Goal: Transaction & Acquisition: Purchase product/service

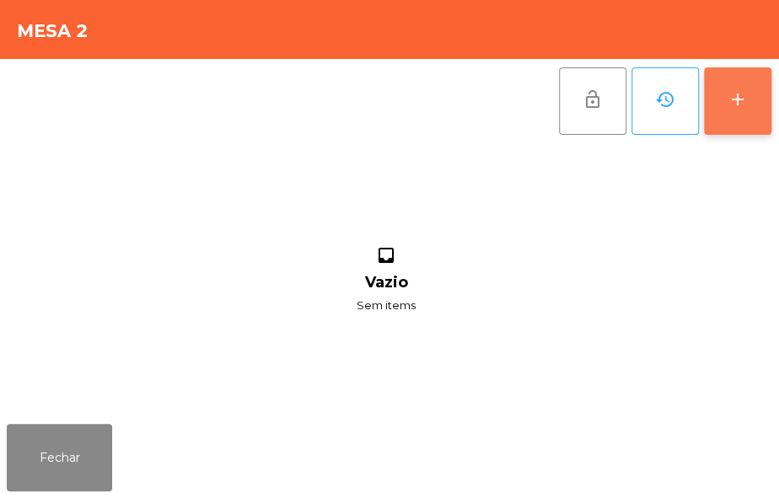
click at [735, 94] on div "add" at bounding box center [737, 99] width 20 height 20
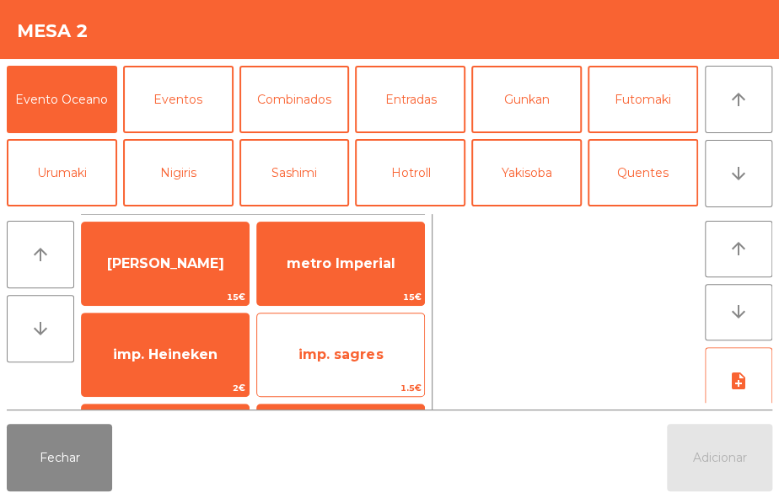
click at [369, 347] on span "imp. sagres" at bounding box center [340, 354] width 84 height 16
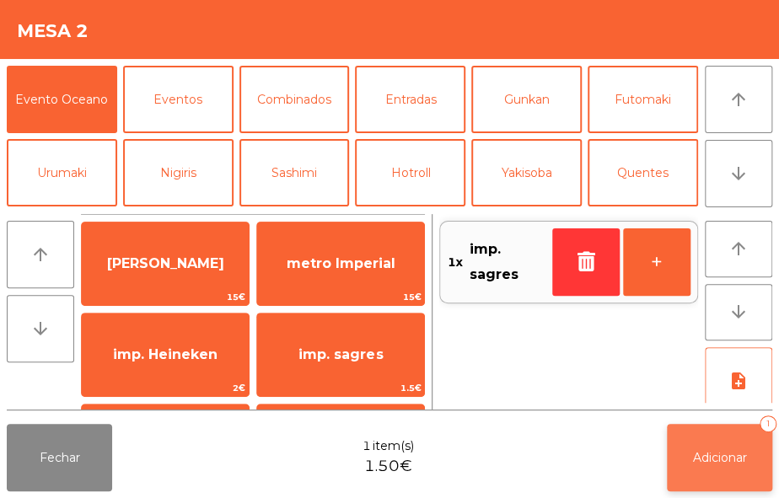
click at [731, 463] on span "Adicionar" at bounding box center [720, 457] width 54 height 15
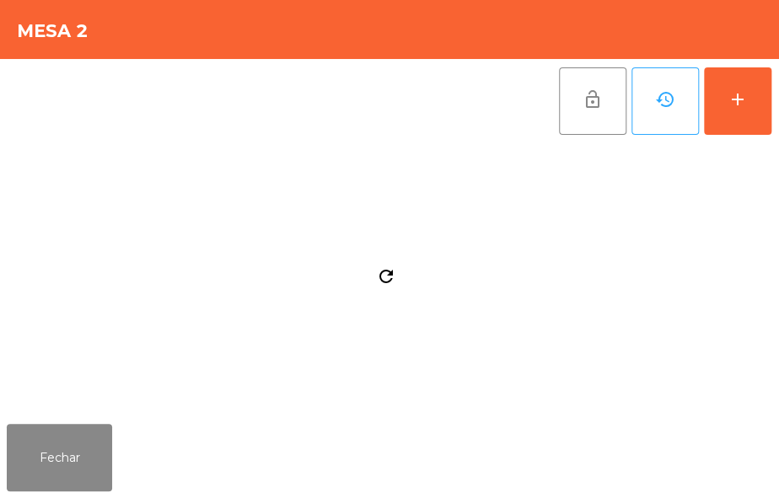
click at [719, 463] on div "Fechar" at bounding box center [389, 457] width 779 height 81
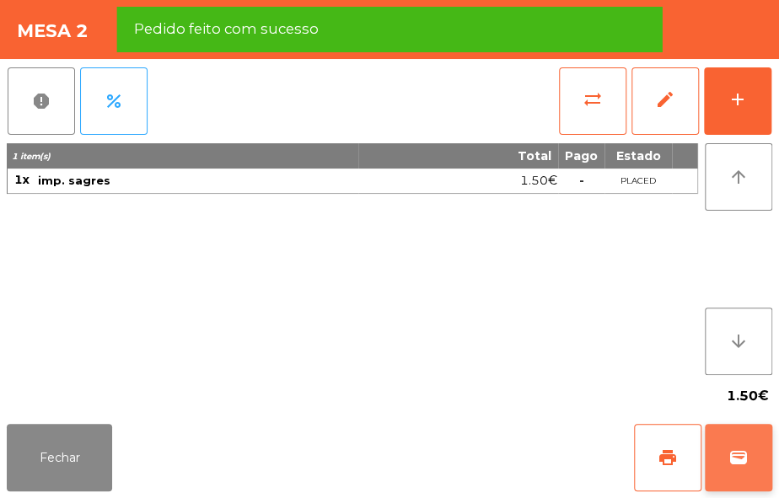
click at [733, 457] on span "wallet" at bounding box center [738, 458] width 20 height 20
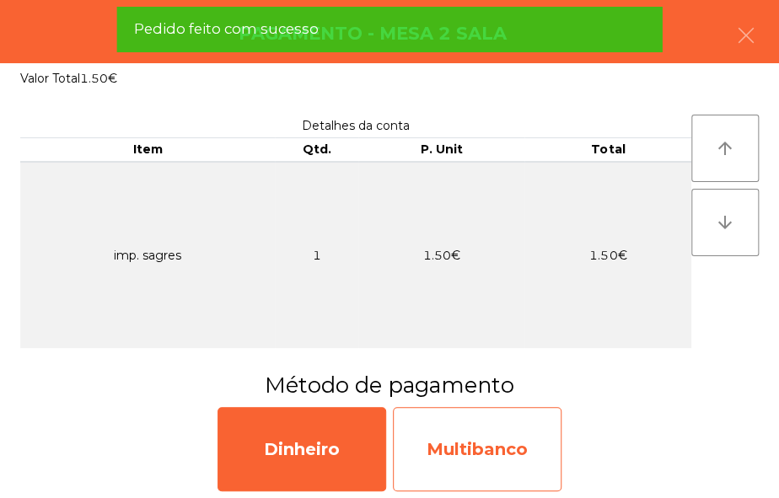
click at [512, 455] on div "Multibanco" at bounding box center [477, 449] width 169 height 84
select select "**"
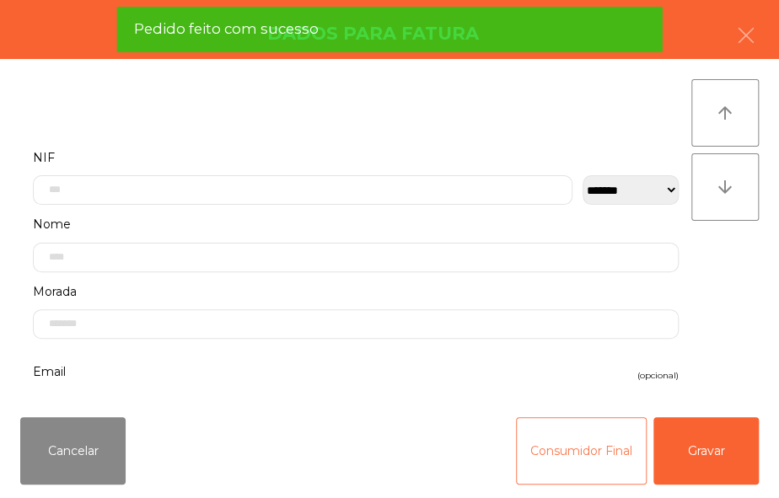
click at [538, 437] on button "Consumidor Final" at bounding box center [581, 450] width 131 height 67
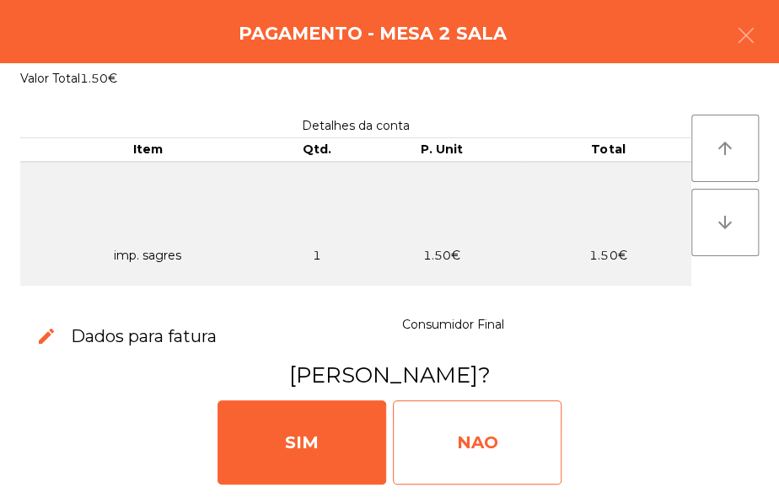
click at [472, 438] on div "NAO" at bounding box center [477, 442] width 169 height 84
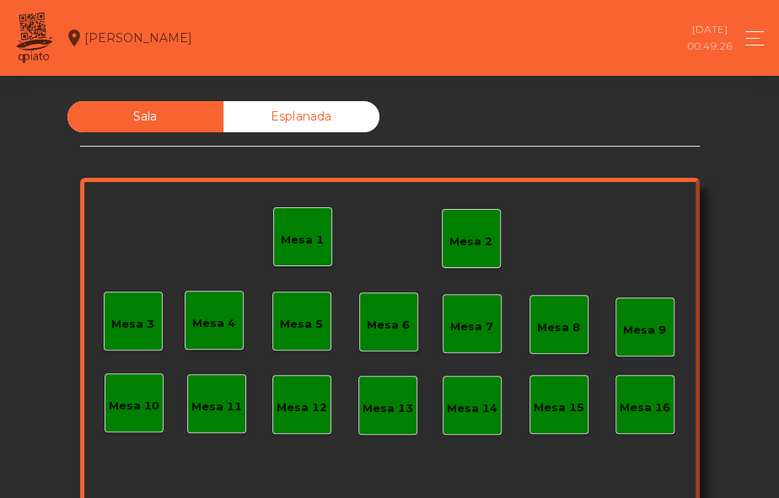
click at [473, 248] on div "Mesa 2" at bounding box center [470, 241] width 43 height 17
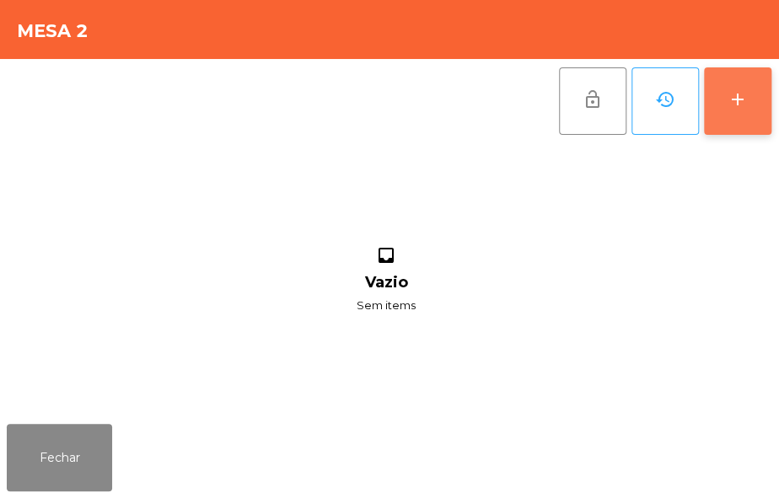
click at [754, 100] on button "add" at bounding box center [737, 100] width 67 height 67
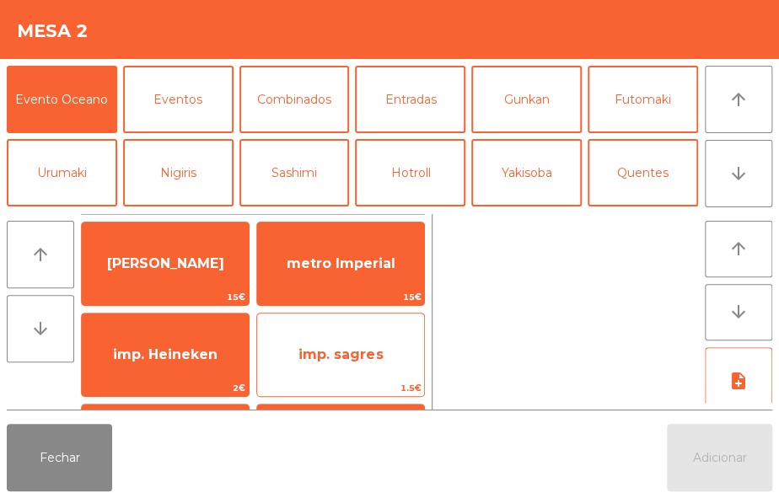
click at [378, 363] on span "imp. sagres" at bounding box center [340, 355] width 167 height 46
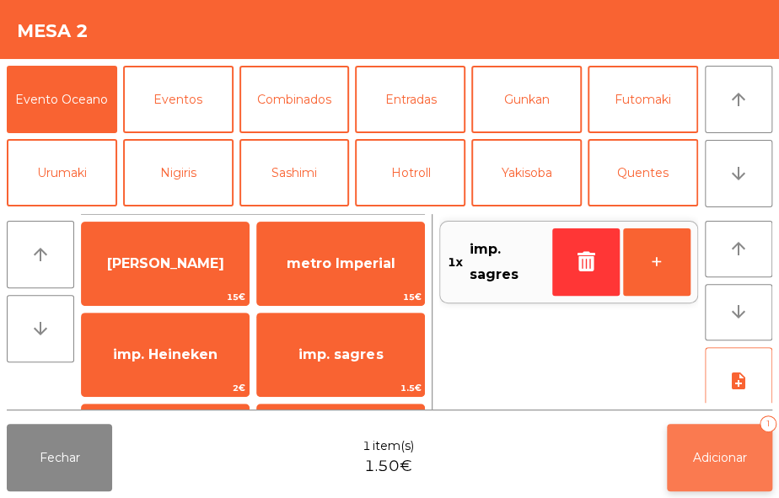
click at [741, 464] on span "Adicionar" at bounding box center [720, 457] width 54 height 15
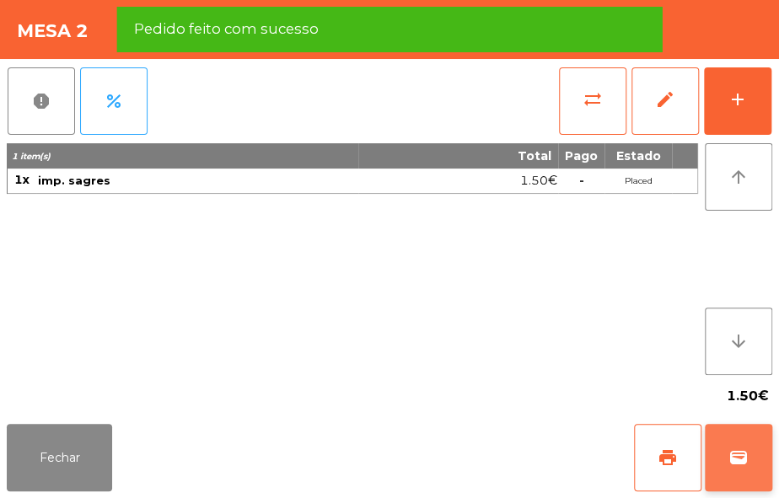
click at [732, 461] on span "wallet" at bounding box center [738, 458] width 20 height 20
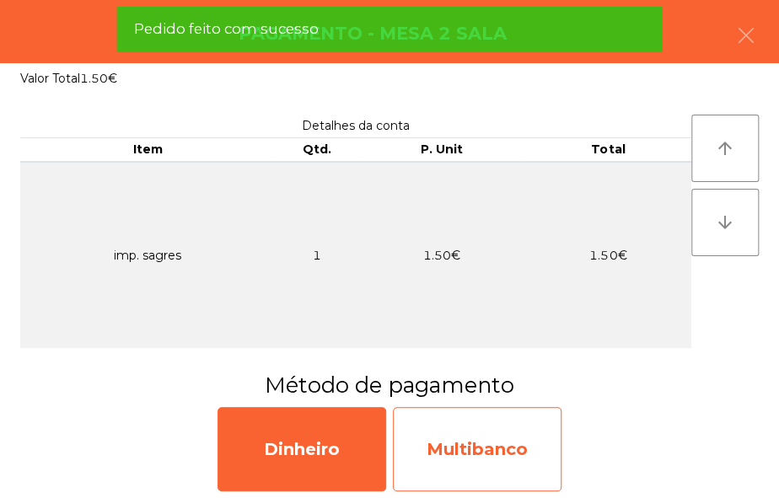
click at [495, 467] on div "Multibanco" at bounding box center [477, 449] width 169 height 84
select select "**"
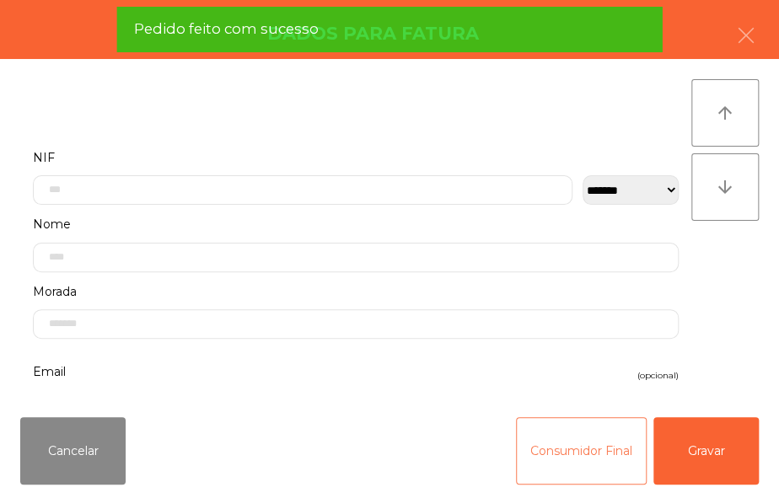
click at [536, 443] on button "Consumidor Final" at bounding box center [581, 450] width 131 height 67
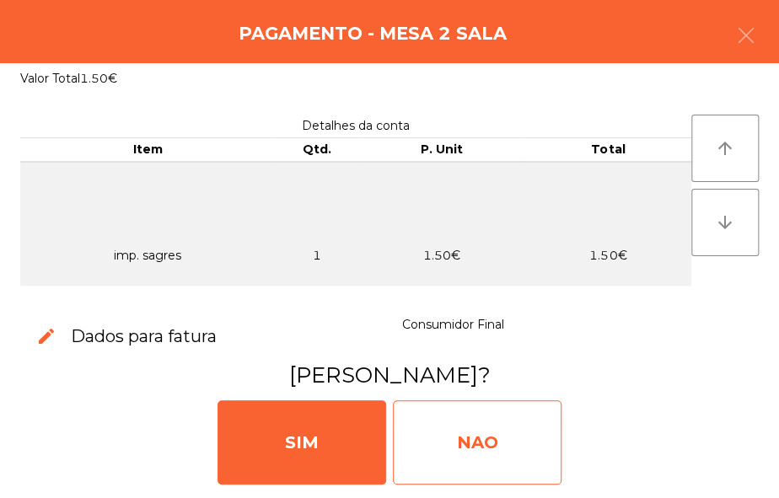
click at [473, 429] on div "NAO" at bounding box center [477, 442] width 169 height 84
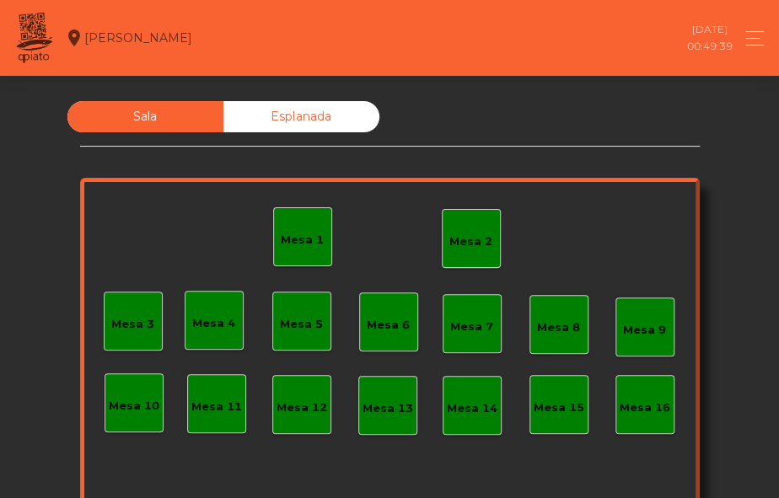
click at [464, 251] on div "Mesa 2" at bounding box center [471, 238] width 59 height 59
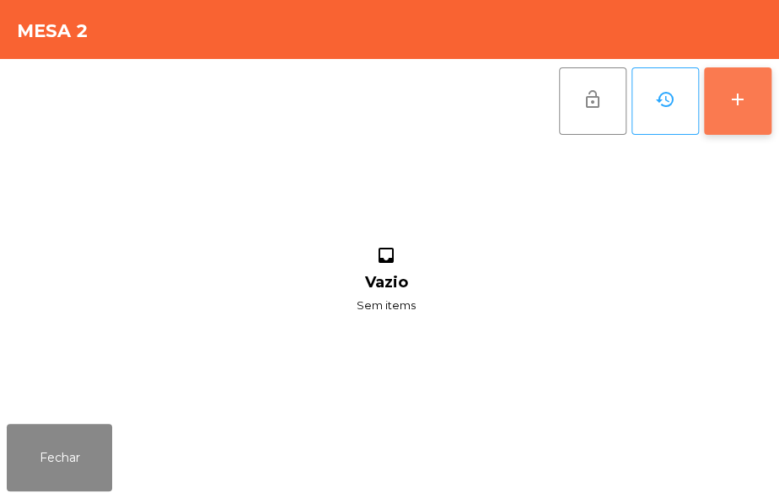
click at [737, 76] on button "add" at bounding box center [737, 100] width 67 height 67
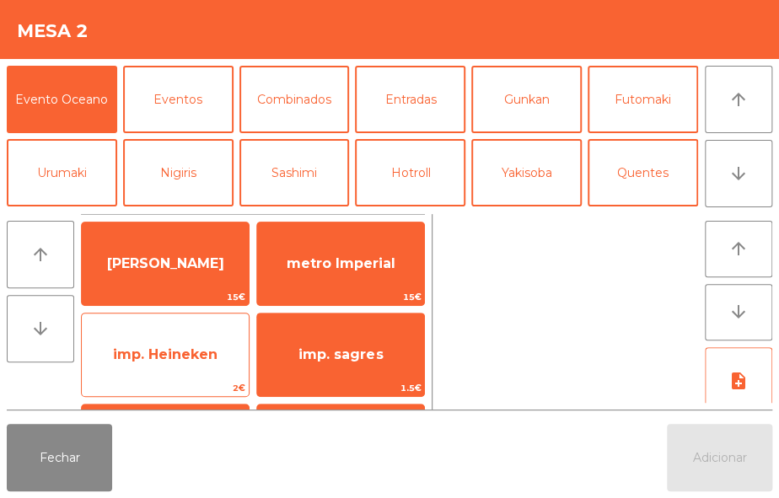
click at [185, 378] on div "imp. Heineken 2€" at bounding box center [165, 355] width 169 height 84
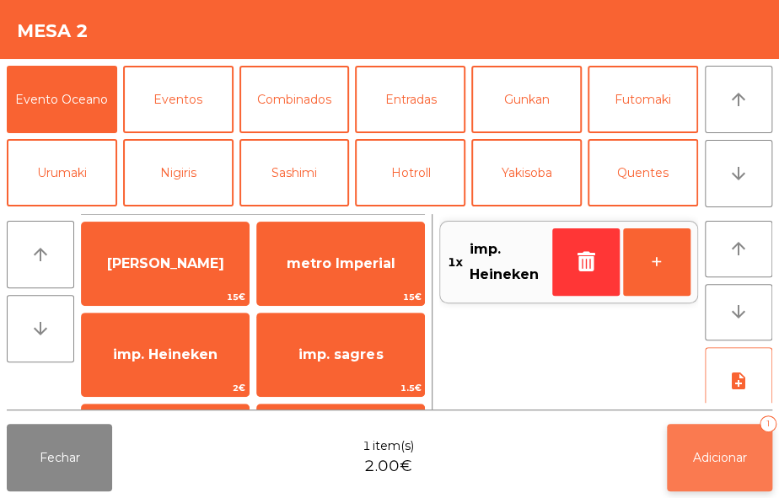
click at [706, 446] on button "Adicionar 1" at bounding box center [719, 457] width 105 height 67
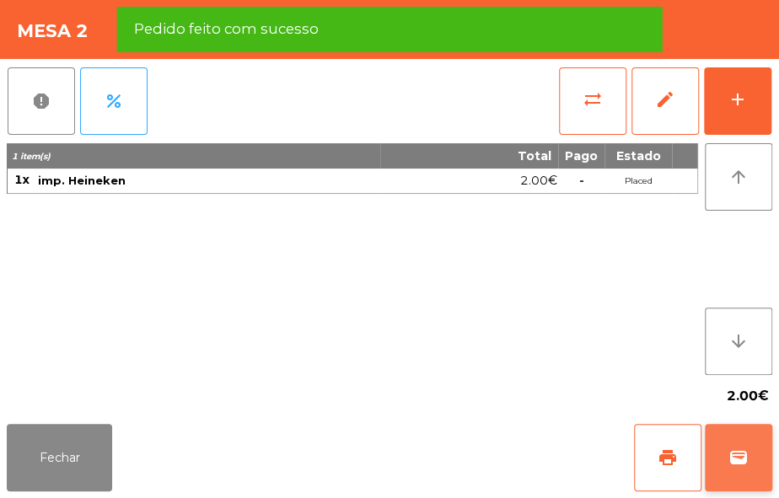
click at [732, 448] on span "wallet" at bounding box center [738, 458] width 20 height 20
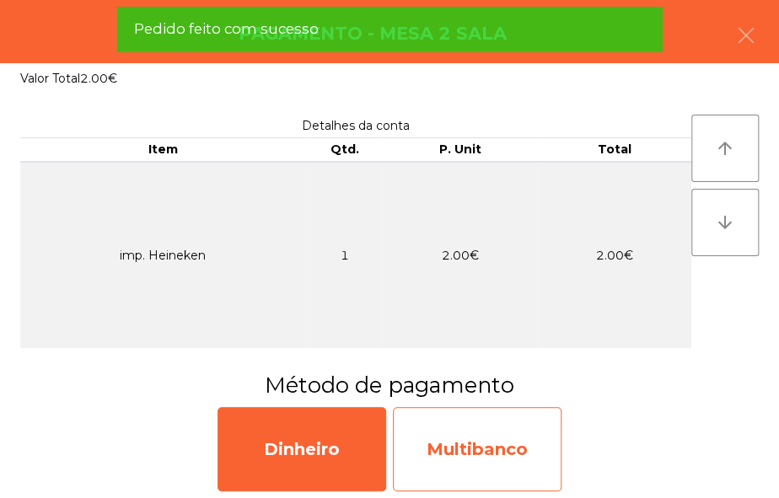
click at [492, 439] on div "Multibanco" at bounding box center [477, 449] width 169 height 84
select select "**"
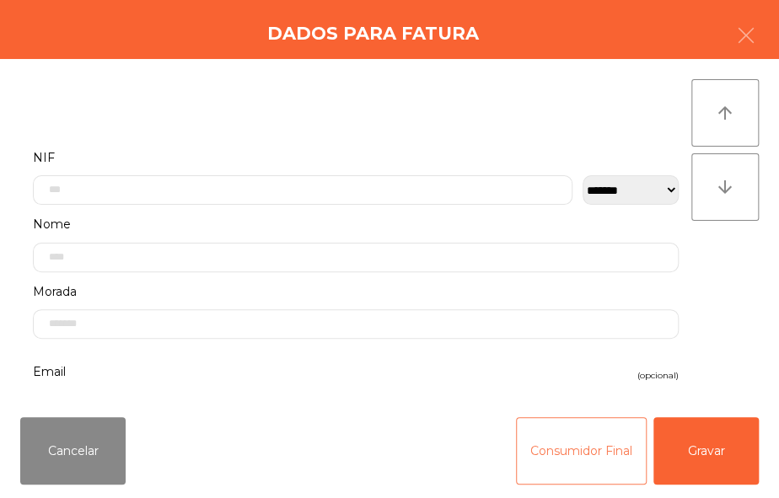
click at [537, 464] on button "Consumidor Final" at bounding box center [581, 450] width 131 height 67
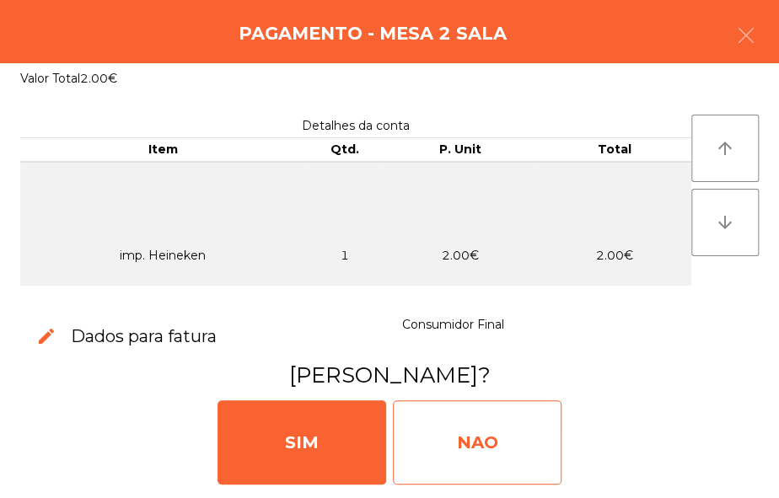
click at [466, 432] on div "NAO" at bounding box center [477, 442] width 169 height 84
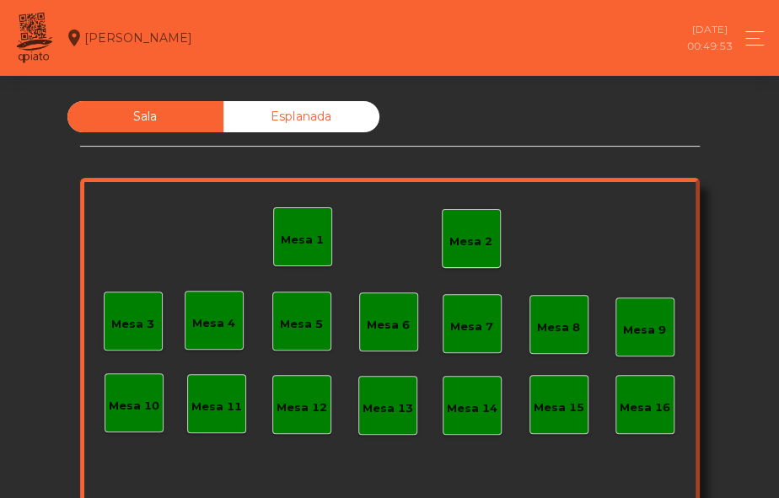
click at [474, 237] on div "Mesa 2" at bounding box center [470, 241] width 43 height 17
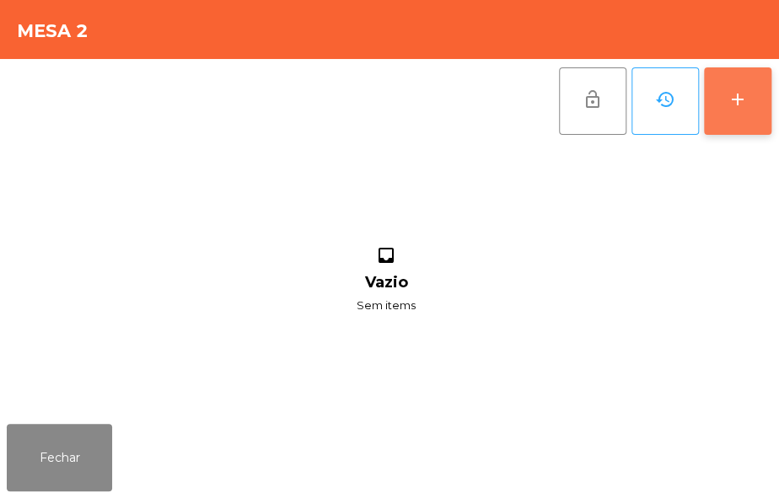
click at [735, 97] on div "add" at bounding box center [737, 99] width 20 height 20
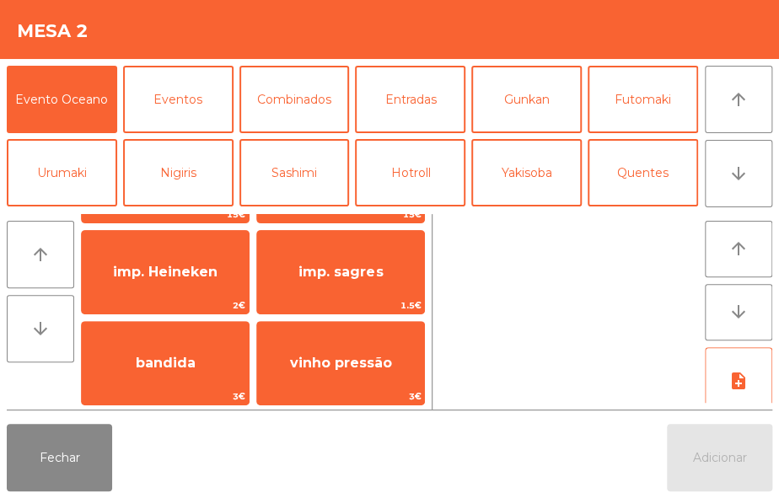
scroll to position [107, 0]
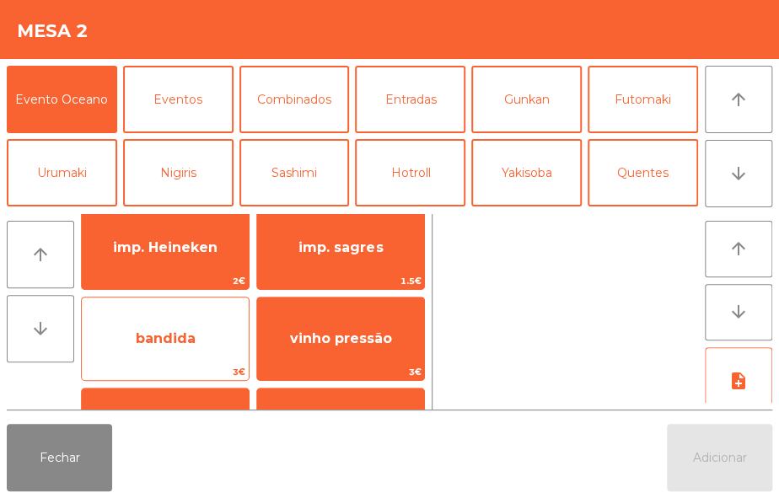
click at [197, 349] on span "bandida" at bounding box center [165, 339] width 167 height 46
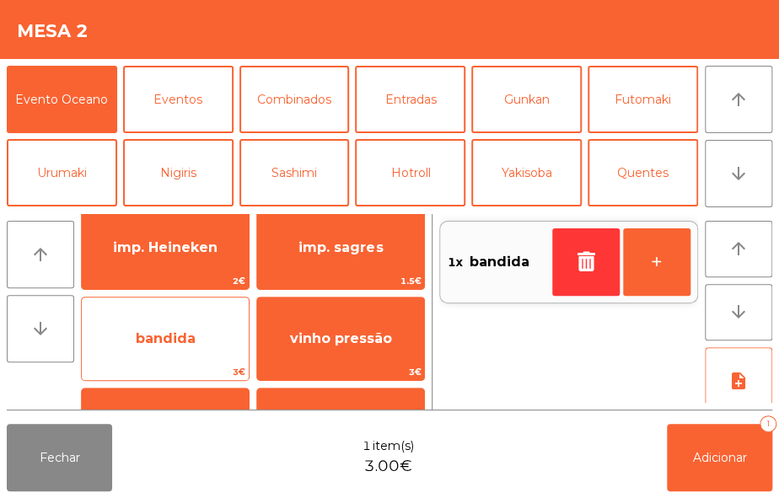
click at [193, 350] on span "bandida" at bounding box center [165, 339] width 167 height 46
click at [185, 357] on span "bandida" at bounding box center [165, 339] width 167 height 46
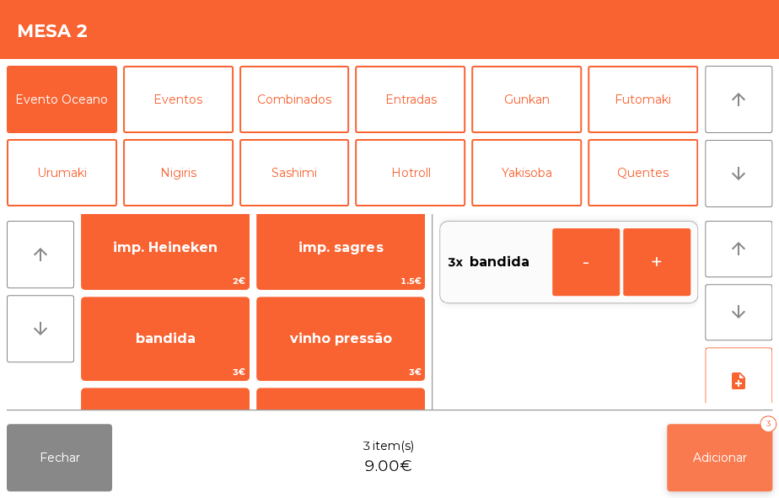
click at [732, 464] on span "Adicionar" at bounding box center [720, 457] width 54 height 15
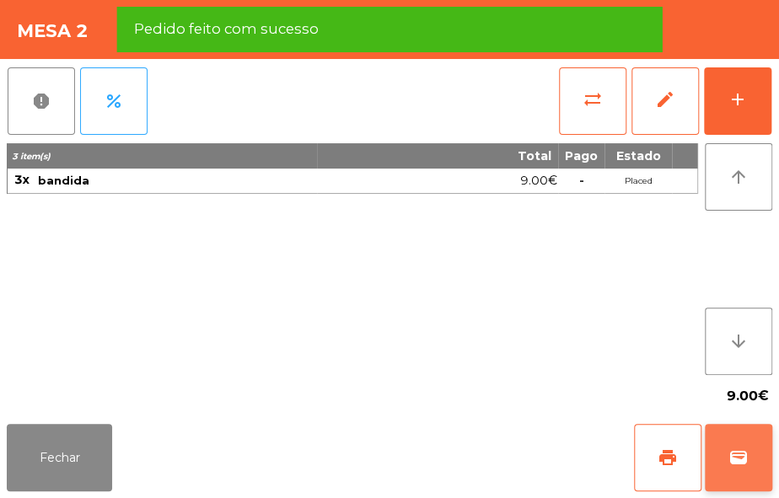
click at [740, 464] on span "wallet" at bounding box center [738, 458] width 20 height 20
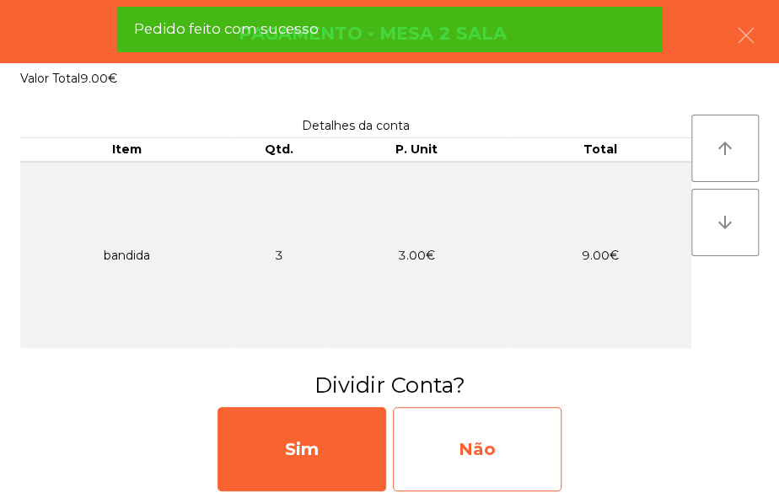
click at [506, 443] on div "Não" at bounding box center [477, 449] width 169 height 84
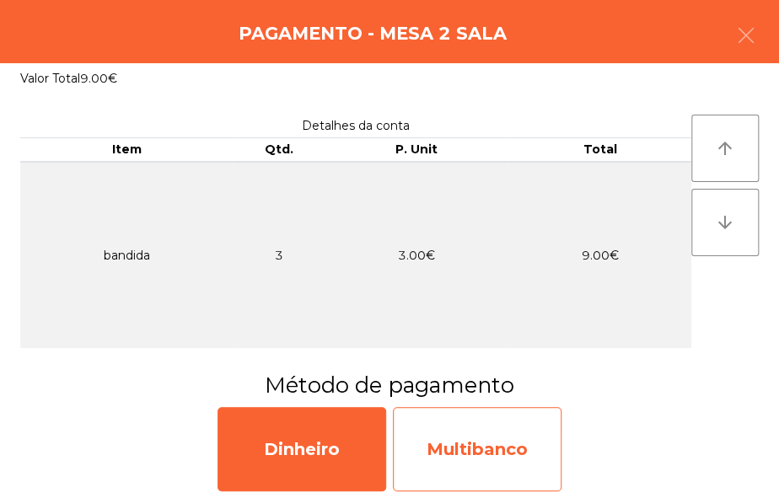
click at [534, 460] on div "Multibanco" at bounding box center [477, 449] width 169 height 84
select select "**"
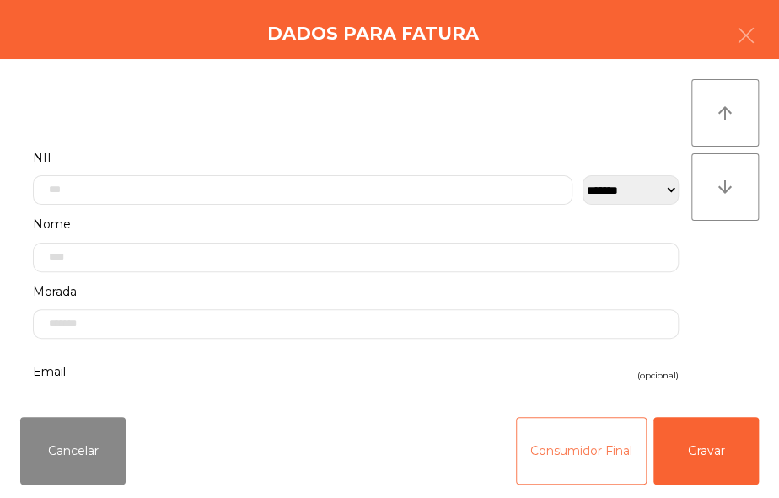
click at [558, 448] on button "Consumidor Final" at bounding box center [581, 450] width 131 height 67
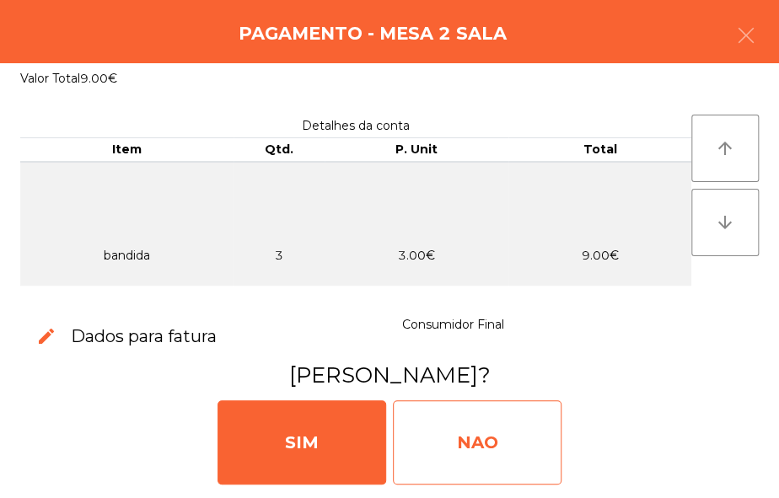
click at [523, 436] on div "NAO" at bounding box center [477, 442] width 169 height 84
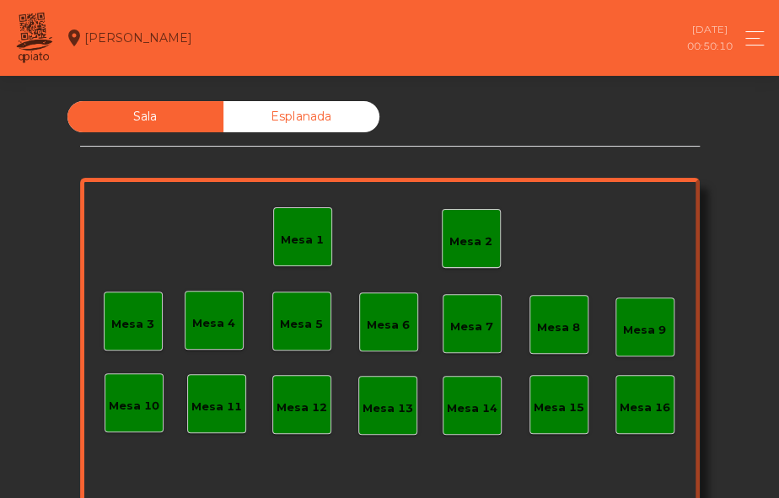
click at [490, 232] on div "Mesa 2" at bounding box center [471, 238] width 59 height 59
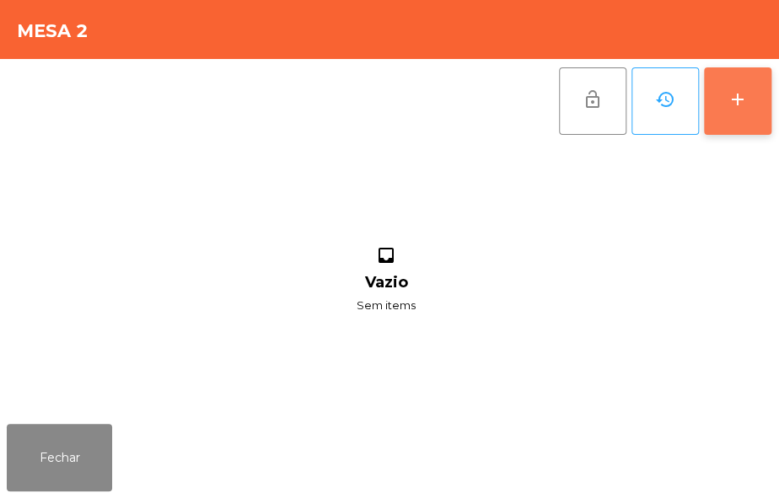
click at [733, 97] on div "add" at bounding box center [737, 99] width 20 height 20
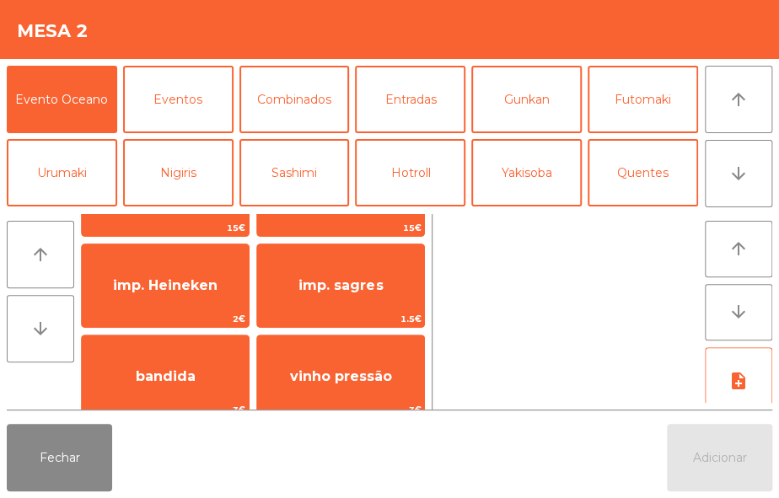
scroll to position [69, 0]
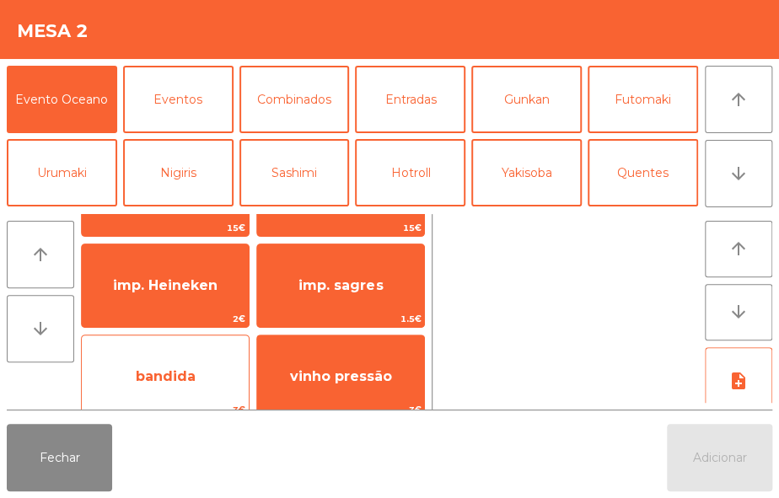
click at [201, 379] on span "bandida" at bounding box center [165, 377] width 167 height 46
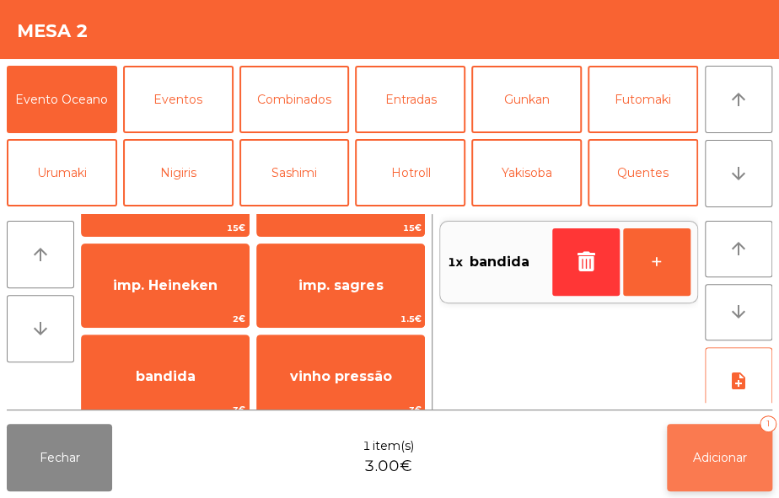
click at [700, 437] on button "Adicionar 1" at bounding box center [719, 457] width 105 height 67
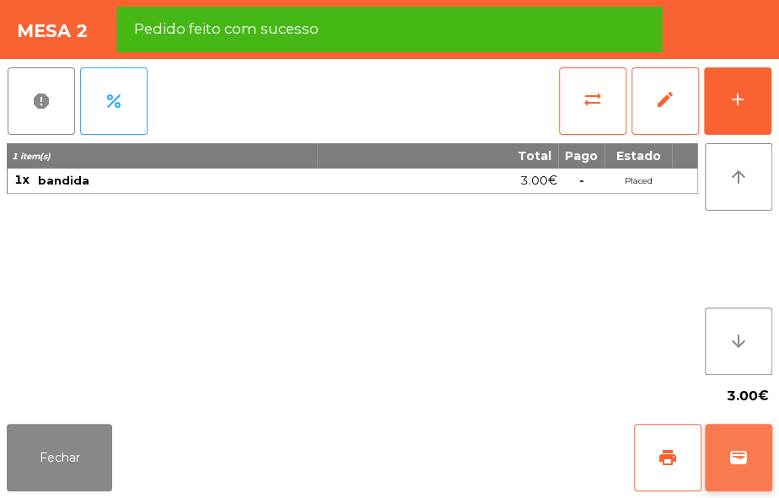
click at [766, 440] on button "wallet" at bounding box center [738, 457] width 67 height 67
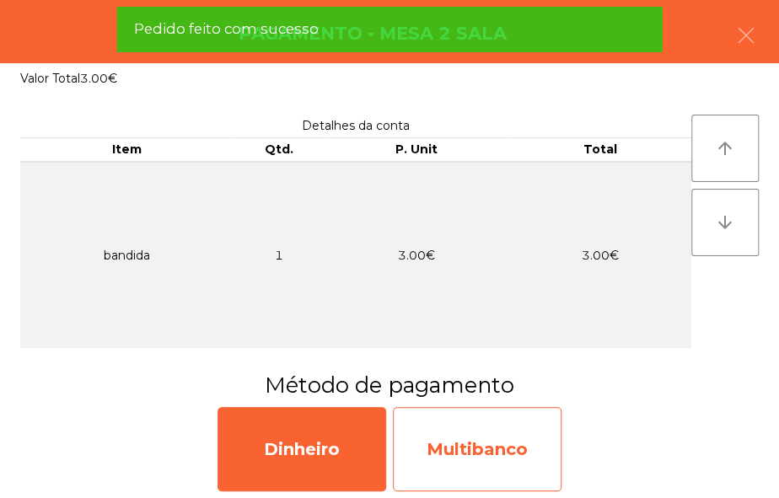
click at [500, 461] on div "Multibanco" at bounding box center [477, 449] width 169 height 84
select select "**"
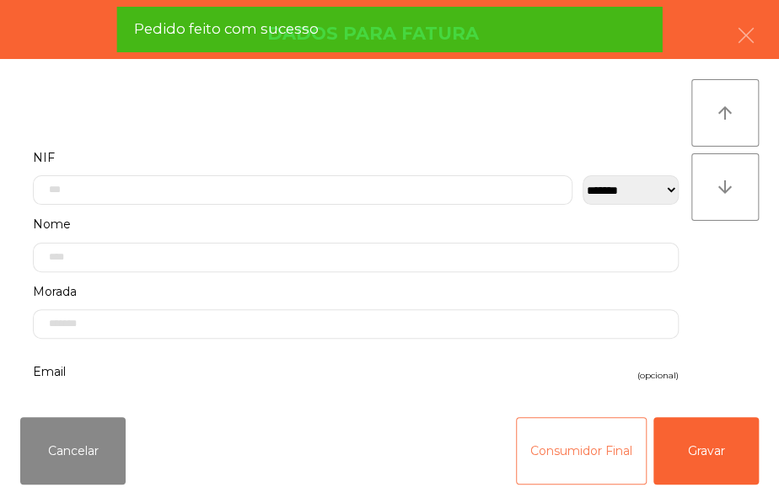
click at [523, 444] on button "Consumidor Final" at bounding box center [581, 450] width 131 height 67
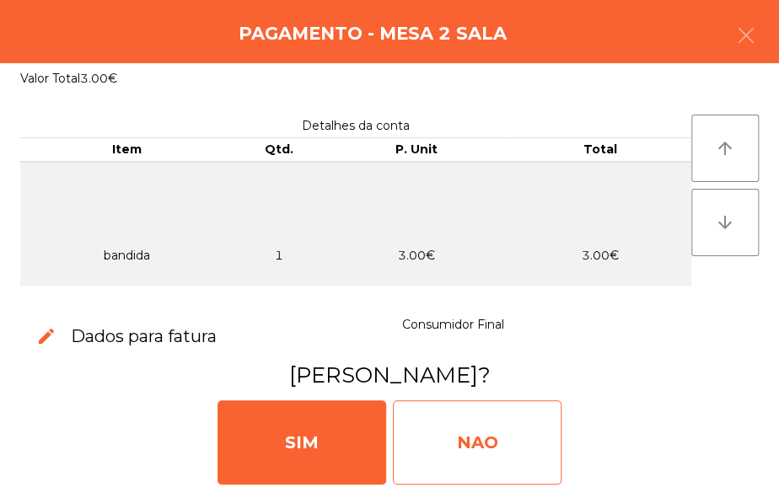
click at [496, 440] on div "NAO" at bounding box center [477, 442] width 169 height 84
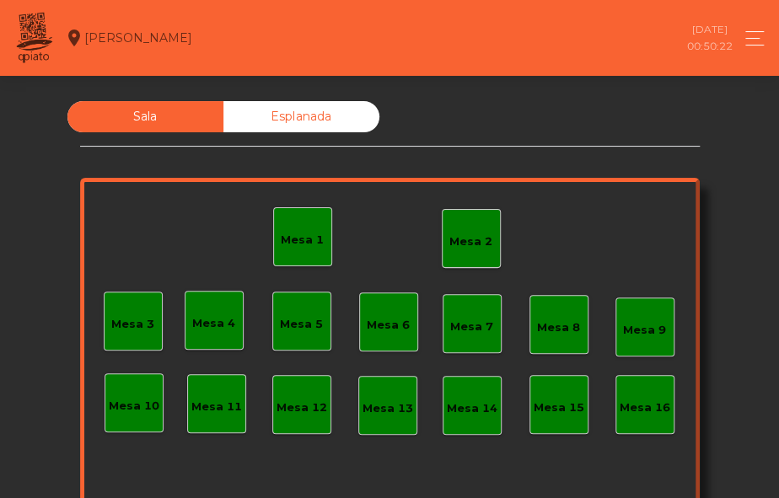
click at [466, 224] on div "Mesa 2" at bounding box center [471, 238] width 59 height 59
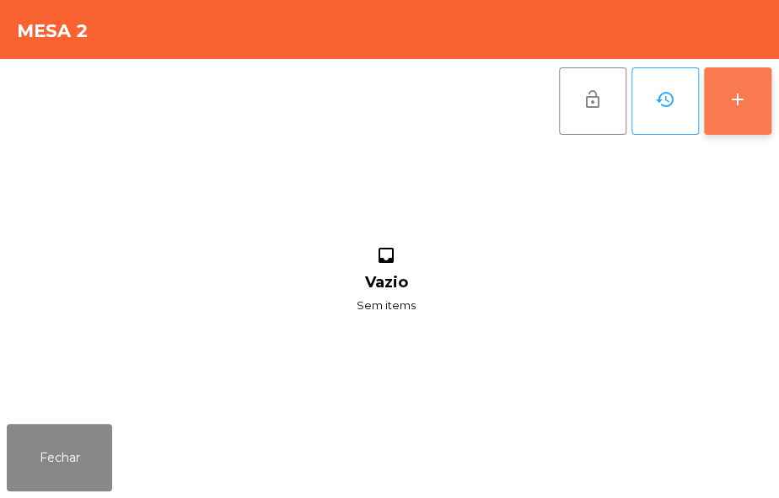
click at [732, 112] on button "add" at bounding box center [737, 100] width 67 height 67
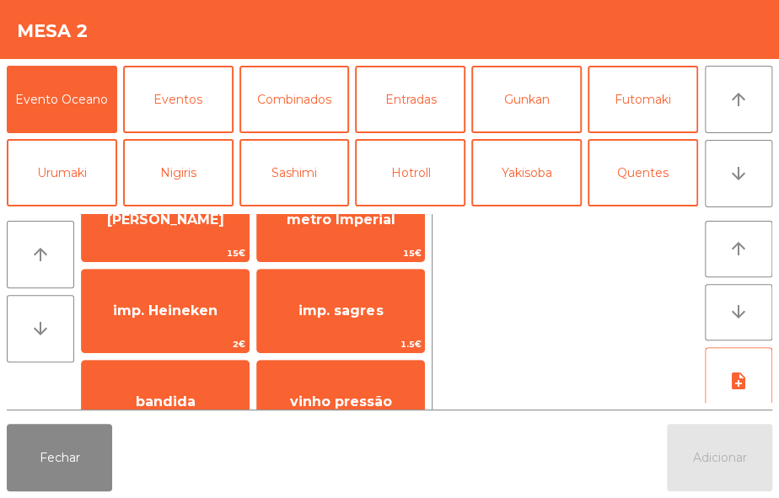
scroll to position [50, 0]
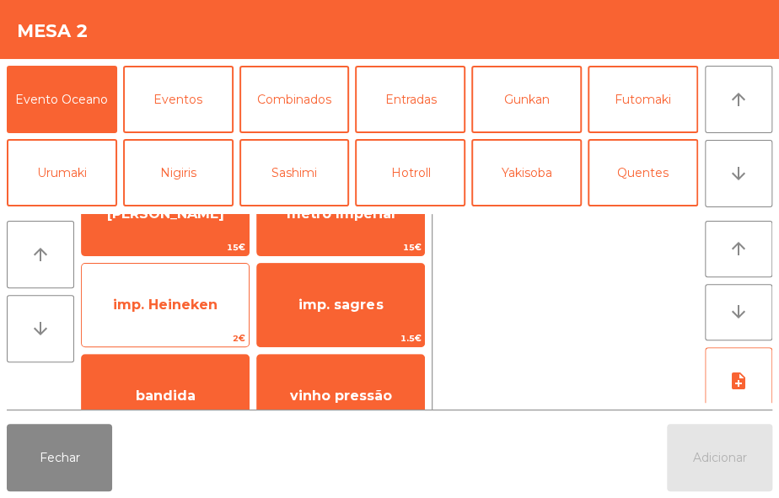
click at [199, 298] on span "imp. Heineken" at bounding box center [165, 305] width 105 height 16
click at [187, 295] on span "imp. Heineken" at bounding box center [165, 305] width 167 height 46
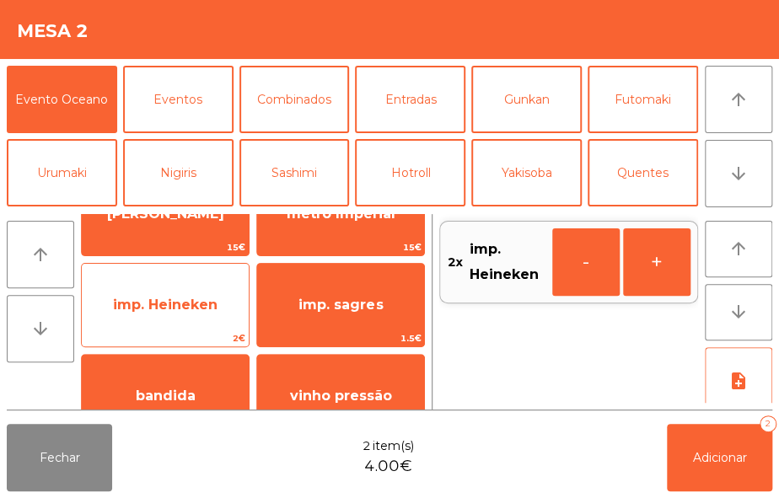
click at [192, 321] on span "imp. Heineken" at bounding box center [165, 305] width 167 height 46
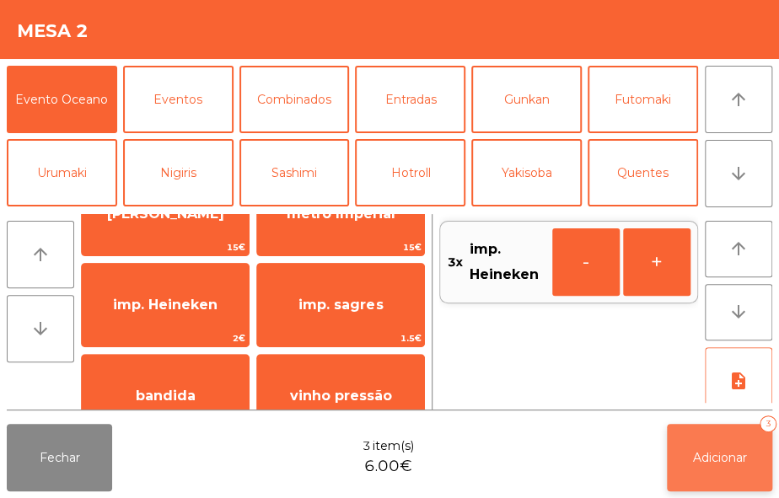
click at [702, 453] on span "Adicionar" at bounding box center [720, 457] width 54 height 15
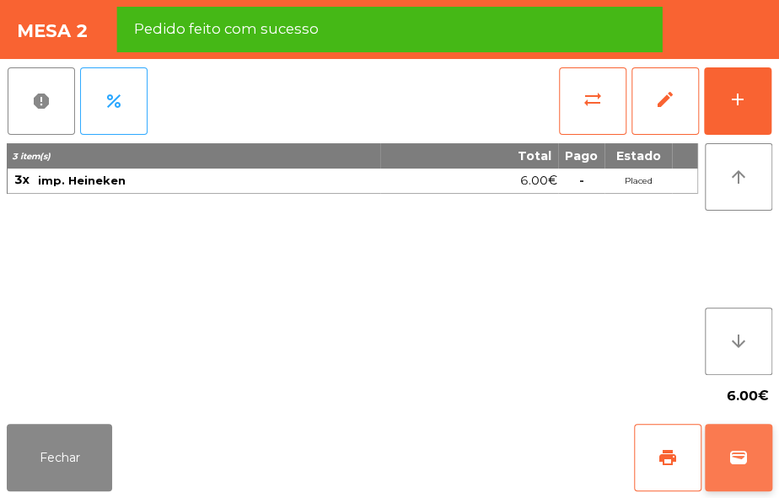
click at [730, 448] on span "wallet" at bounding box center [738, 458] width 20 height 20
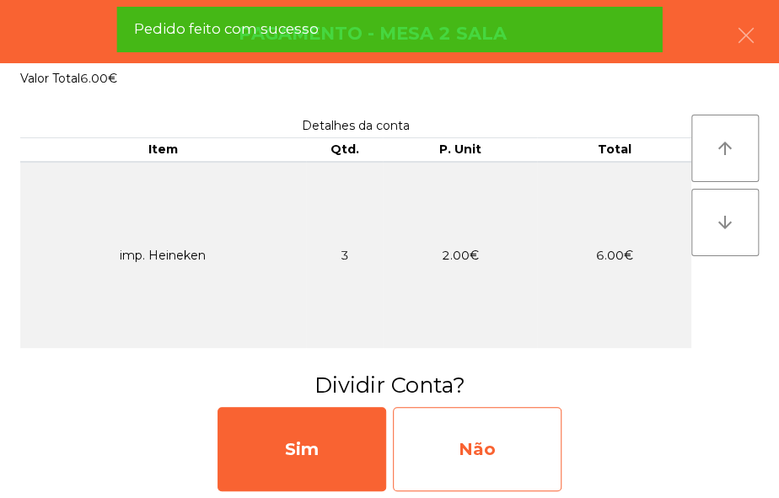
click at [515, 469] on div "Não" at bounding box center [477, 449] width 169 height 84
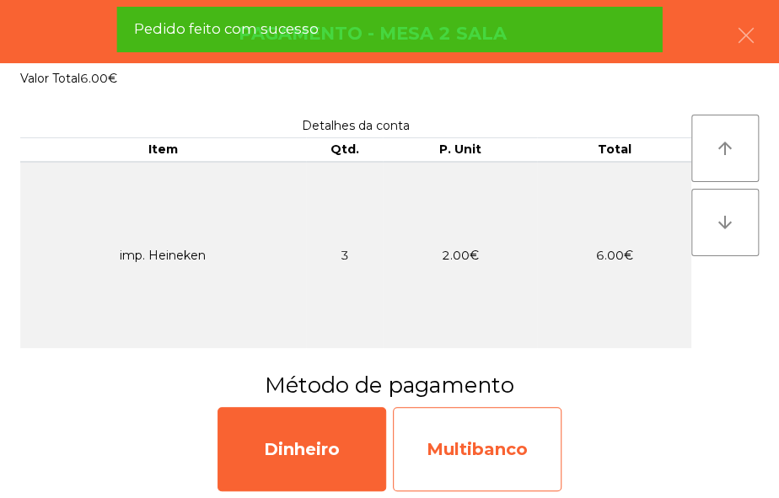
click at [508, 453] on div "Multibanco" at bounding box center [477, 449] width 169 height 84
select select "**"
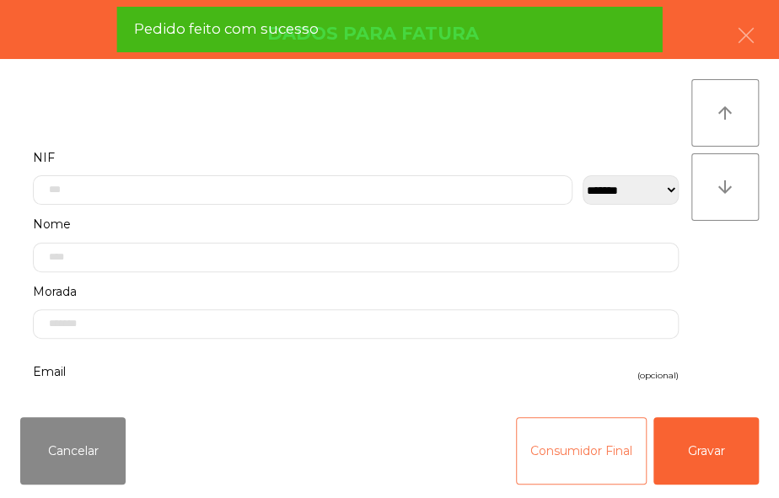
click at [540, 441] on button "Consumidor Final" at bounding box center [581, 450] width 131 height 67
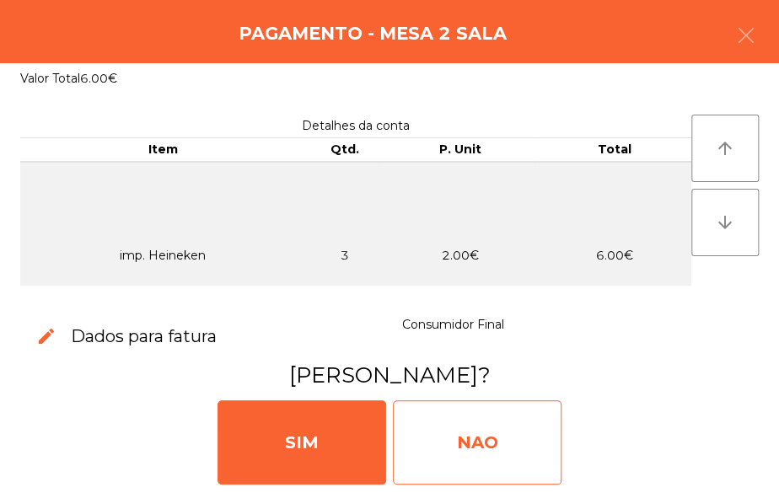
click at [491, 462] on div "NAO" at bounding box center [477, 442] width 169 height 84
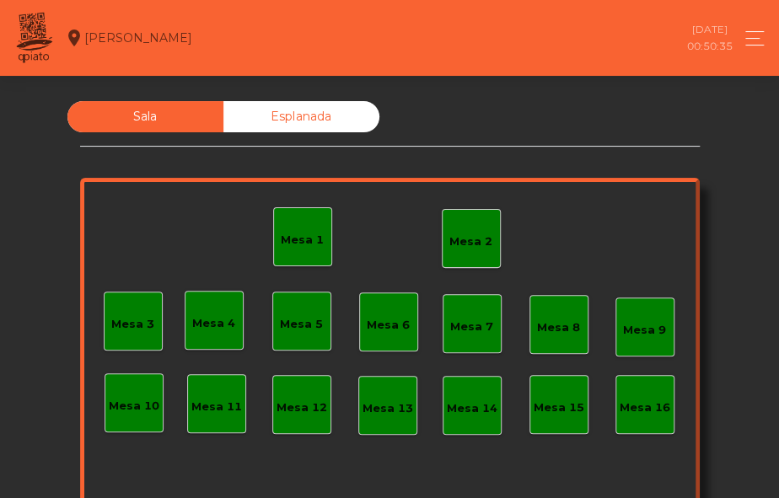
click at [468, 217] on div "Mesa 2" at bounding box center [471, 238] width 59 height 59
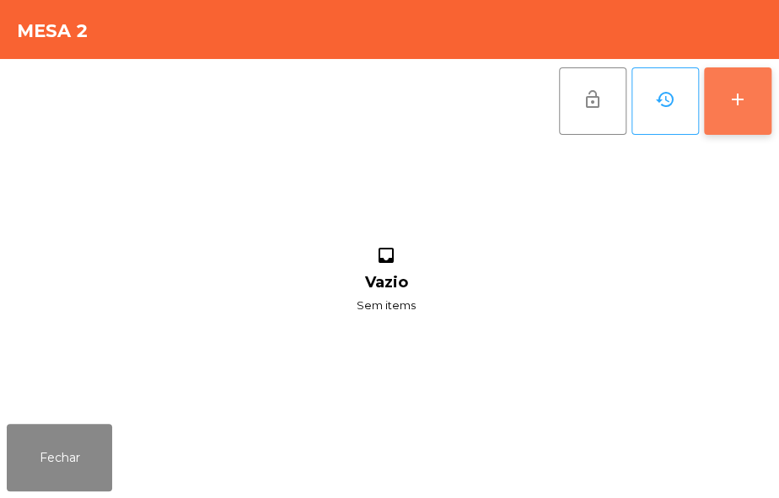
click at [758, 92] on button "add" at bounding box center [737, 100] width 67 height 67
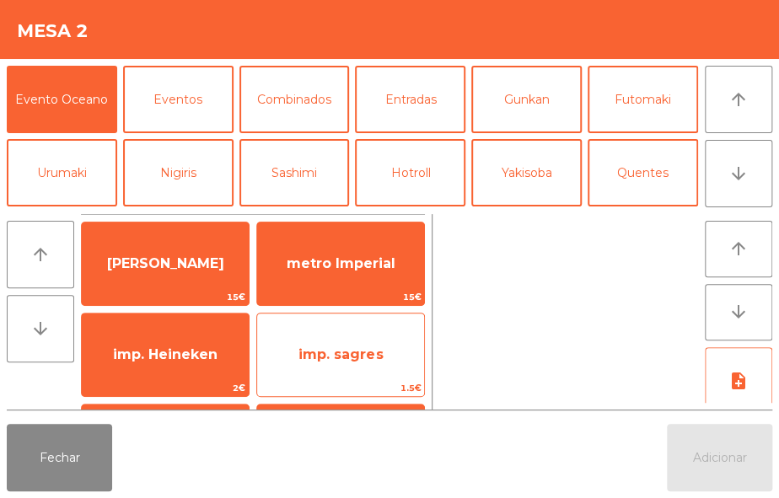
click at [385, 352] on span "imp. sagres" at bounding box center [340, 355] width 167 height 46
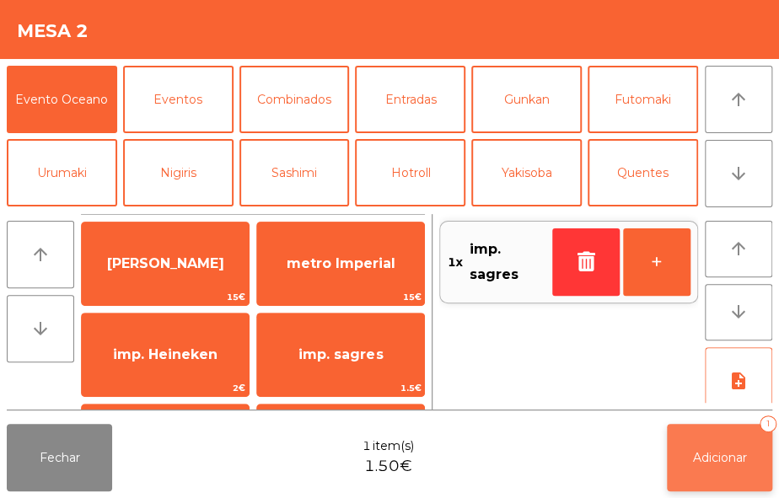
click at [722, 441] on button "Adicionar 1" at bounding box center [719, 457] width 105 height 67
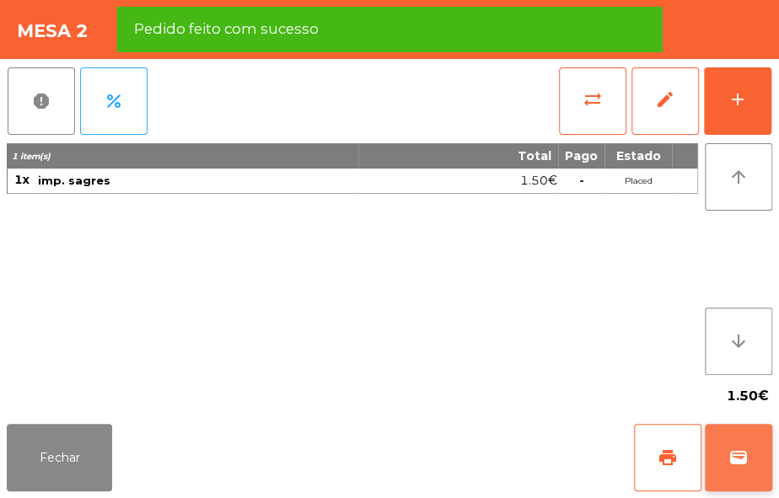
click at [732, 459] on span "wallet" at bounding box center [738, 458] width 20 height 20
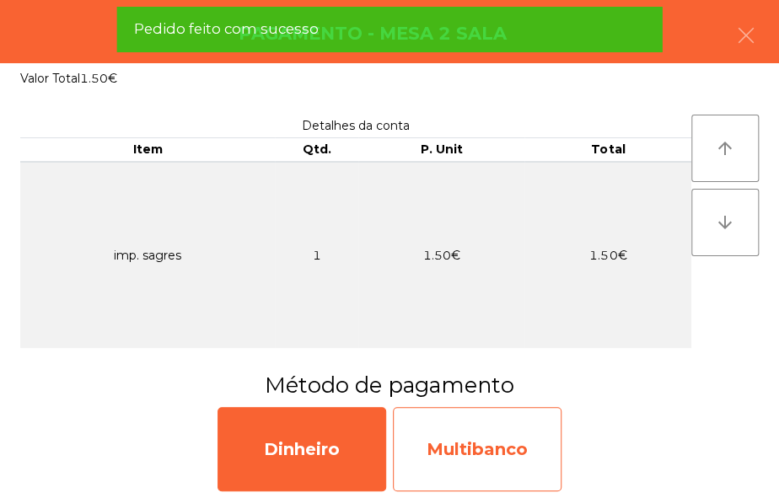
click at [488, 452] on div "Multibanco" at bounding box center [477, 449] width 169 height 84
select select "**"
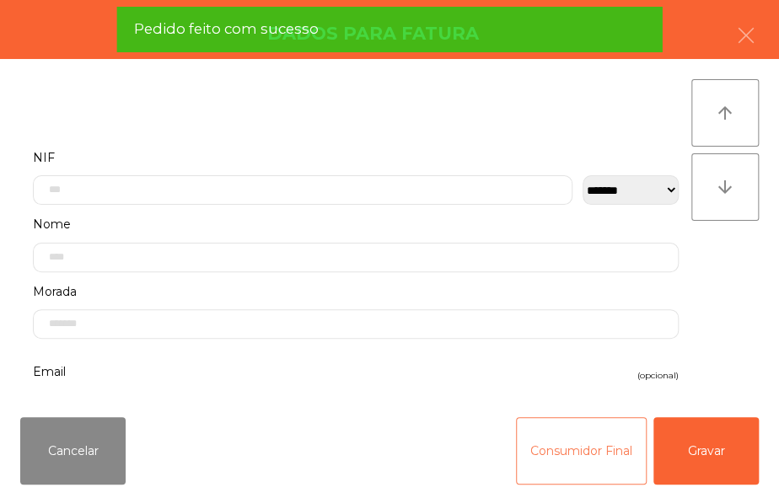
click at [548, 464] on button "Consumidor Final" at bounding box center [581, 450] width 131 height 67
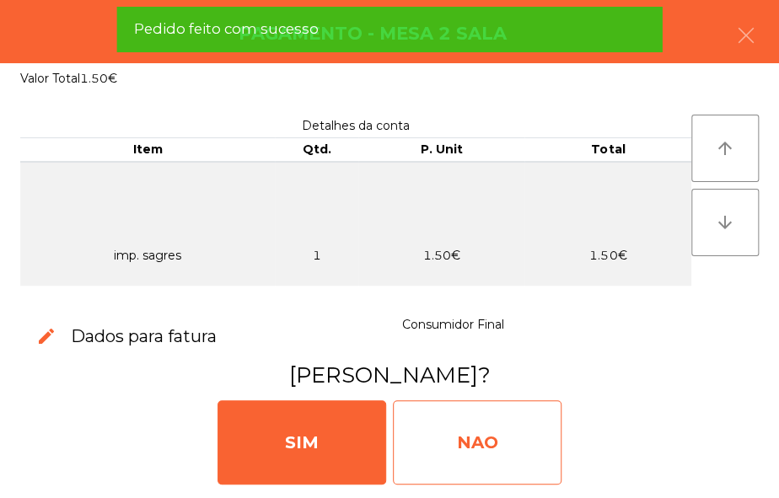
click at [514, 445] on div "NAO" at bounding box center [477, 442] width 169 height 84
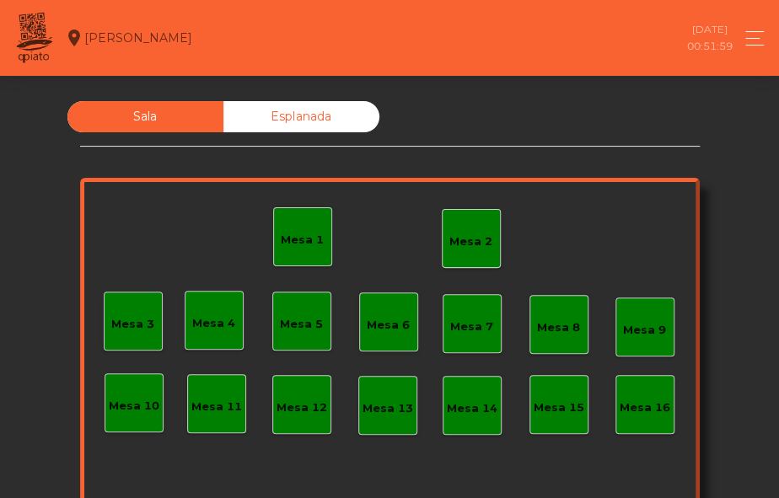
click at [470, 235] on div "Mesa 2" at bounding box center [470, 241] width 43 height 17
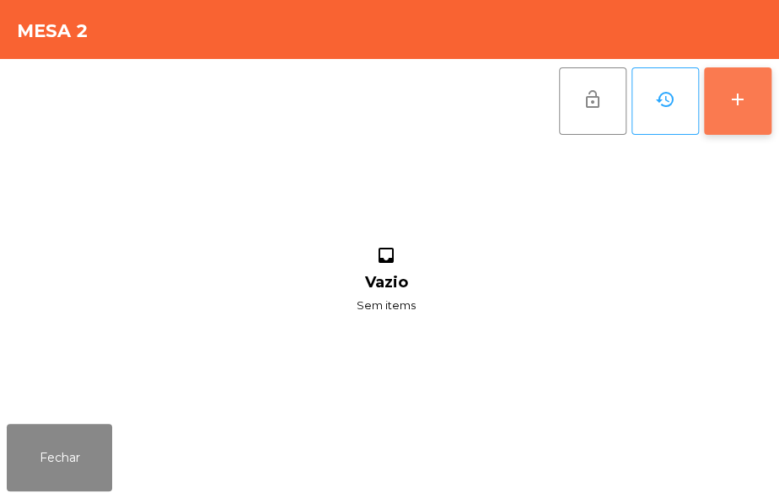
click at [751, 116] on button "add" at bounding box center [737, 100] width 67 height 67
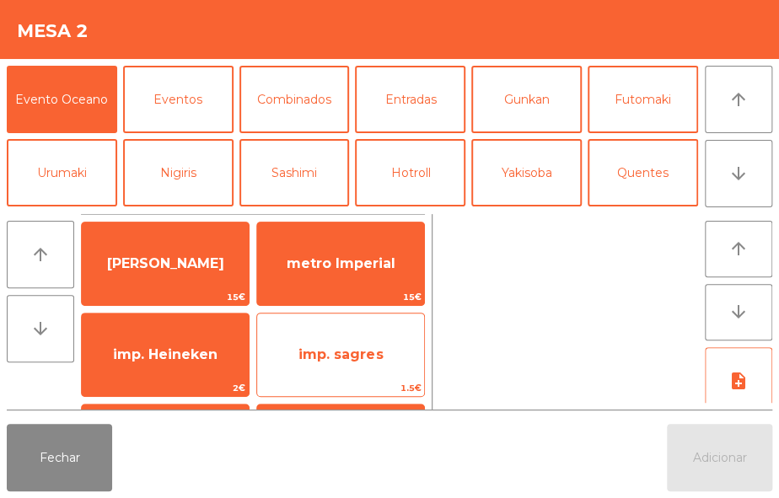
click at [351, 354] on span "imp. sagres" at bounding box center [340, 354] width 84 height 16
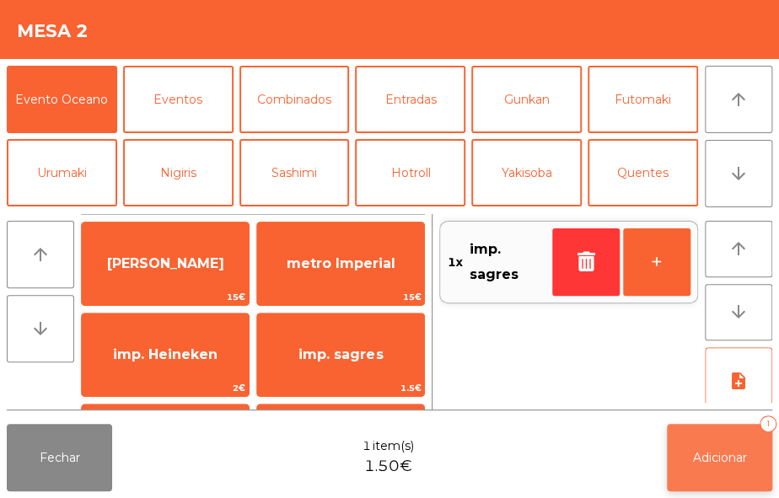
click at [718, 465] on button "Adicionar 1" at bounding box center [719, 457] width 105 height 67
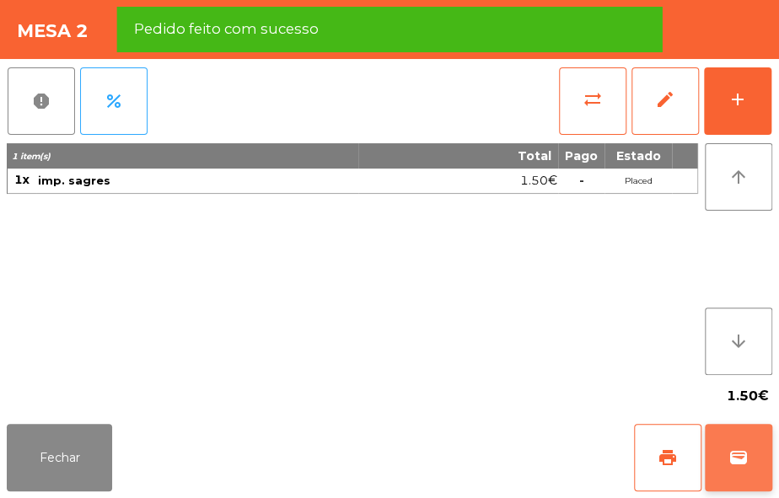
click at [744, 446] on button "wallet" at bounding box center [738, 457] width 67 height 67
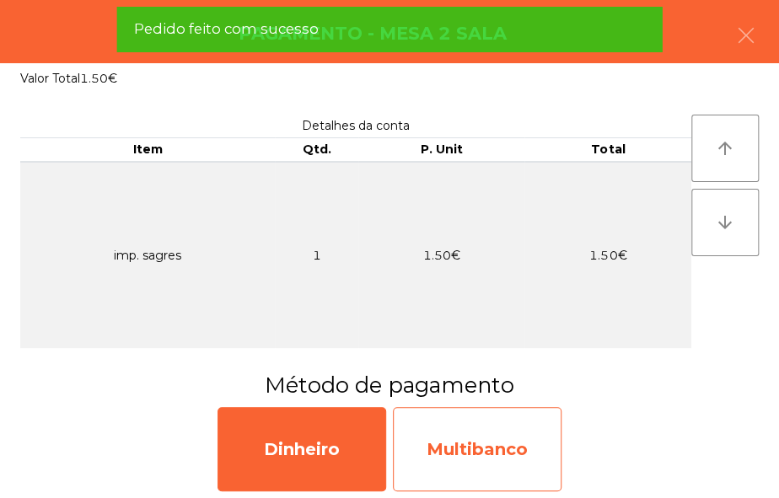
click at [530, 462] on div "Multibanco" at bounding box center [477, 449] width 169 height 84
select select "**"
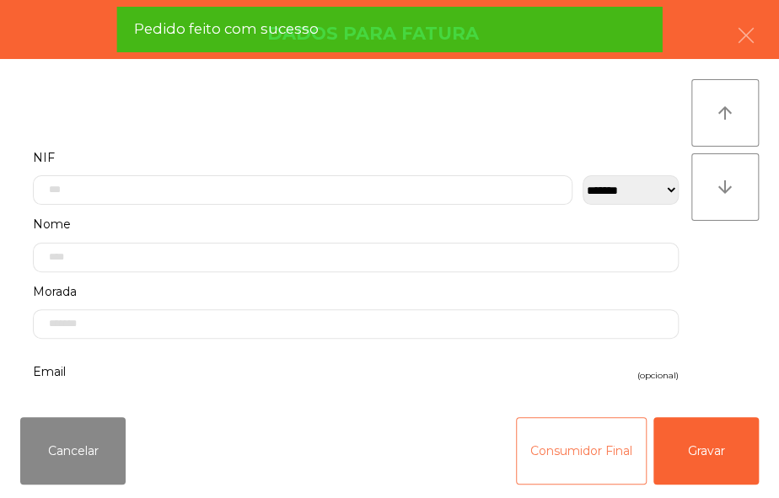
click at [555, 466] on button "Consumidor Final" at bounding box center [581, 450] width 131 height 67
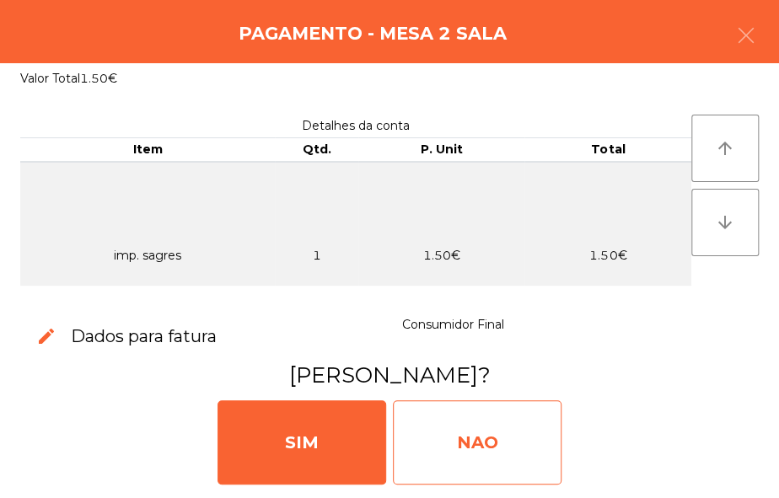
click at [532, 429] on div "NAO" at bounding box center [477, 442] width 169 height 84
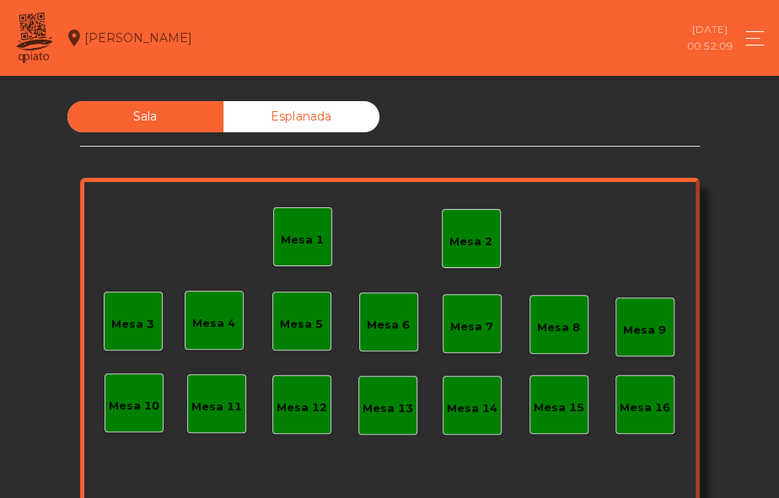
click at [464, 264] on div "Mesa 2" at bounding box center [471, 238] width 59 height 59
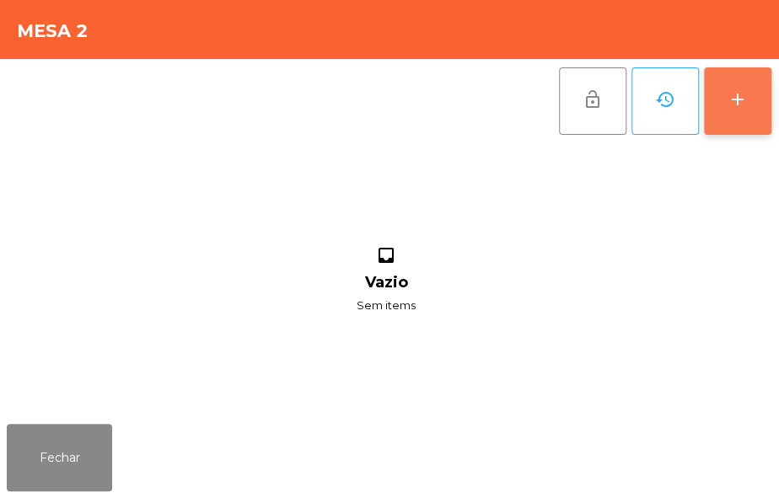
click at [739, 99] on div "add" at bounding box center [737, 99] width 20 height 20
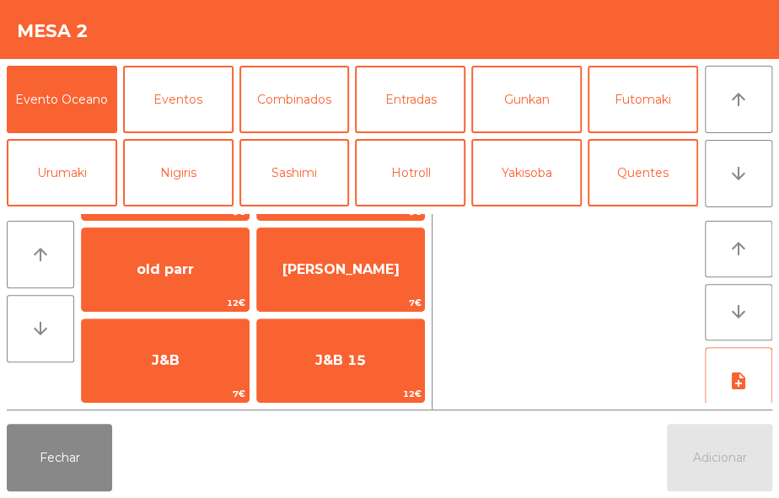
scroll to position [272, 0]
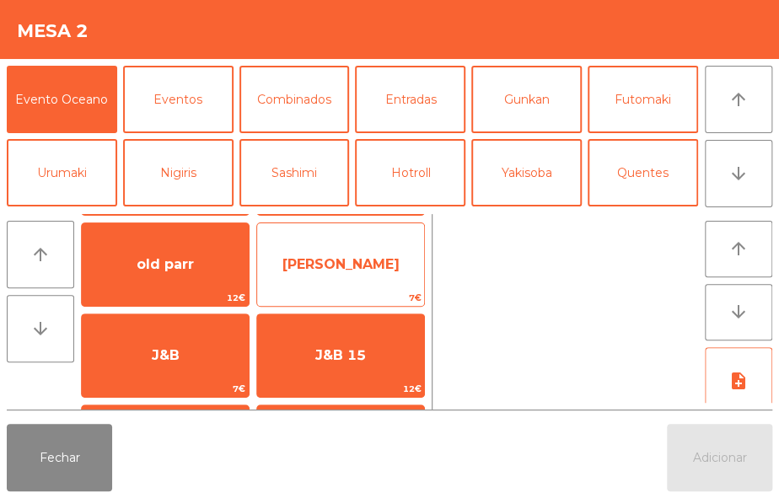
click at [377, 253] on span "[PERSON_NAME]" at bounding box center [340, 265] width 167 height 46
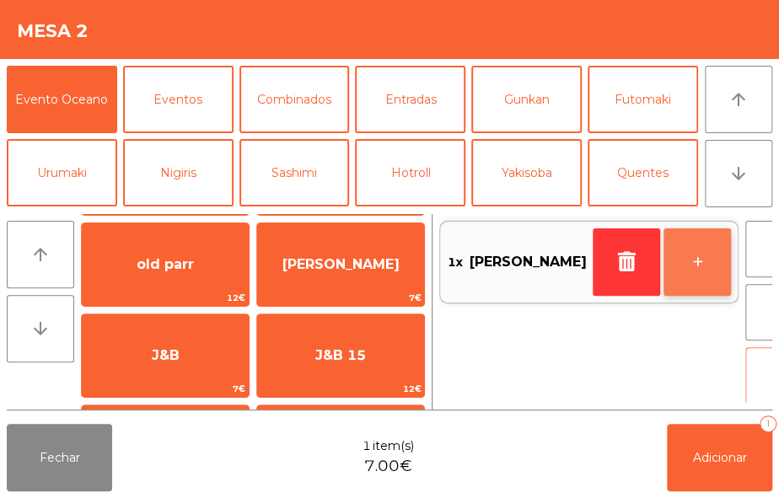
click at [663, 253] on button "+" at bounding box center [696, 261] width 67 height 67
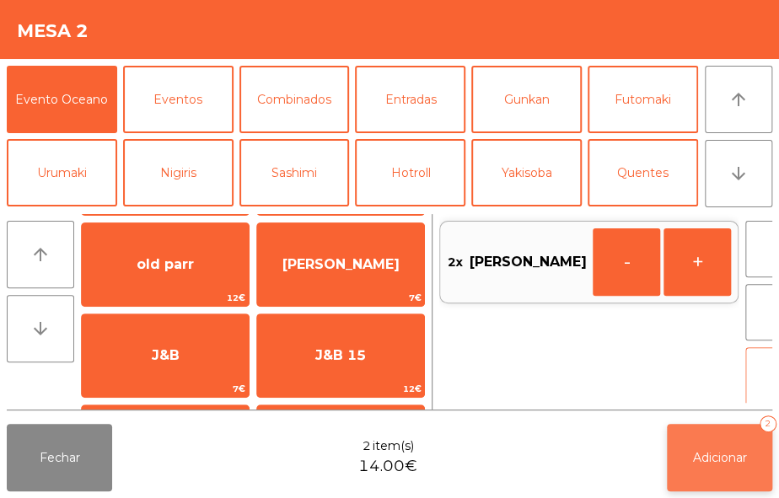
click at [730, 464] on span "Adicionar" at bounding box center [720, 457] width 54 height 15
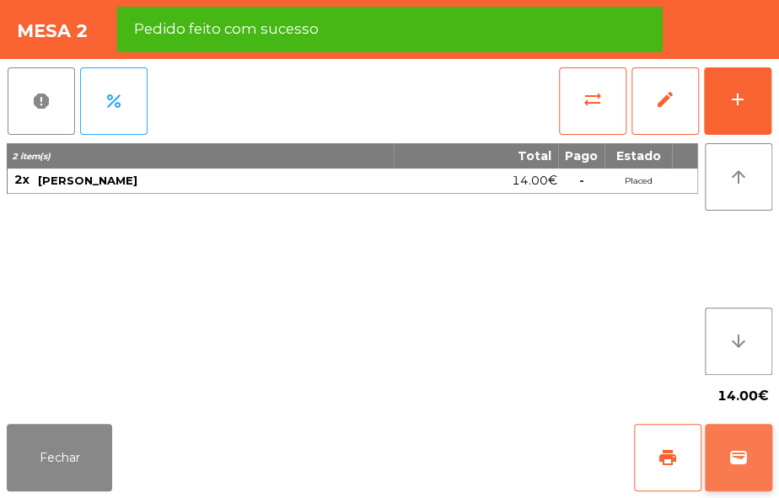
click at [744, 437] on button "wallet" at bounding box center [738, 457] width 67 height 67
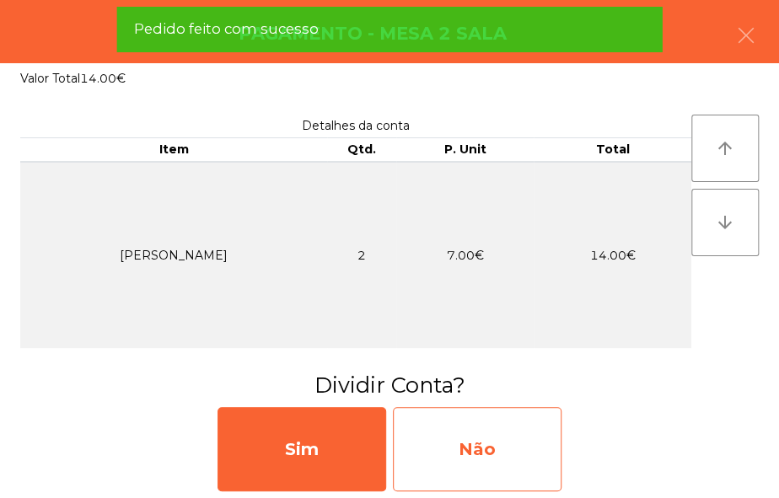
click at [495, 462] on div "Não" at bounding box center [477, 449] width 169 height 84
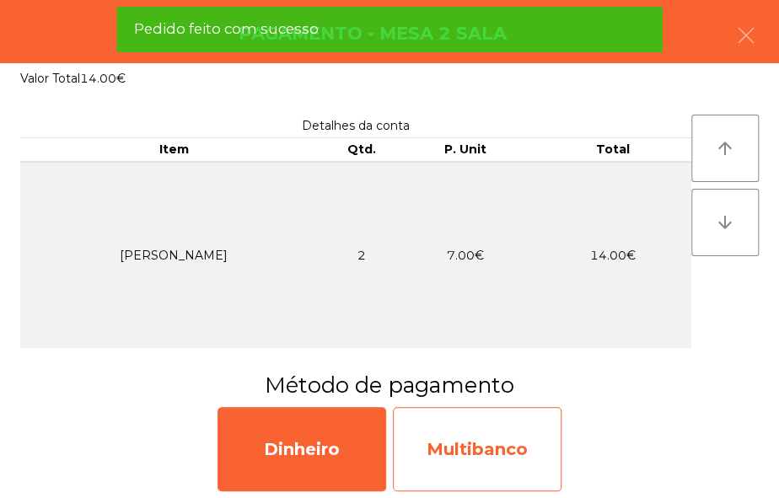
click at [489, 455] on div "Multibanco" at bounding box center [477, 449] width 169 height 84
select select "**"
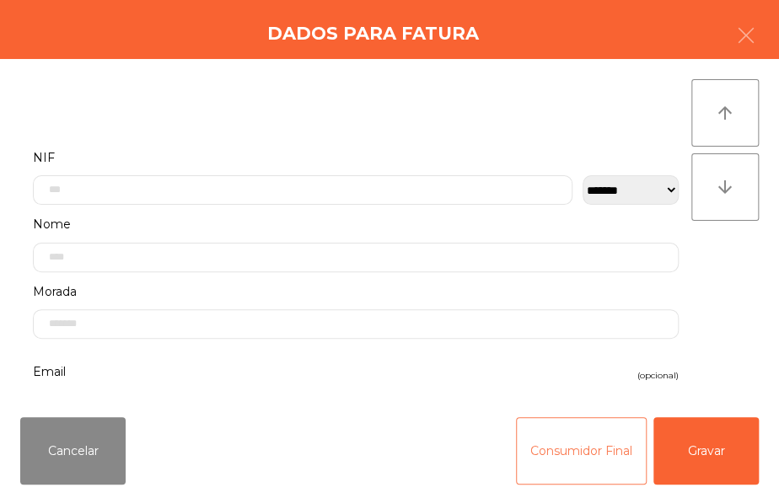
click at [552, 462] on button "Consumidor Final" at bounding box center [581, 450] width 131 height 67
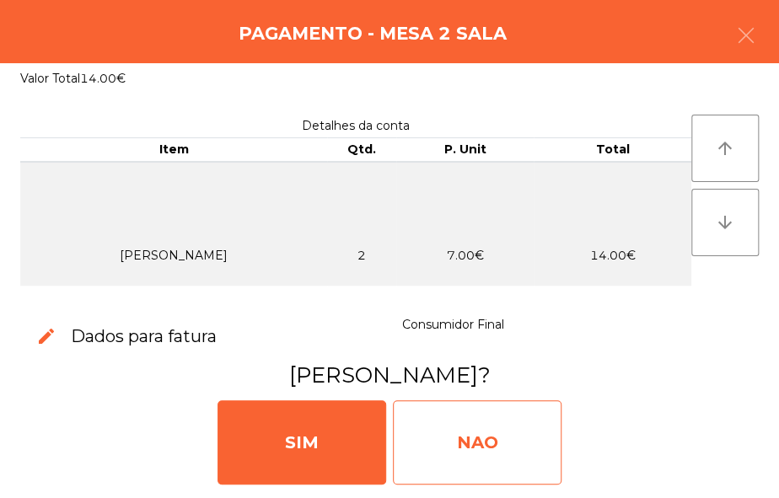
click at [511, 436] on div "NAO" at bounding box center [477, 442] width 169 height 84
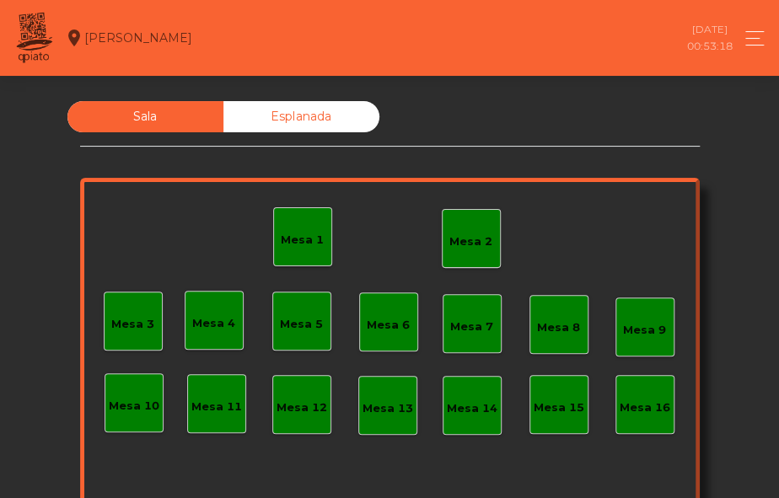
click at [486, 238] on div "Mesa 2" at bounding box center [471, 238] width 59 height 59
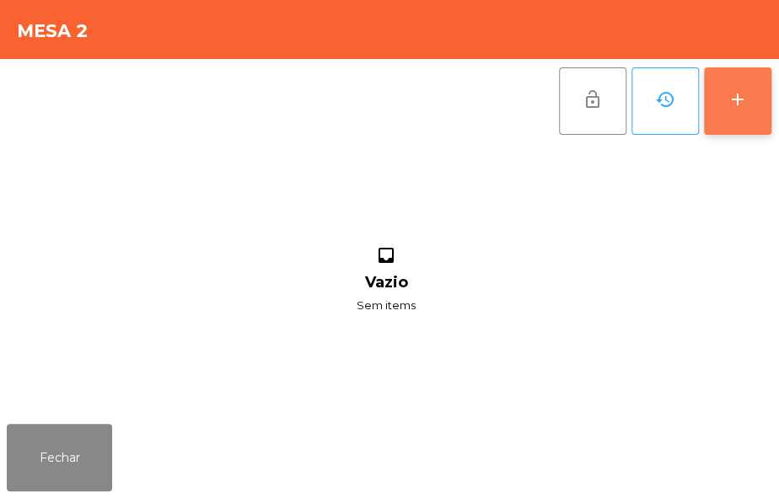
click at [742, 115] on button "add" at bounding box center [737, 100] width 67 height 67
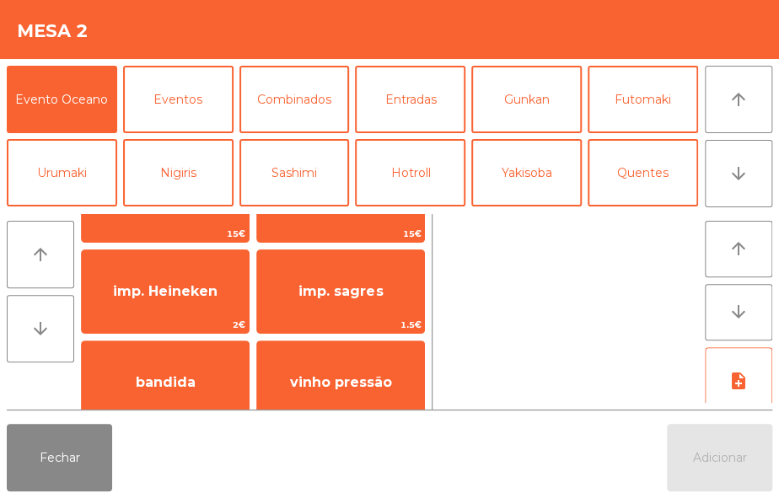
scroll to position [64, 0]
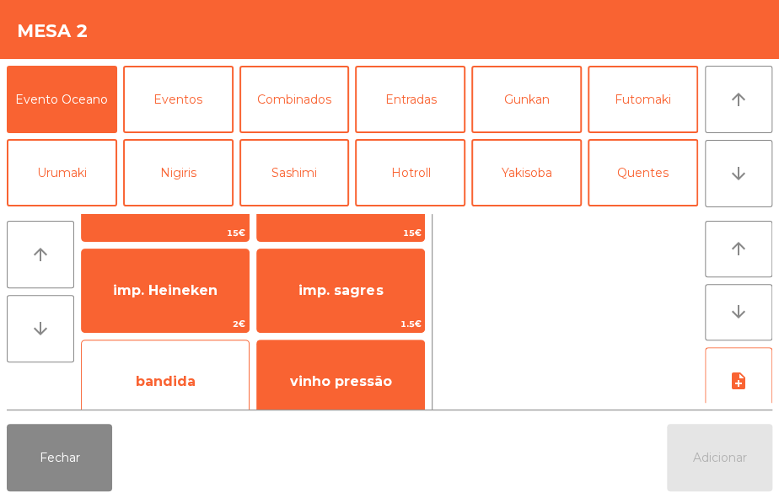
click at [196, 377] on span "bandida" at bounding box center [165, 382] width 167 height 46
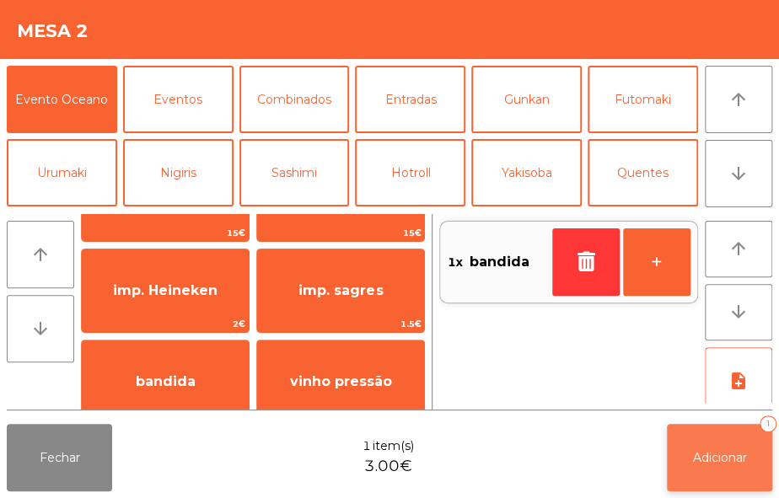
click at [708, 464] on button "Adicionar 1" at bounding box center [719, 457] width 105 height 67
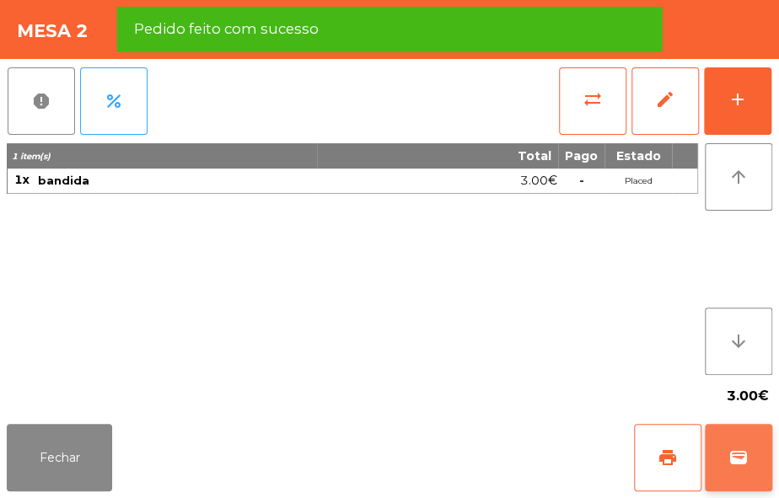
click at [730, 465] on span "wallet" at bounding box center [738, 458] width 20 height 20
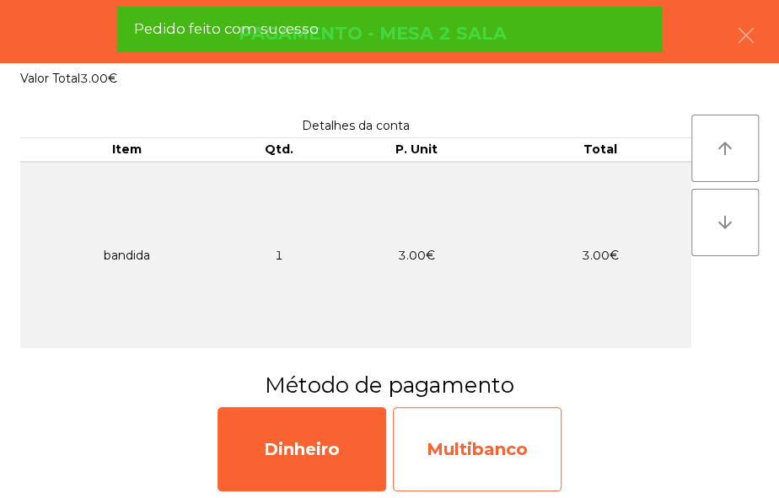
click at [511, 450] on div "Multibanco" at bounding box center [477, 449] width 169 height 84
select select "**"
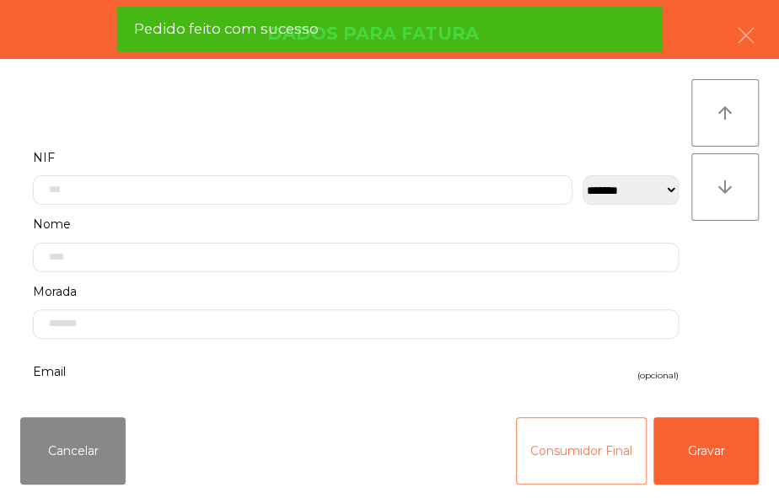
click at [538, 464] on button "Consumidor Final" at bounding box center [581, 450] width 131 height 67
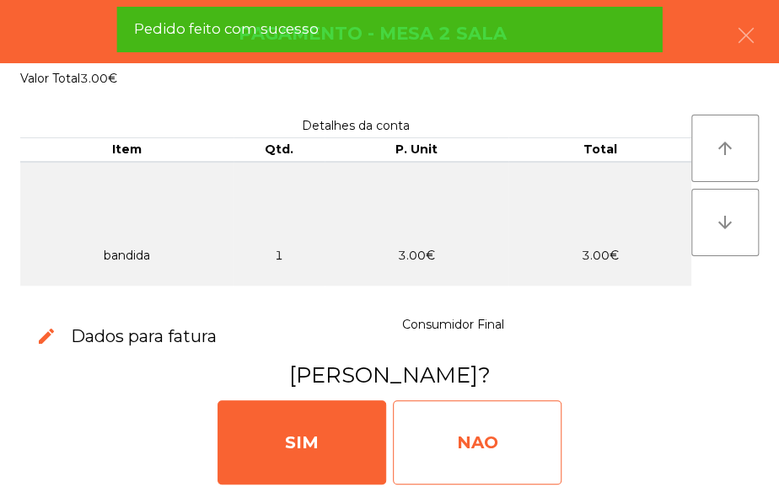
click at [497, 438] on div "NAO" at bounding box center [477, 442] width 169 height 84
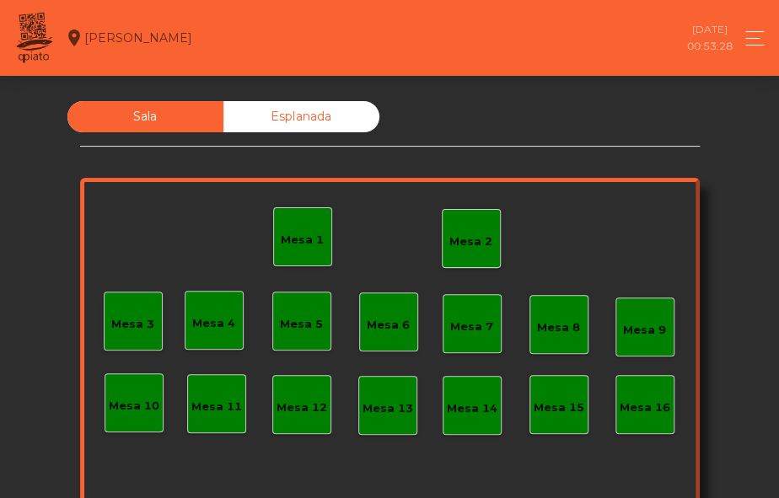
click at [468, 261] on div "Mesa 2" at bounding box center [471, 238] width 59 height 59
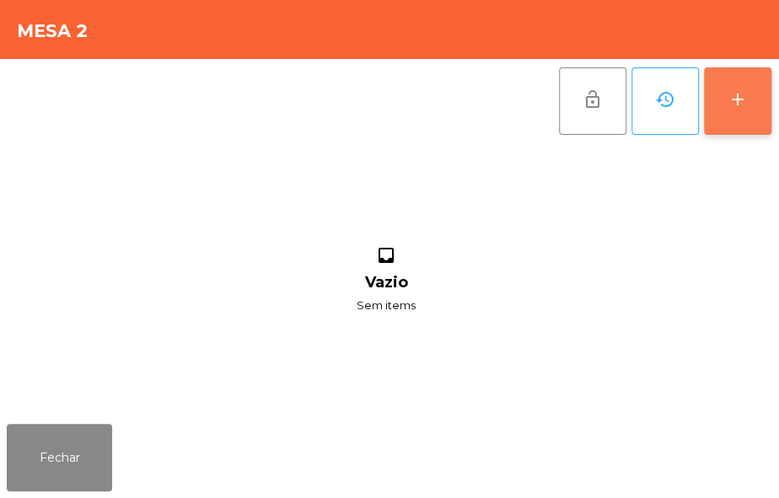
click at [728, 114] on button "add" at bounding box center [737, 100] width 67 height 67
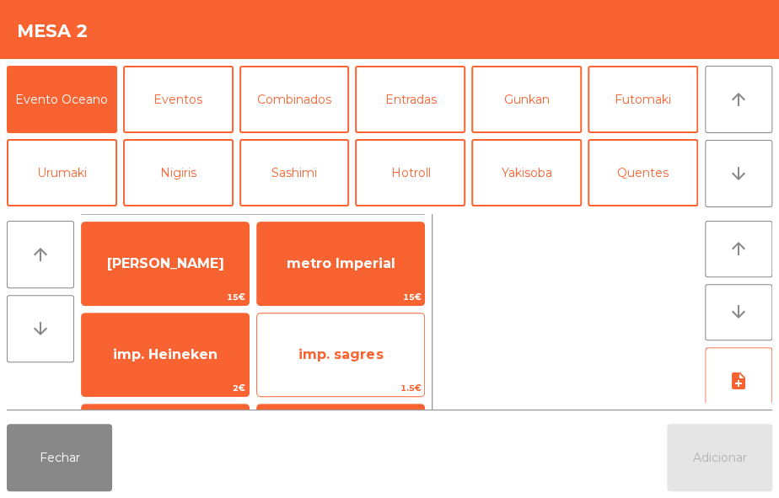
click at [396, 354] on span "imp. sagres" at bounding box center [340, 355] width 167 height 46
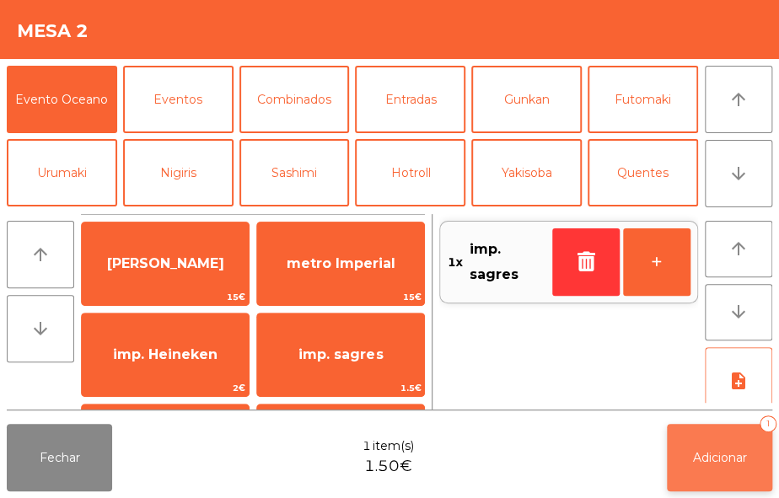
click at [733, 464] on button "Adicionar 1" at bounding box center [719, 457] width 105 height 67
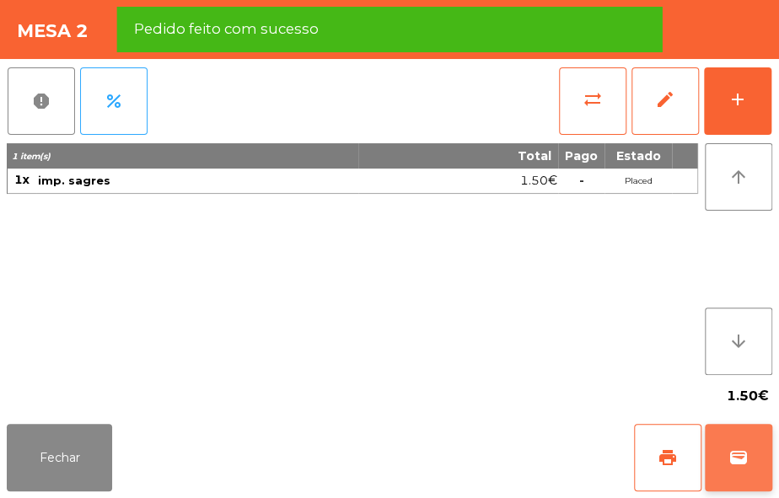
click at [729, 464] on span "wallet" at bounding box center [738, 458] width 20 height 20
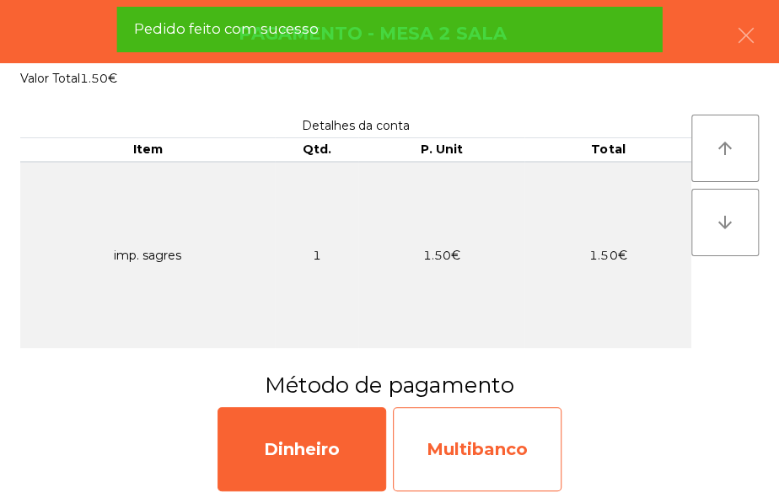
click at [525, 436] on div "Multibanco" at bounding box center [477, 449] width 169 height 84
select select "**"
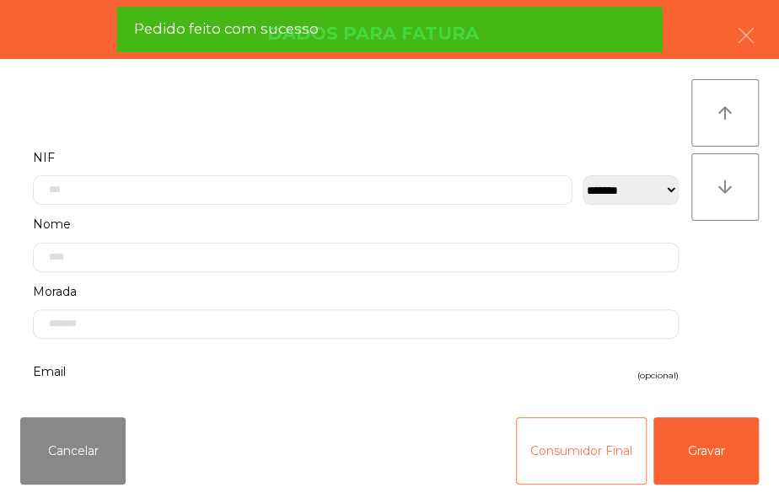
click at [546, 459] on button "Consumidor Final" at bounding box center [581, 450] width 131 height 67
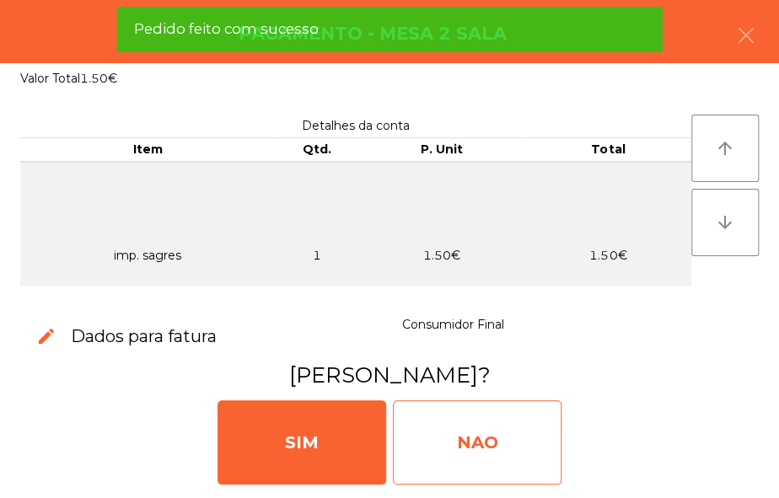
click at [515, 432] on div "NAO" at bounding box center [477, 442] width 169 height 84
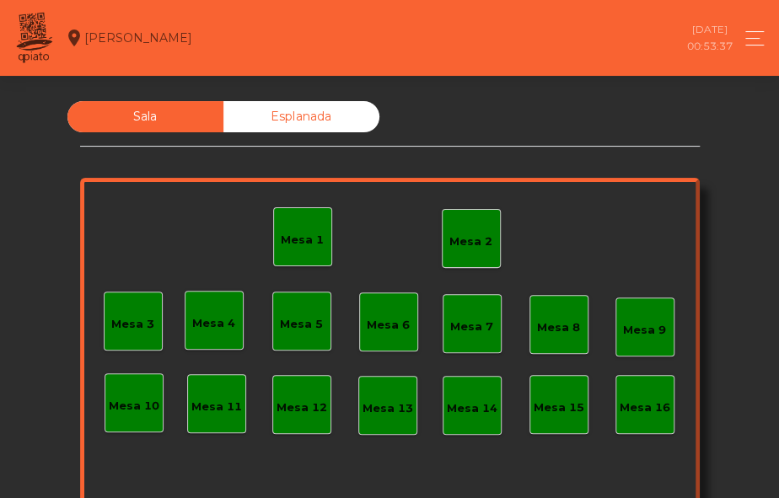
click at [480, 253] on div "Mesa 2" at bounding box center [471, 238] width 59 height 59
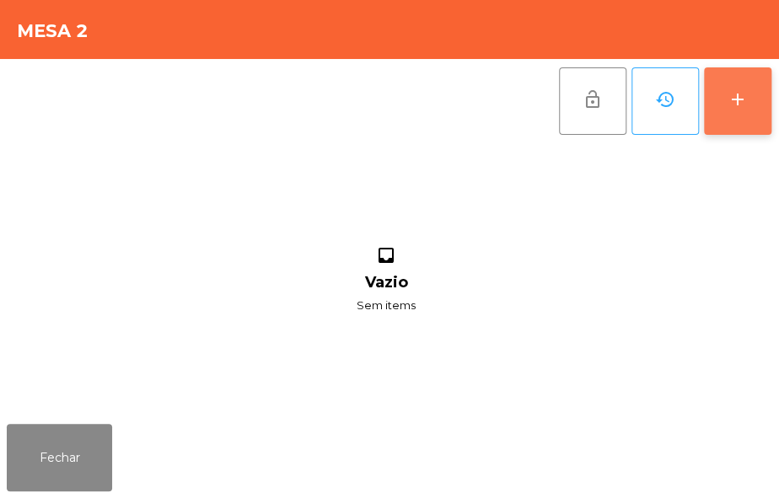
click at [742, 98] on div "add" at bounding box center [737, 99] width 20 height 20
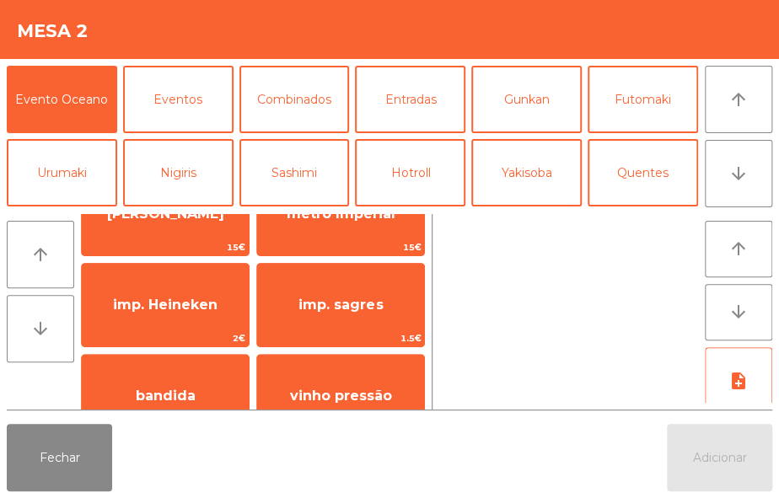
scroll to position [55, 0]
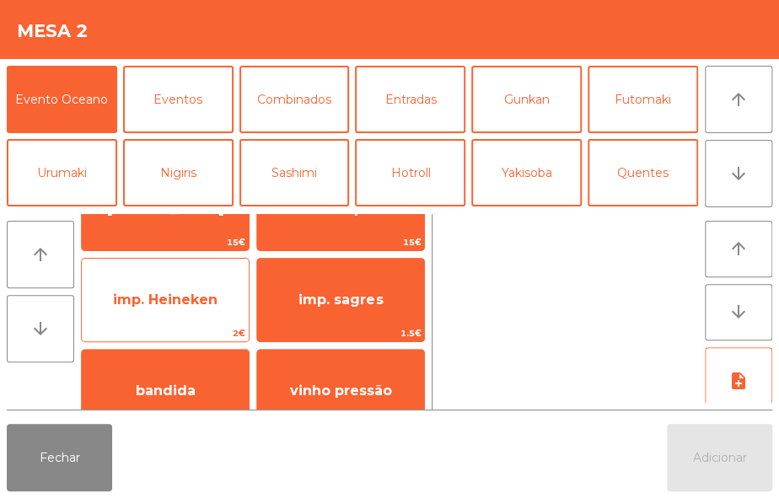
click at [198, 314] on span "imp. Heineken" at bounding box center [165, 300] width 167 height 46
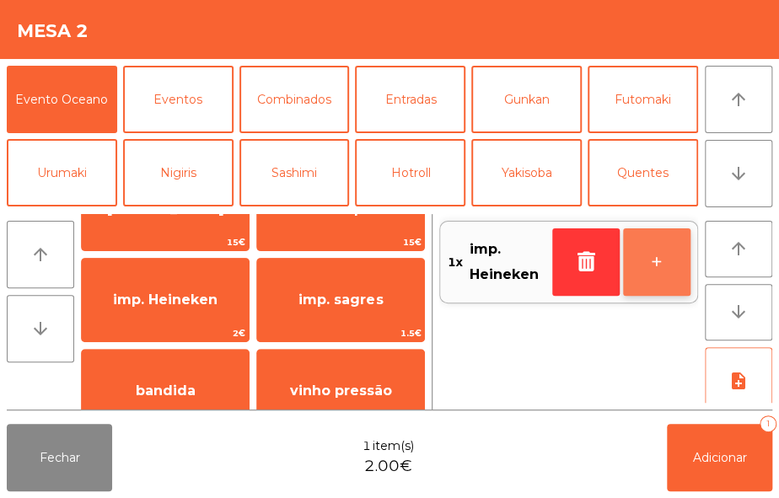
click at [661, 259] on button "+" at bounding box center [656, 261] width 67 height 67
click at [662, 265] on button "+" at bounding box center [656, 261] width 67 height 67
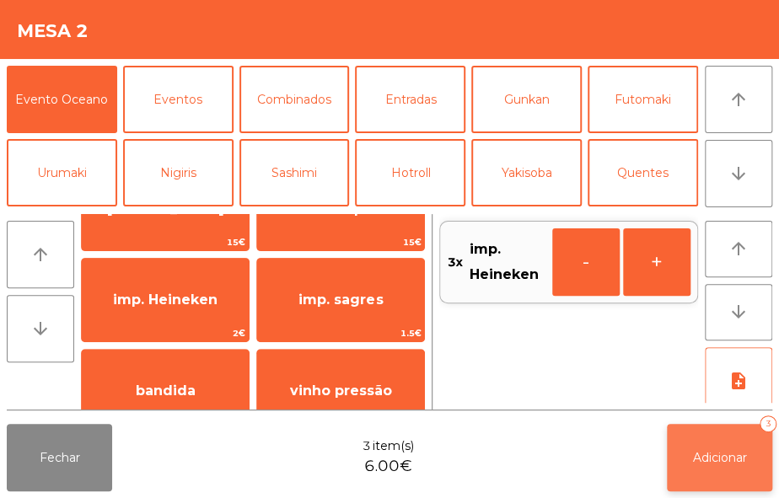
click at [722, 465] on button "Adicionar 3" at bounding box center [719, 457] width 105 height 67
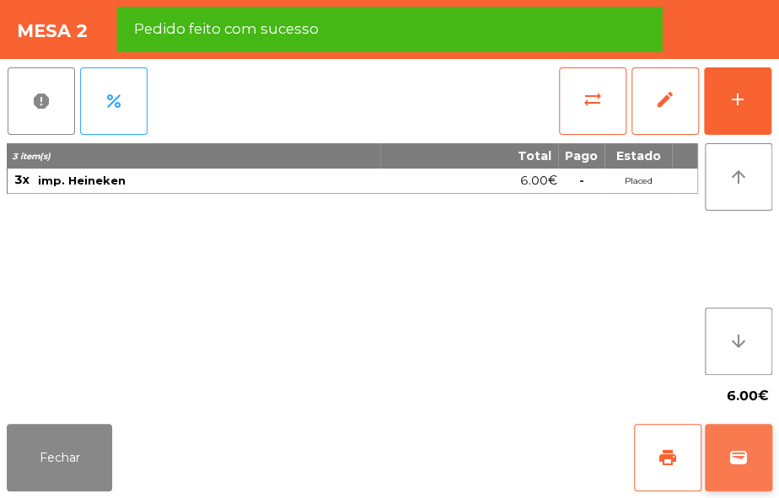
click at [729, 464] on span "wallet" at bounding box center [738, 458] width 20 height 20
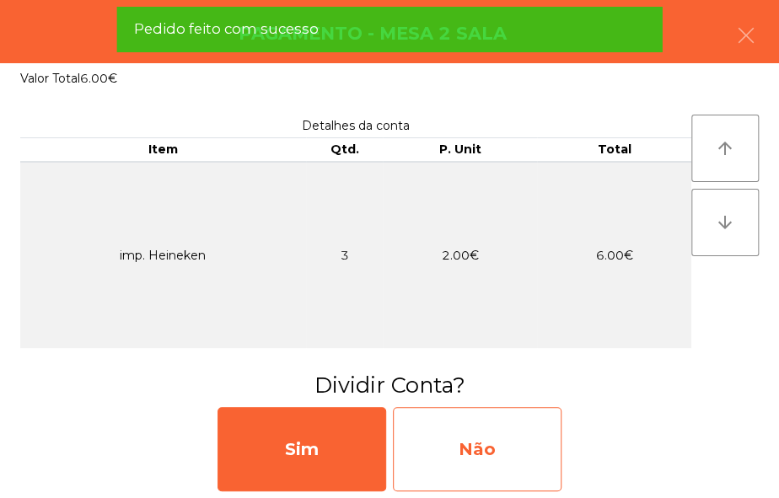
click at [539, 453] on div "Não" at bounding box center [477, 449] width 169 height 84
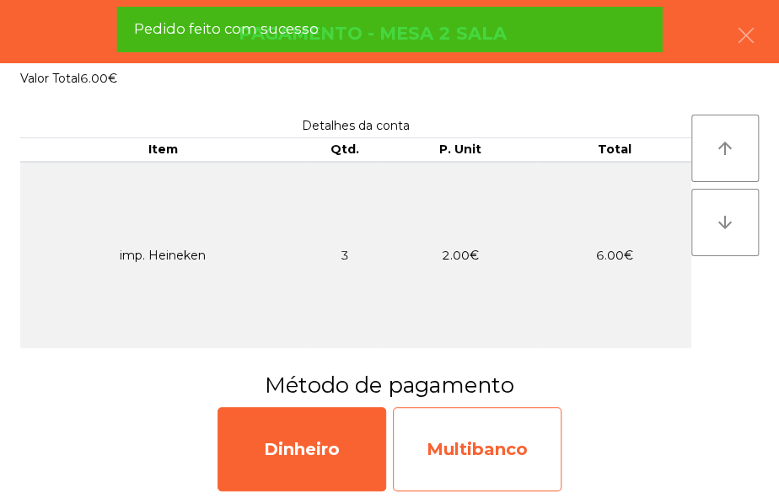
click at [558, 454] on div "Multibanco" at bounding box center [477, 449] width 169 height 84
select select "**"
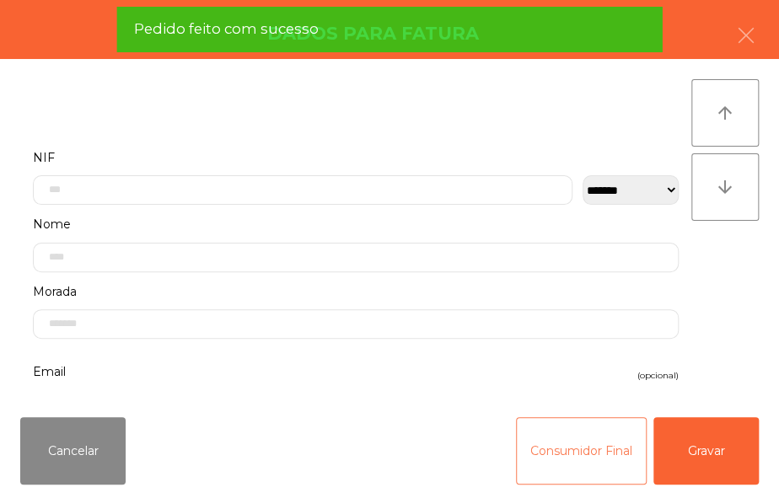
click at [565, 455] on button "Consumidor Final" at bounding box center [581, 450] width 131 height 67
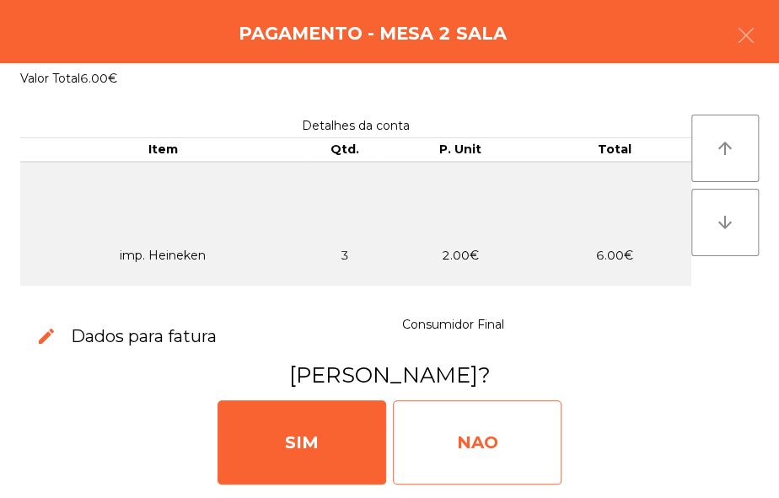
click at [510, 440] on div "NAO" at bounding box center [477, 442] width 169 height 84
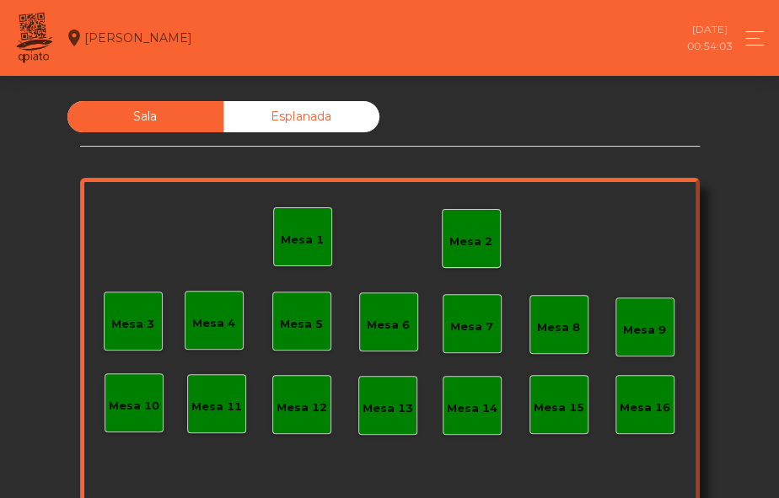
click at [444, 260] on div "Mesa 2" at bounding box center [471, 238] width 59 height 59
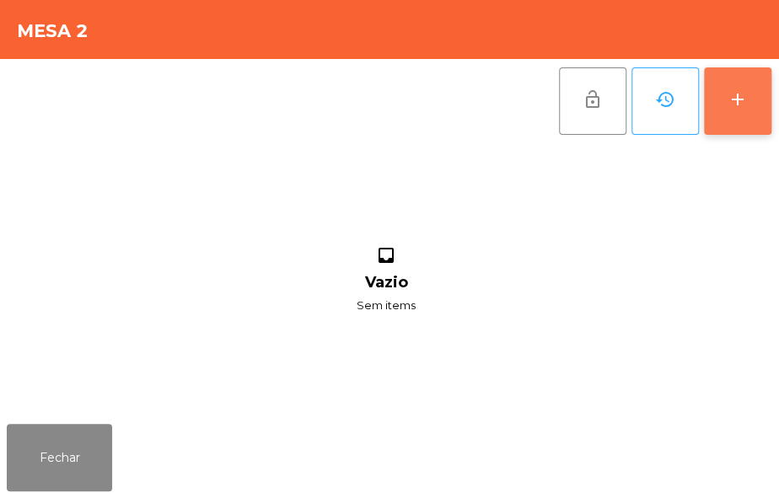
click at [749, 118] on button "add" at bounding box center [737, 100] width 67 height 67
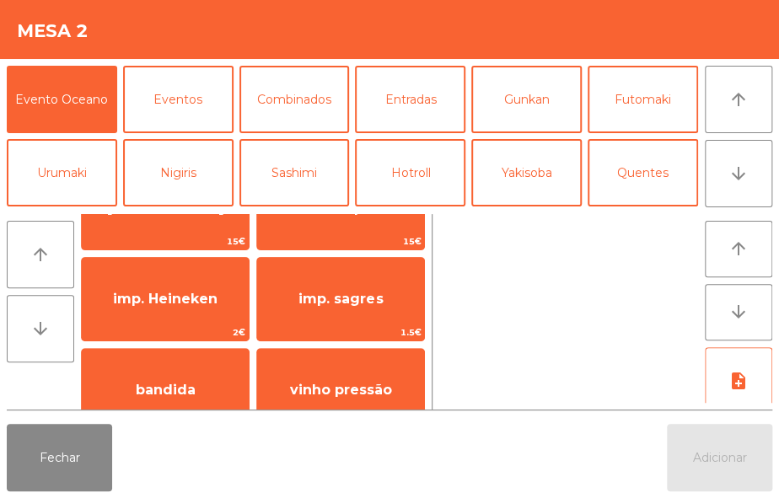
scroll to position [66, 0]
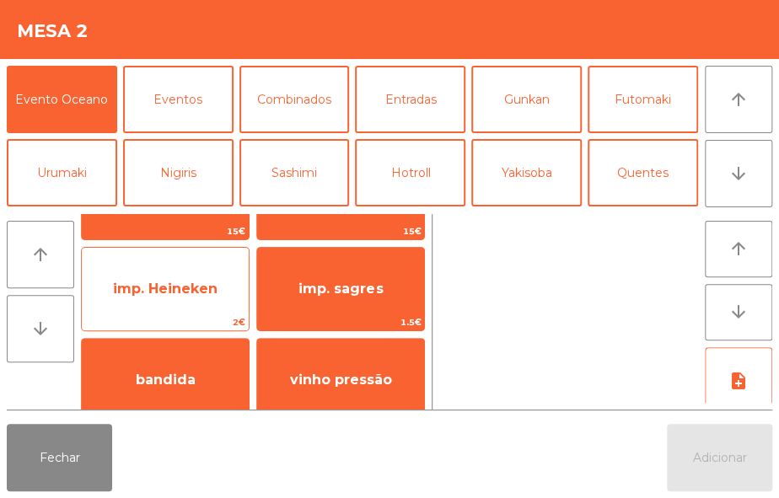
click at [178, 298] on span "imp. Heineken" at bounding box center [165, 289] width 167 height 46
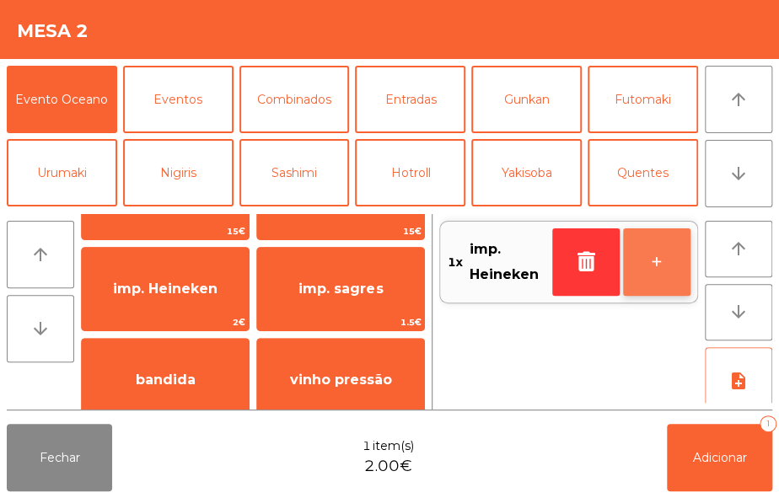
click at [651, 260] on button "+" at bounding box center [656, 261] width 67 height 67
click at [649, 266] on button "+" at bounding box center [656, 261] width 67 height 67
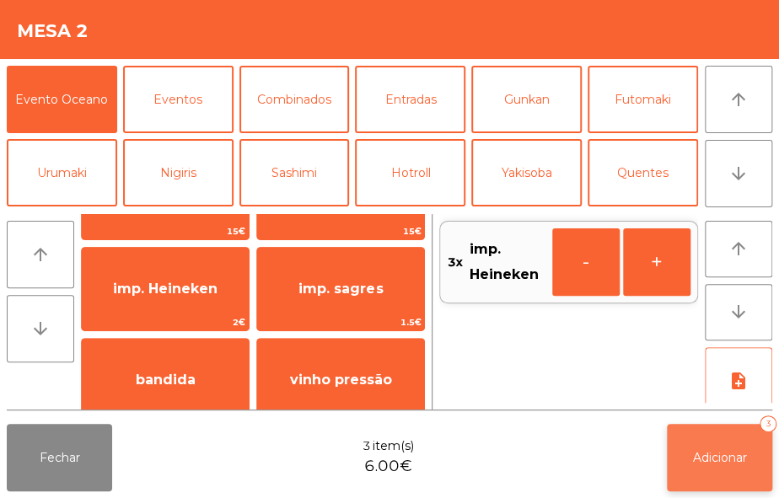
click at [732, 464] on span "Adicionar" at bounding box center [720, 457] width 54 height 15
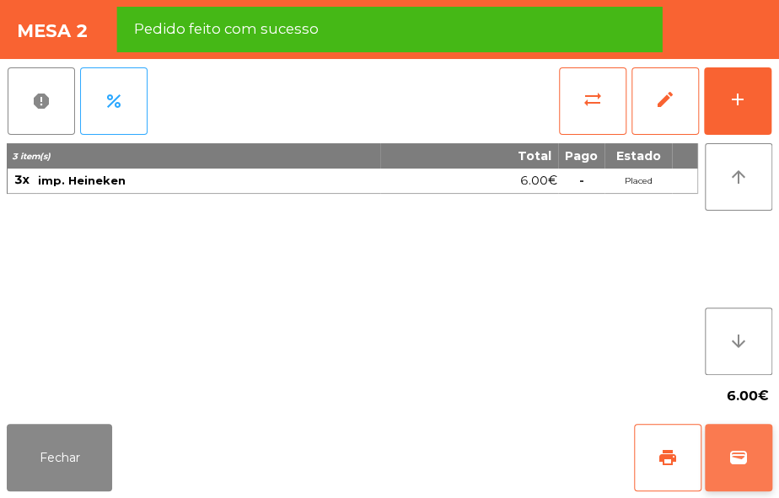
click at [743, 464] on span "wallet" at bounding box center [738, 458] width 20 height 20
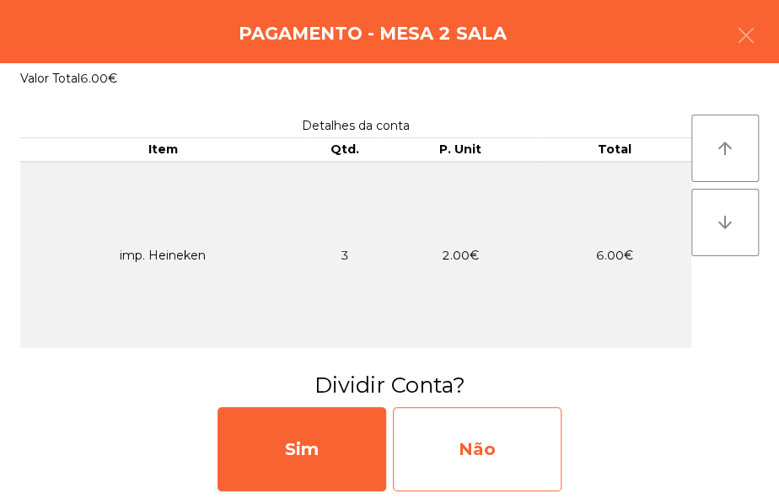
click at [512, 460] on div "Não" at bounding box center [477, 449] width 169 height 84
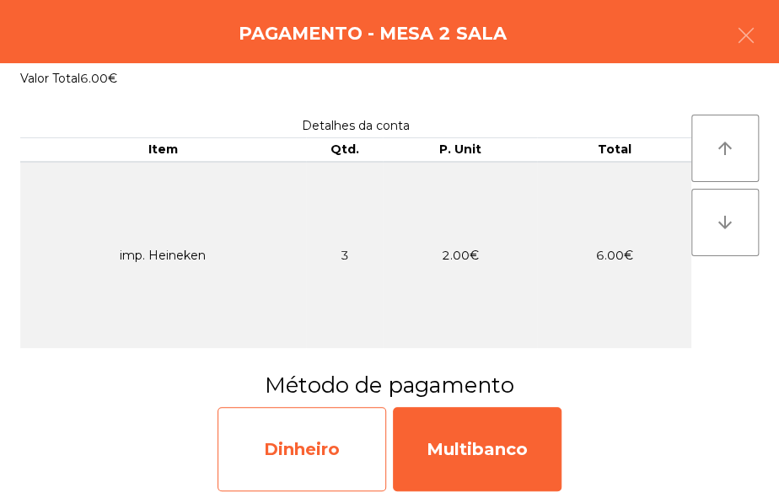
click at [340, 437] on div "Dinheiro" at bounding box center [301, 449] width 169 height 84
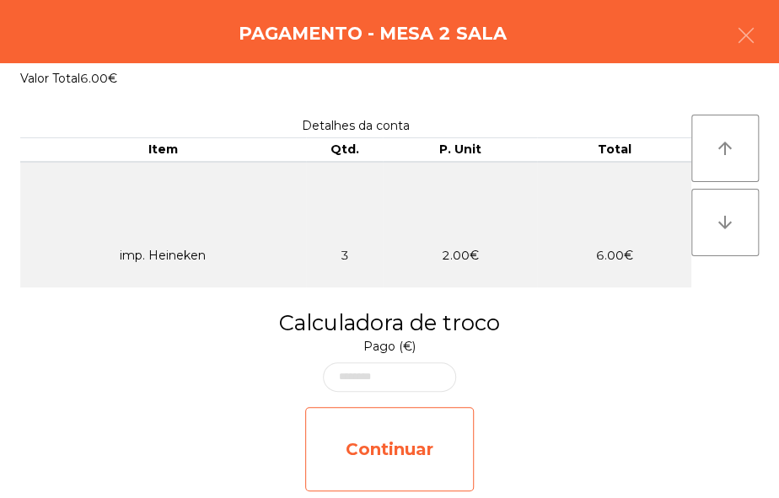
click at [346, 431] on div "Continuar" at bounding box center [389, 449] width 169 height 84
select select "**"
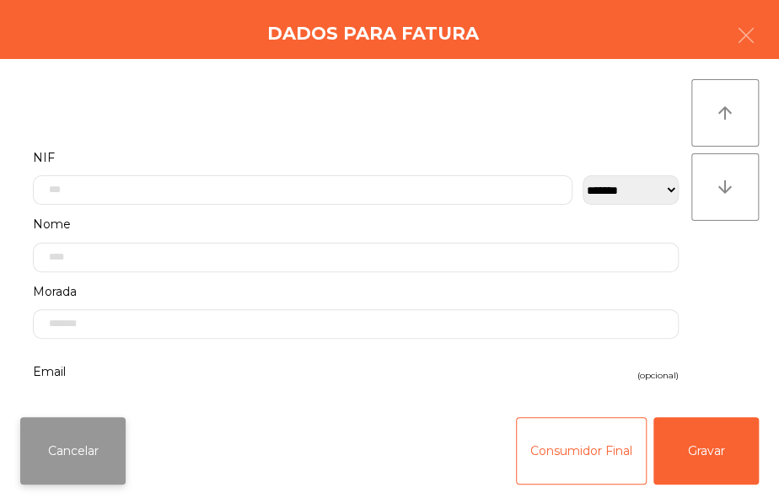
click at [71, 464] on button "Cancelar" at bounding box center [72, 450] width 105 height 67
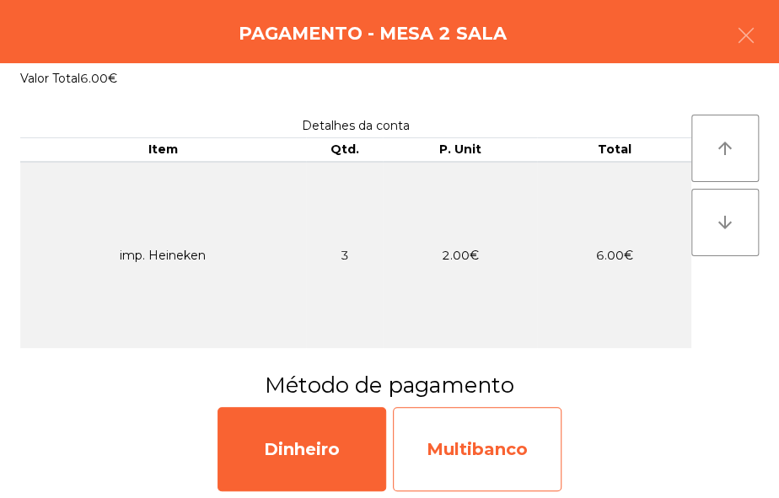
click at [495, 458] on div "Multibanco" at bounding box center [477, 449] width 169 height 84
select select "**"
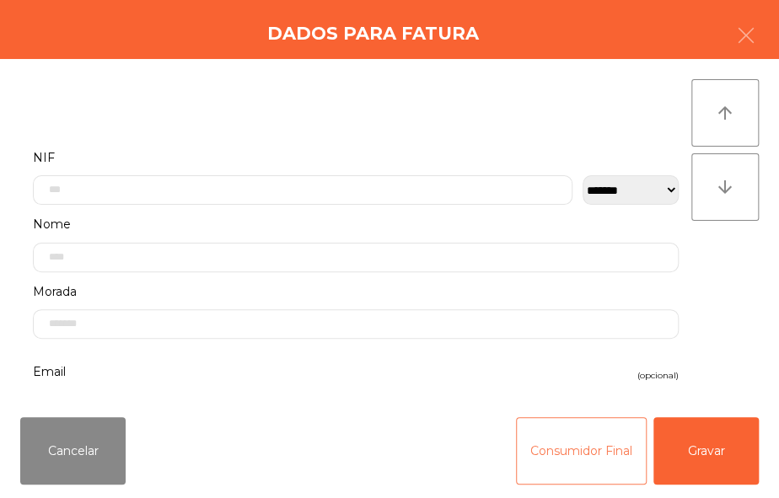
click at [556, 459] on button "Consumidor Final" at bounding box center [581, 450] width 131 height 67
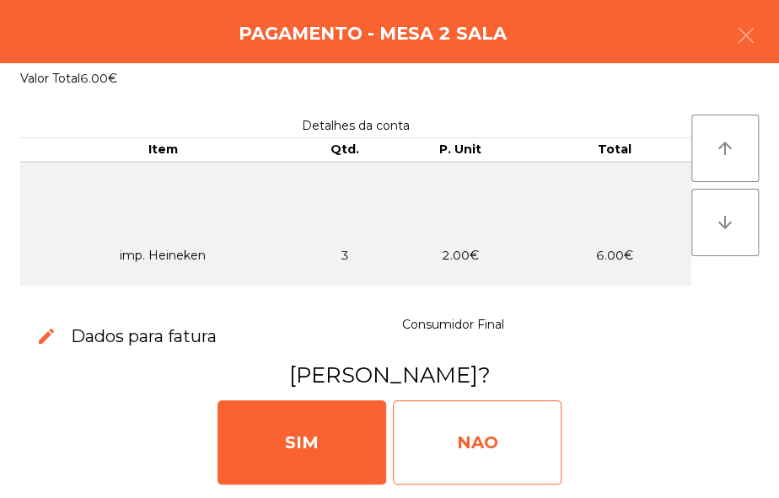
click at [506, 453] on div "NAO" at bounding box center [477, 442] width 169 height 84
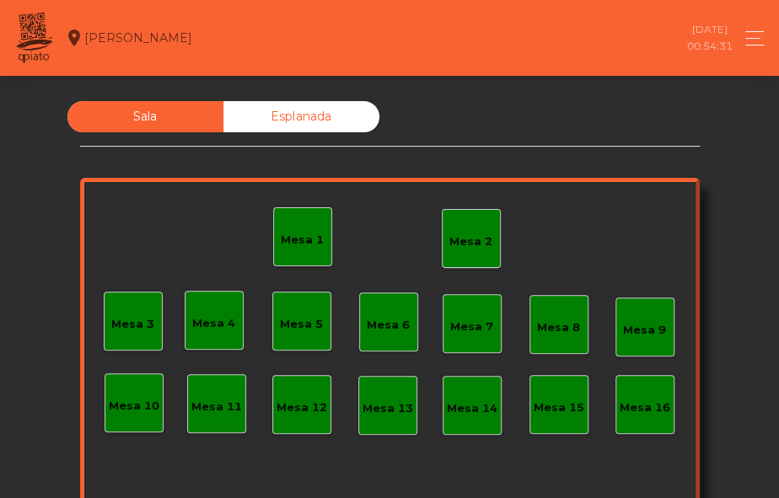
click at [483, 245] on div "Mesa 2" at bounding box center [470, 241] width 43 height 17
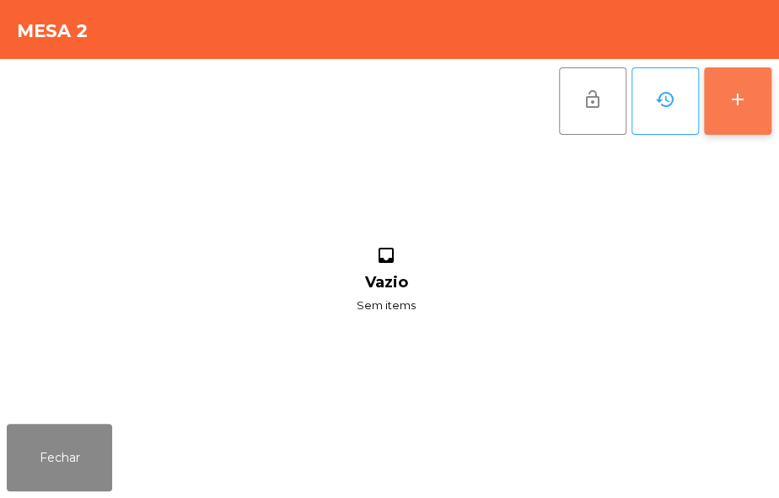
click at [743, 106] on div "add" at bounding box center [737, 99] width 20 height 20
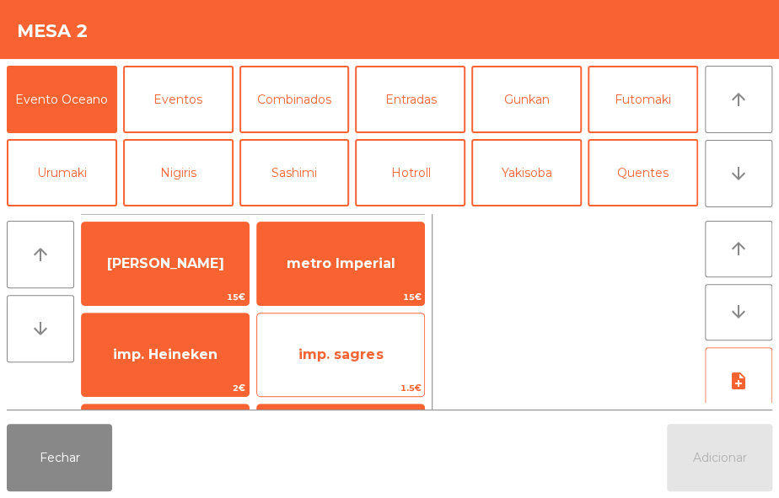
click at [386, 352] on span "imp. sagres" at bounding box center [340, 355] width 167 height 46
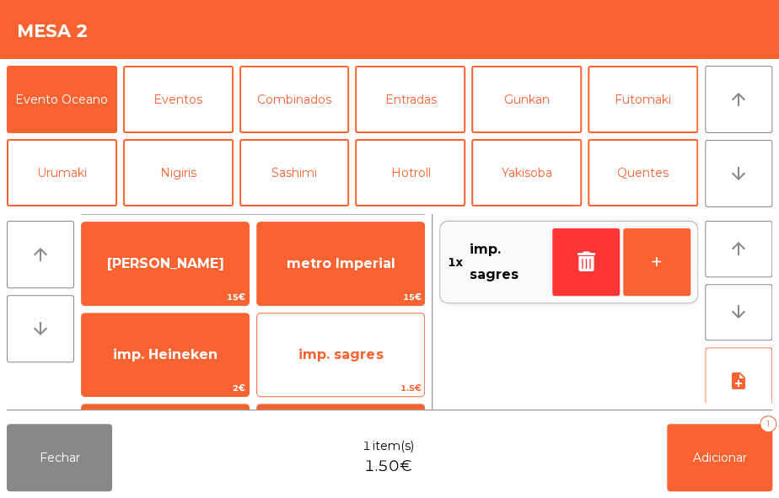
click at [363, 378] on div "imp. sagres 1.5€" at bounding box center [340, 355] width 169 height 84
click at [368, 355] on span "imp. sagres" at bounding box center [340, 354] width 84 height 16
click at [339, 378] on div "imp. sagres 1.5€" at bounding box center [340, 355] width 169 height 84
click at [355, 378] on div "imp. sagres 1.5€" at bounding box center [340, 355] width 169 height 84
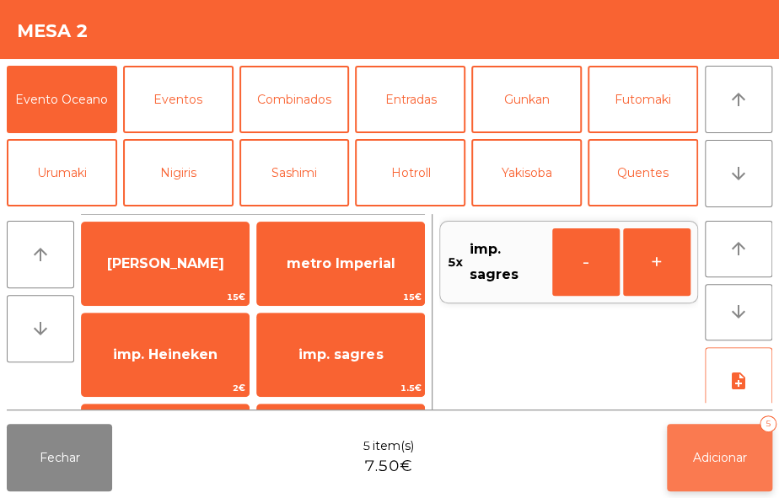
click at [713, 469] on button "Adicionar 5" at bounding box center [719, 457] width 105 height 67
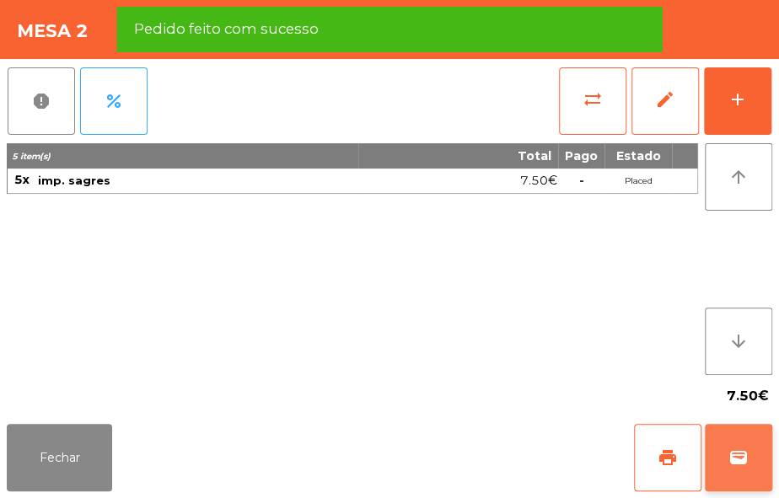
click at [752, 464] on button "wallet" at bounding box center [738, 457] width 67 height 67
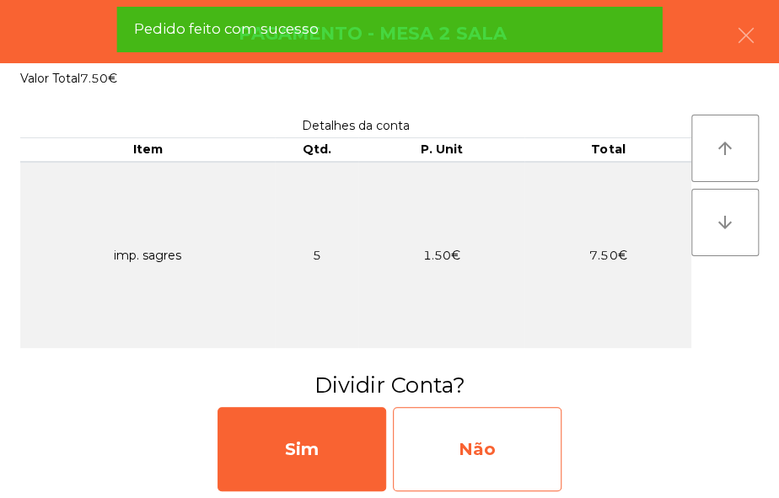
click at [509, 461] on div "Não" at bounding box center [477, 449] width 169 height 84
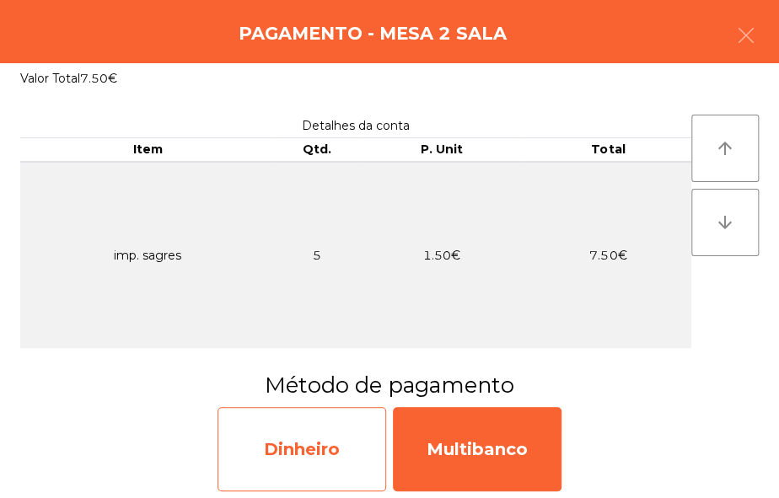
click at [312, 440] on div "Dinheiro" at bounding box center [301, 449] width 169 height 84
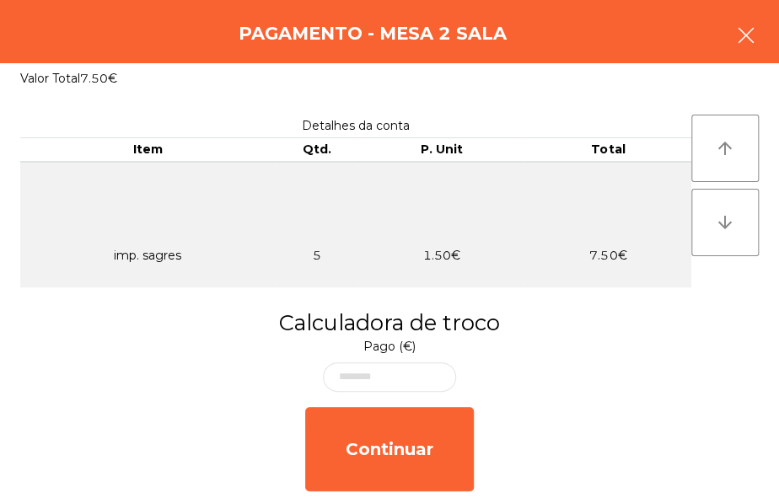
click at [736, 34] on icon "button" at bounding box center [746, 35] width 20 height 20
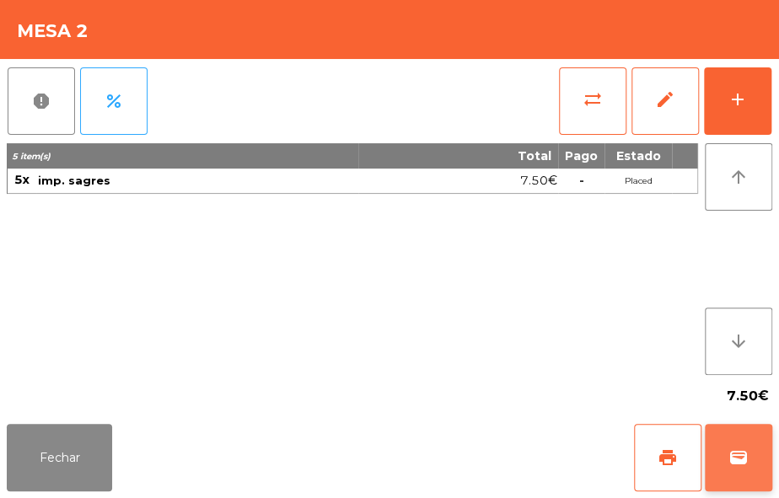
click at [746, 460] on span "wallet" at bounding box center [738, 458] width 20 height 20
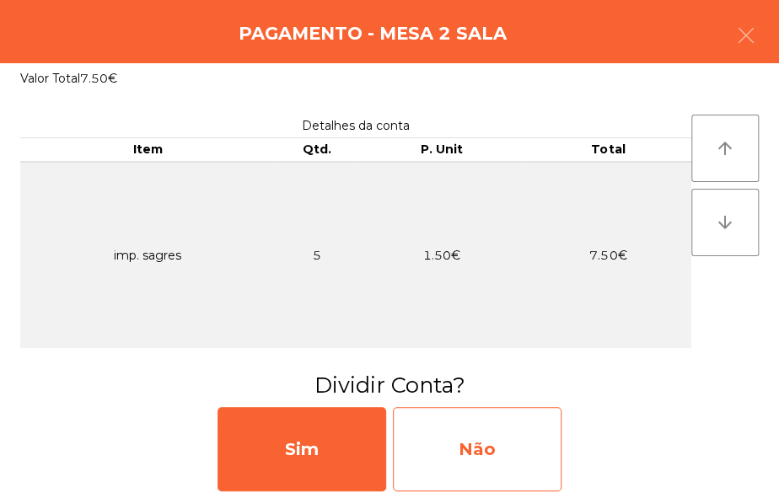
click at [473, 449] on div "Não" at bounding box center [477, 449] width 169 height 84
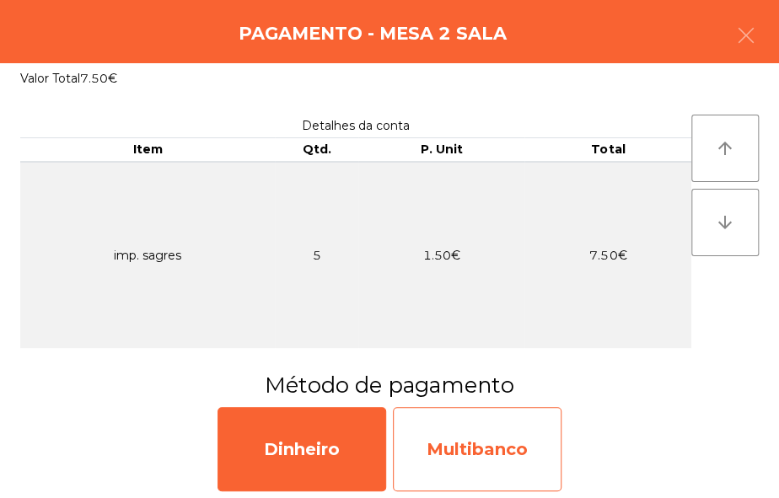
click at [487, 458] on div "Multibanco" at bounding box center [477, 449] width 169 height 84
select select "**"
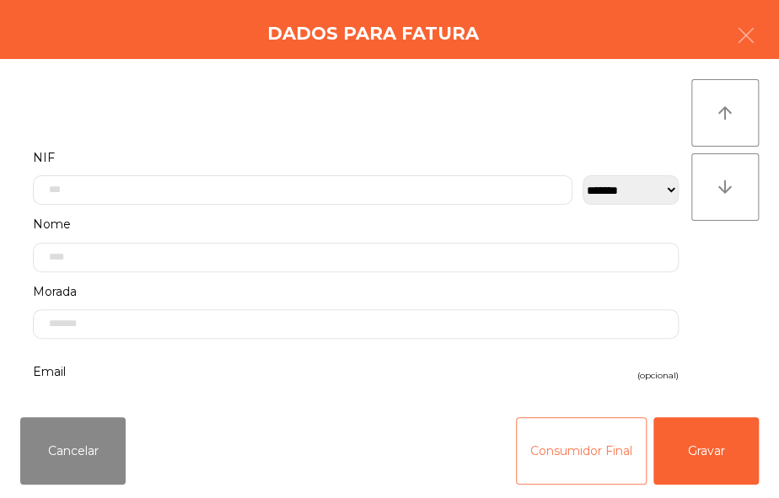
click at [544, 464] on button "Consumidor Final" at bounding box center [581, 450] width 131 height 67
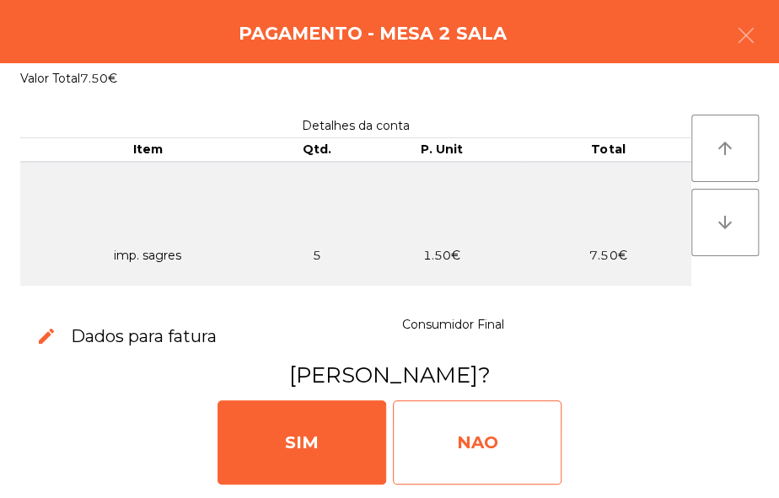
click at [468, 437] on div "NAO" at bounding box center [477, 442] width 169 height 84
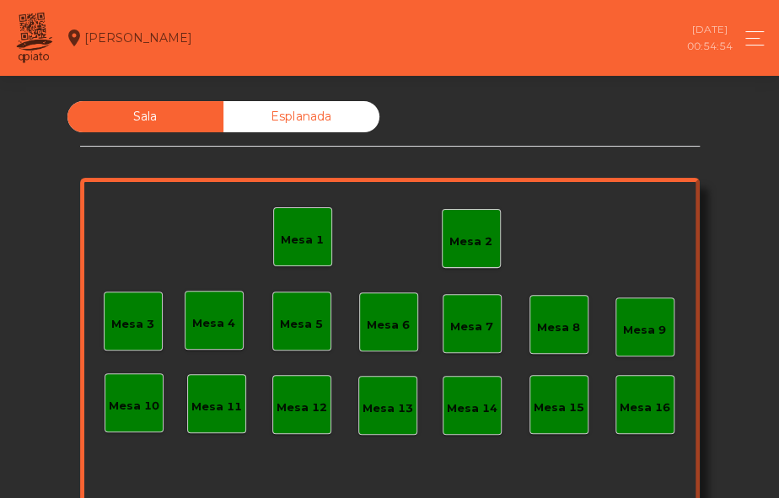
click at [466, 239] on div "Mesa 2" at bounding box center [470, 241] width 43 height 17
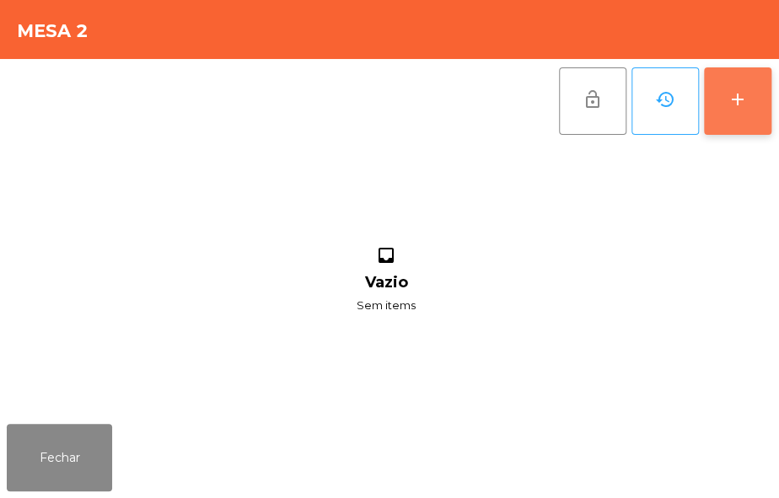
click at [749, 94] on button "add" at bounding box center [737, 100] width 67 height 67
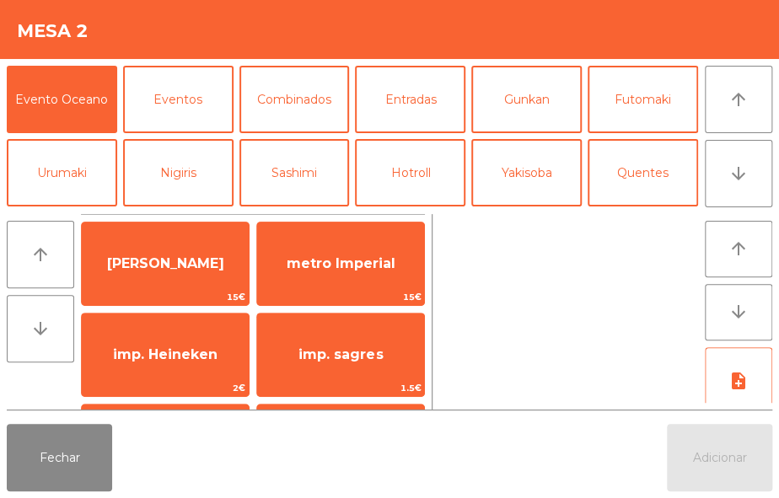
scroll to position [55, 0]
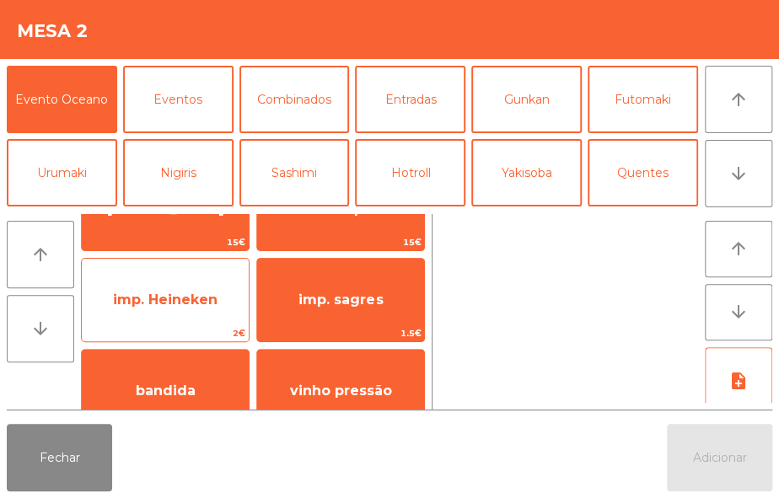
click at [185, 277] on span "imp. Heineken" at bounding box center [165, 300] width 167 height 46
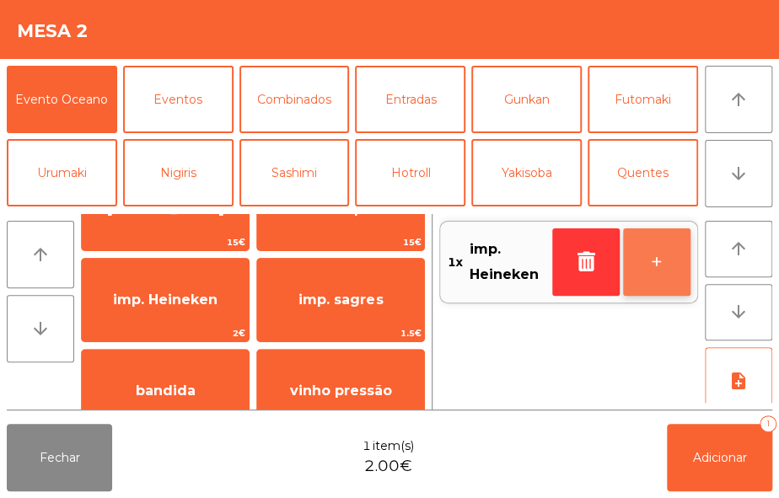
click at [663, 265] on button "+" at bounding box center [656, 261] width 67 height 67
click at [663, 267] on button "+" at bounding box center [656, 261] width 67 height 67
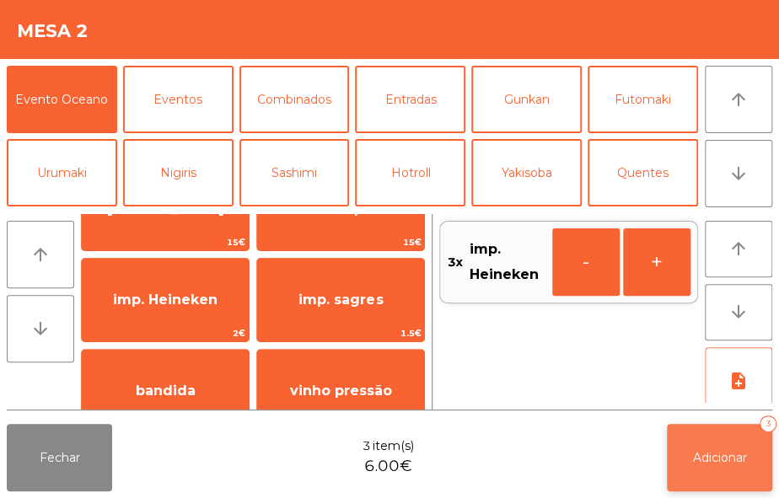
click at [719, 464] on span "Adicionar" at bounding box center [720, 457] width 54 height 15
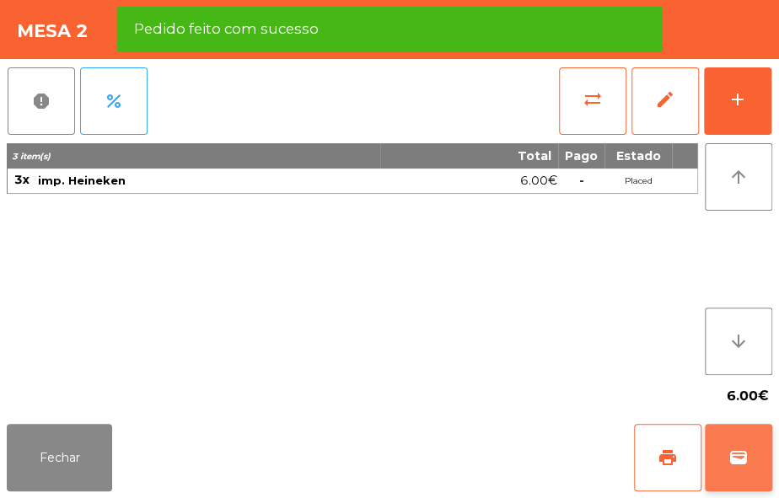
click at [744, 454] on span "wallet" at bounding box center [738, 458] width 20 height 20
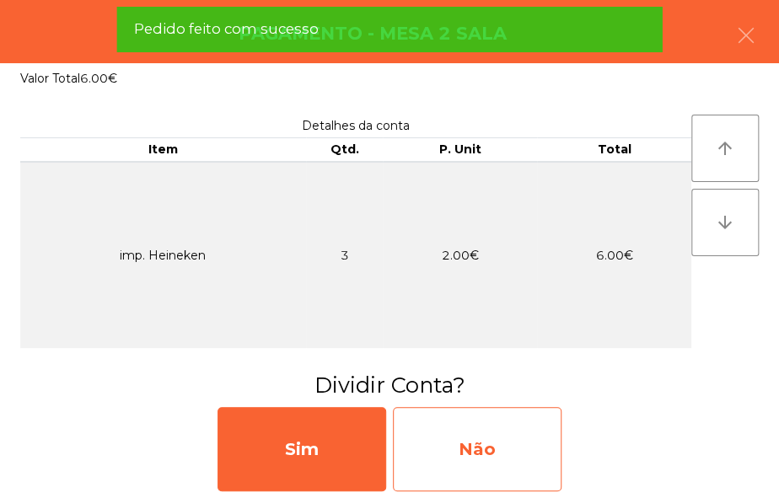
click at [529, 468] on div "Não" at bounding box center [477, 449] width 169 height 84
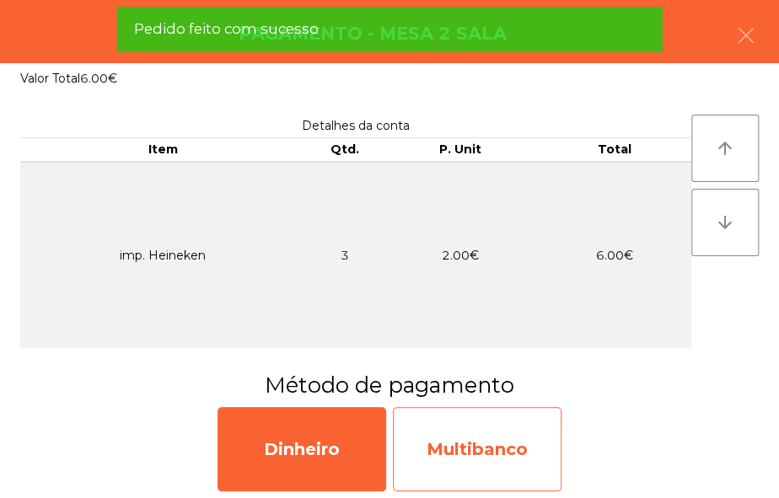
click at [504, 455] on div "Multibanco" at bounding box center [477, 449] width 169 height 84
select select "**"
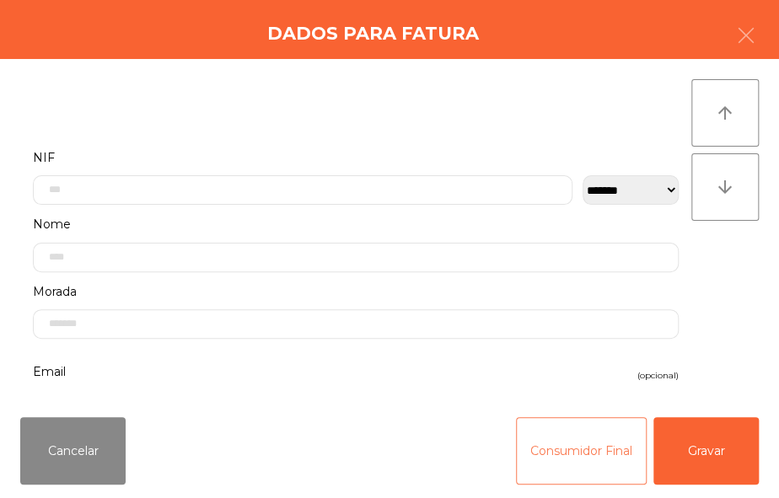
click at [539, 452] on button "Consumidor Final" at bounding box center [581, 450] width 131 height 67
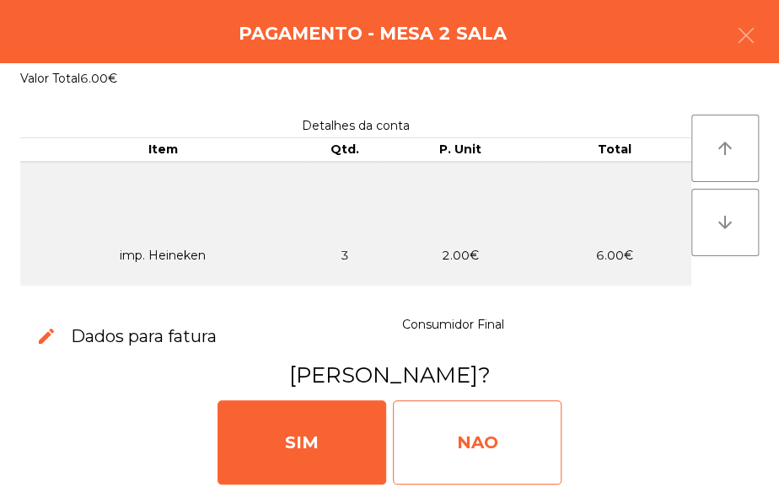
click at [512, 434] on div "NAO" at bounding box center [477, 442] width 169 height 84
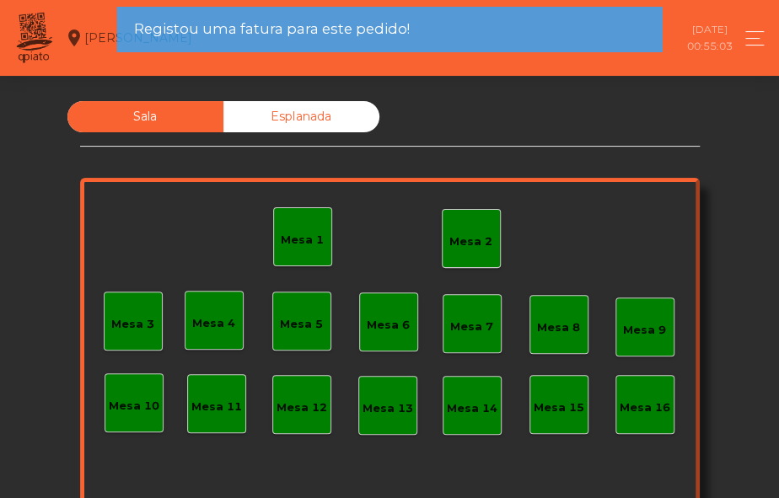
click at [454, 233] on div "Mesa 2" at bounding box center [470, 241] width 43 height 17
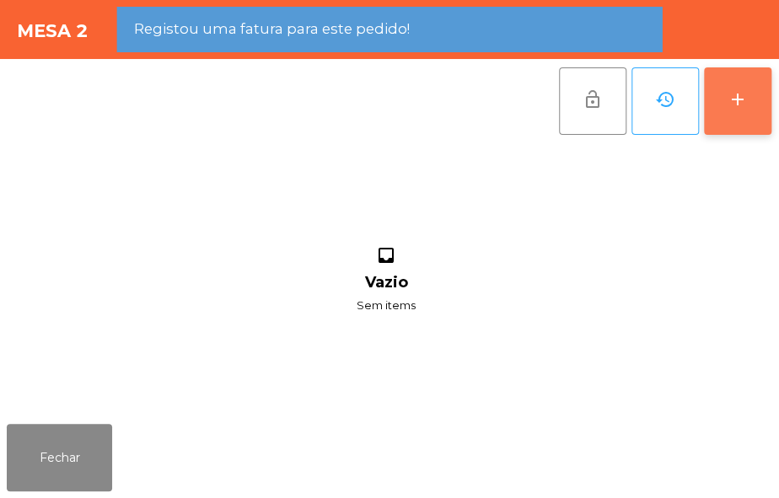
click at [741, 118] on button "add" at bounding box center [737, 100] width 67 height 67
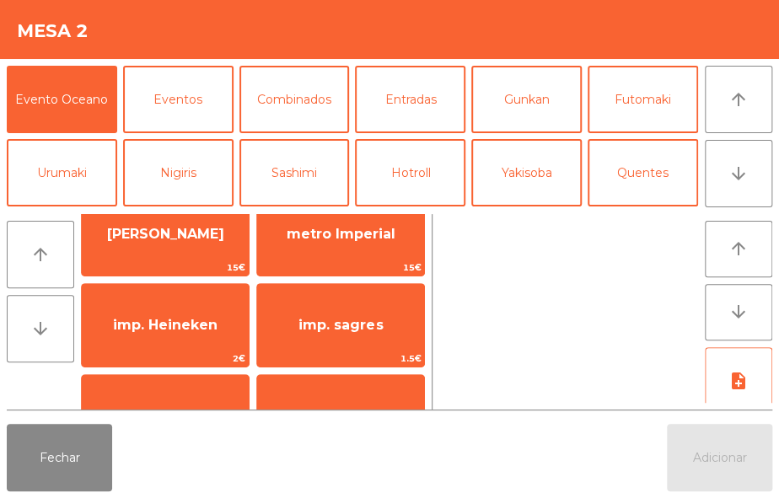
scroll to position [40, 0]
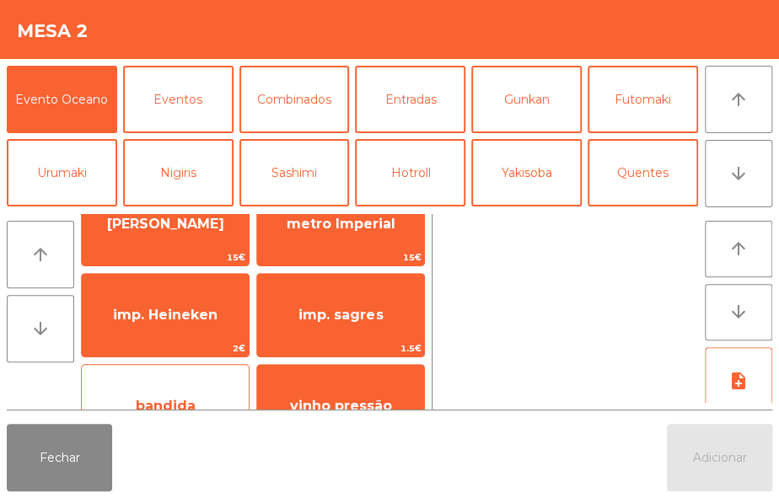
click at [207, 385] on span "bandida" at bounding box center [165, 407] width 167 height 46
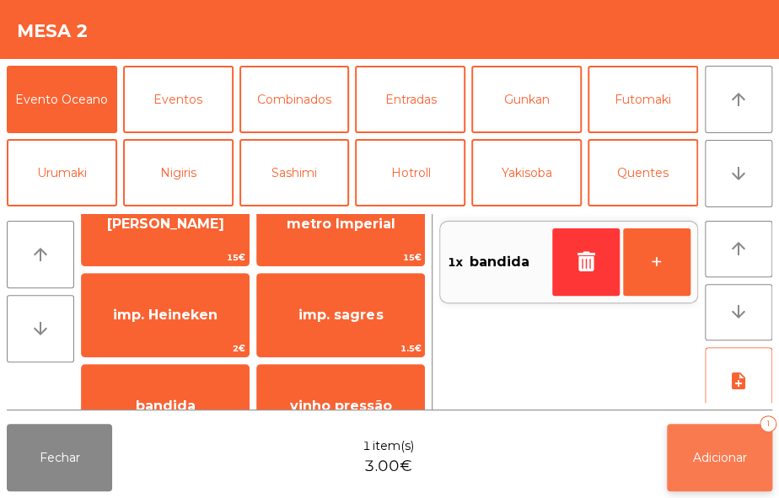
click at [701, 446] on button "Adicionar 1" at bounding box center [719, 457] width 105 height 67
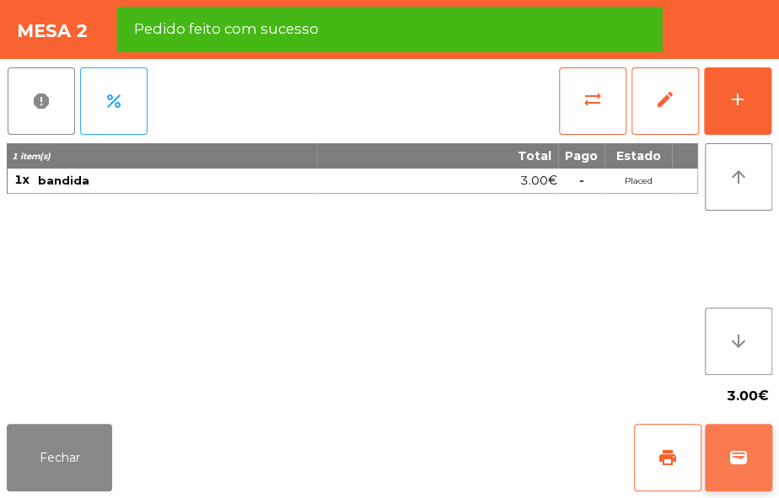
click at [729, 453] on span "wallet" at bounding box center [738, 458] width 20 height 20
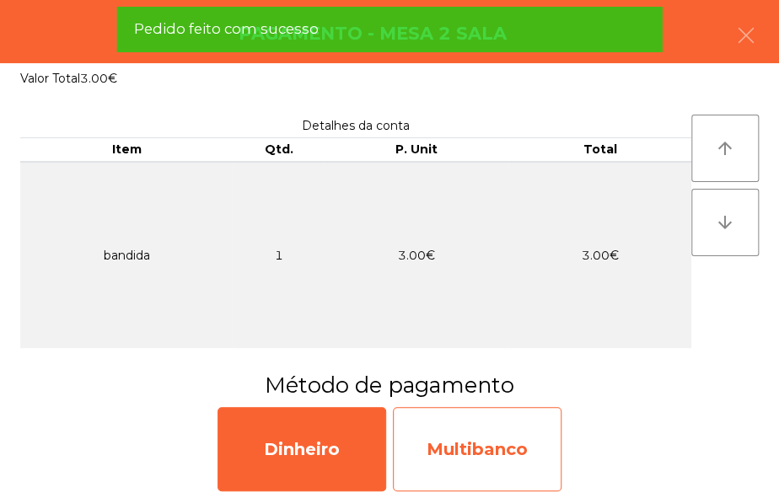
click at [508, 450] on div "Multibanco" at bounding box center [477, 449] width 169 height 84
select select "**"
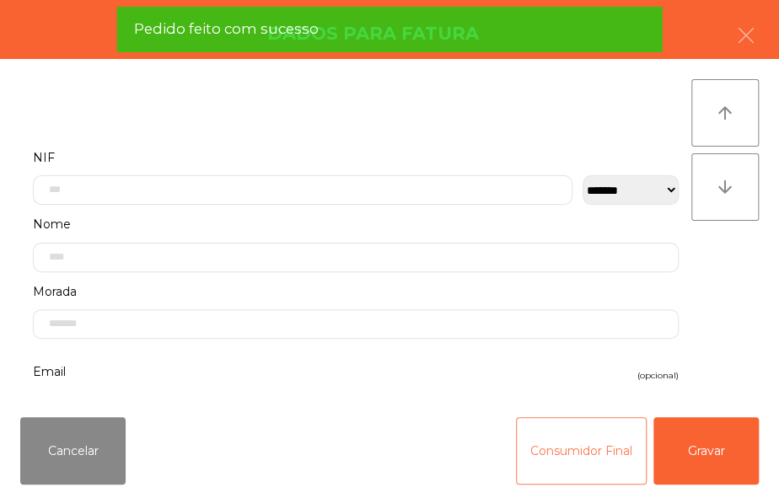
click at [531, 463] on button "Consumidor Final" at bounding box center [581, 450] width 131 height 67
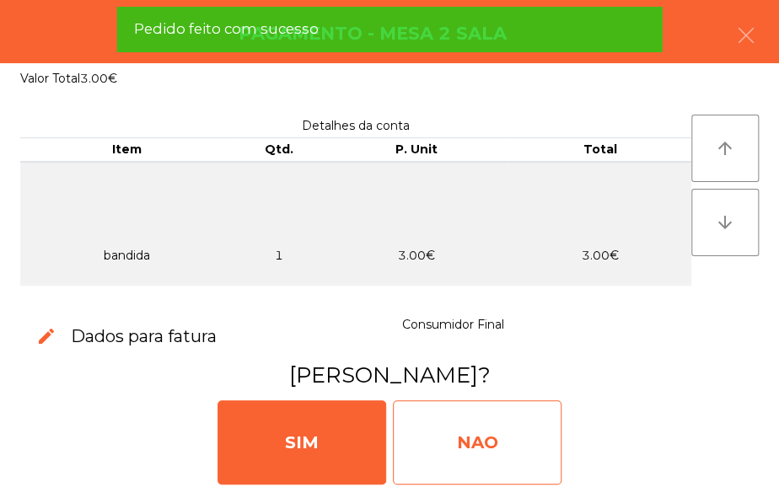
click at [521, 450] on div "NAO" at bounding box center [477, 442] width 169 height 84
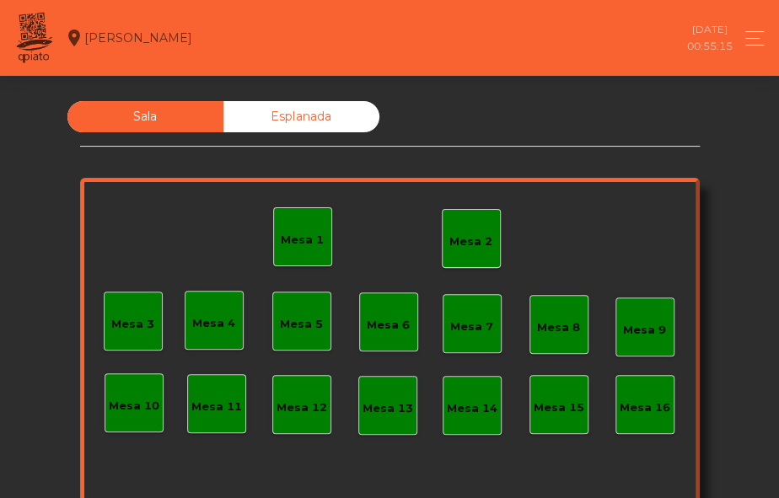
click at [489, 222] on div "Mesa 2" at bounding box center [471, 238] width 59 height 59
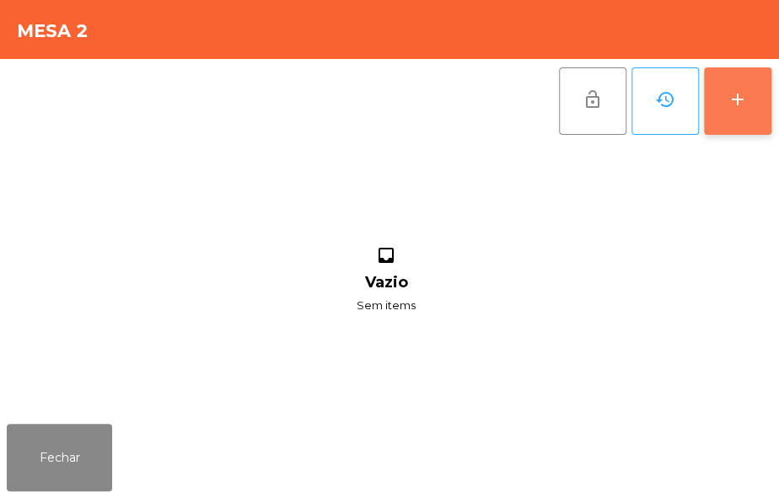
click at [730, 100] on div "add" at bounding box center [737, 99] width 20 height 20
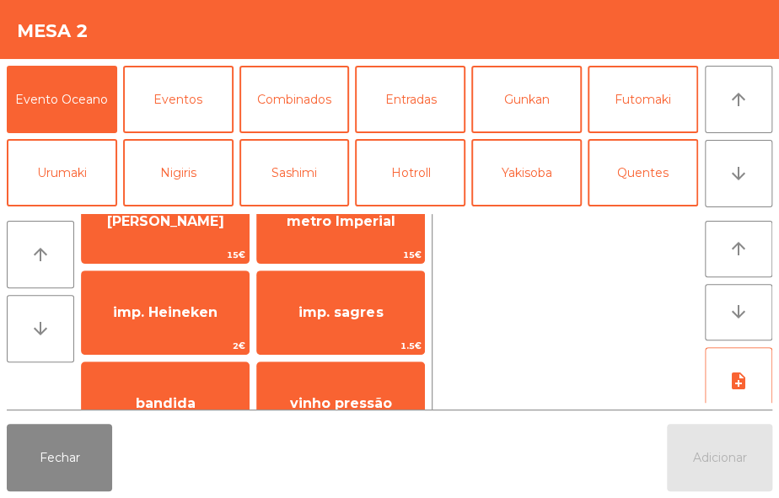
scroll to position [46, 0]
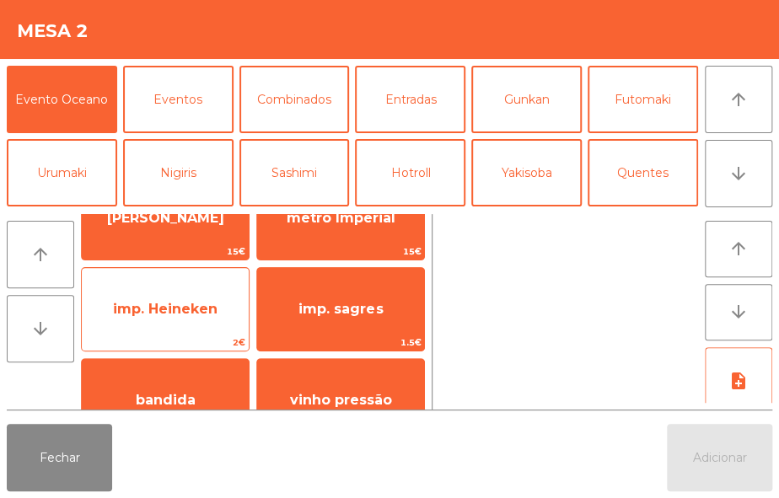
click at [196, 320] on span "imp. Heineken" at bounding box center [165, 310] width 167 height 46
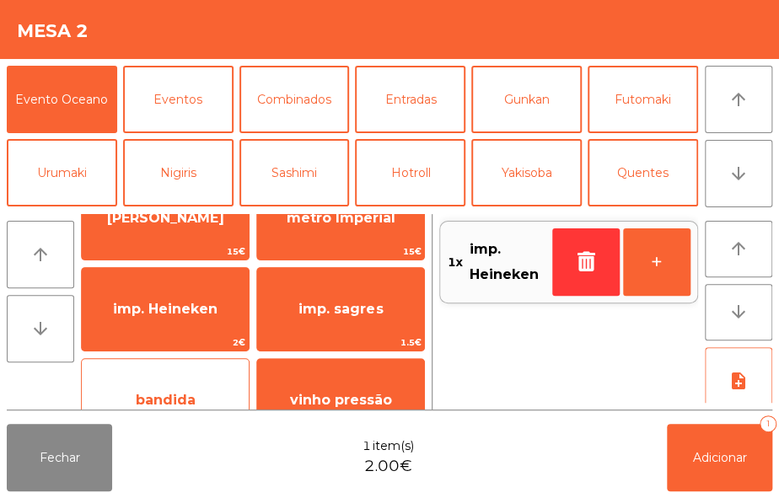
click at [185, 384] on span "bandida" at bounding box center [165, 401] width 167 height 46
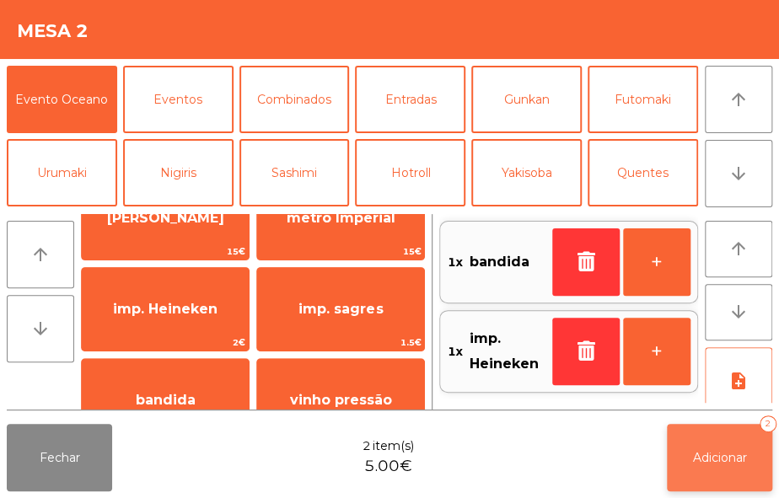
click at [701, 480] on button "Adicionar 2" at bounding box center [719, 457] width 105 height 67
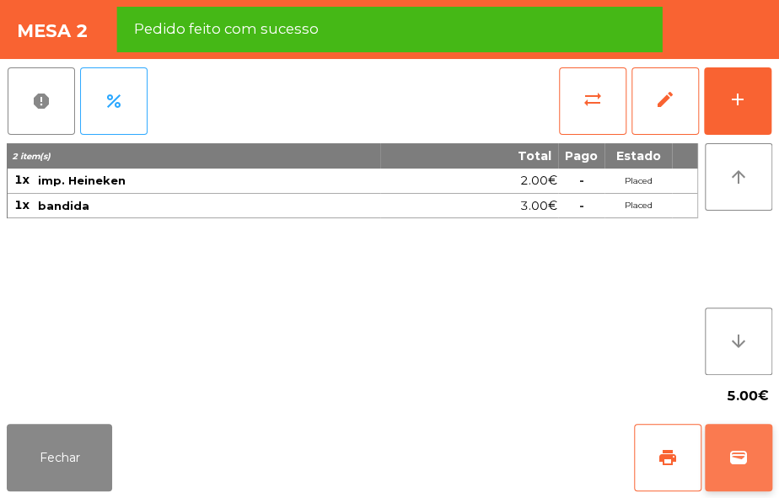
click at [732, 465] on span "wallet" at bounding box center [738, 458] width 20 height 20
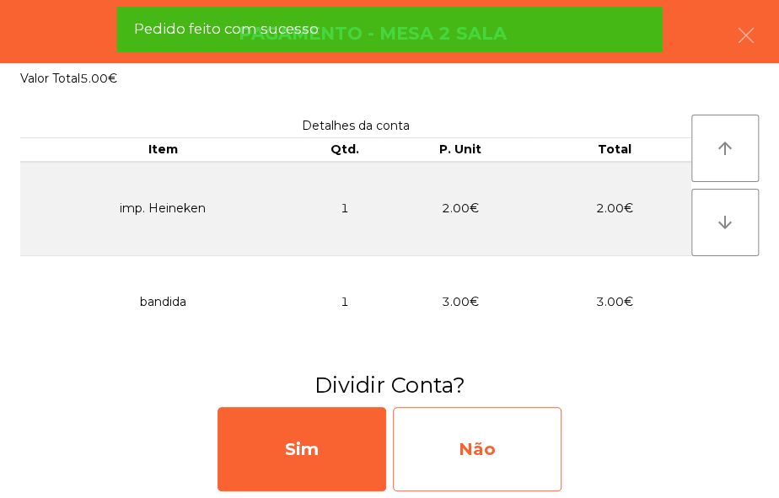
click at [520, 447] on div "Não" at bounding box center [477, 449] width 169 height 84
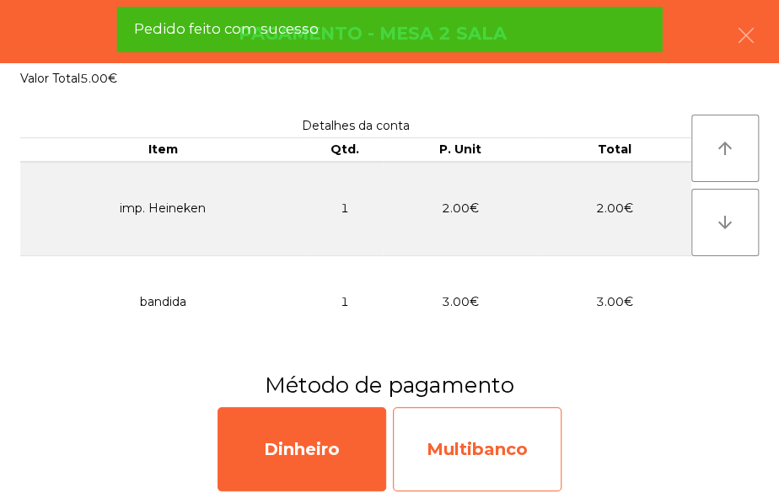
click at [516, 438] on div "Multibanco" at bounding box center [477, 449] width 169 height 84
select select "**"
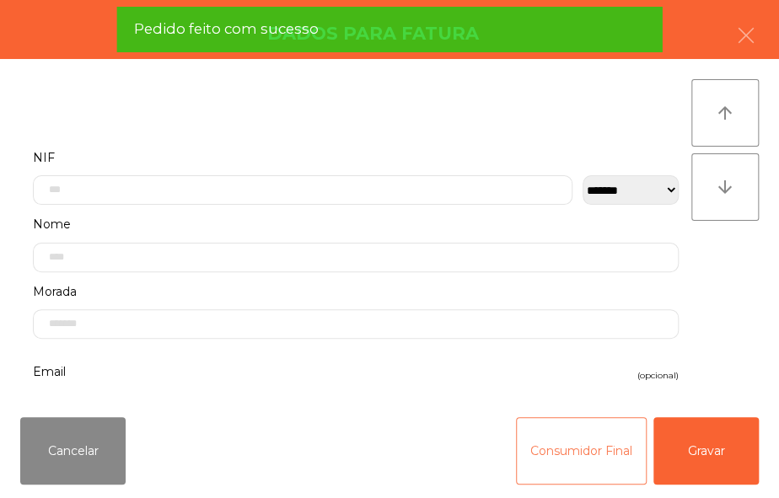
click at [531, 464] on button "Consumidor Final" at bounding box center [581, 450] width 131 height 67
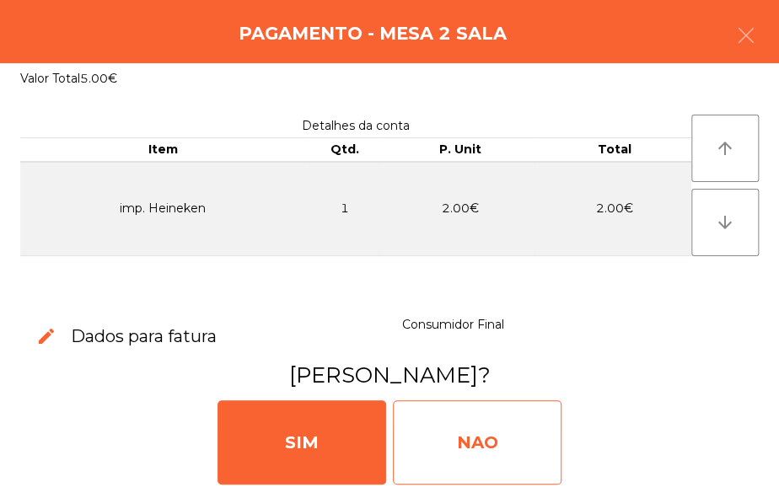
click at [518, 436] on div "NAO" at bounding box center [477, 442] width 169 height 84
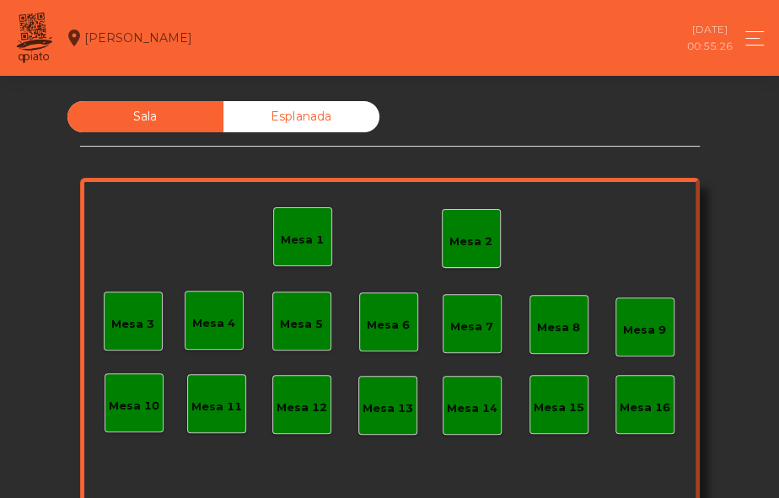
click at [471, 240] on div "Mesa 2" at bounding box center [470, 241] width 43 height 17
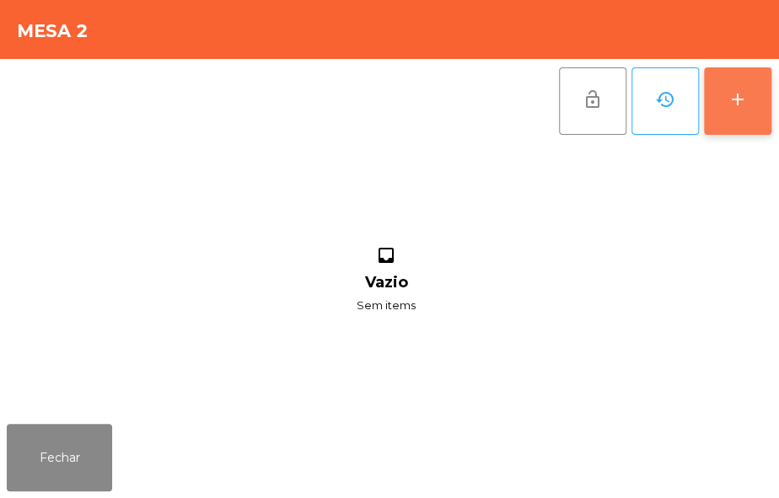
click at [738, 121] on button "add" at bounding box center [737, 100] width 67 height 67
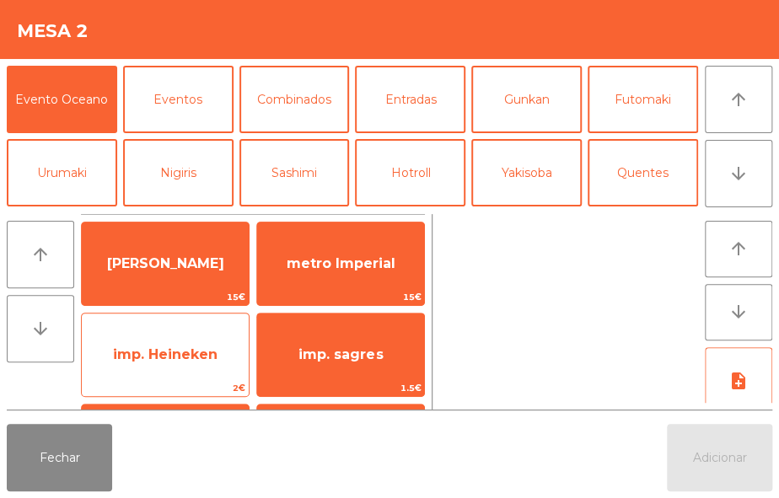
click at [207, 362] on span "imp. Heineken" at bounding box center [165, 354] width 105 height 16
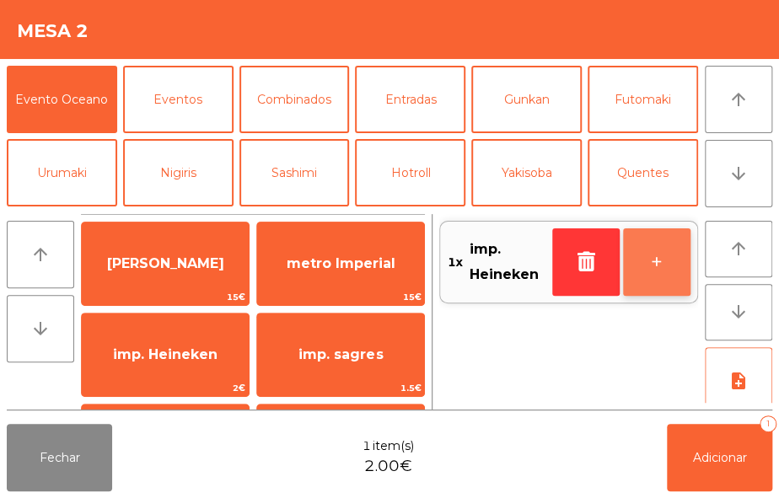
click at [657, 271] on button "+" at bounding box center [656, 261] width 67 height 67
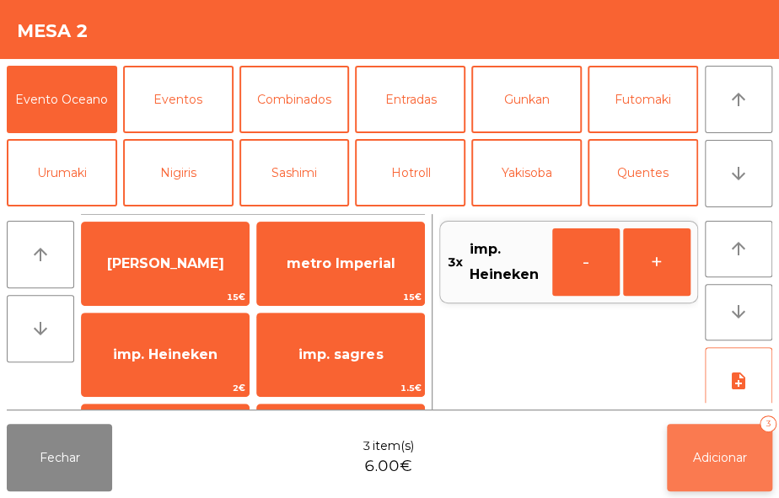
click at [708, 447] on button "Adicionar 3" at bounding box center [719, 457] width 105 height 67
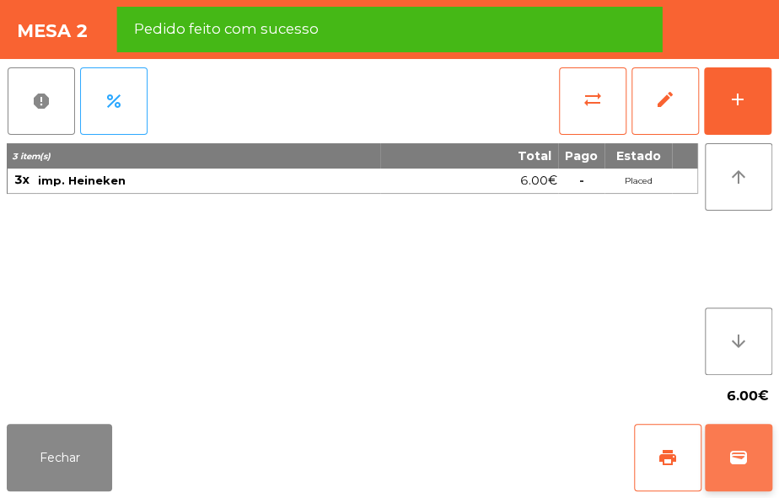
click at [739, 464] on span "wallet" at bounding box center [738, 458] width 20 height 20
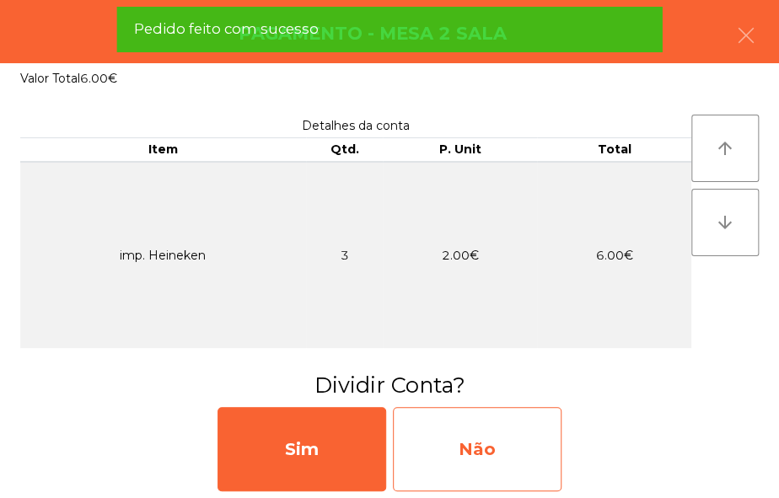
click at [529, 463] on div "Não" at bounding box center [477, 449] width 169 height 84
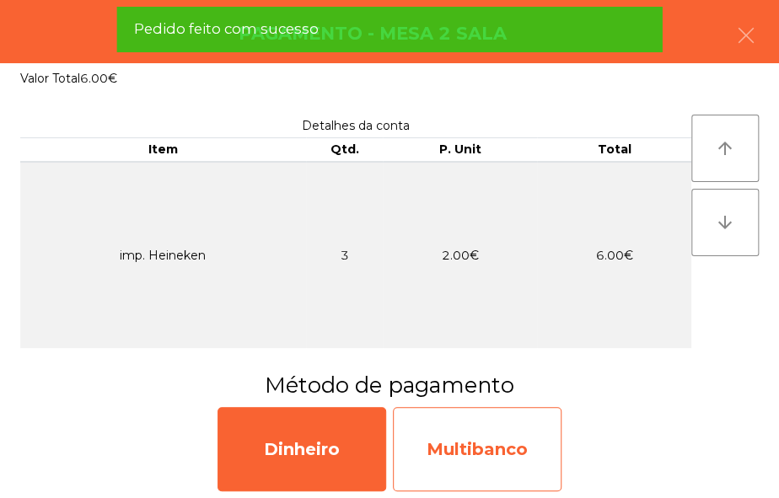
click at [485, 438] on div "Multibanco" at bounding box center [477, 449] width 169 height 84
select select "**"
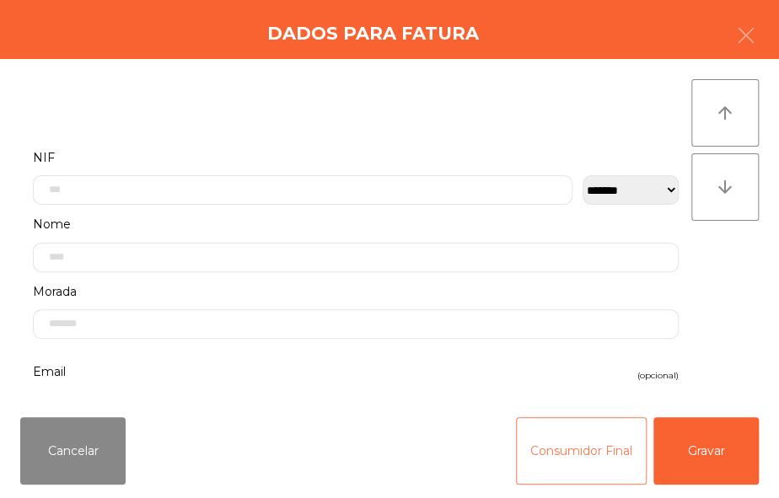
click at [545, 464] on button "Consumidor Final" at bounding box center [581, 450] width 131 height 67
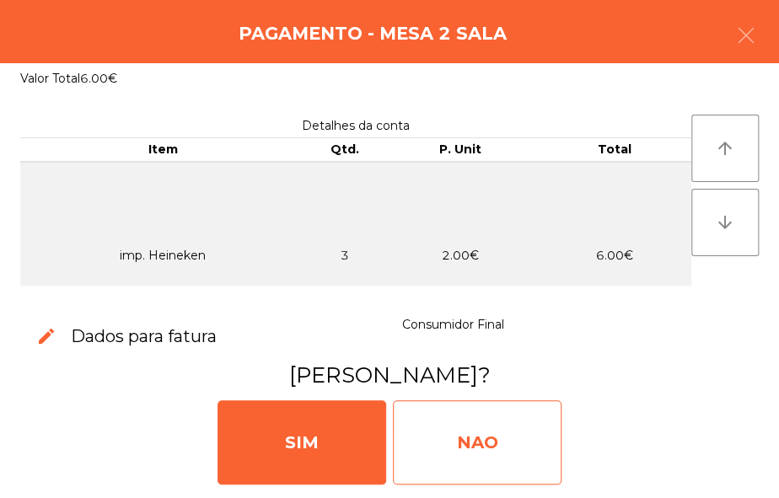
click at [508, 439] on div "NAO" at bounding box center [477, 442] width 169 height 84
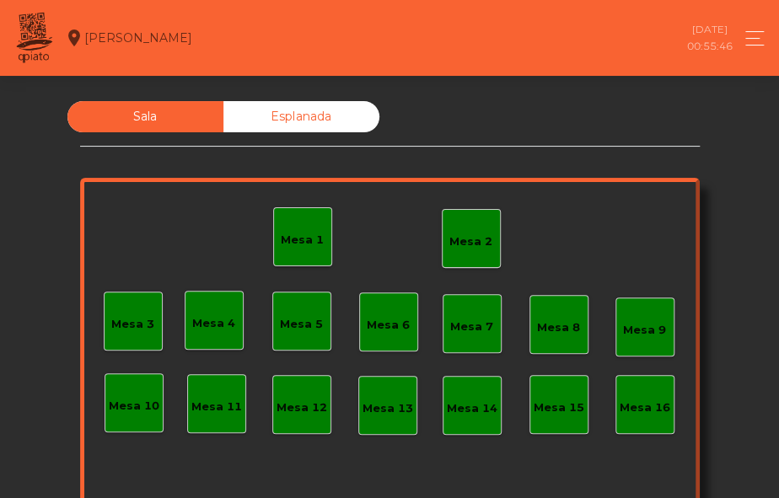
click at [480, 248] on div "Mesa 2" at bounding box center [470, 241] width 43 height 17
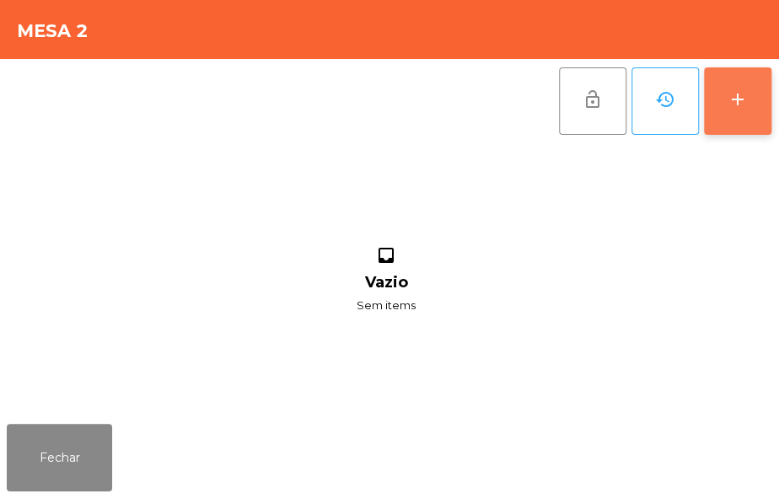
click at [748, 124] on button "add" at bounding box center [737, 100] width 67 height 67
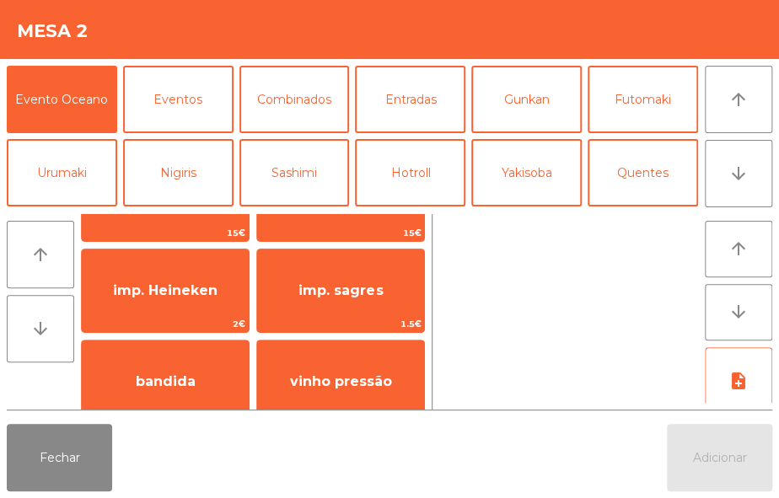
scroll to position [78, 0]
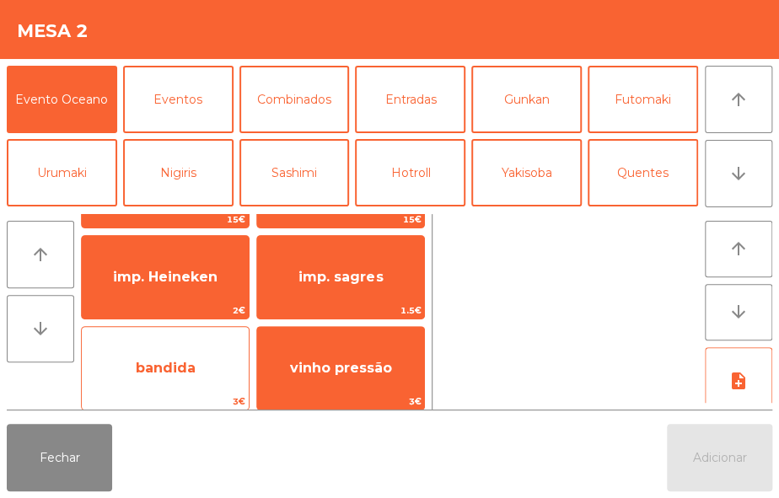
click at [211, 391] on div "bandida 3€" at bounding box center [165, 368] width 169 height 84
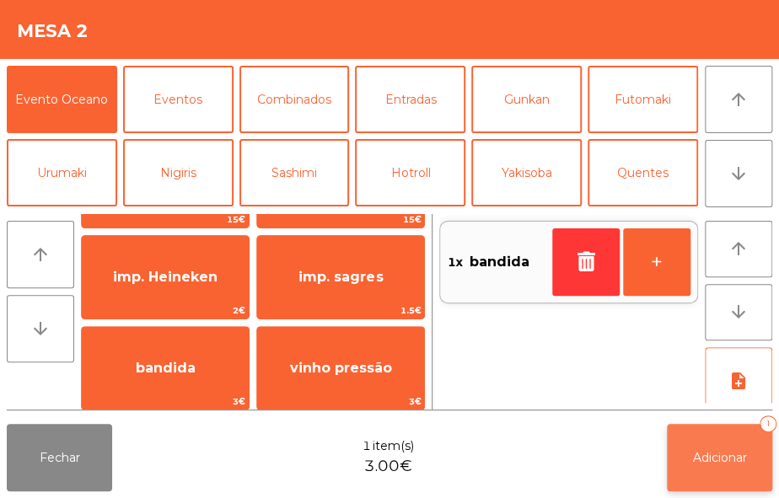
click at [713, 441] on button "Adicionar 1" at bounding box center [719, 457] width 105 height 67
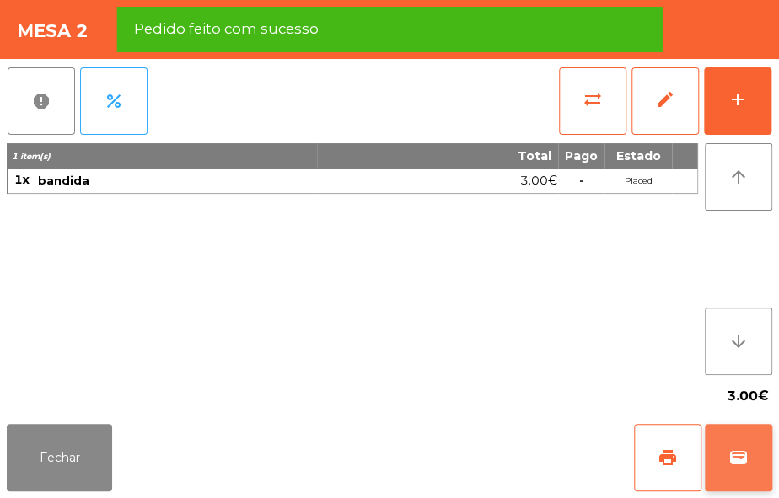
click at [730, 436] on button "wallet" at bounding box center [738, 457] width 67 height 67
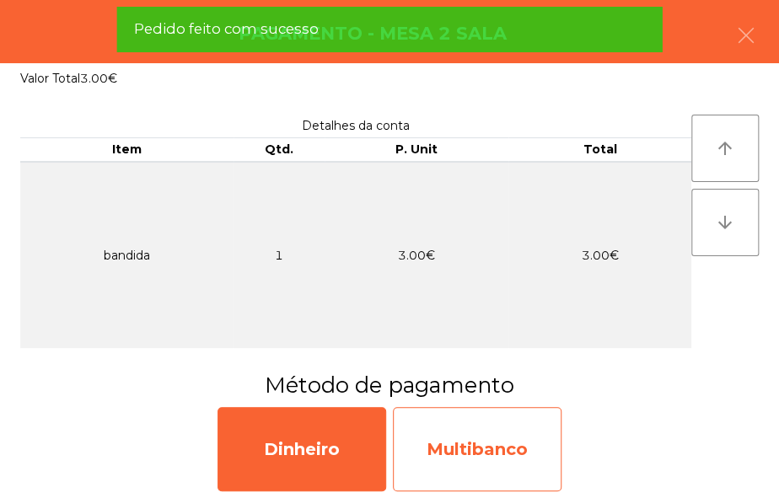
click at [507, 464] on div "Multibanco" at bounding box center [477, 449] width 169 height 84
select select "**"
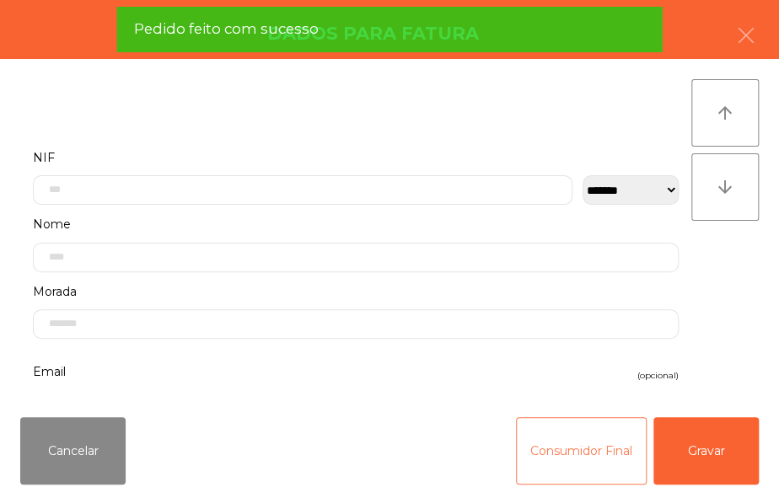
click at [550, 443] on button "Consumidor Final" at bounding box center [581, 450] width 131 height 67
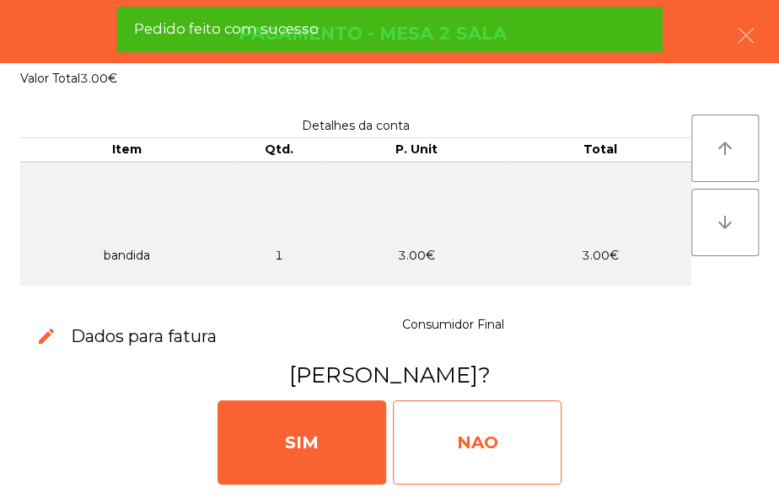
click at [513, 445] on div "NAO" at bounding box center [477, 442] width 169 height 84
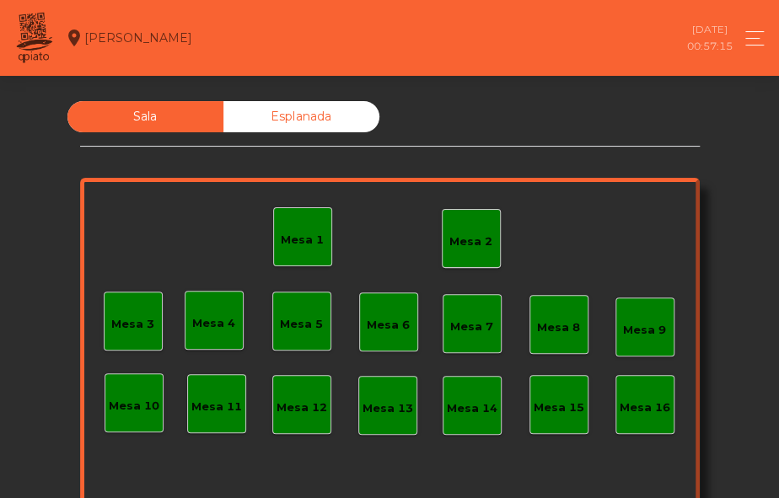
click at [488, 220] on div "Mesa 2" at bounding box center [471, 238] width 59 height 59
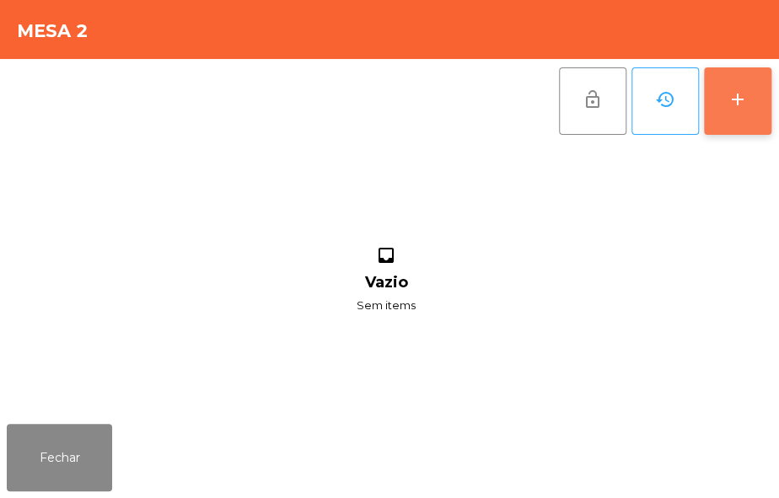
click at [733, 71] on button "add" at bounding box center [737, 100] width 67 height 67
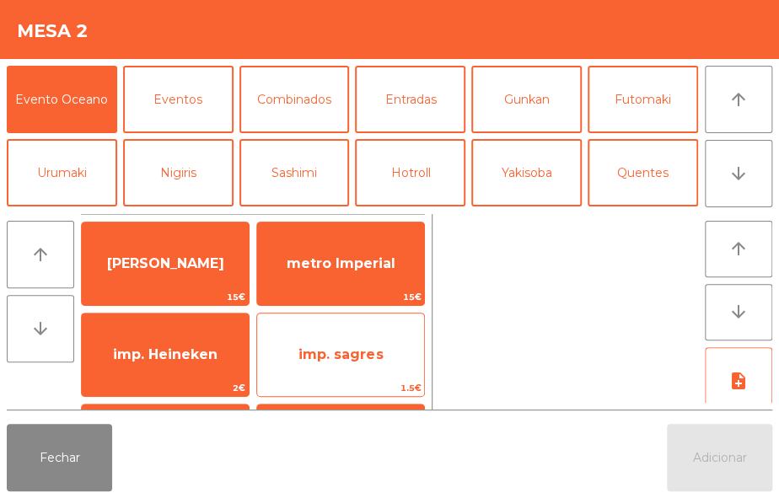
click at [380, 356] on span "imp. sagres" at bounding box center [340, 354] width 84 height 16
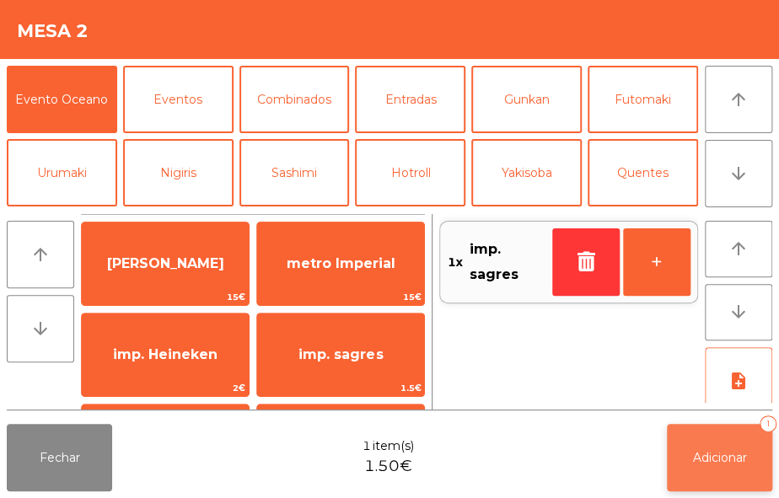
click at [729, 464] on span "Adicionar" at bounding box center [720, 457] width 54 height 15
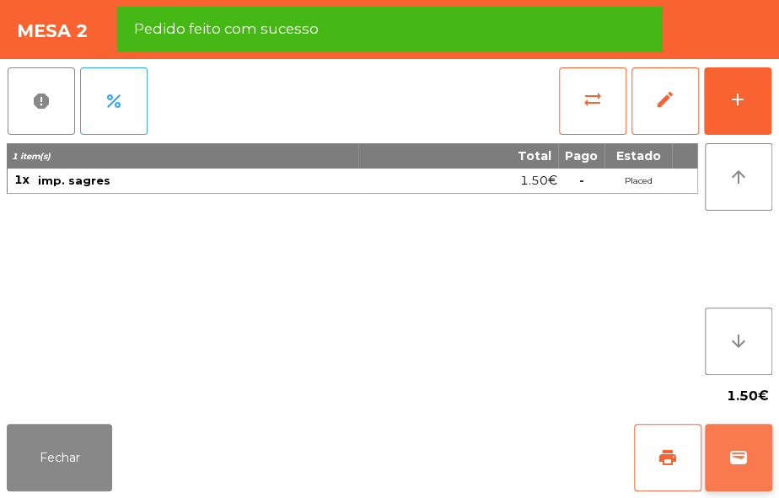
click at [734, 463] on span "wallet" at bounding box center [738, 458] width 20 height 20
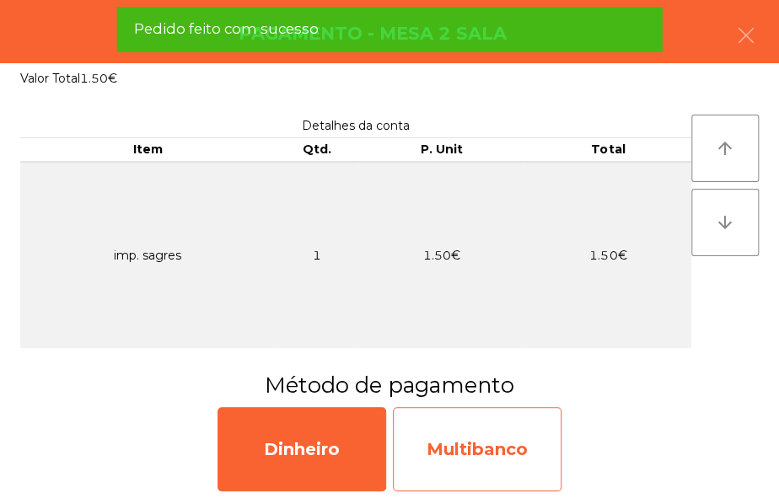
click at [530, 442] on div "Multibanco" at bounding box center [477, 449] width 169 height 84
select select "**"
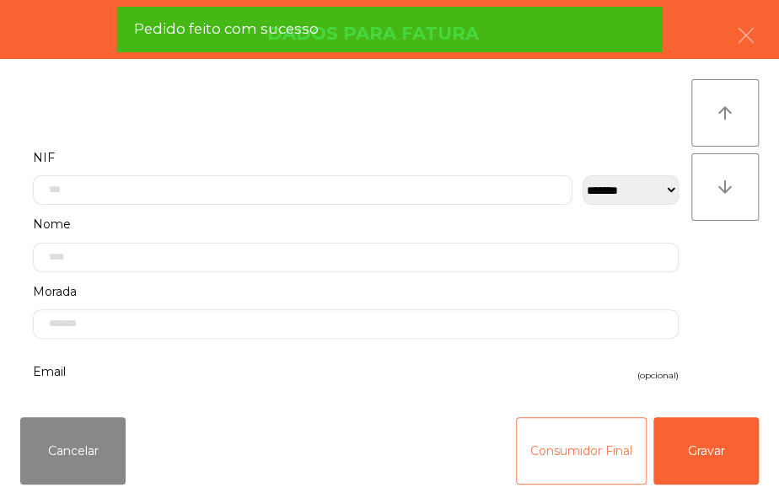
click at [531, 438] on button "Consumidor Final" at bounding box center [581, 450] width 131 height 67
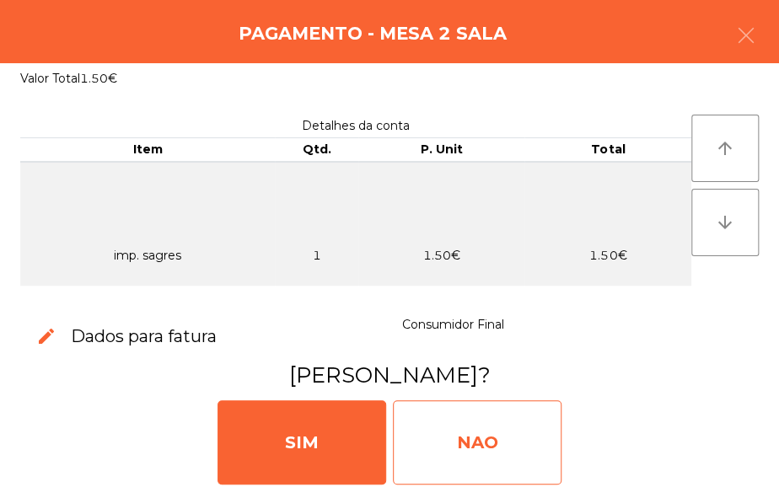
click at [504, 431] on div "NAO" at bounding box center [477, 442] width 169 height 84
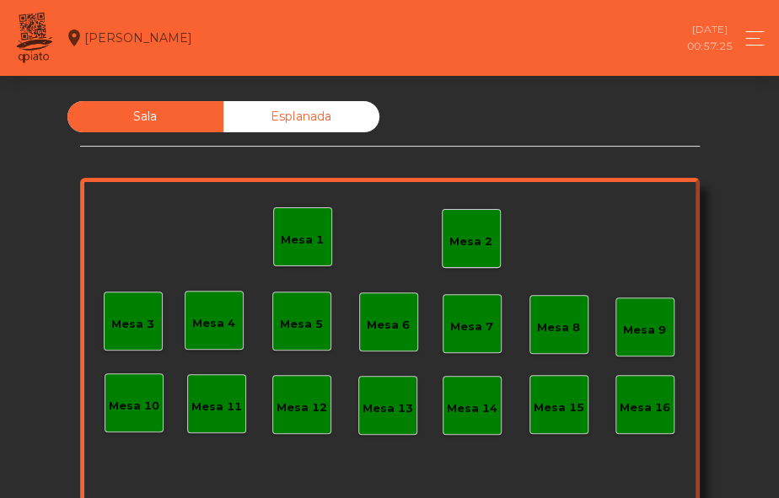
click at [449, 236] on div "Mesa 2" at bounding box center [470, 241] width 43 height 17
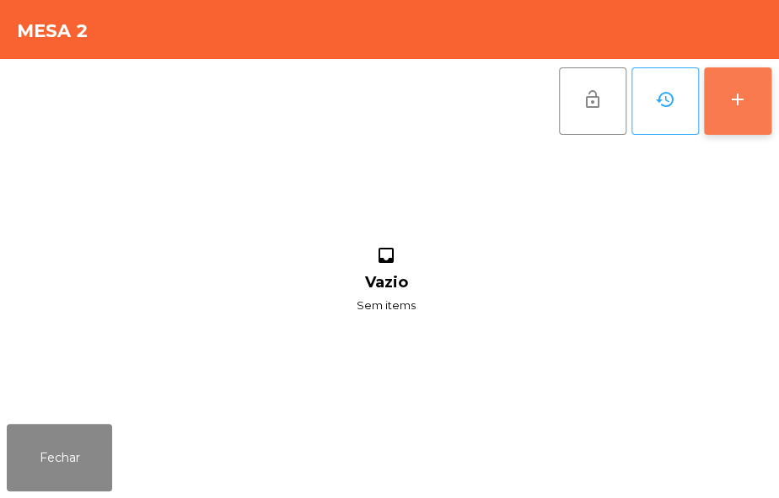
click at [737, 96] on div "add" at bounding box center [737, 99] width 20 height 20
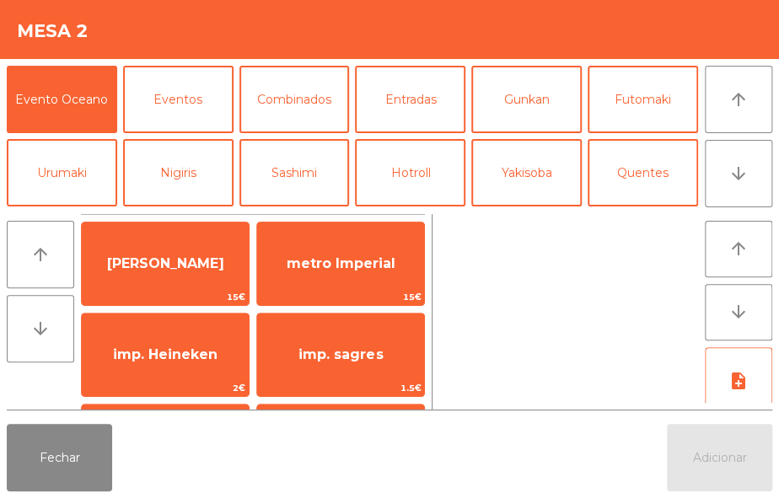
scroll to position [51, 0]
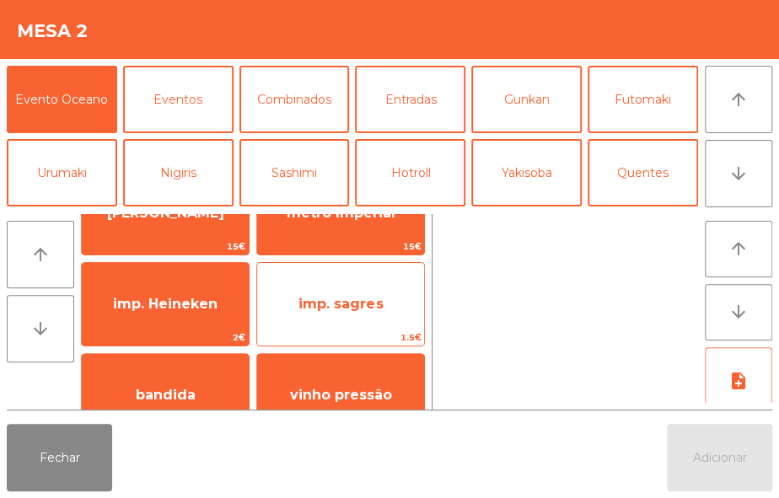
click at [370, 315] on span "imp. sagres" at bounding box center [340, 305] width 167 height 46
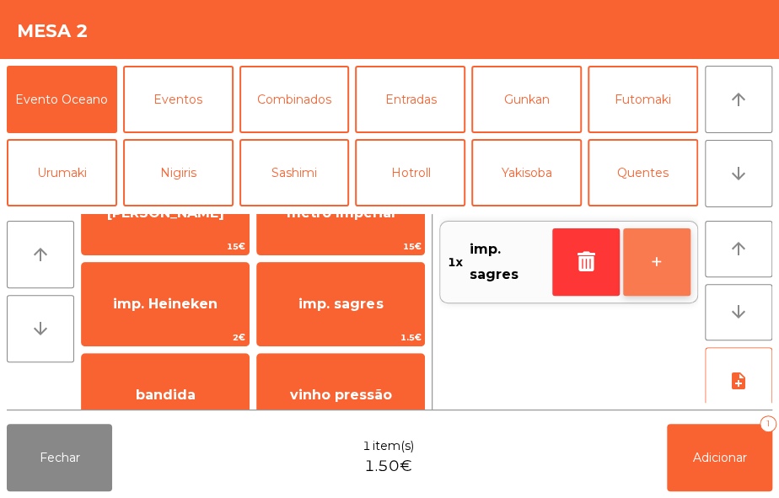
click at [651, 269] on button "+" at bounding box center [656, 261] width 67 height 67
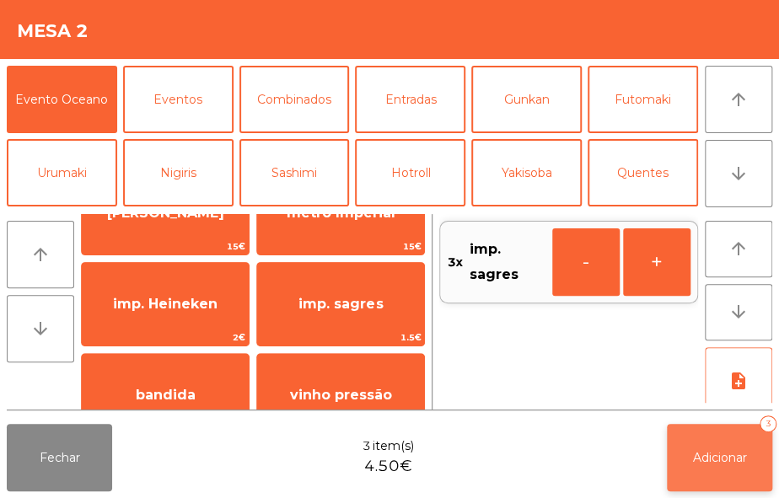
click at [727, 464] on span "Adicionar" at bounding box center [720, 457] width 54 height 15
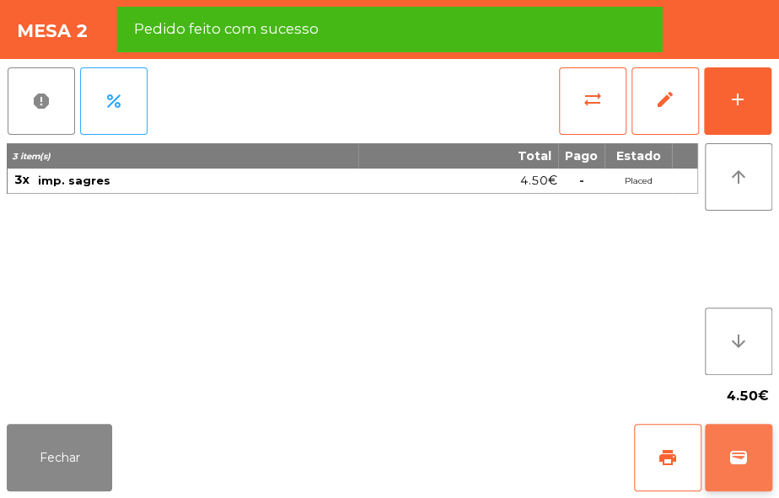
click at [727, 458] on button "wallet" at bounding box center [738, 457] width 67 height 67
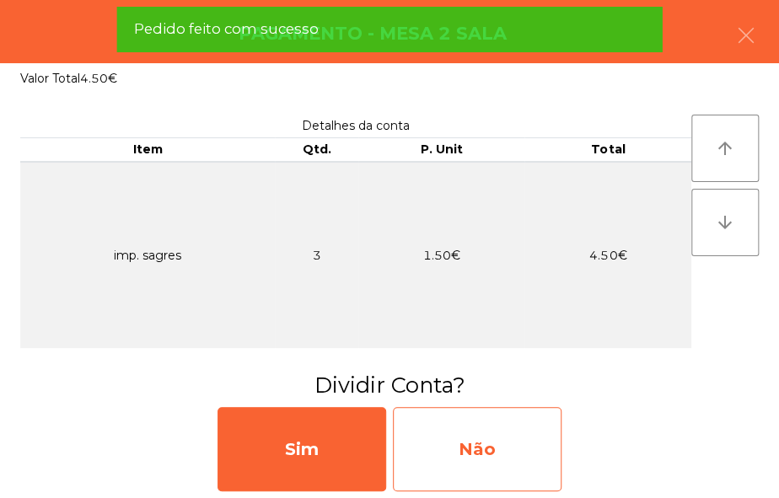
click at [527, 454] on div "Não" at bounding box center [477, 449] width 169 height 84
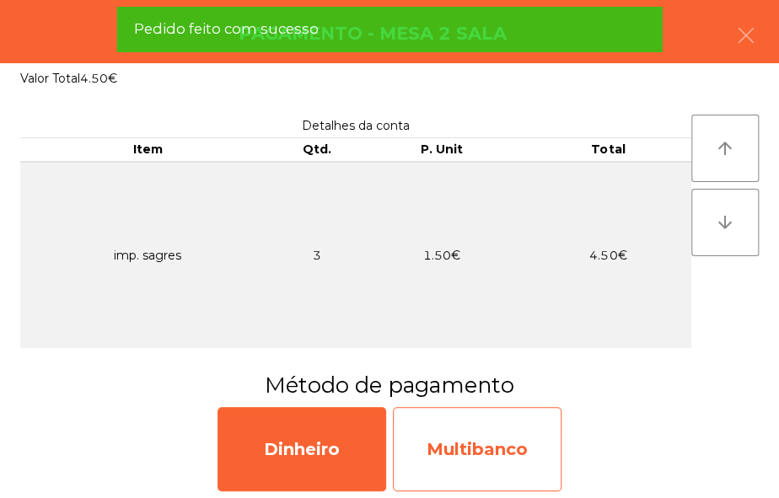
click at [501, 443] on div "Multibanco" at bounding box center [477, 449] width 169 height 84
select select "**"
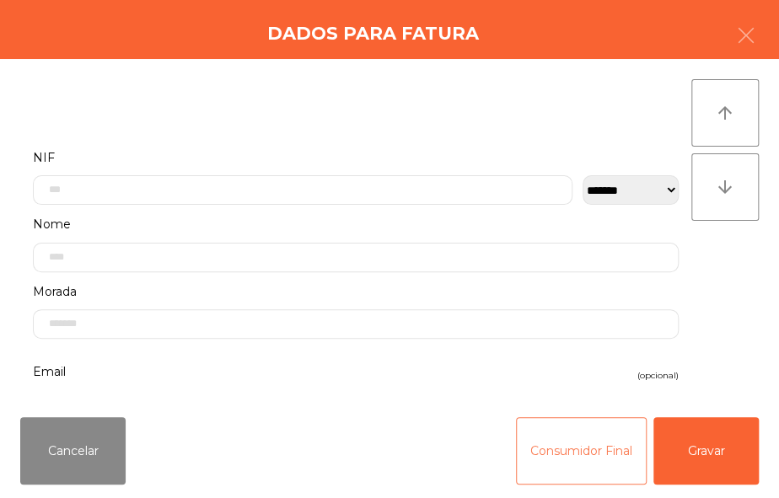
click at [528, 472] on button "Consumidor Final" at bounding box center [581, 450] width 131 height 67
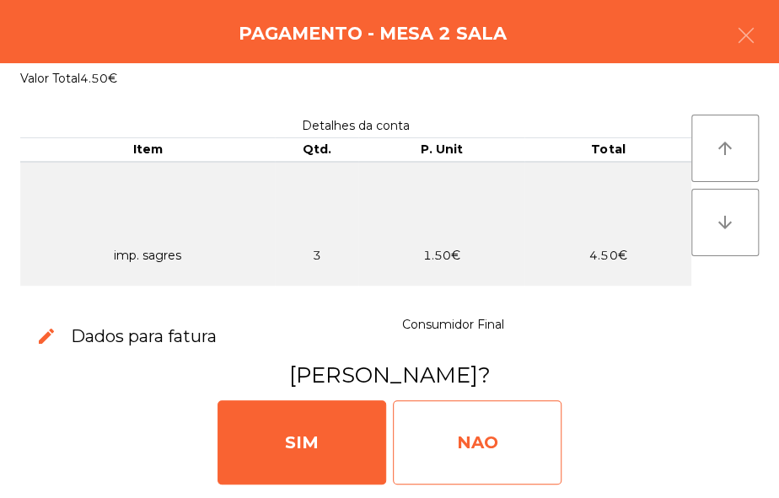
click at [484, 437] on div "NAO" at bounding box center [477, 442] width 169 height 84
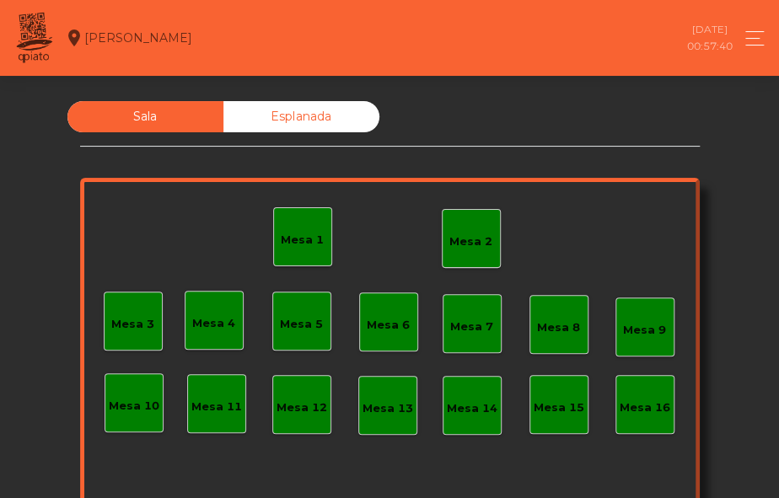
click at [477, 250] on div "Mesa 2" at bounding box center [471, 238] width 59 height 59
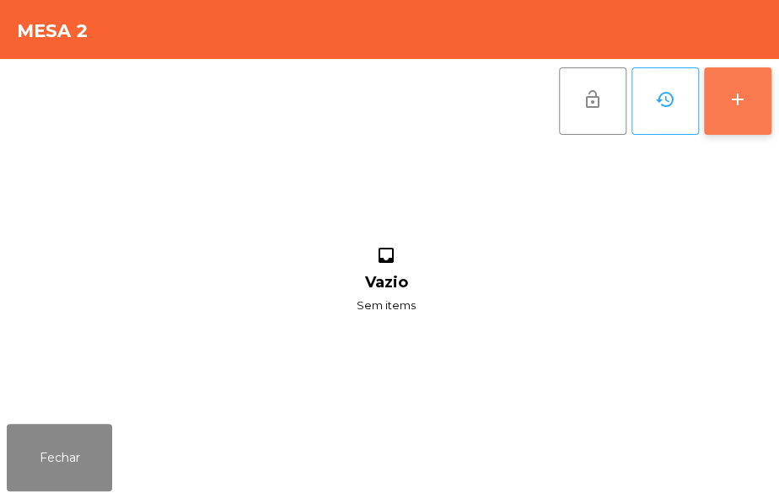
click at [762, 87] on button "add" at bounding box center [737, 100] width 67 height 67
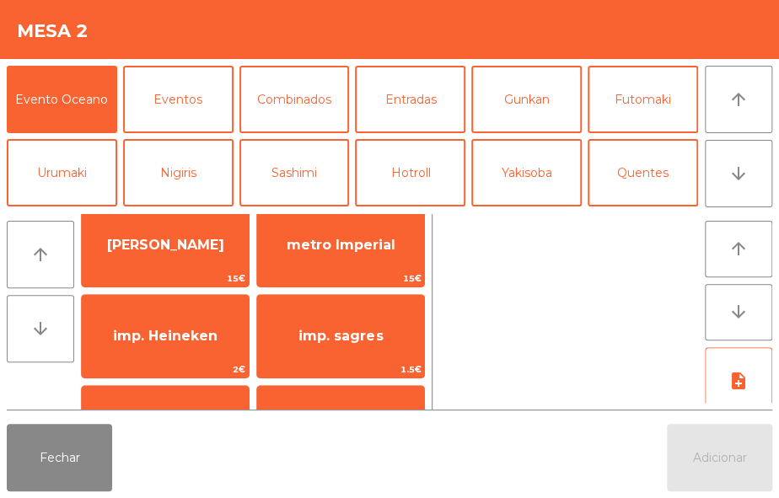
scroll to position [10, 0]
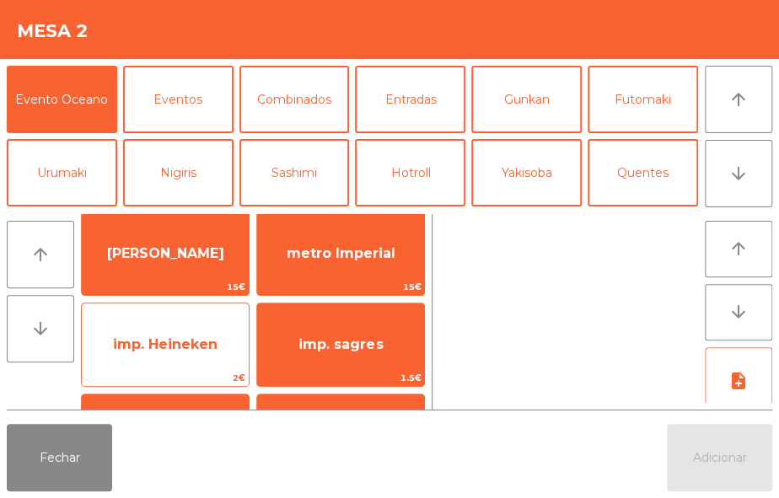
click at [181, 351] on span "imp. Heineken" at bounding box center [165, 344] width 105 height 16
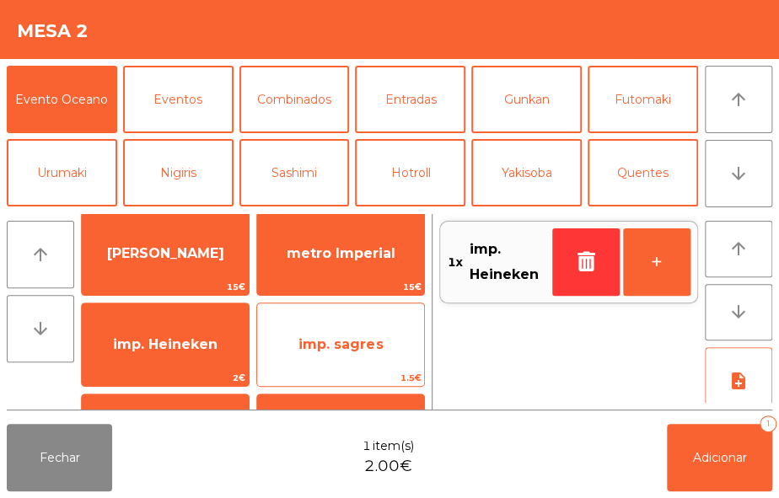
click at [320, 326] on span "imp. sagres" at bounding box center [340, 345] width 167 height 46
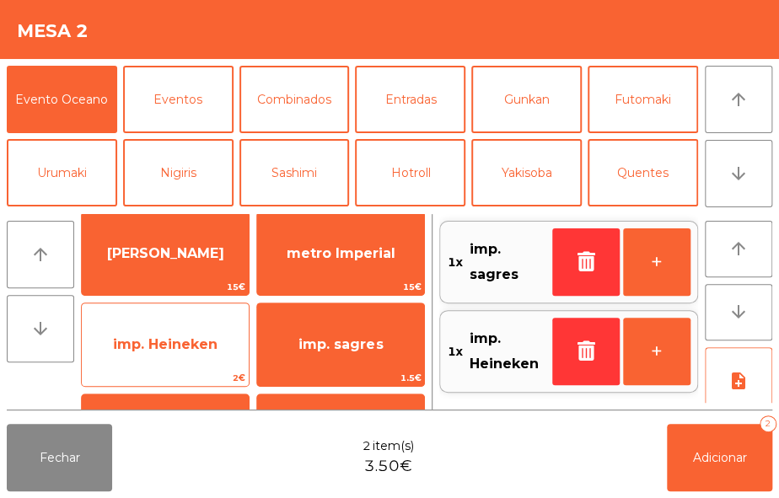
click at [176, 355] on span "imp. Heineken" at bounding box center [165, 345] width 167 height 46
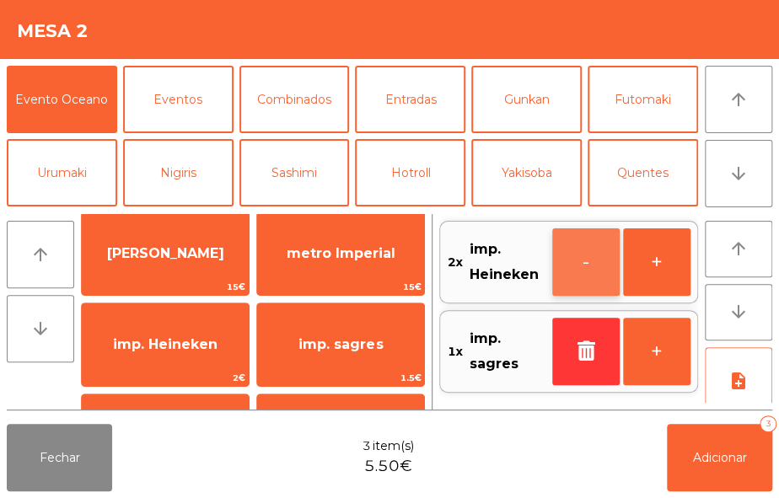
click at [573, 266] on button "-" at bounding box center [585, 261] width 67 height 67
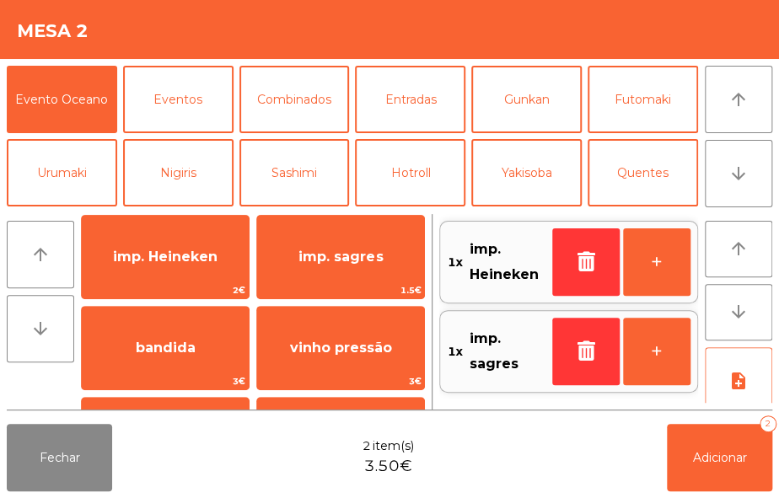
scroll to position [99, 0]
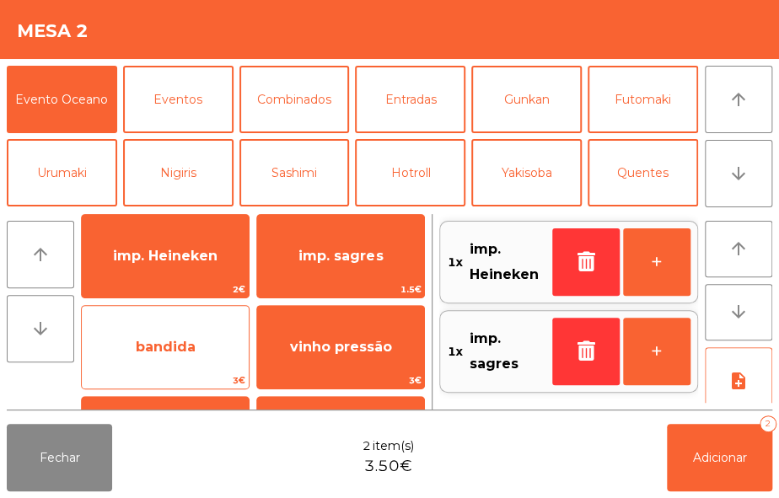
click at [211, 359] on span "bandida" at bounding box center [165, 348] width 167 height 46
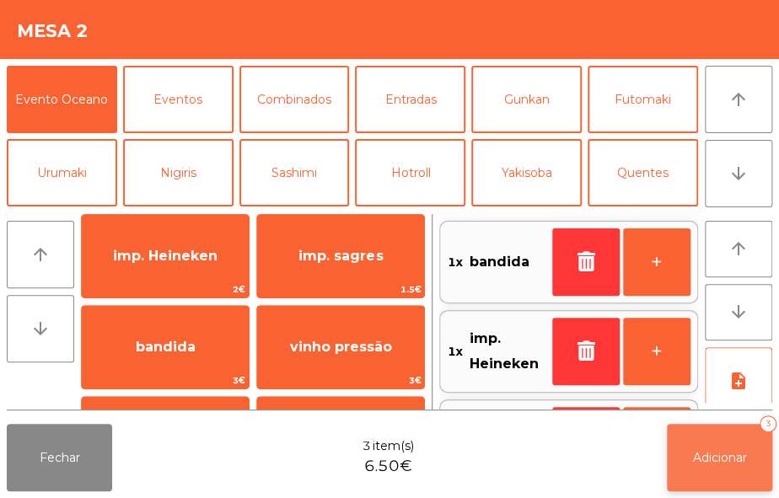
click at [716, 464] on span "Adicionar" at bounding box center [720, 457] width 54 height 15
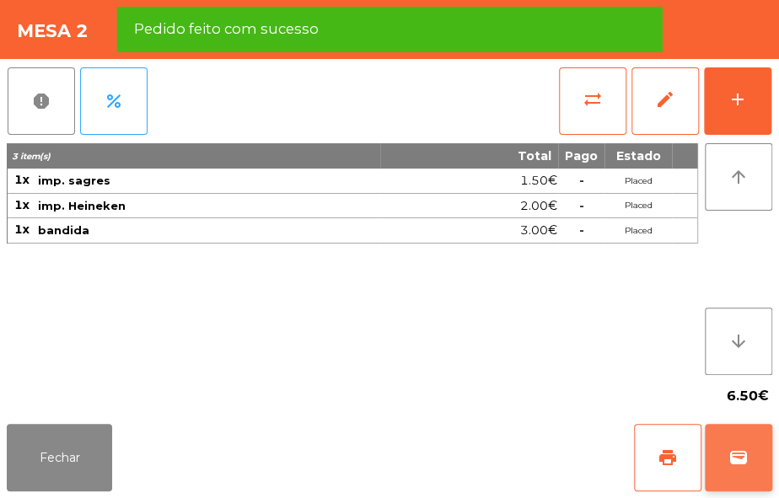
click at [743, 464] on span "wallet" at bounding box center [738, 458] width 20 height 20
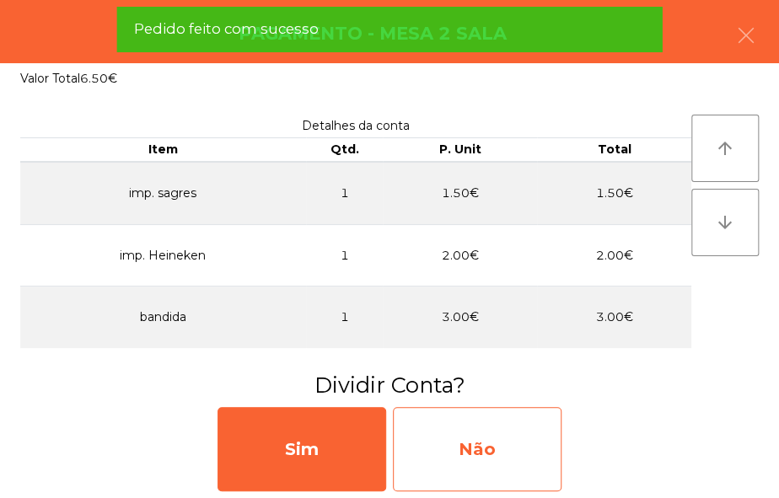
click at [528, 453] on div "Não" at bounding box center [477, 449] width 169 height 84
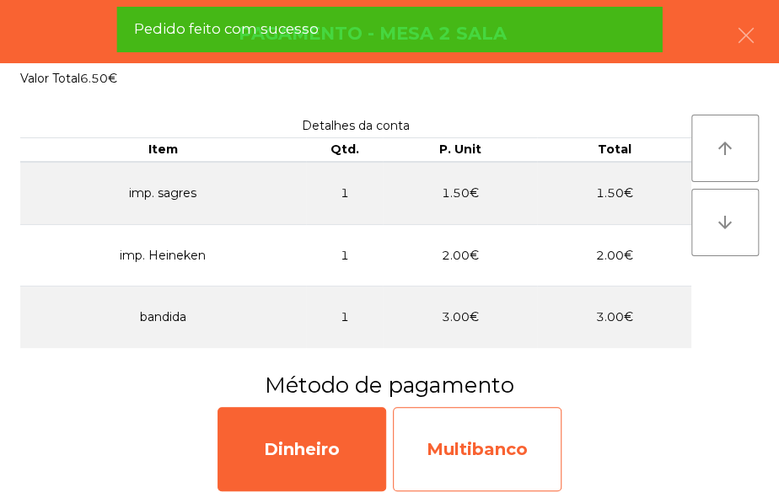
click at [512, 464] on div "Multibanco" at bounding box center [477, 449] width 169 height 84
select select "**"
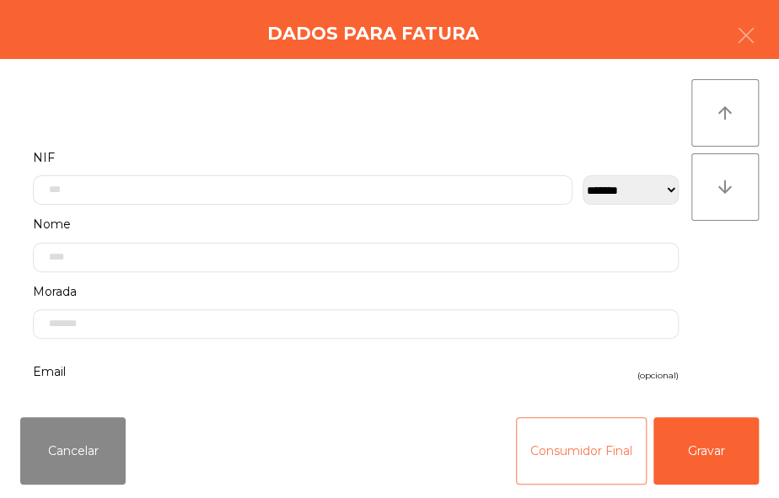
click at [530, 438] on button "Consumidor Final" at bounding box center [581, 450] width 131 height 67
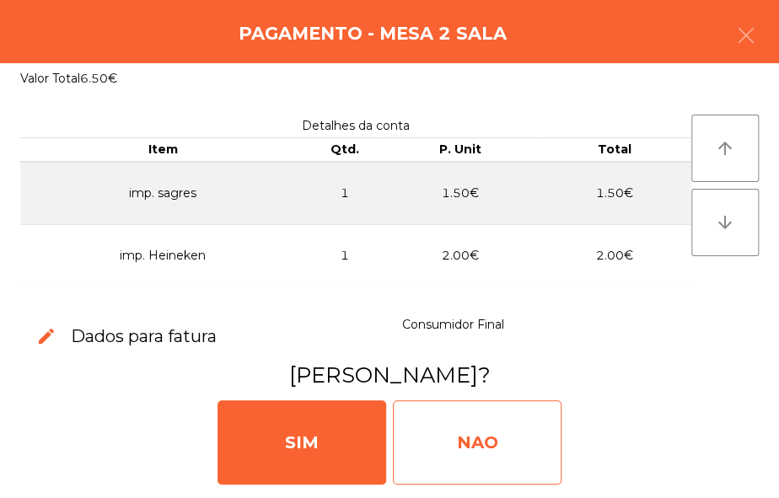
click at [511, 438] on div "NAO" at bounding box center [477, 442] width 169 height 84
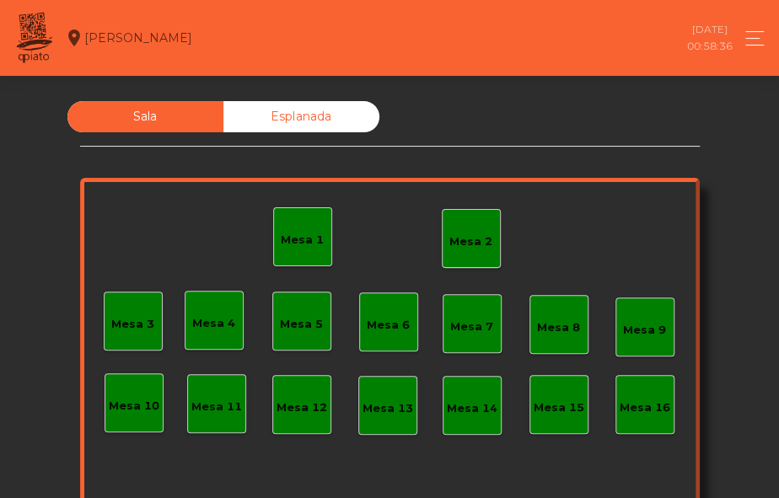
click at [457, 239] on div "Mesa 2" at bounding box center [470, 241] width 43 height 17
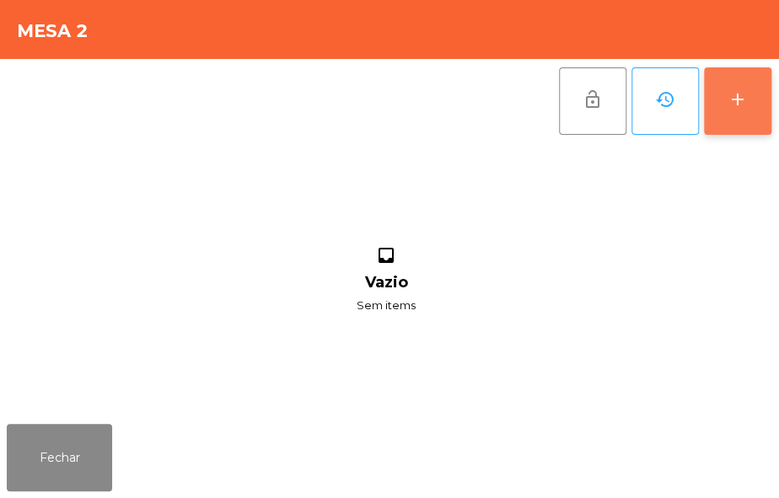
click at [744, 96] on div "add" at bounding box center [737, 99] width 20 height 20
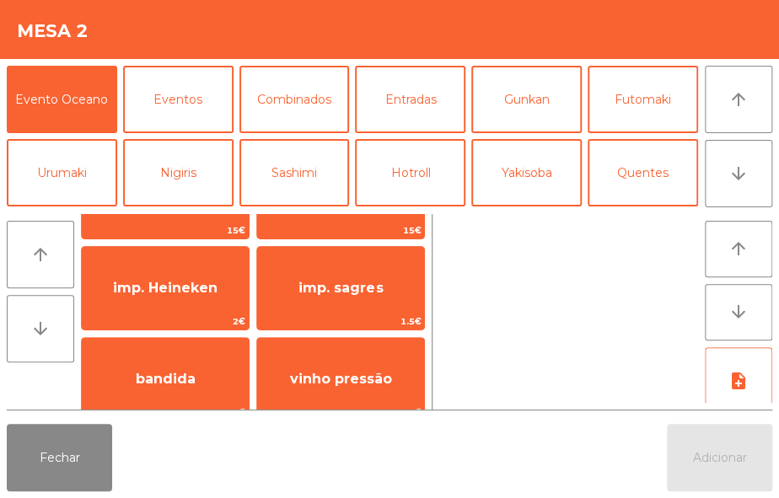
scroll to position [72, 0]
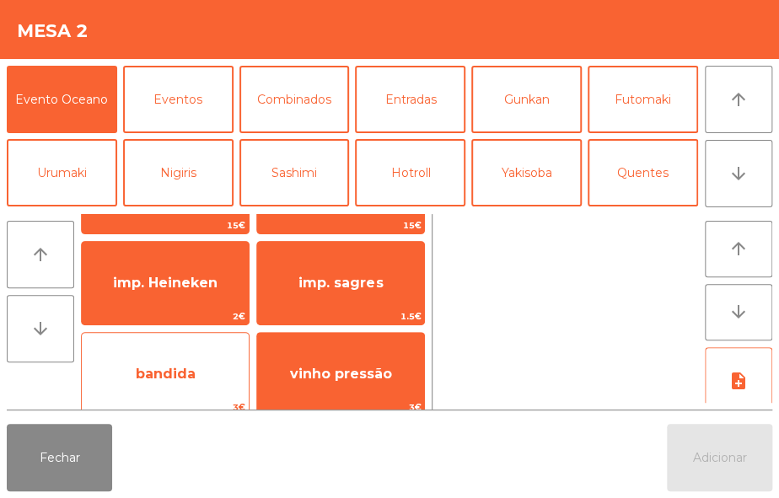
click at [196, 397] on div "bandida 3€" at bounding box center [165, 374] width 169 height 84
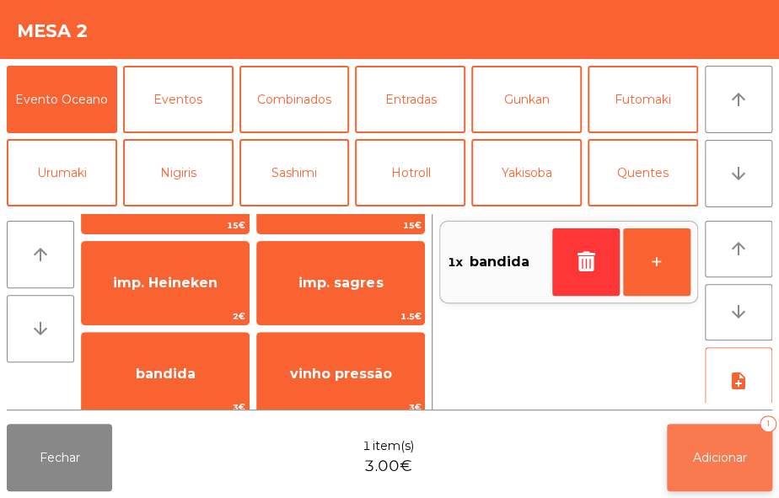
click at [688, 453] on button "Adicionar 1" at bounding box center [719, 457] width 105 height 67
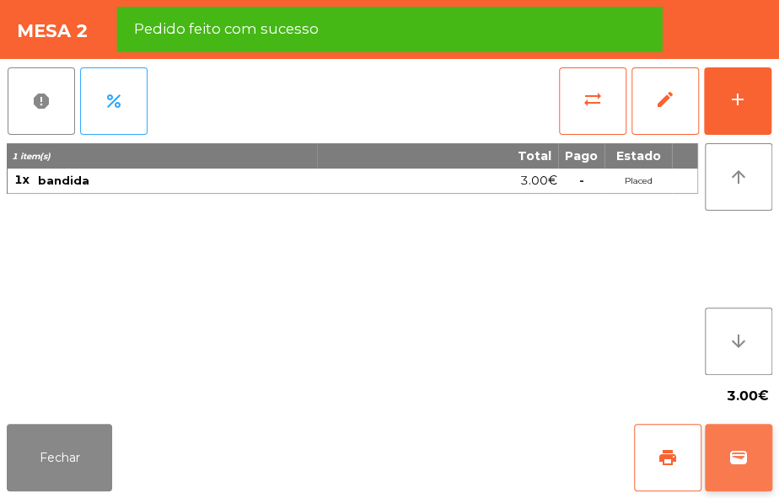
click at [742, 461] on span "wallet" at bounding box center [738, 458] width 20 height 20
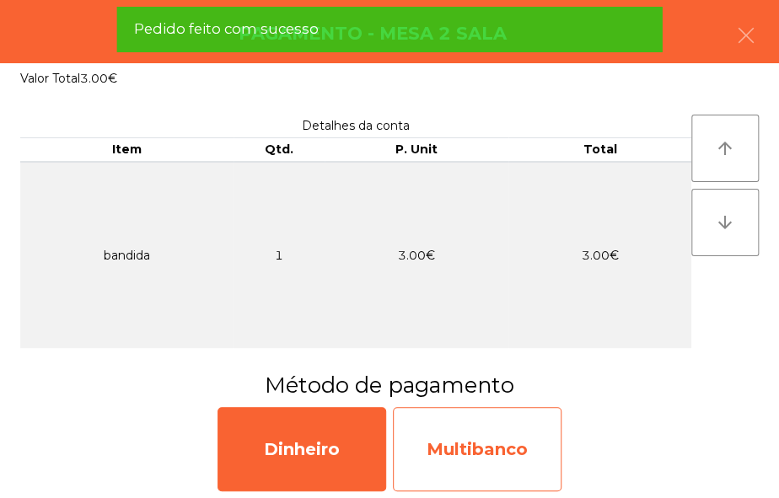
click at [504, 454] on div "Multibanco" at bounding box center [477, 449] width 169 height 84
select select "**"
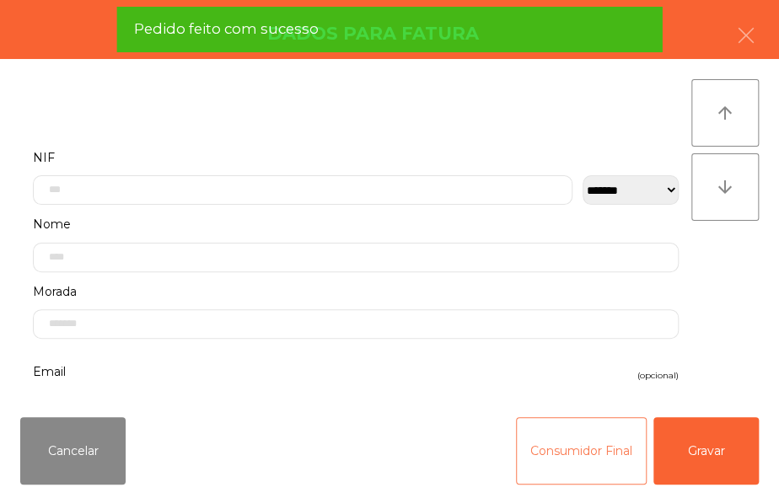
click at [516, 439] on button "Consumidor Final" at bounding box center [581, 450] width 131 height 67
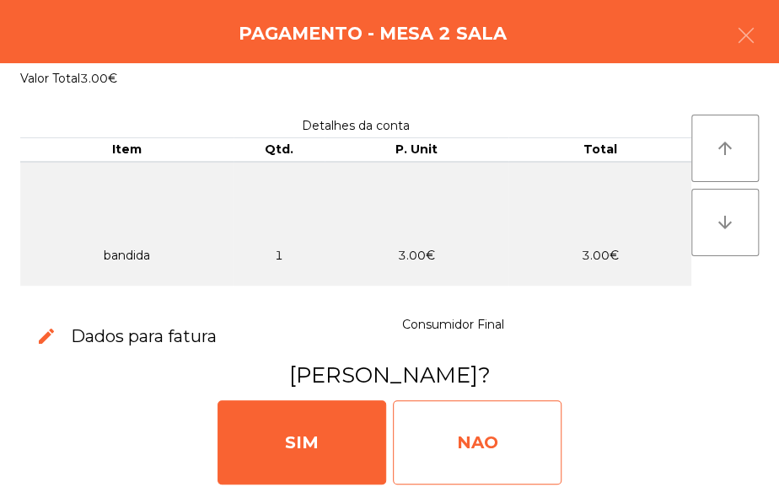
click at [489, 436] on div "NAO" at bounding box center [477, 442] width 169 height 84
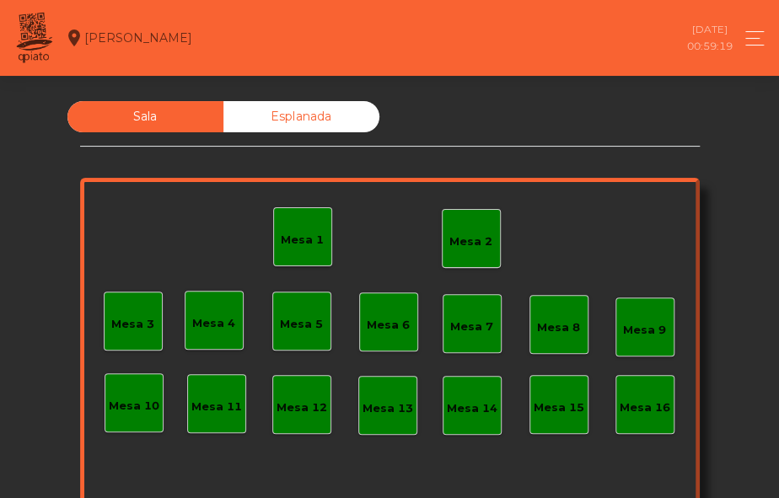
click at [450, 263] on div "Mesa 2" at bounding box center [471, 238] width 59 height 59
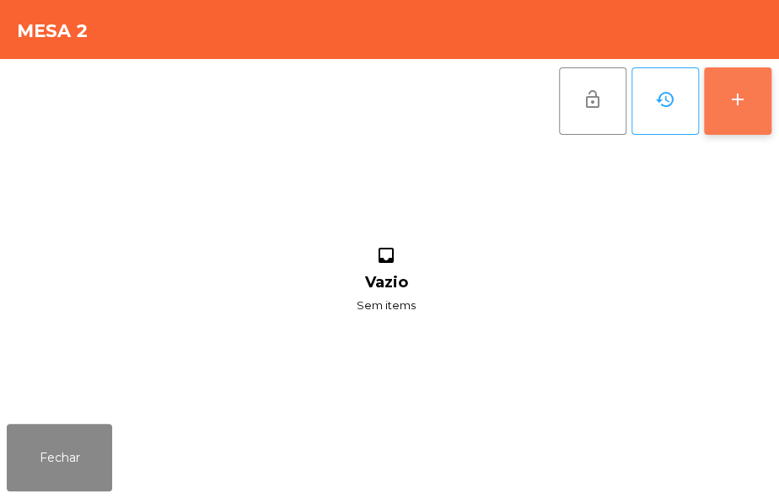
click at [736, 96] on div "add" at bounding box center [737, 99] width 20 height 20
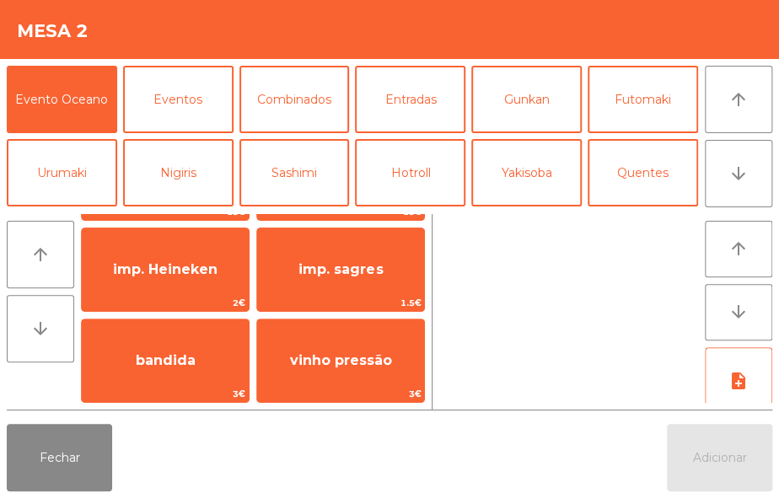
scroll to position [94, 0]
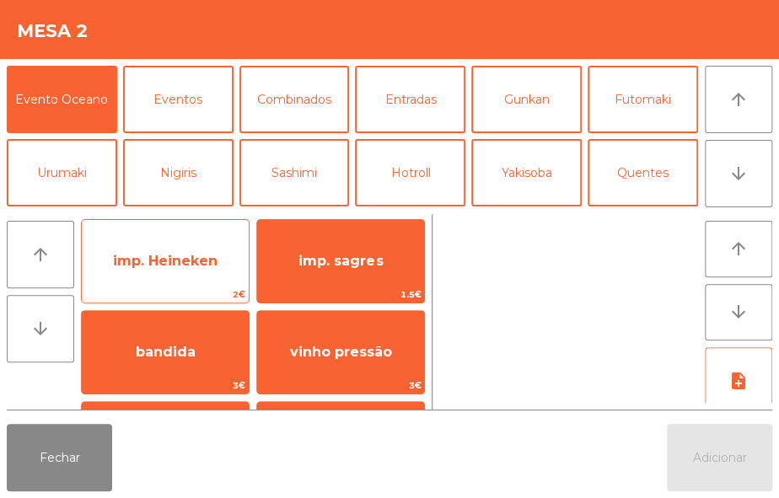
click at [207, 267] on span "imp. Heineken" at bounding box center [165, 261] width 105 height 16
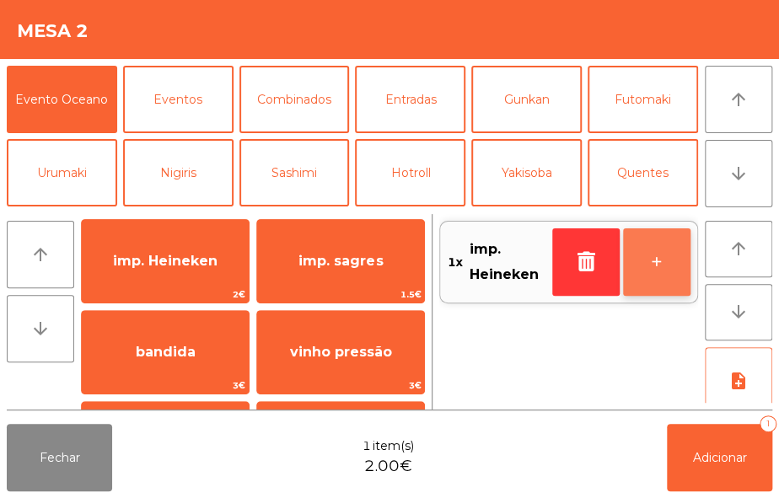
click at [668, 268] on button "+" at bounding box center [656, 261] width 67 height 67
click at [654, 271] on button "+" at bounding box center [656, 261] width 67 height 67
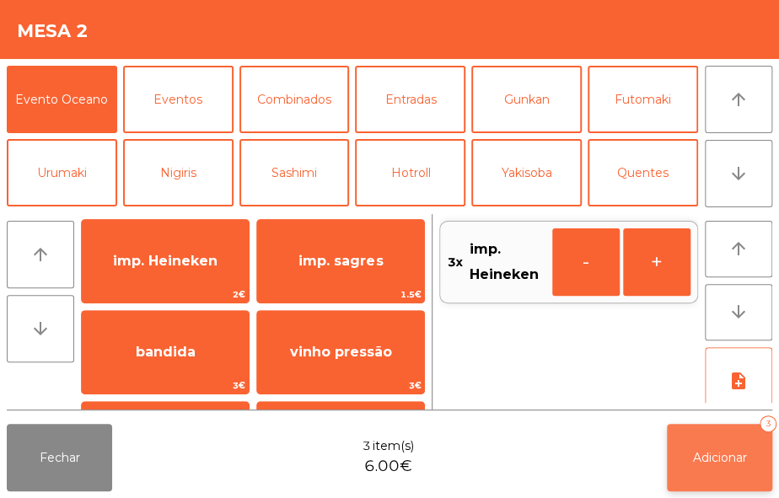
click at [723, 464] on span "Adicionar" at bounding box center [720, 457] width 54 height 15
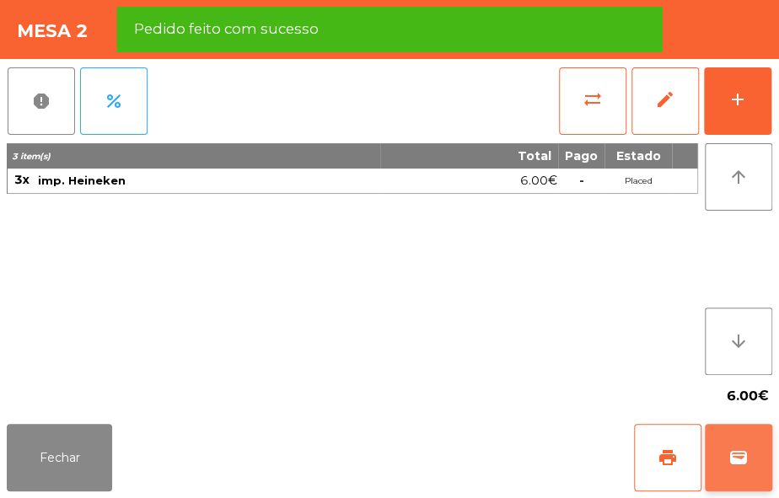
click at [729, 448] on span "wallet" at bounding box center [738, 458] width 20 height 20
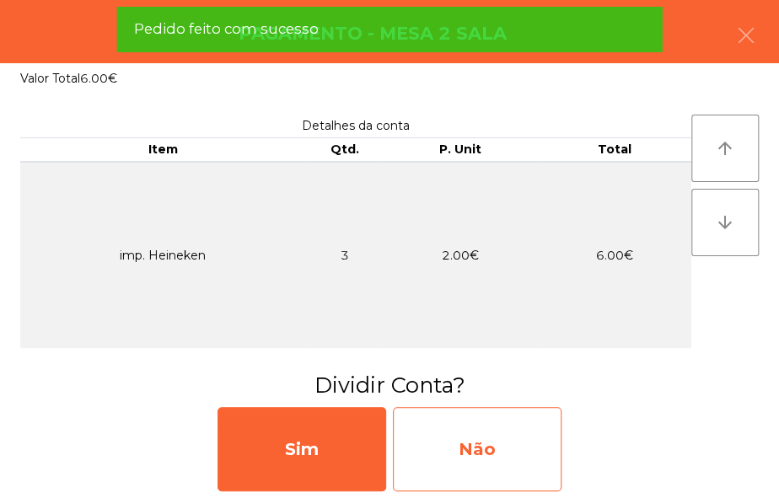
click at [533, 450] on div "Não" at bounding box center [477, 449] width 169 height 84
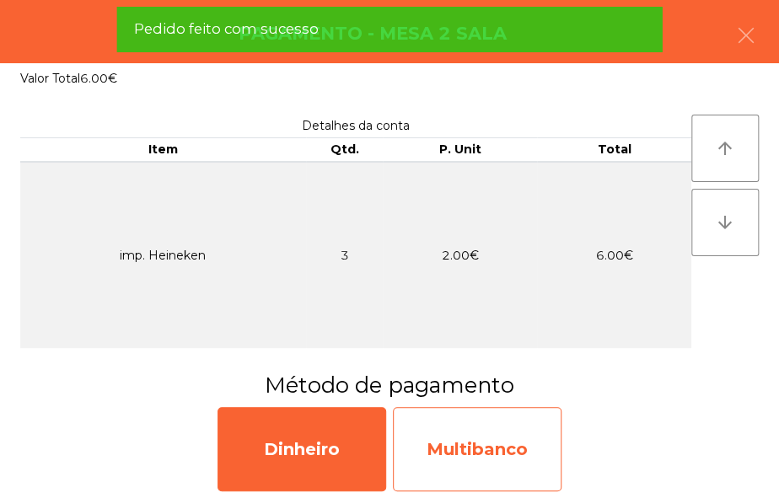
click at [529, 456] on div "Multibanco" at bounding box center [477, 449] width 169 height 84
select select "**"
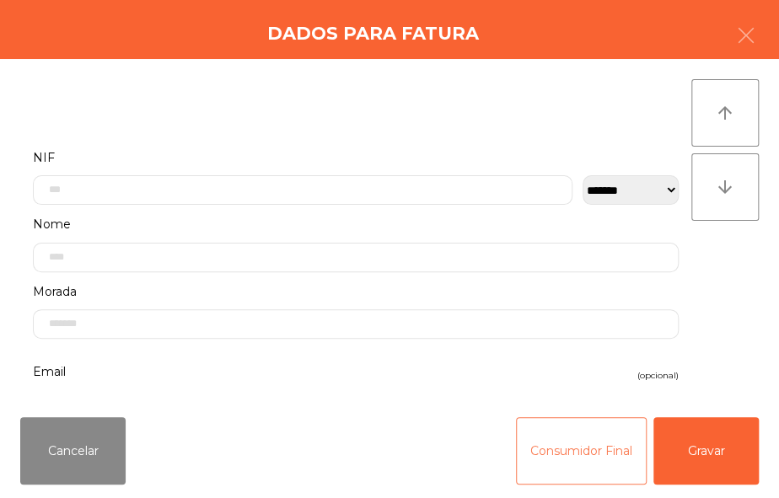
click at [565, 460] on button "Consumidor Final" at bounding box center [581, 450] width 131 height 67
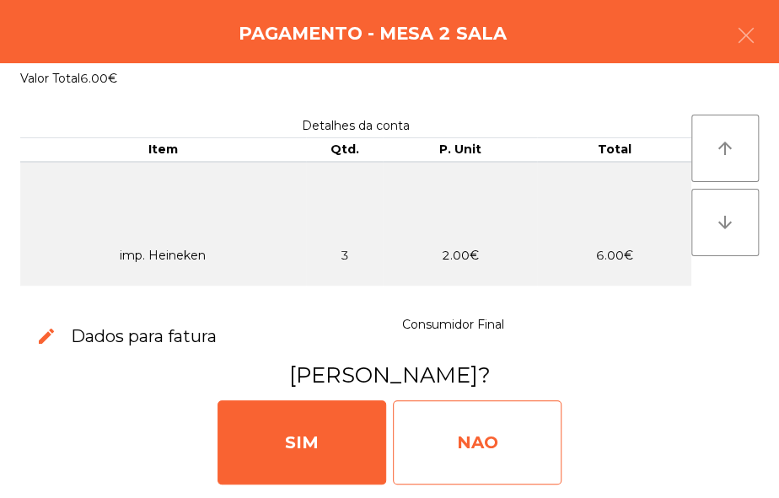
click at [492, 436] on div "NAO" at bounding box center [477, 442] width 169 height 84
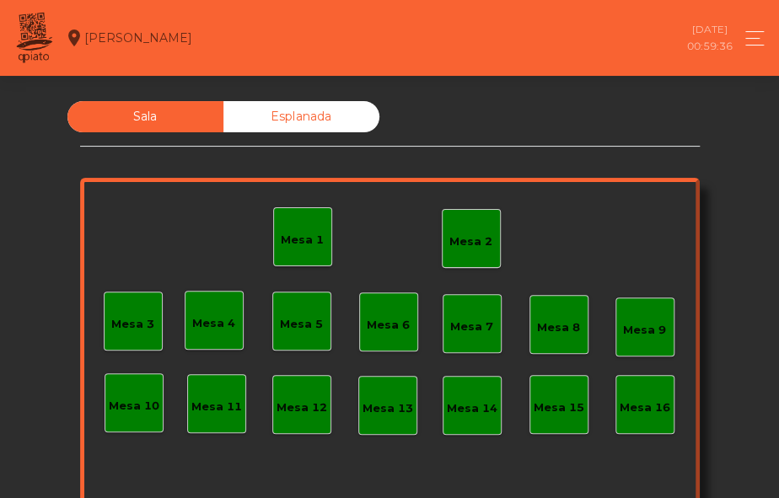
click at [457, 230] on div "Mesa 2" at bounding box center [470, 239] width 43 height 24
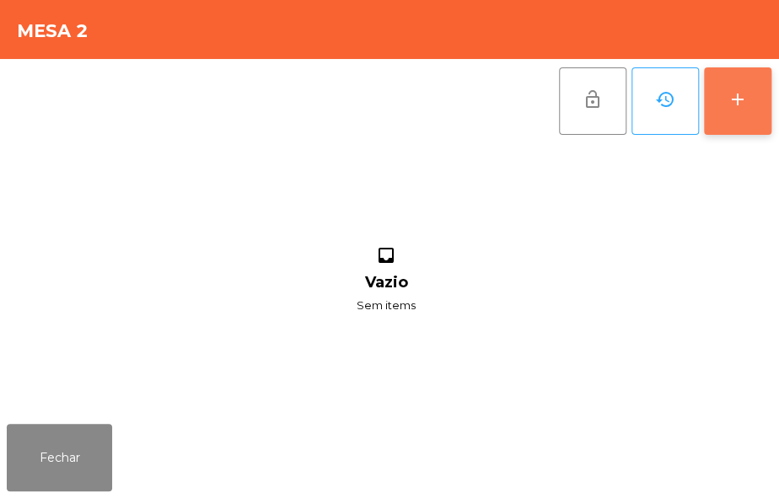
click at [736, 100] on div "add" at bounding box center [737, 99] width 20 height 20
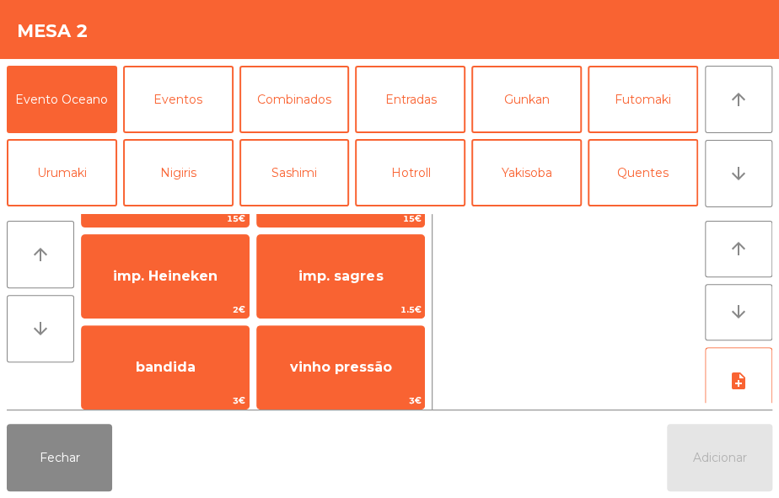
scroll to position [79, 0]
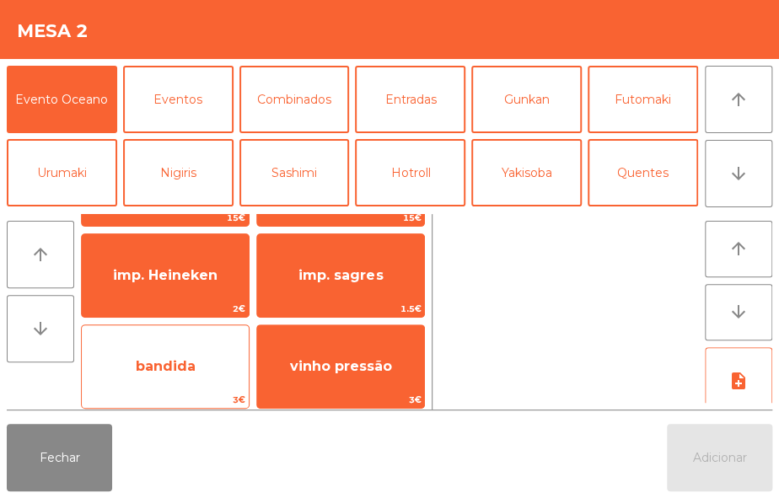
click at [217, 366] on span "bandida" at bounding box center [165, 367] width 167 height 46
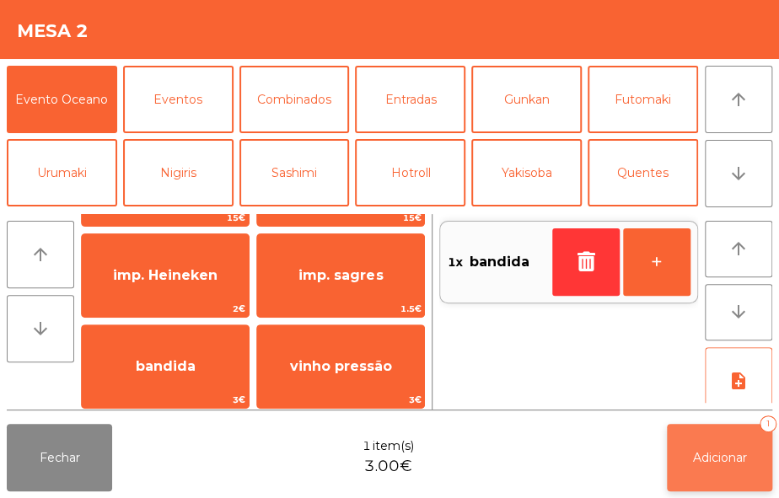
click at [703, 455] on span "Adicionar" at bounding box center [720, 457] width 54 height 15
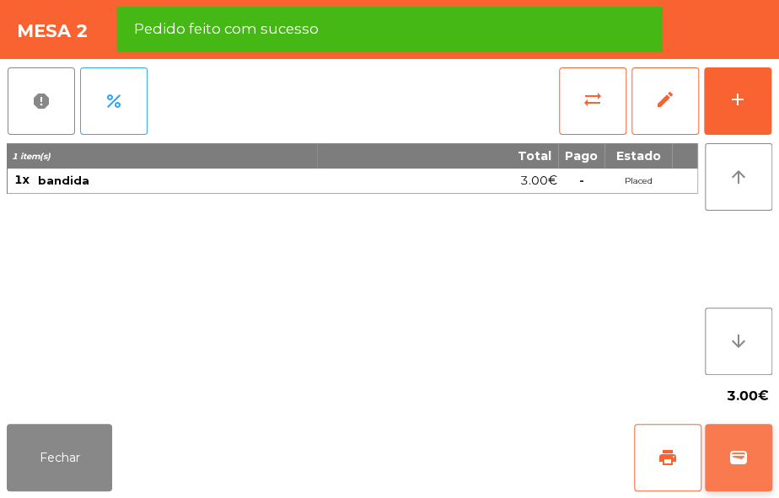
click at [735, 437] on button "wallet" at bounding box center [738, 457] width 67 height 67
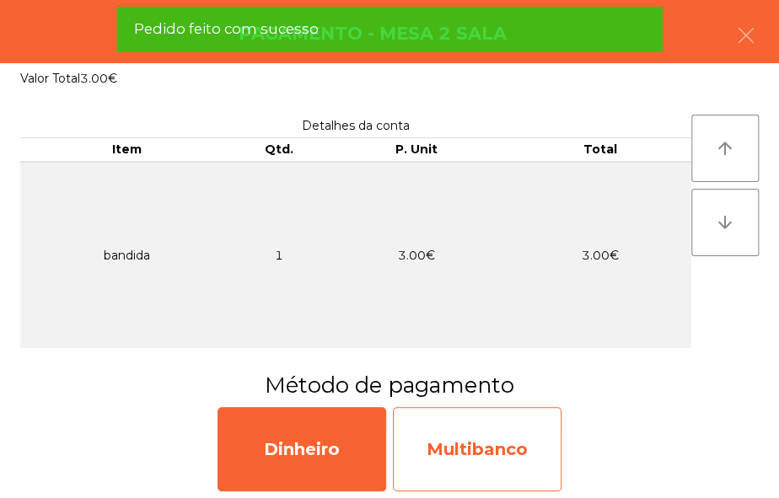
click at [507, 438] on div "Multibanco" at bounding box center [477, 449] width 169 height 84
select select "**"
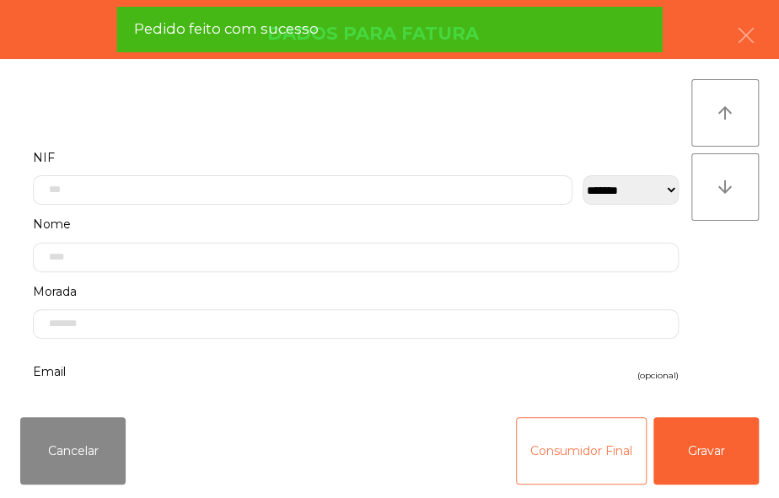
click at [570, 467] on button "Consumidor Final" at bounding box center [581, 450] width 131 height 67
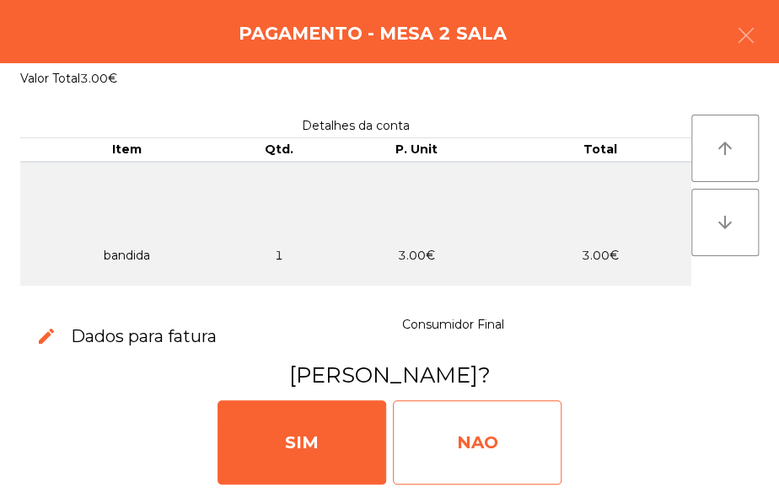
click at [529, 443] on div "NAO" at bounding box center [477, 442] width 169 height 84
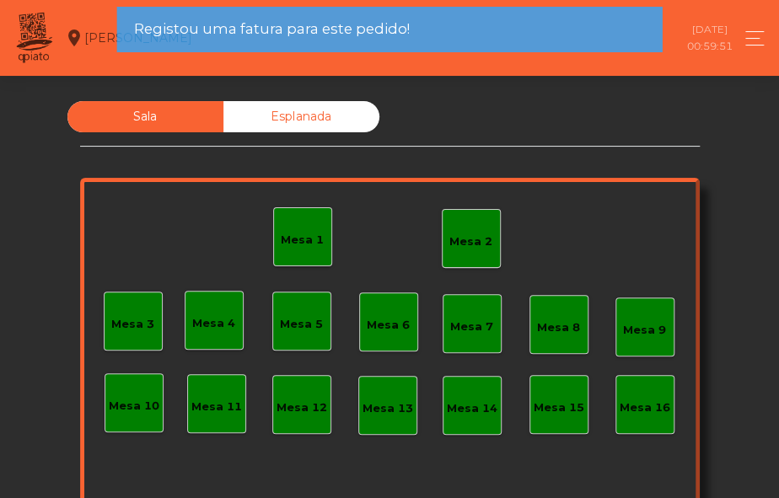
click at [463, 239] on div "Mesa 2" at bounding box center [470, 241] width 43 height 17
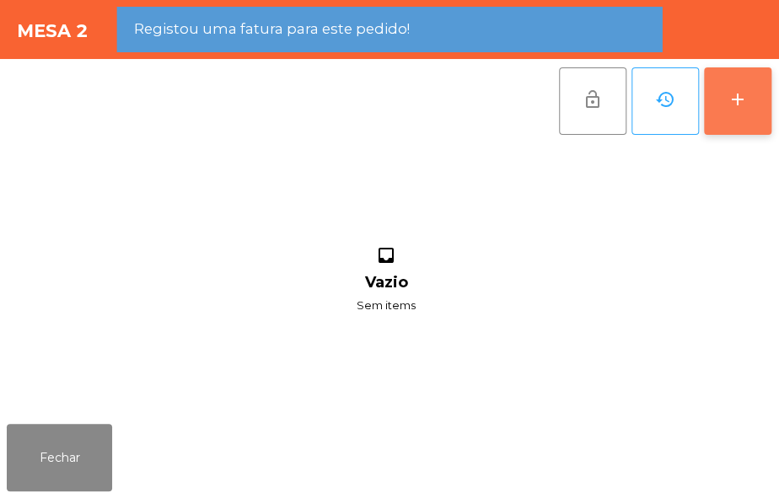
click at [734, 121] on button "add" at bounding box center [737, 100] width 67 height 67
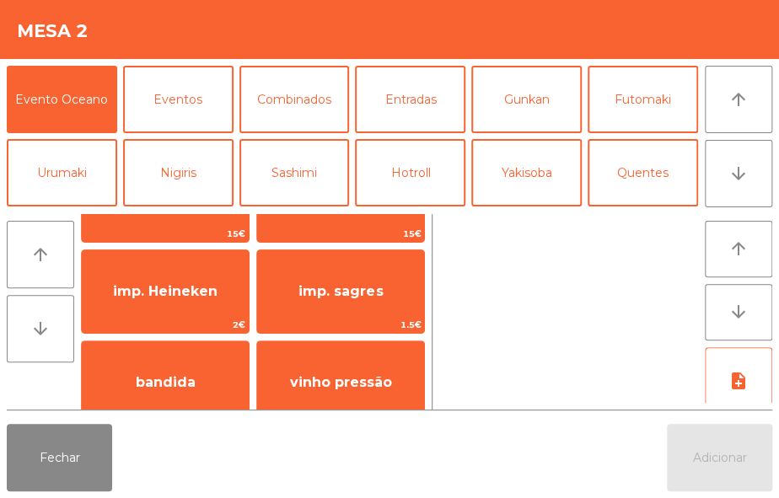
scroll to position [85, 0]
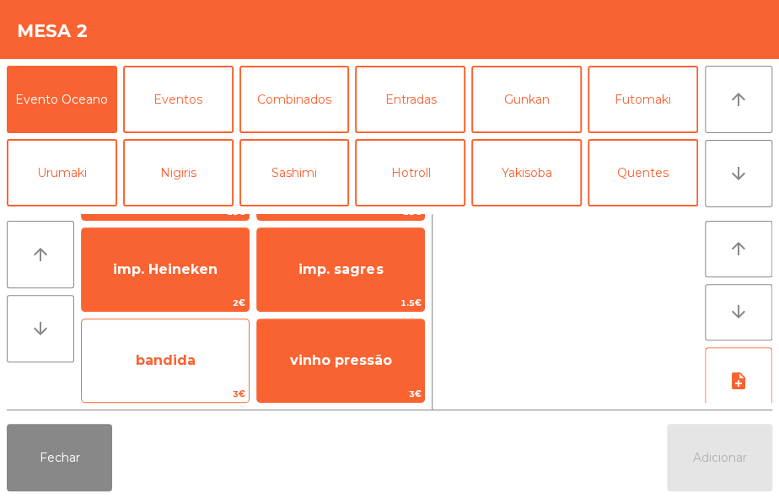
click at [212, 380] on span "bandida" at bounding box center [165, 361] width 167 height 46
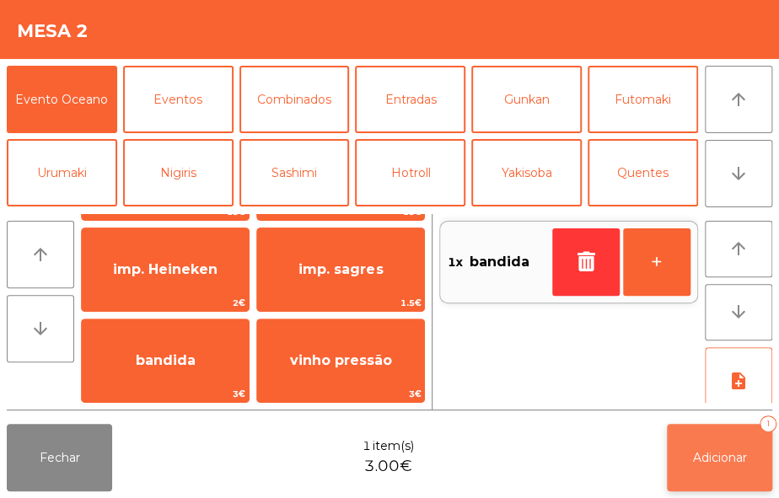
click at [727, 464] on span "Adicionar" at bounding box center [720, 457] width 54 height 15
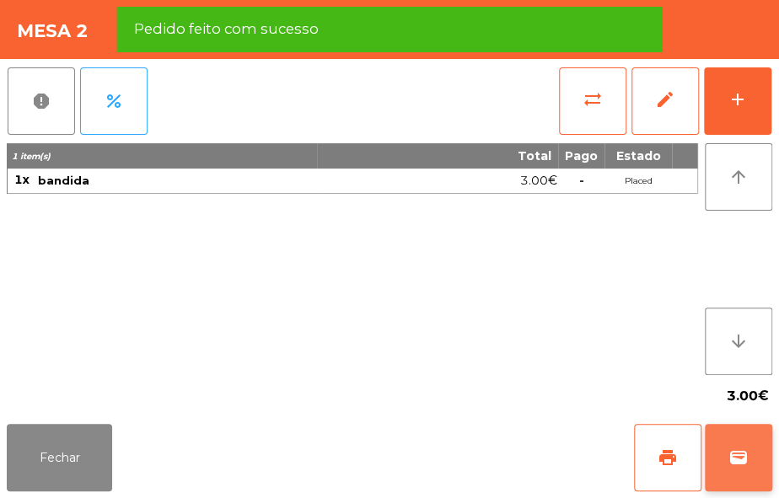
click at [732, 464] on span "wallet" at bounding box center [738, 458] width 20 height 20
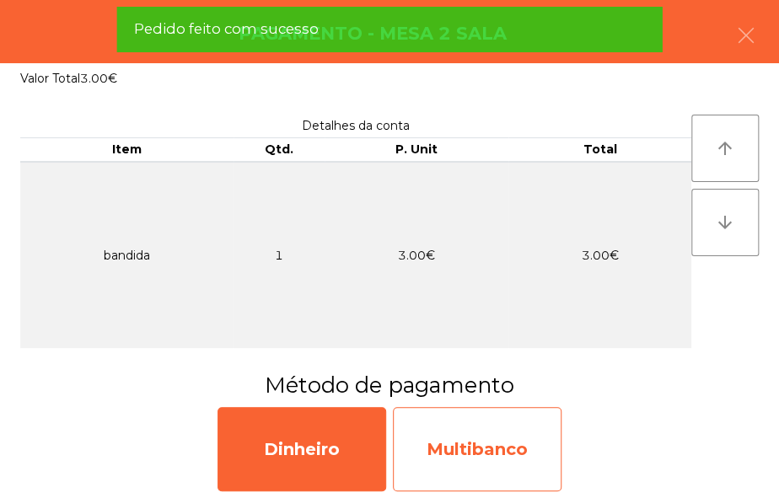
click at [514, 464] on div "Multibanco" at bounding box center [477, 449] width 169 height 84
select select "**"
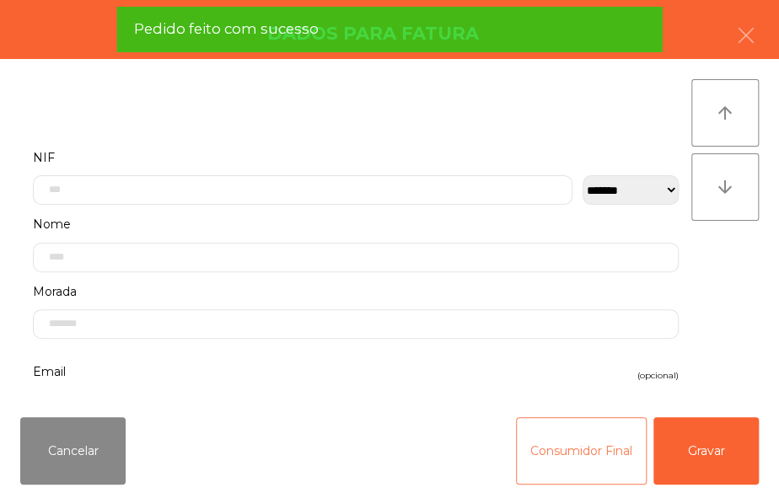
click at [551, 453] on button "Consumidor Final" at bounding box center [581, 450] width 131 height 67
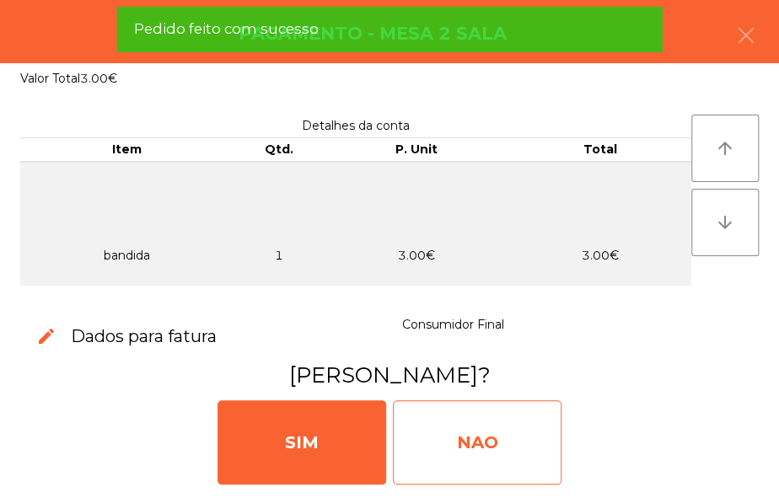
click at [539, 433] on div "NAO" at bounding box center [477, 442] width 169 height 84
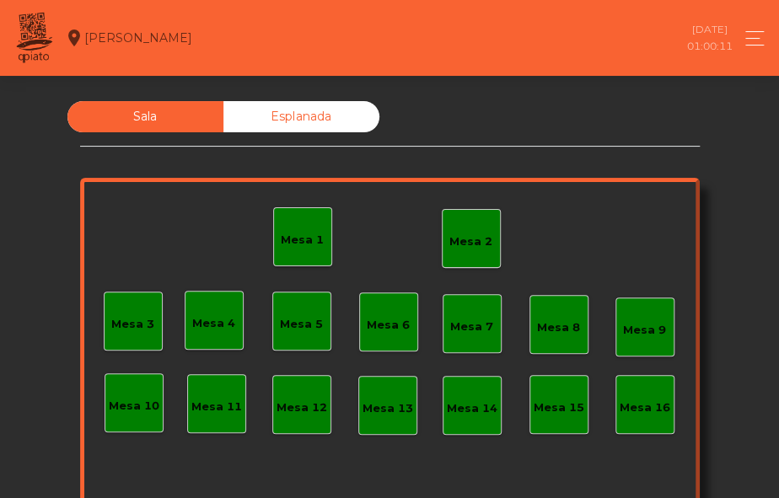
click at [464, 236] on div "Mesa 2" at bounding box center [470, 241] width 43 height 17
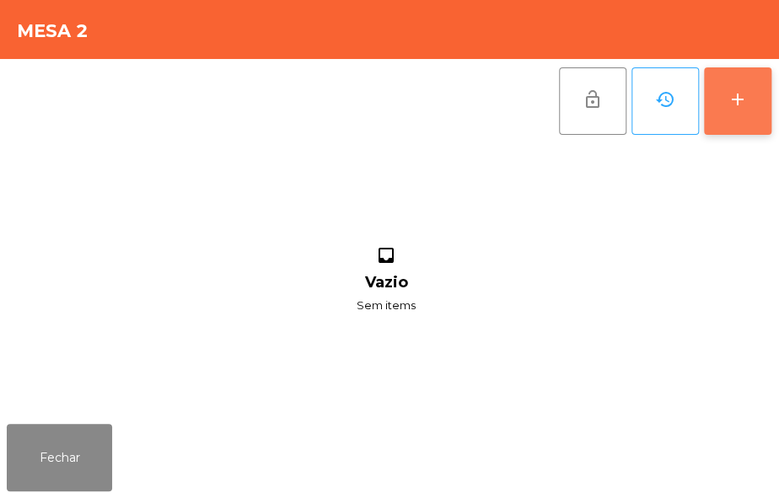
click at [713, 123] on button "add" at bounding box center [737, 100] width 67 height 67
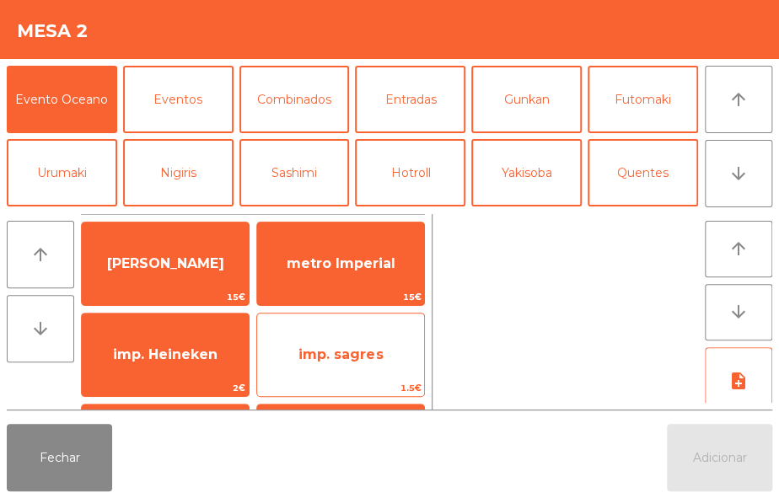
click at [378, 354] on span "imp. sagres" at bounding box center [340, 354] width 84 height 16
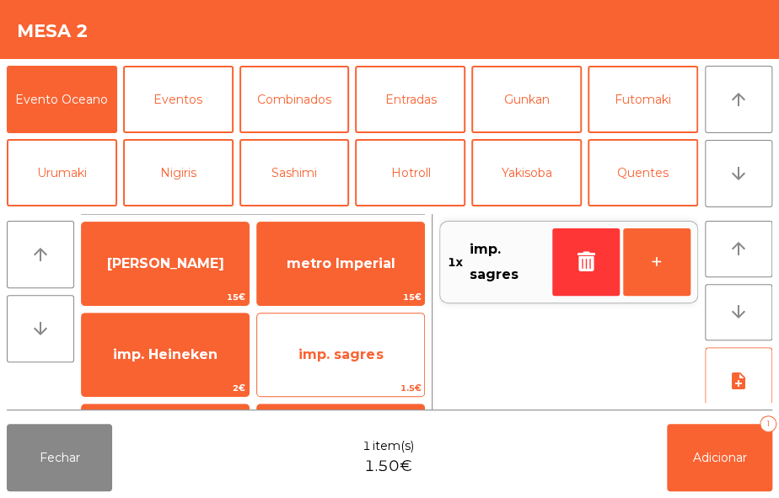
click at [378, 354] on span "imp. sagres" at bounding box center [340, 354] width 84 height 16
click at [387, 353] on span "imp. sagres" at bounding box center [340, 355] width 167 height 46
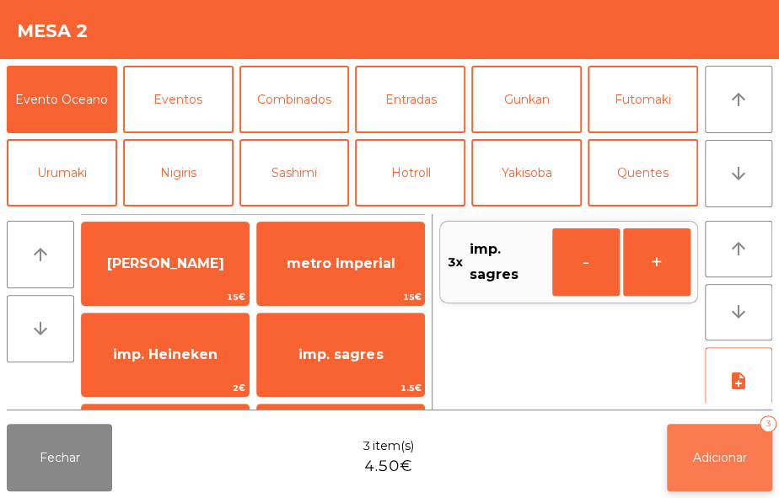
click at [732, 459] on span "Adicionar" at bounding box center [720, 457] width 54 height 15
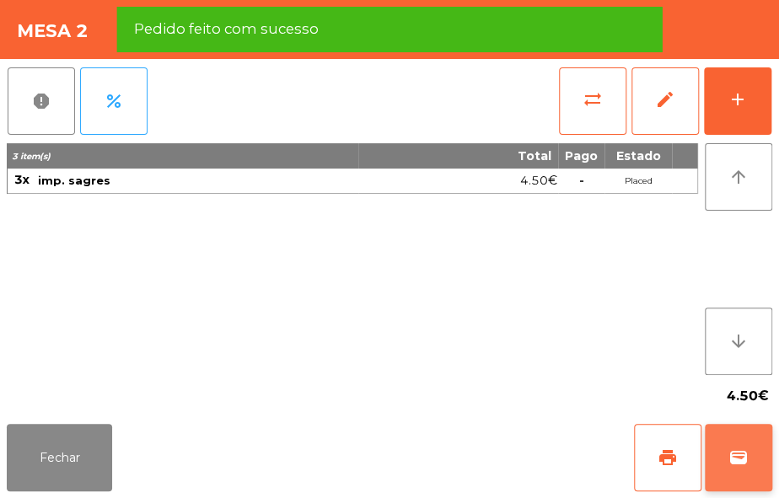
click at [732, 453] on span "wallet" at bounding box center [738, 458] width 20 height 20
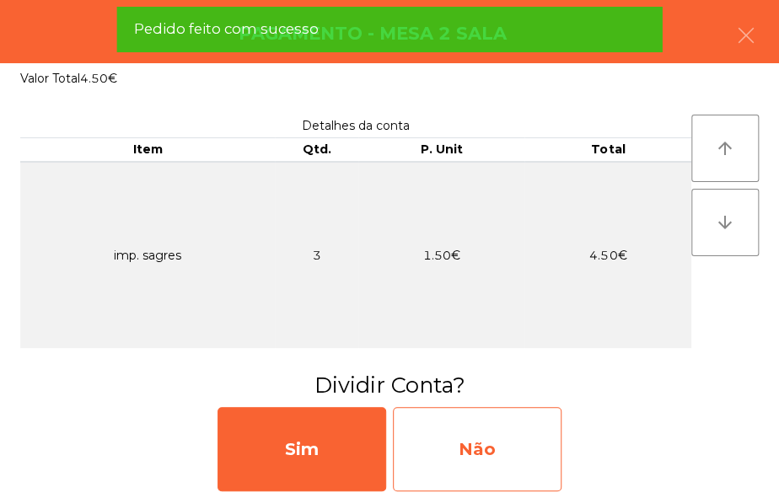
click at [522, 460] on div "Não" at bounding box center [477, 449] width 169 height 84
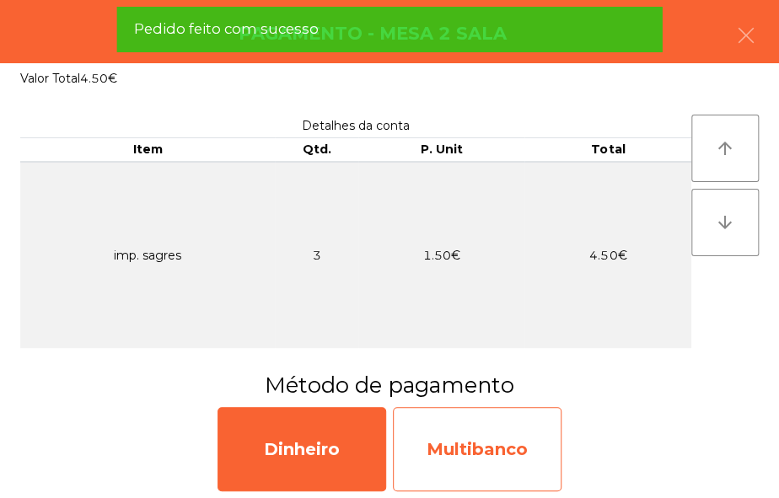
click at [529, 457] on div "Multibanco" at bounding box center [477, 449] width 169 height 84
select select "**"
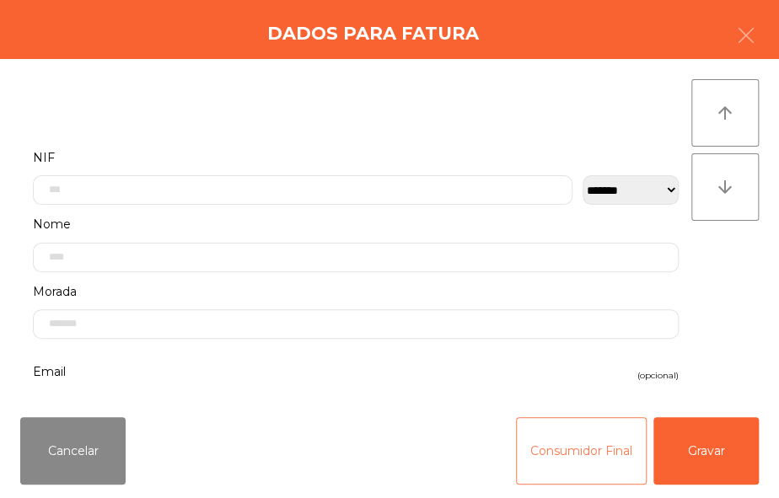
click at [554, 460] on button "Consumidor Final" at bounding box center [581, 450] width 131 height 67
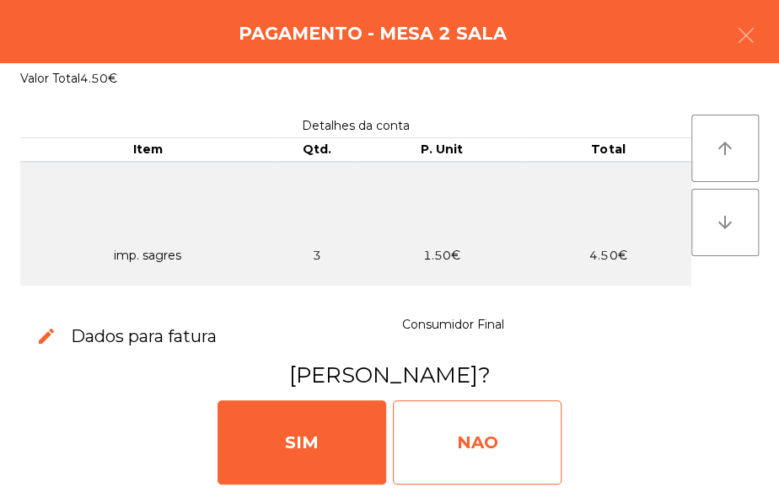
click at [526, 458] on div "NAO" at bounding box center [477, 442] width 169 height 84
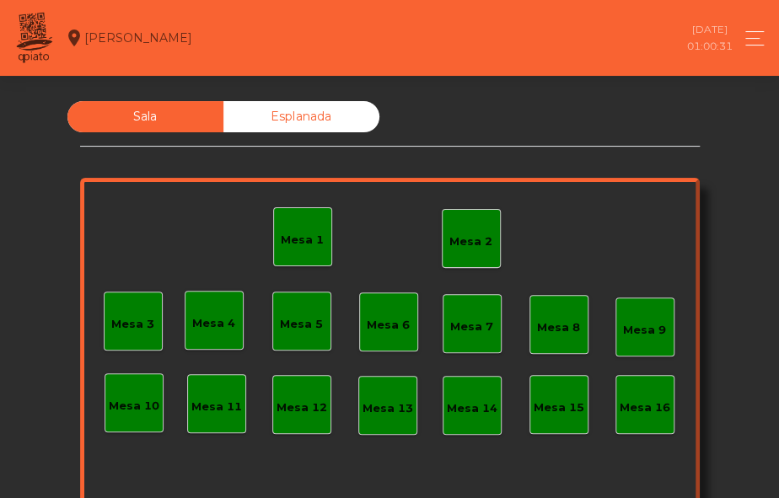
click at [459, 237] on div "Mesa 2" at bounding box center [470, 241] width 43 height 17
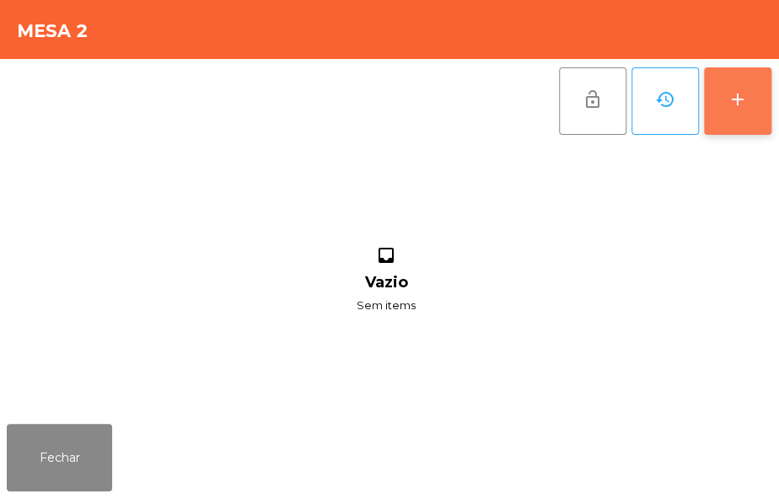
click at [766, 94] on button "add" at bounding box center [737, 100] width 67 height 67
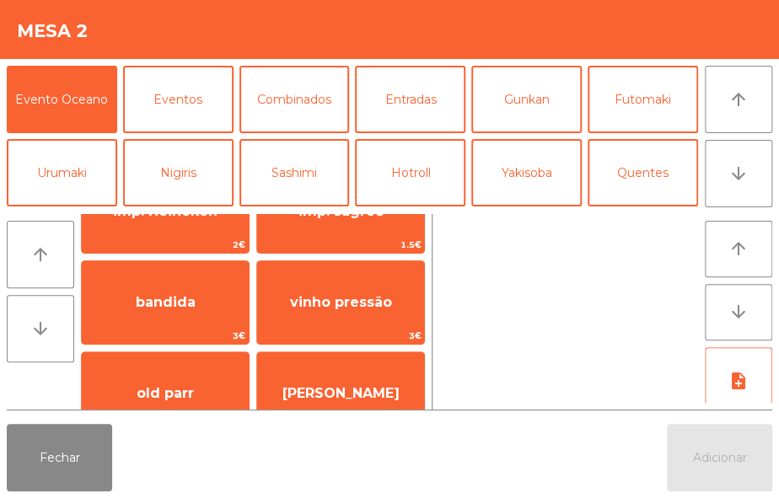
scroll to position [0, 0]
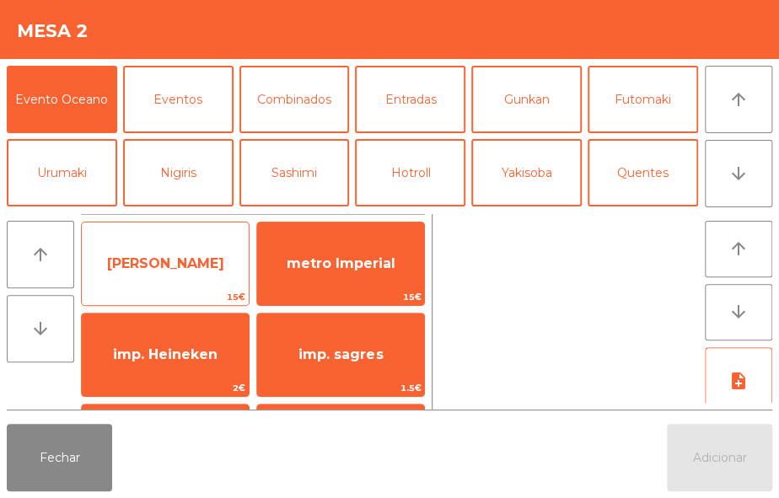
click at [203, 283] on span "[PERSON_NAME]" at bounding box center [165, 264] width 167 height 46
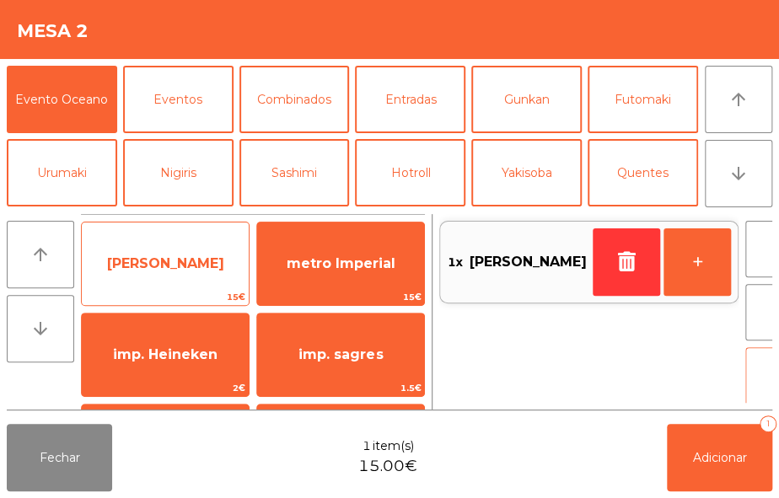
click at [195, 265] on span "[PERSON_NAME]" at bounding box center [165, 263] width 117 height 16
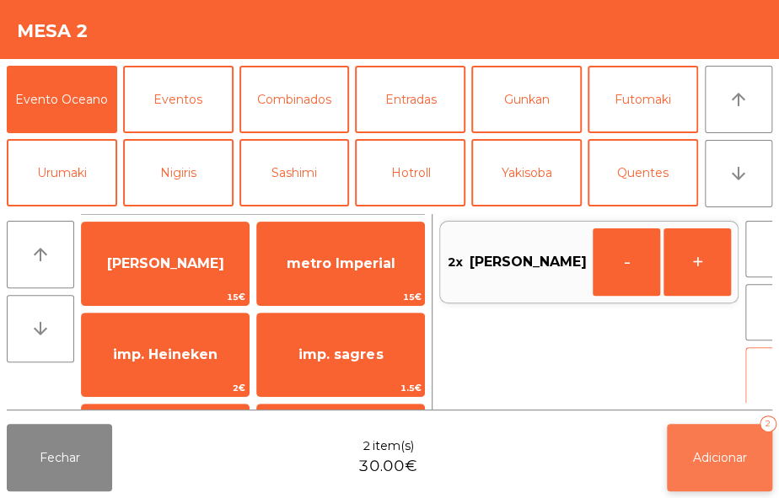
click at [711, 467] on button "Adicionar 2" at bounding box center [719, 457] width 105 height 67
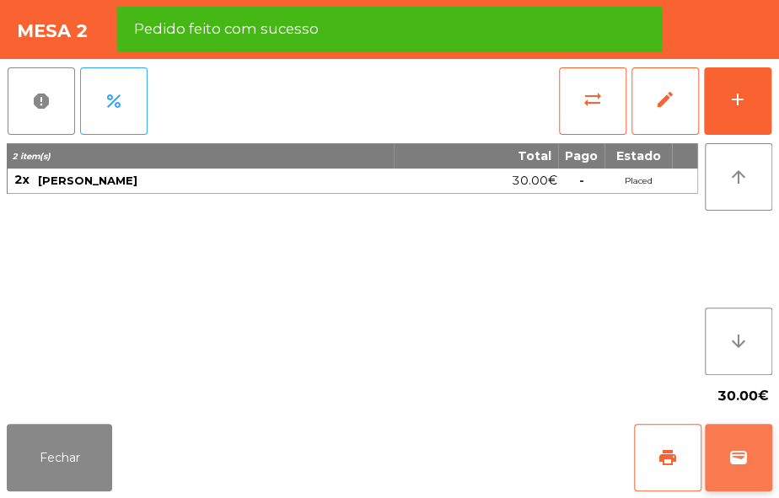
click at [738, 455] on span "wallet" at bounding box center [738, 458] width 20 height 20
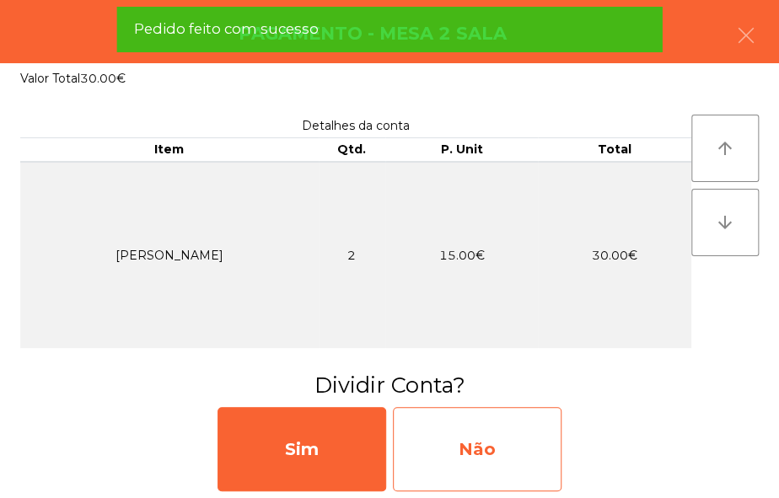
click at [529, 448] on div "Não" at bounding box center [477, 449] width 169 height 84
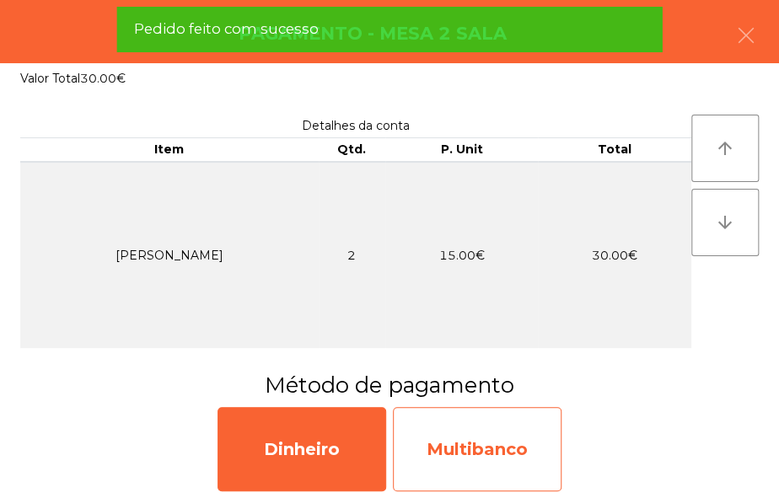
click at [497, 436] on div "Multibanco" at bounding box center [477, 449] width 169 height 84
select select "**"
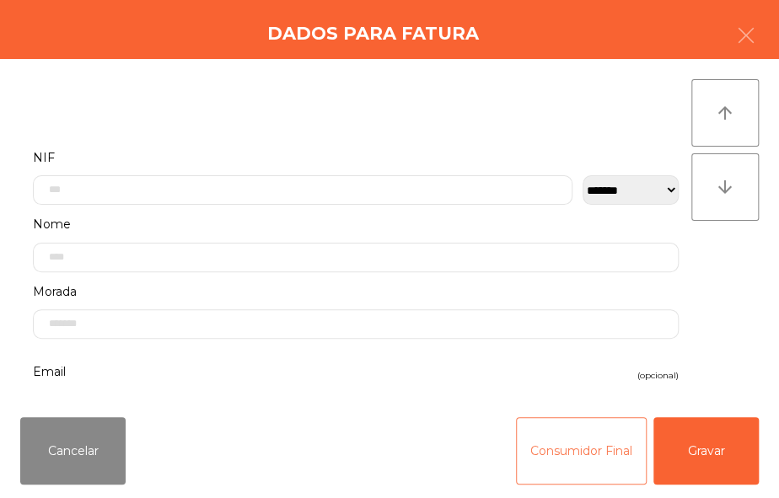
click at [542, 452] on button "Consumidor Final" at bounding box center [581, 450] width 131 height 67
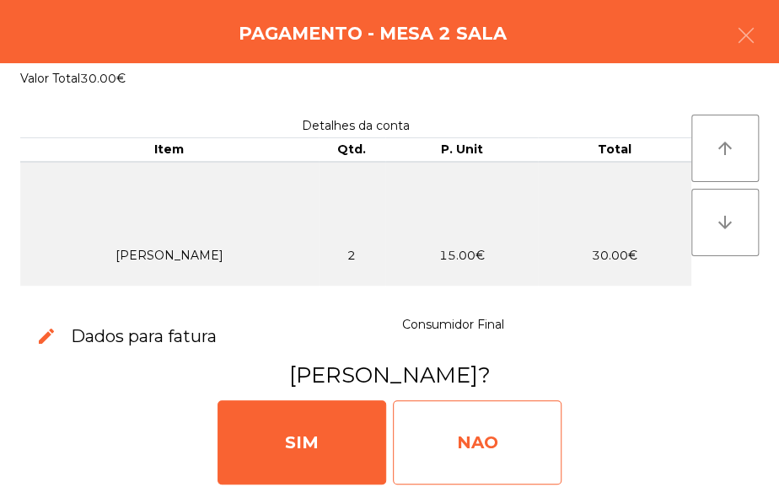
click at [484, 438] on div "NAO" at bounding box center [477, 442] width 169 height 84
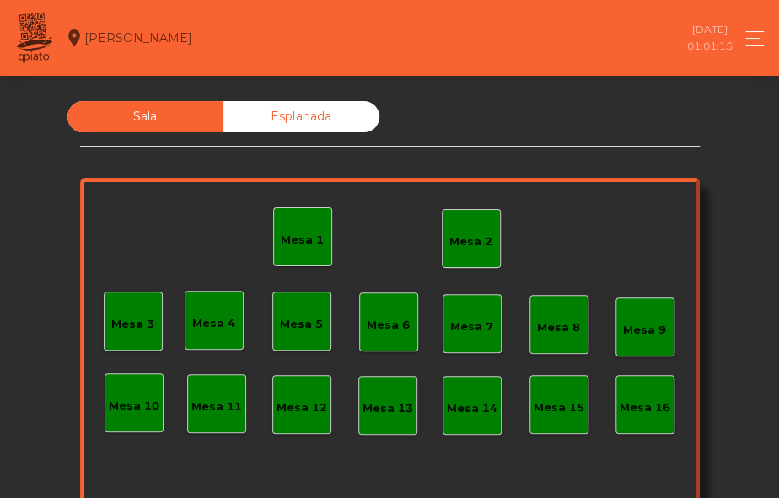
click at [467, 234] on div "Mesa 2" at bounding box center [470, 241] width 43 height 17
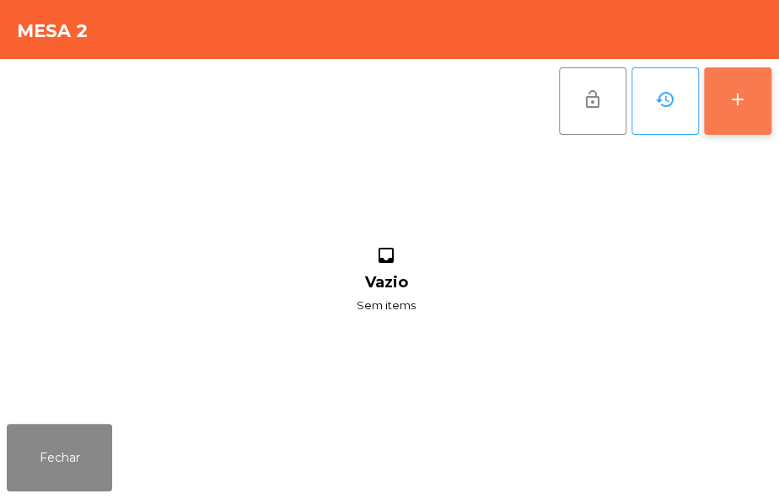
click at [728, 94] on div "add" at bounding box center [737, 99] width 20 height 20
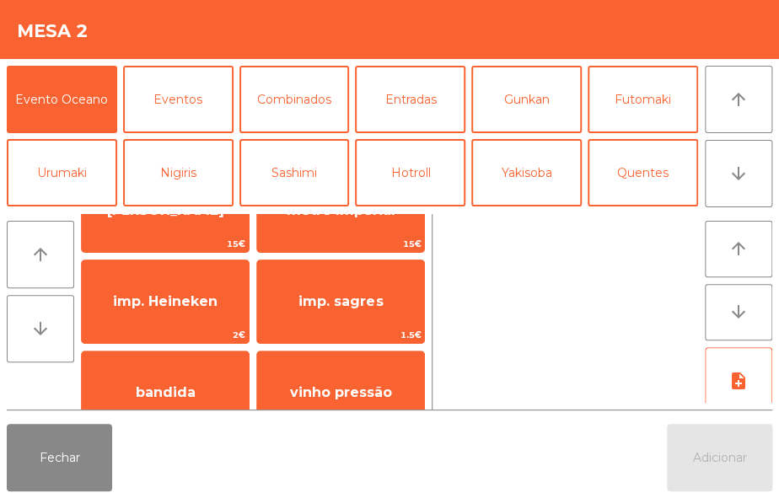
scroll to position [72, 0]
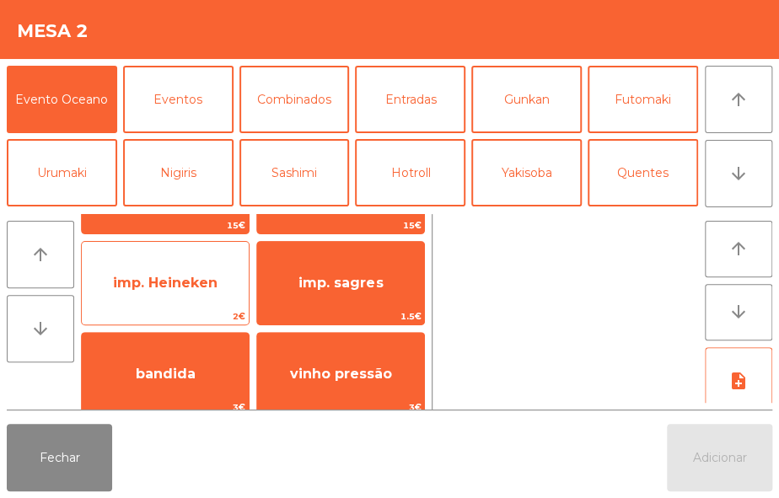
click at [219, 294] on span "imp. Heineken" at bounding box center [165, 283] width 167 height 46
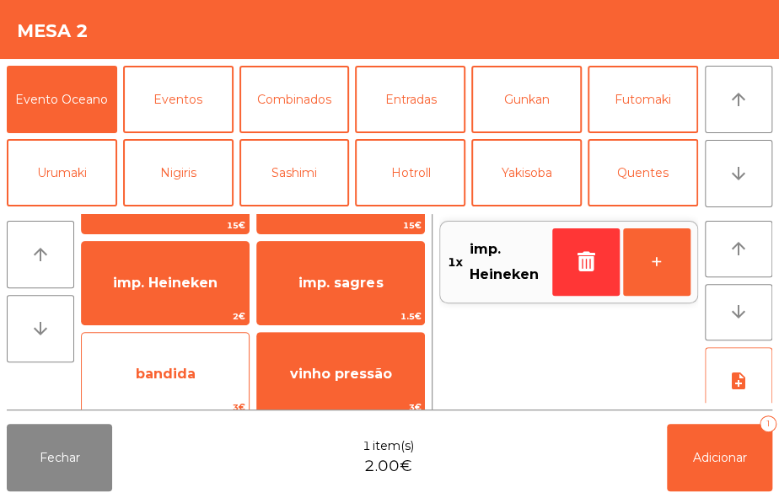
click at [203, 382] on span "bandida" at bounding box center [165, 374] width 167 height 46
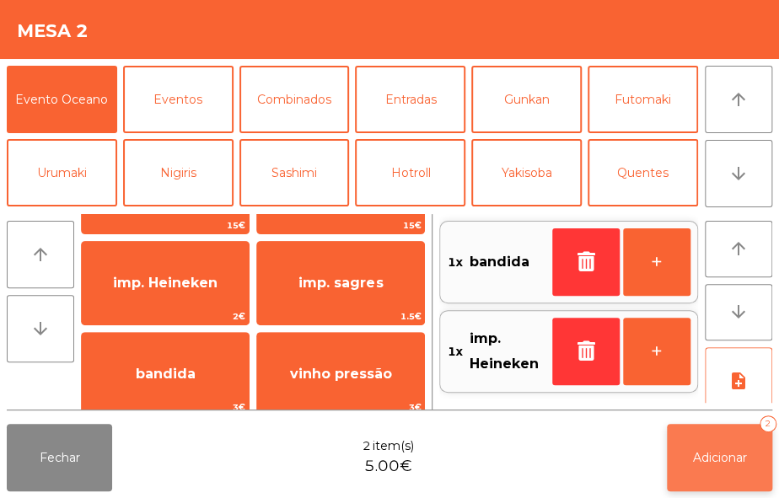
click at [700, 481] on button "Adicionar 2" at bounding box center [719, 457] width 105 height 67
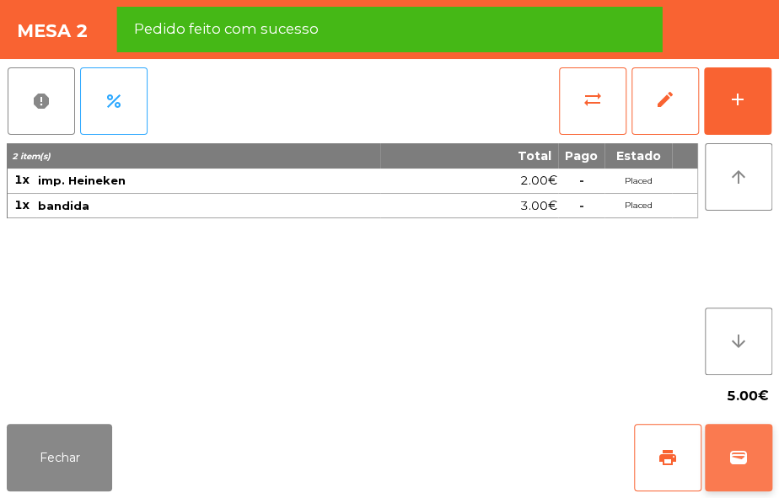
click at [742, 470] on button "wallet" at bounding box center [738, 457] width 67 height 67
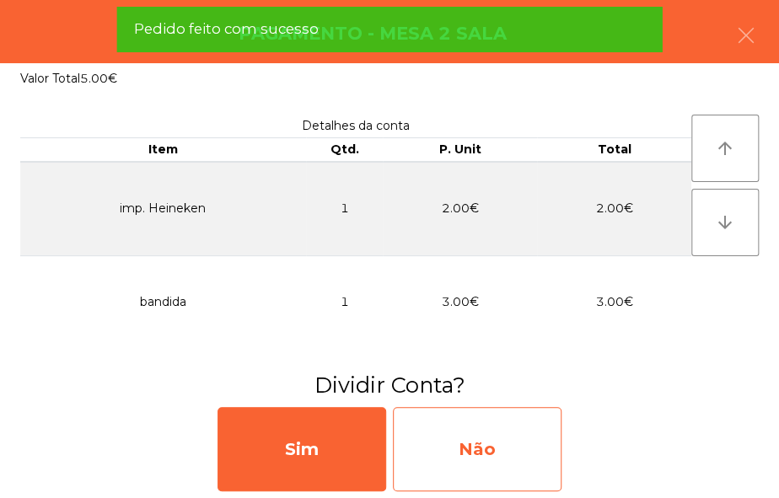
click at [523, 455] on div "Não" at bounding box center [477, 449] width 169 height 84
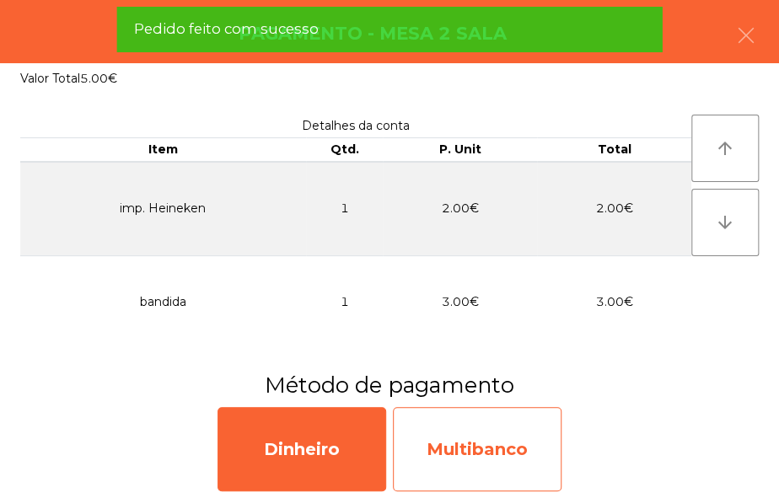
click at [509, 439] on div "Multibanco" at bounding box center [477, 449] width 169 height 84
select select "**"
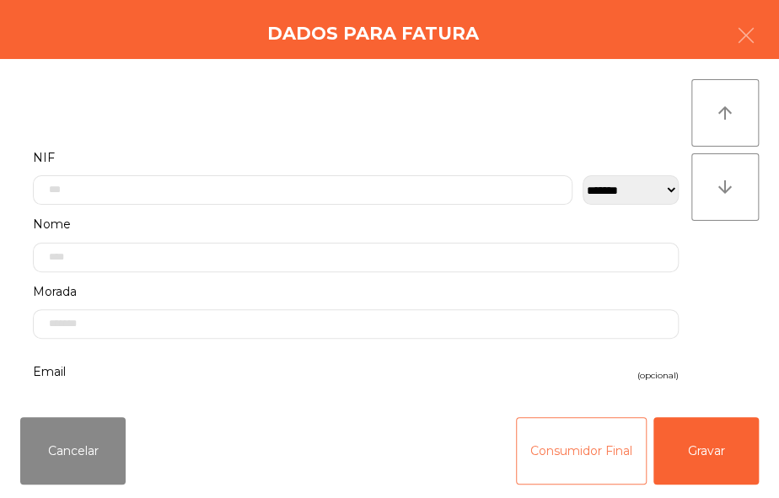
click at [534, 447] on button "Consumidor Final" at bounding box center [581, 450] width 131 height 67
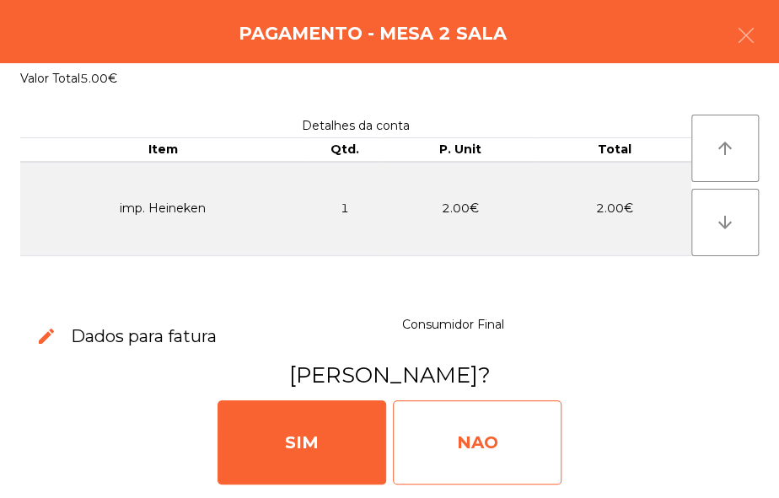
click at [543, 443] on div "NAO" at bounding box center [477, 442] width 169 height 84
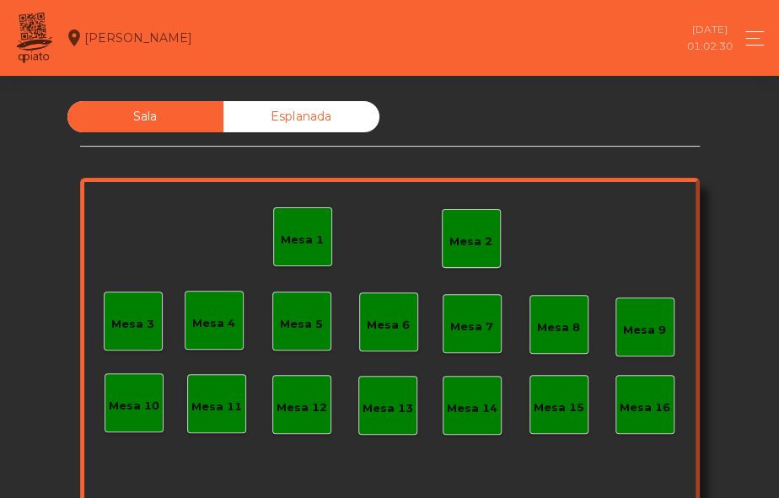
click at [457, 265] on div "Mesa 2" at bounding box center [471, 238] width 59 height 59
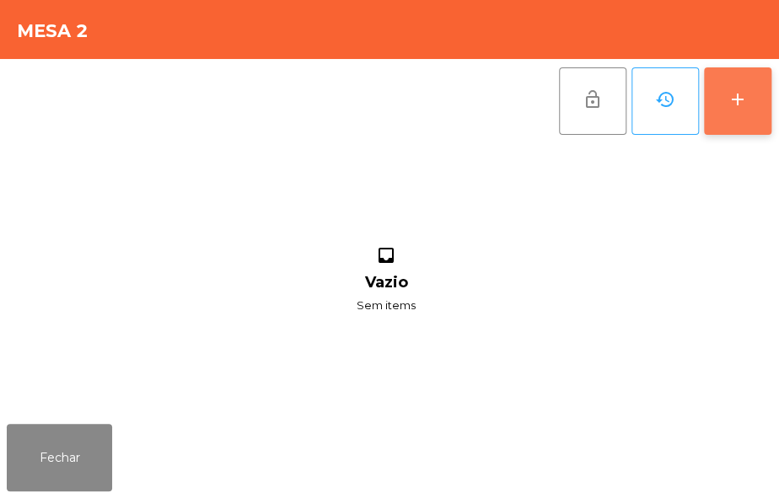
click at [745, 84] on button "add" at bounding box center [737, 100] width 67 height 67
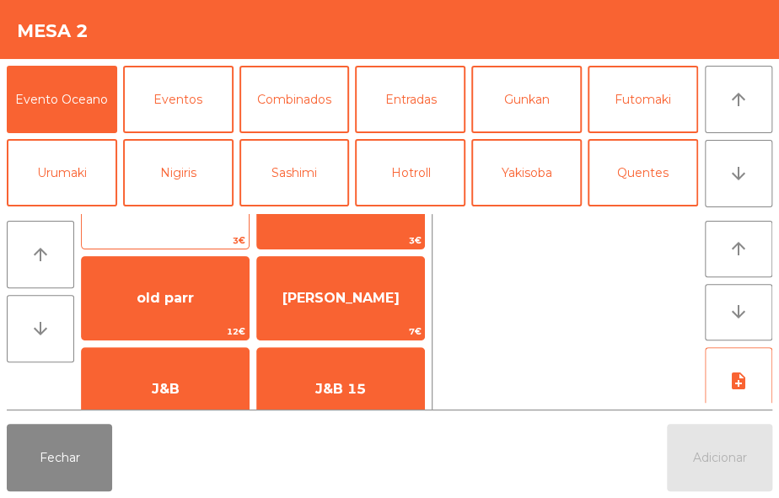
click at [209, 219] on span "bandida" at bounding box center [165, 208] width 167 height 46
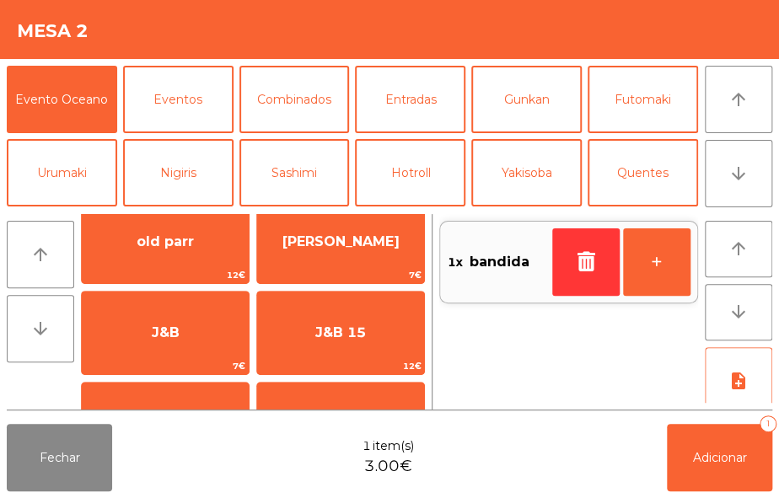
scroll to position [330, 0]
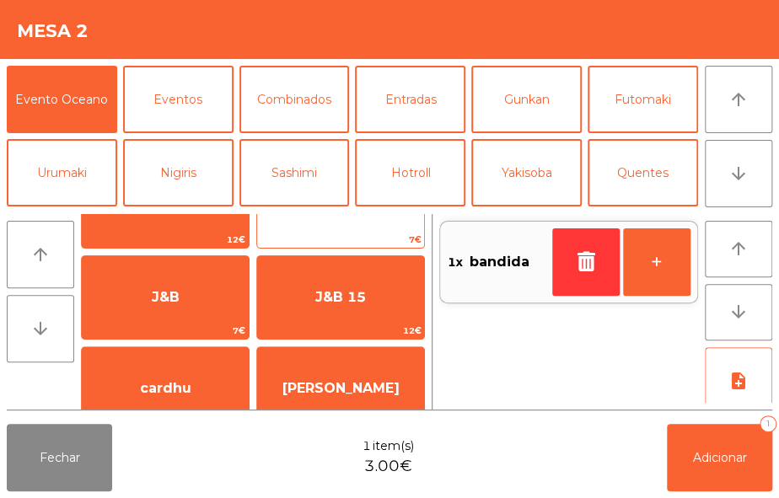
click at [381, 217] on span "[PERSON_NAME]" at bounding box center [340, 207] width 167 height 46
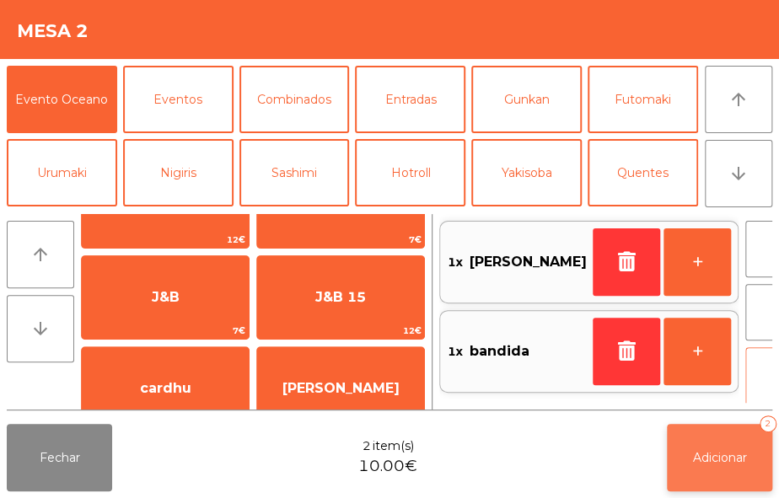
click at [694, 460] on span "Adicionar" at bounding box center [720, 457] width 54 height 15
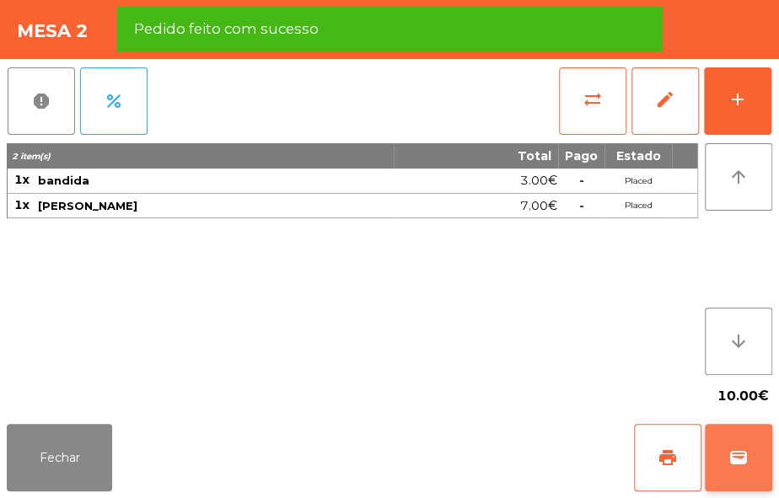
click at [735, 464] on span "wallet" at bounding box center [738, 458] width 20 height 20
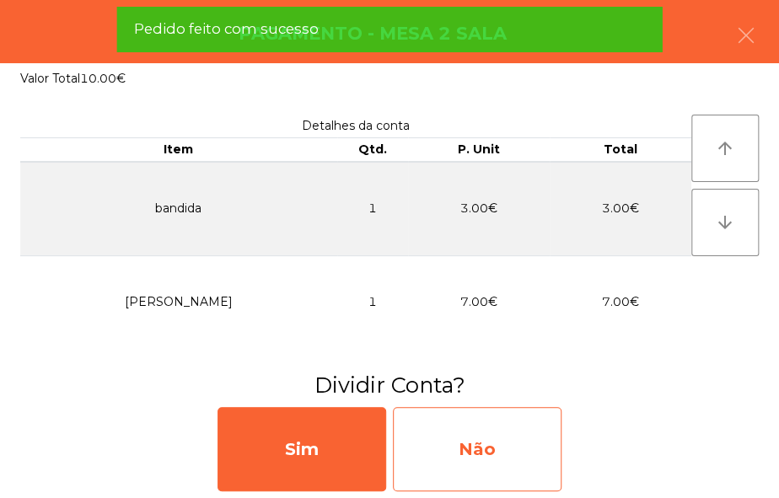
click at [523, 456] on div "Não" at bounding box center [477, 449] width 169 height 84
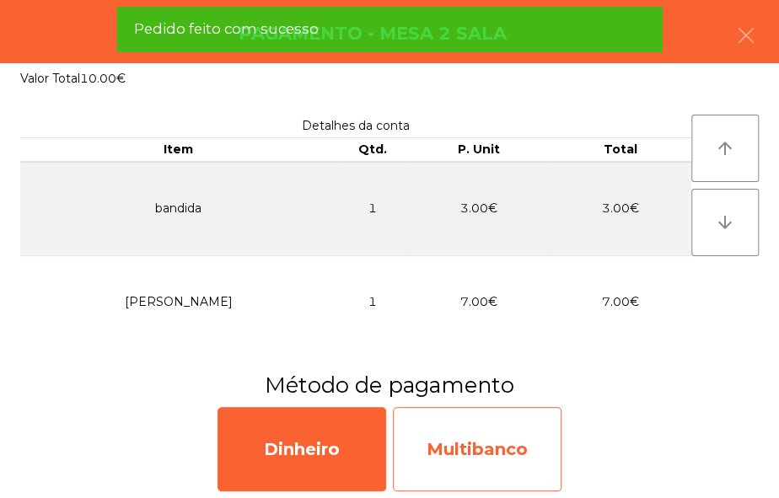
click at [532, 453] on div "Multibanco" at bounding box center [477, 449] width 169 height 84
select select "**"
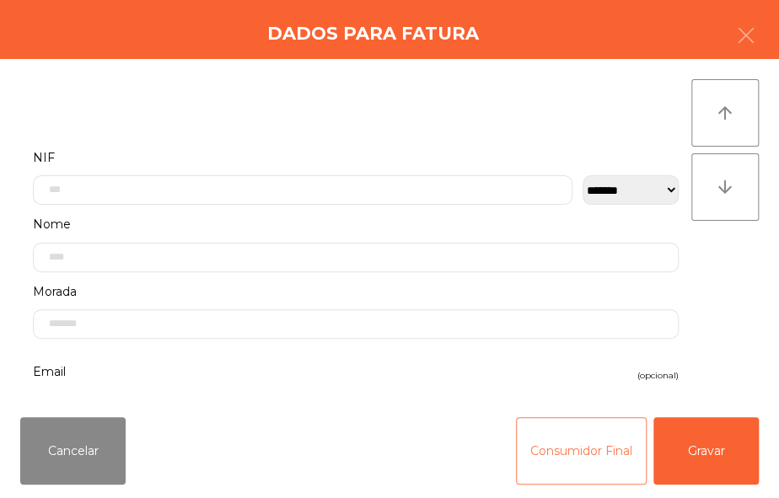
click at [545, 447] on button "Consumidor Final" at bounding box center [581, 450] width 131 height 67
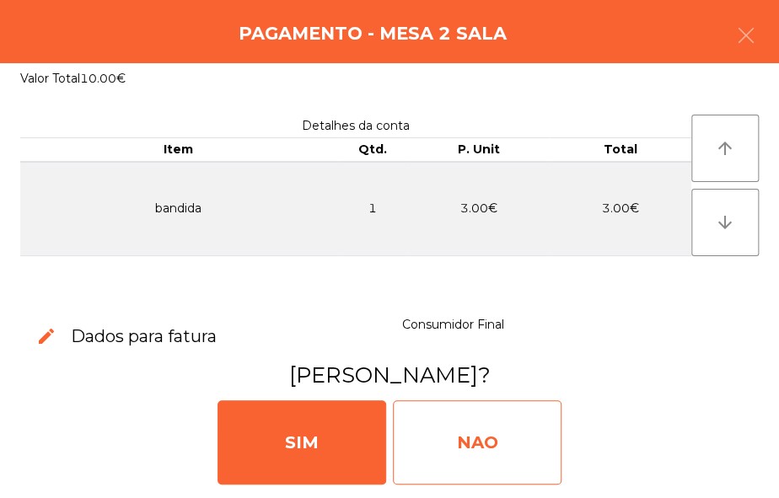
click at [480, 464] on div "NAO" at bounding box center [477, 442] width 169 height 84
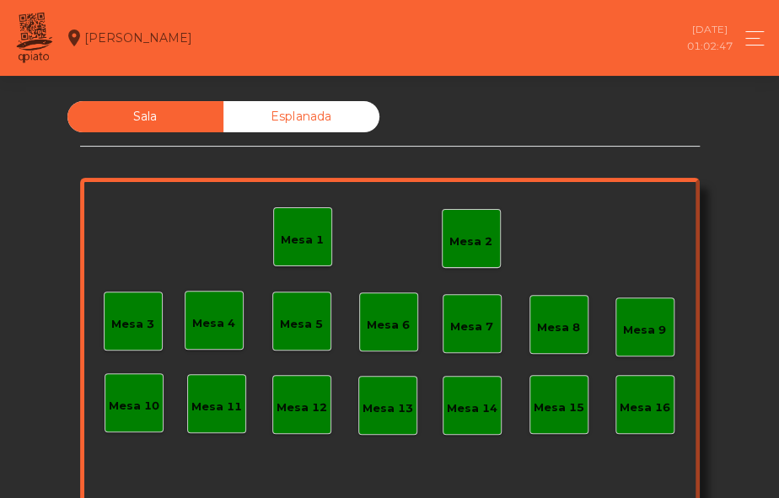
click at [491, 263] on div "Mesa 2" at bounding box center [471, 238] width 59 height 59
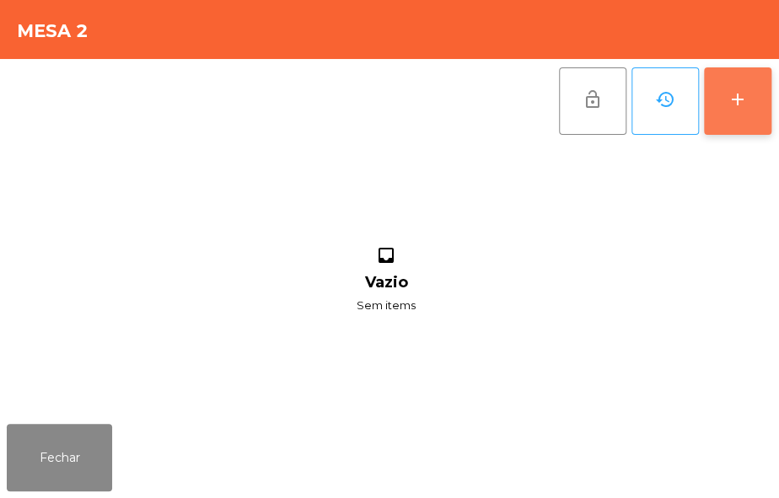
click at [759, 92] on button "add" at bounding box center [737, 100] width 67 height 67
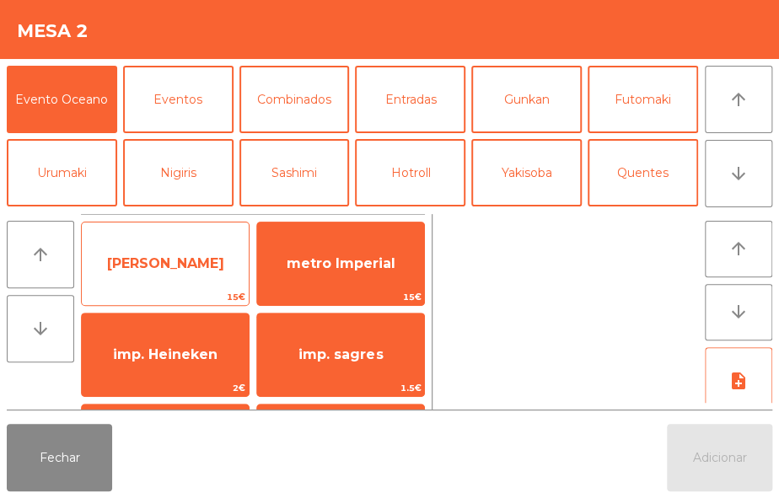
click at [188, 264] on span "[PERSON_NAME]" at bounding box center [165, 263] width 117 height 16
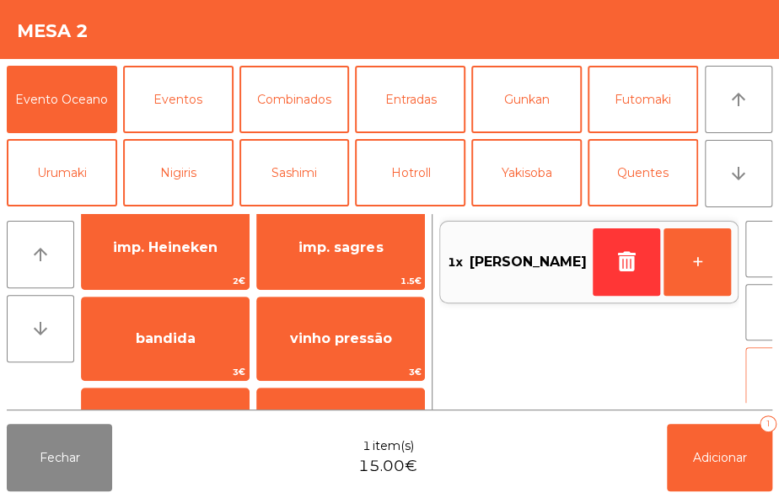
scroll to position [118, 0]
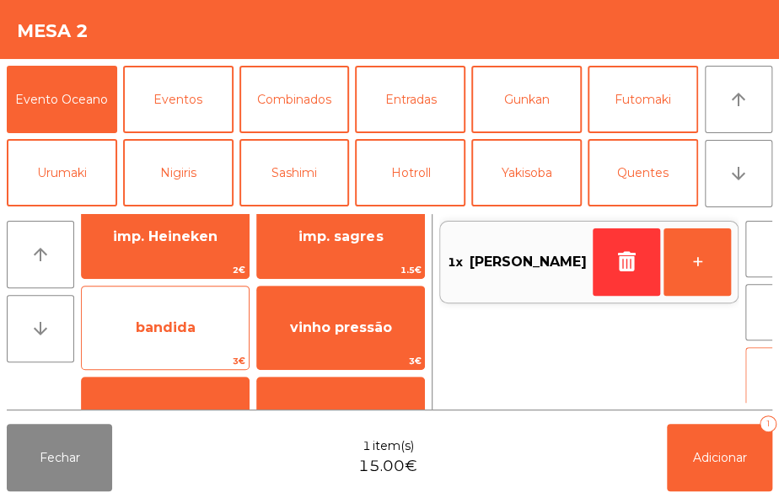
click at [205, 329] on span "bandida" at bounding box center [165, 328] width 167 height 46
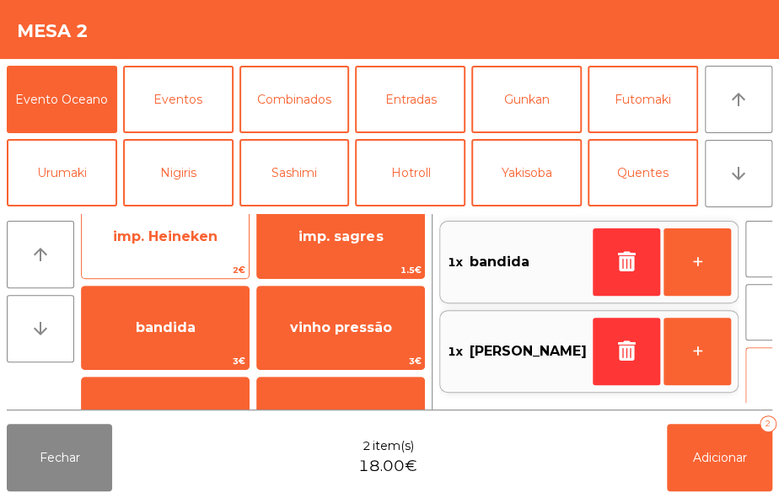
click at [213, 261] on div "imp. Heineken 2€" at bounding box center [165, 237] width 169 height 84
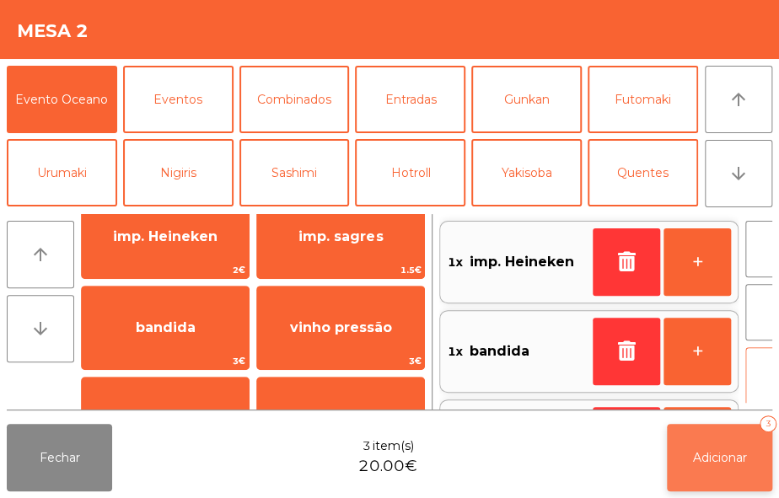
click at [700, 489] on button "Adicionar 3" at bounding box center [719, 457] width 105 height 67
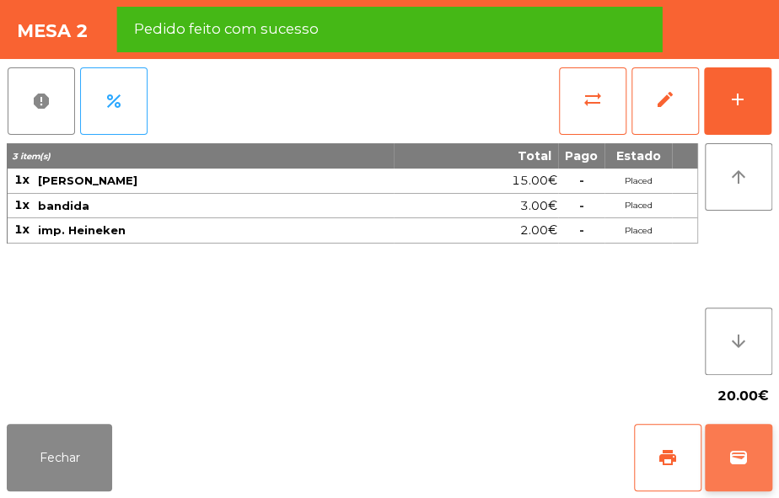
click at [732, 466] on span "wallet" at bounding box center [738, 458] width 20 height 20
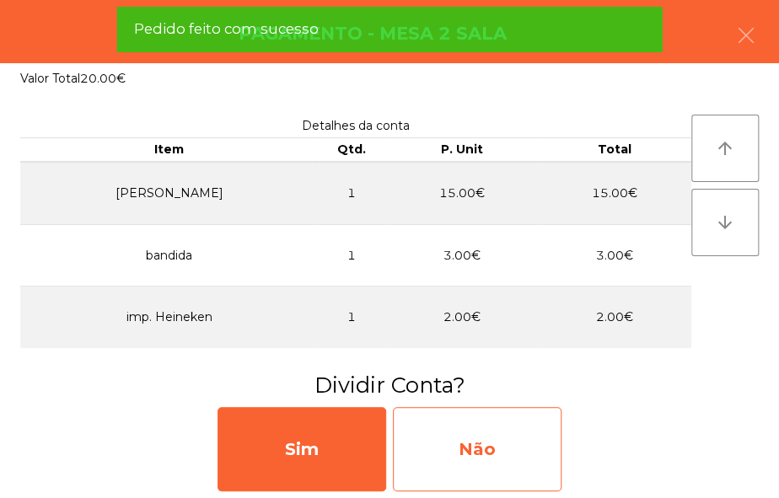
click at [529, 456] on div "Não" at bounding box center [477, 449] width 169 height 84
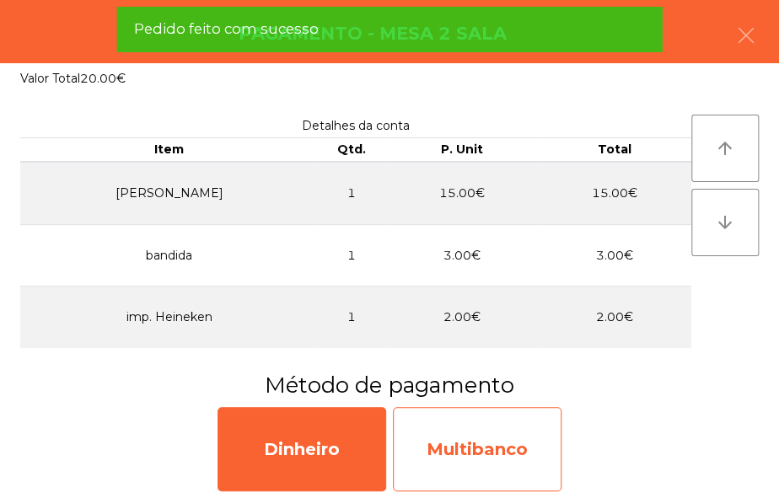
click at [533, 464] on div "Multibanco" at bounding box center [477, 449] width 169 height 84
select select "**"
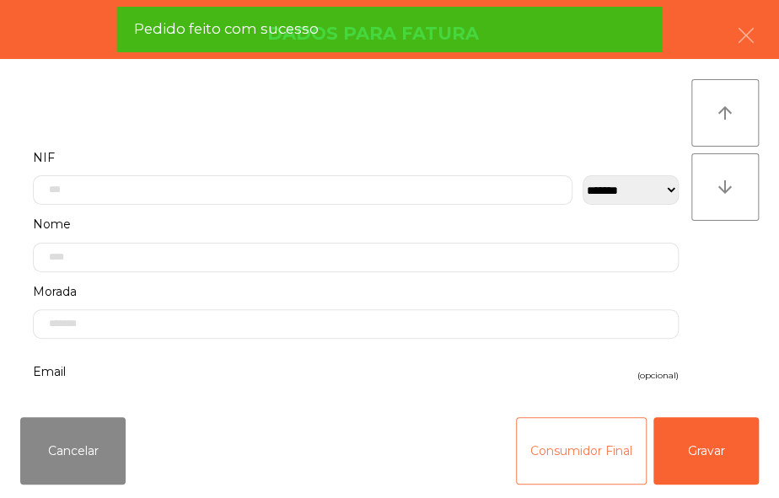
click at [558, 465] on button "Consumidor Final" at bounding box center [581, 450] width 131 height 67
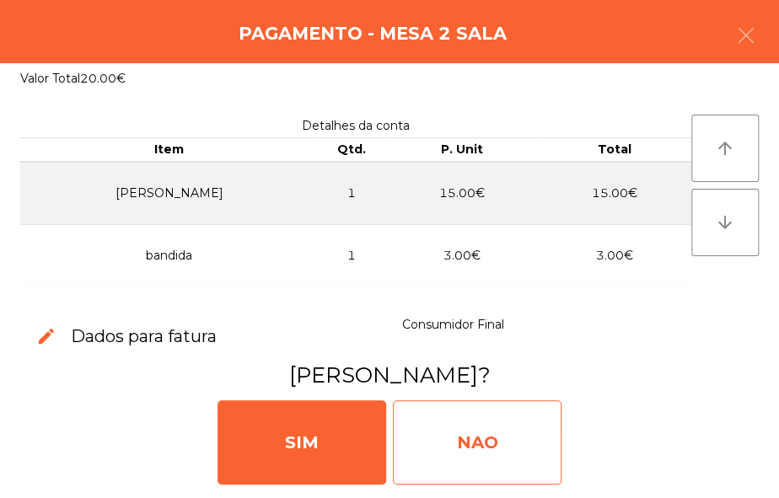
click at [535, 444] on div "NAO" at bounding box center [477, 442] width 169 height 84
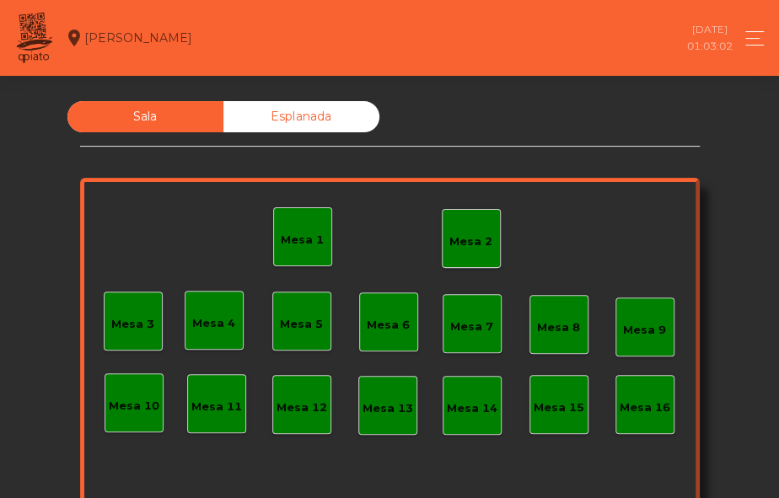
click at [469, 219] on div "Mesa 2" at bounding box center [471, 238] width 59 height 59
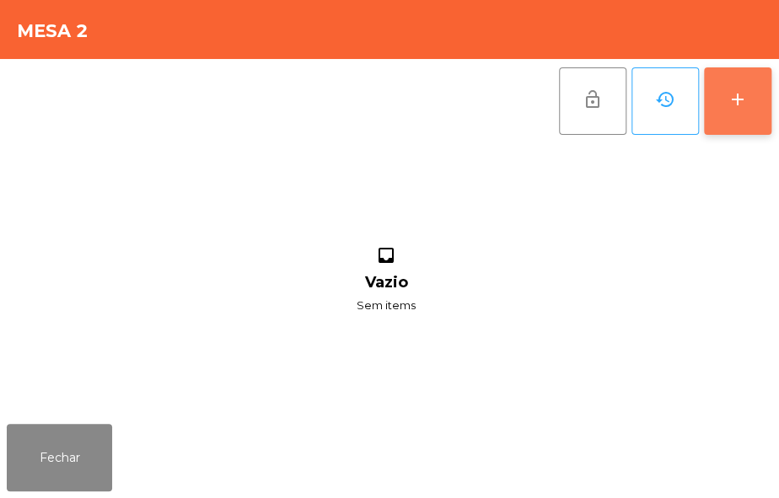
click at [754, 106] on button "add" at bounding box center [737, 100] width 67 height 67
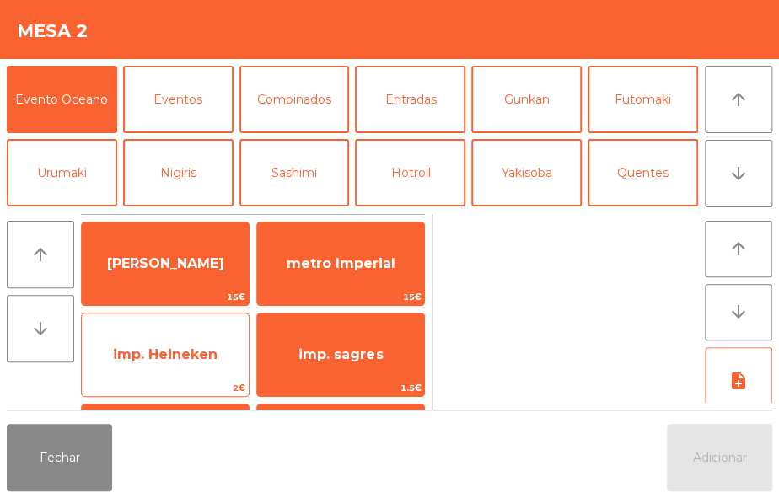
click at [186, 366] on span "imp. Heineken" at bounding box center [165, 355] width 167 height 46
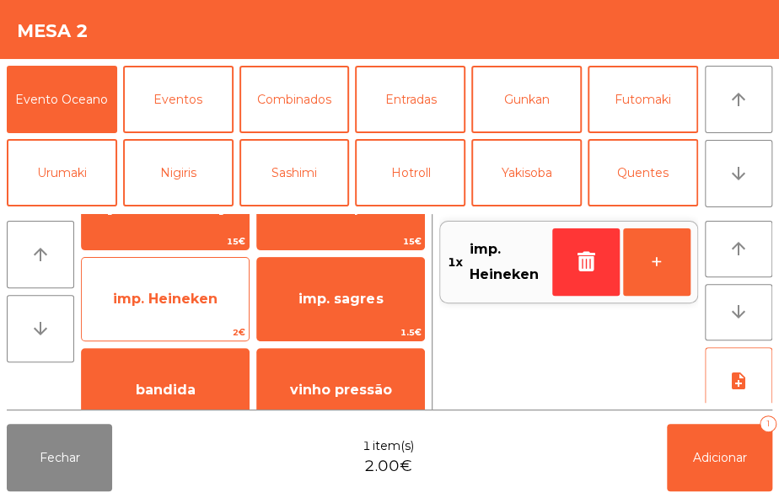
scroll to position [59, 0]
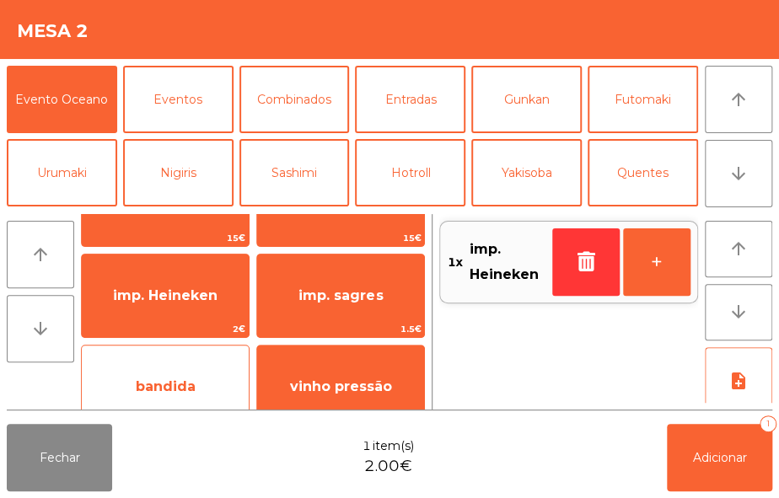
click at [206, 378] on span "bandida" at bounding box center [165, 387] width 167 height 46
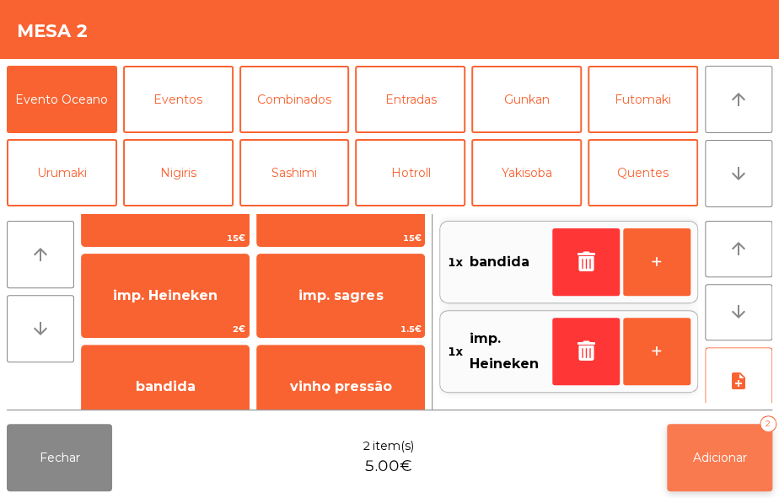
click at [728, 464] on span "Adicionar" at bounding box center [720, 457] width 54 height 15
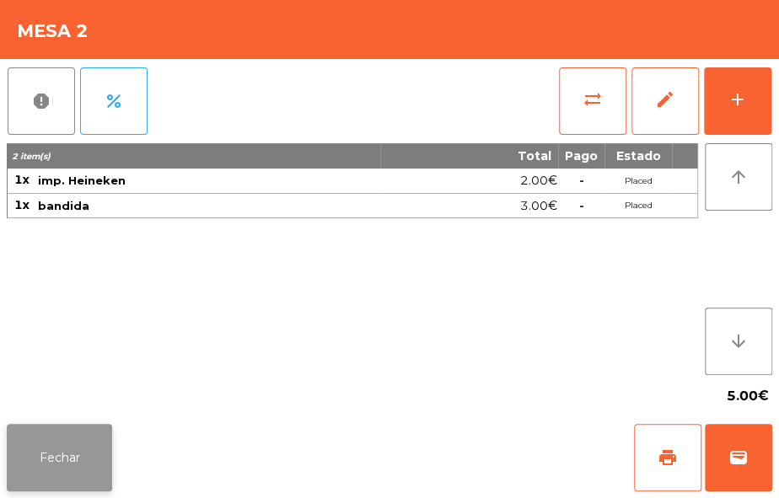
click at [86, 446] on button "Fechar" at bounding box center [59, 457] width 105 height 67
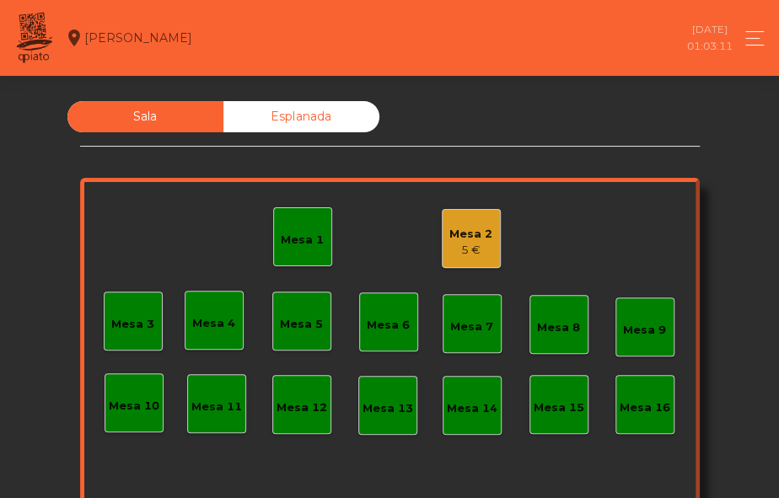
click at [466, 236] on div "Mesa 2" at bounding box center [470, 234] width 43 height 17
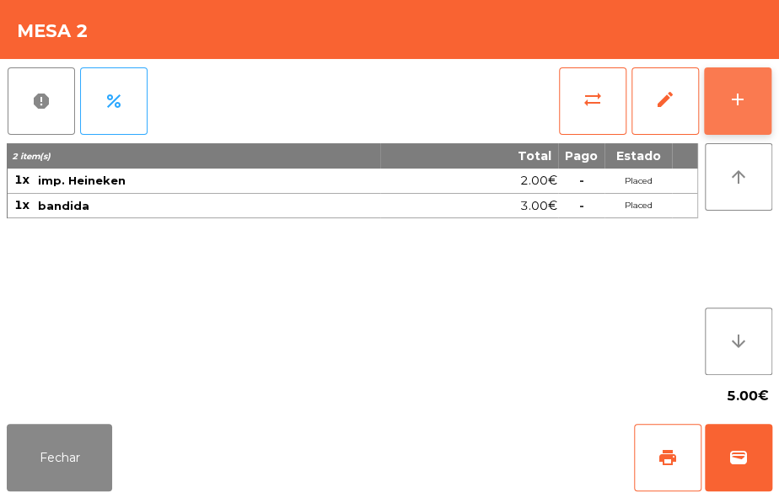
click at [725, 118] on button "add" at bounding box center [737, 100] width 67 height 67
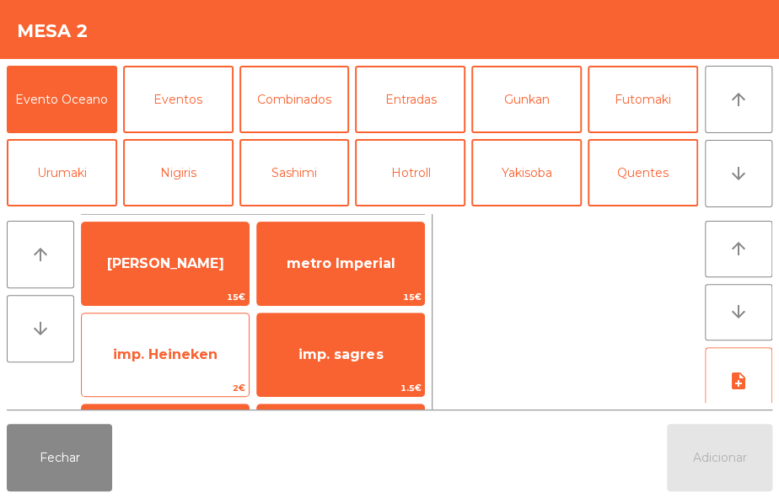
click at [200, 354] on span "imp. Heineken" at bounding box center [165, 354] width 105 height 16
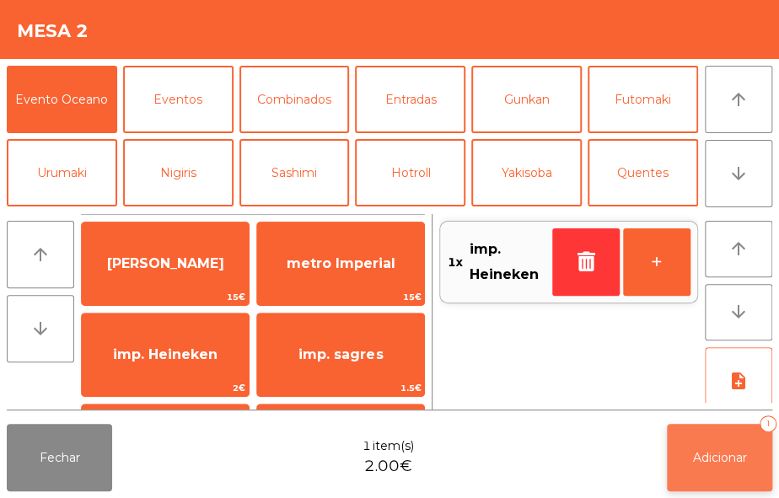
click at [708, 450] on span "Adicionar" at bounding box center [720, 457] width 54 height 15
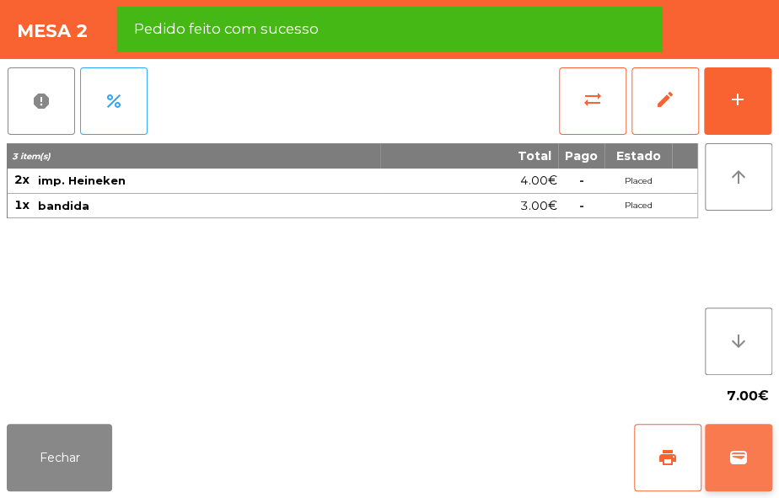
click at [749, 461] on button "wallet" at bounding box center [738, 457] width 67 height 67
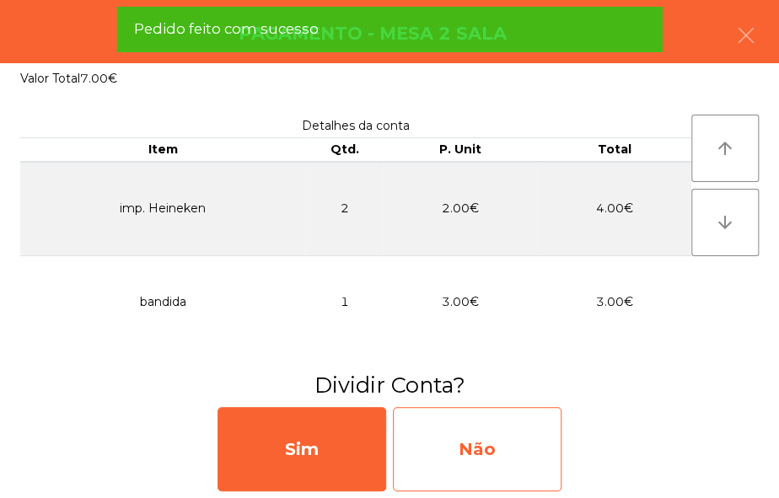
click at [515, 455] on div "Não" at bounding box center [477, 449] width 169 height 84
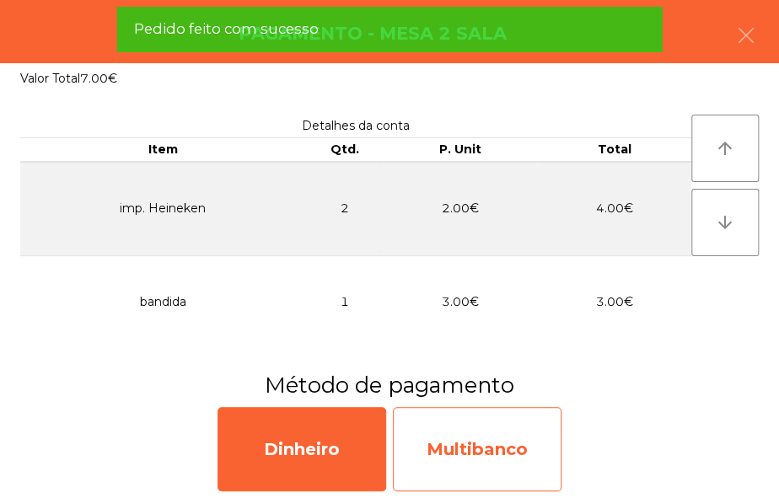
click at [505, 460] on div "Multibanco" at bounding box center [477, 449] width 169 height 84
select select "**"
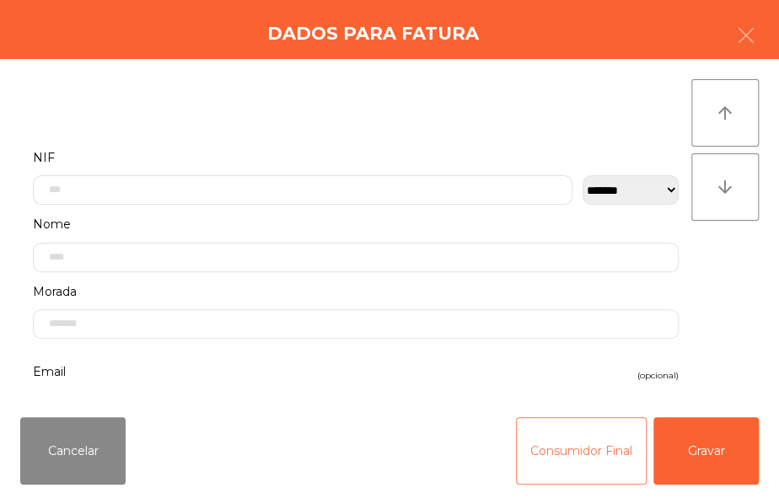
click at [546, 464] on button "Consumidor Final" at bounding box center [581, 450] width 131 height 67
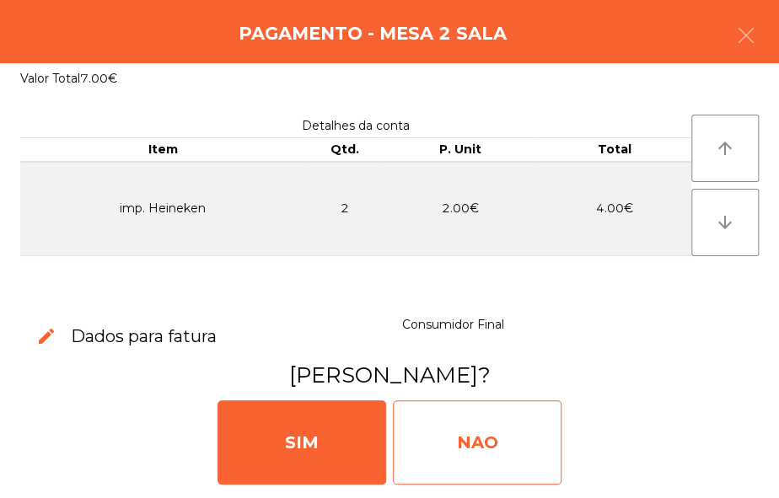
click at [501, 454] on div "NAO" at bounding box center [477, 442] width 169 height 84
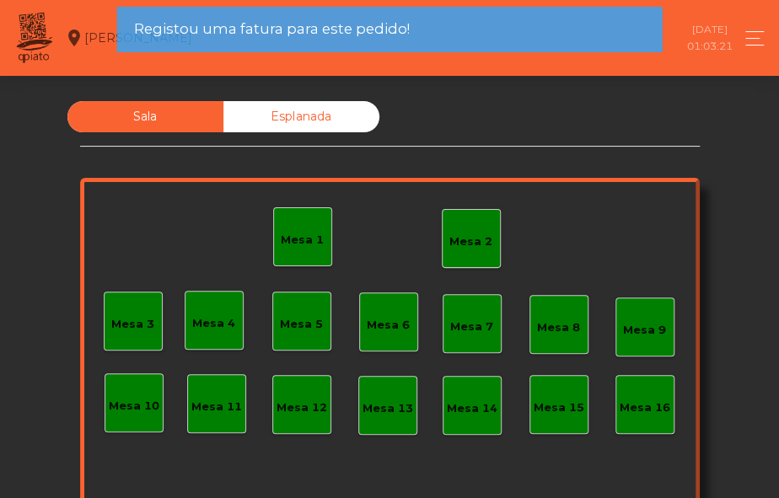
click at [319, 236] on div "Mesa 1" at bounding box center [302, 236] width 59 height 59
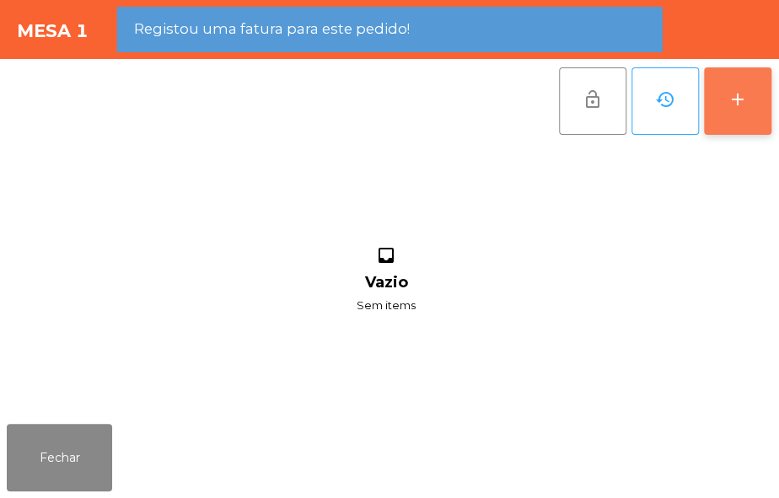
click at [750, 125] on button "add" at bounding box center [737, 100] width 67 height 67
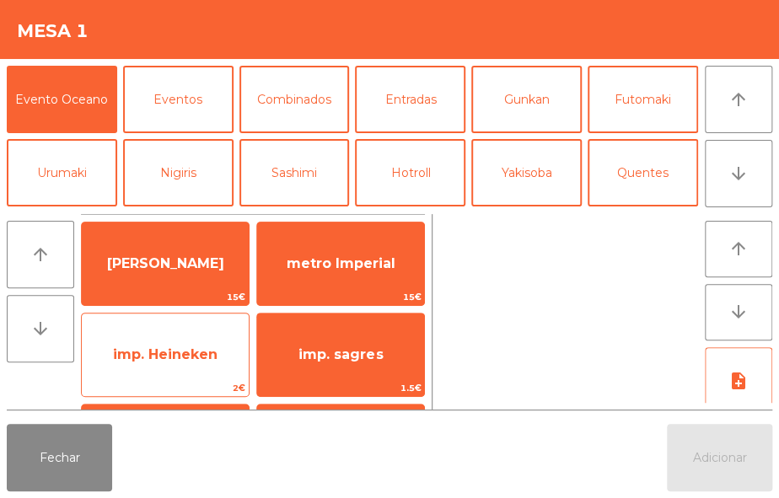
click at [206, 355] on span "imp. Heineken" at bounding box center [165, 354] width 105 height 16
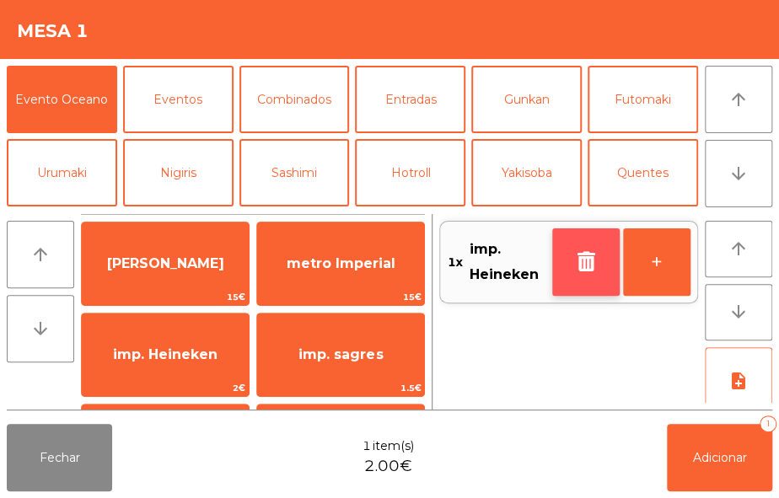
click at [569, 263] on button "button" at bounding box center [585, 261] width 67 height 67
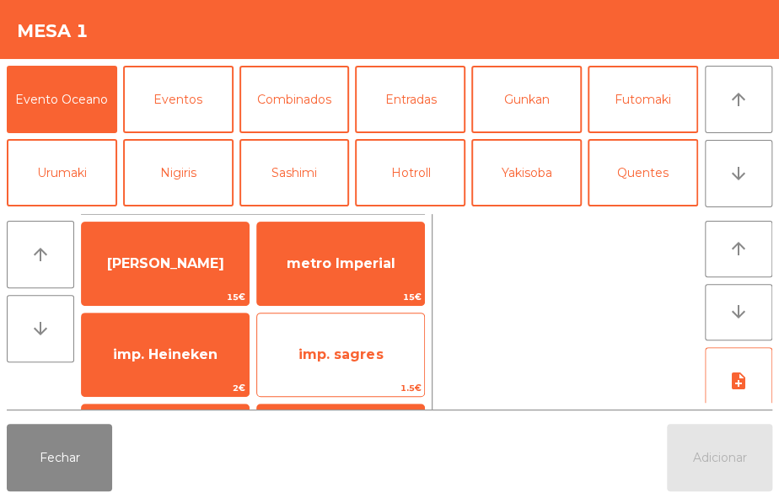
click at [354, 363] on span "imp. sagres" at bounding box center [340, 355] width 167 height 46
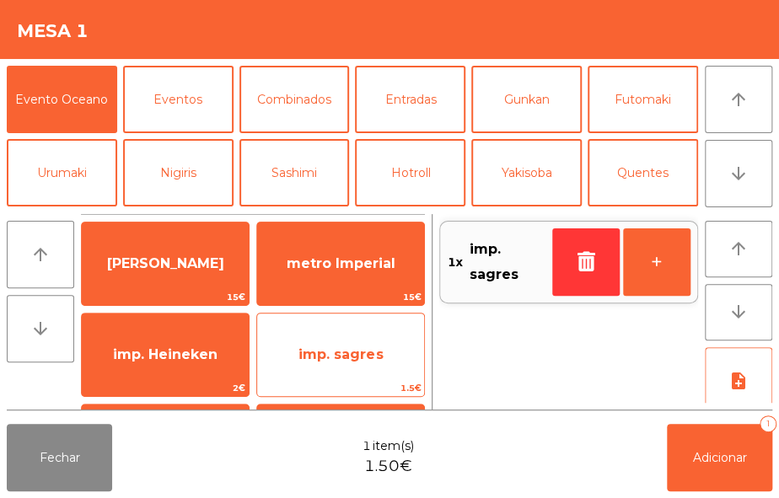
click at [361, 375] on span "imp. sagres" at bounding box center [340, 355] width 167 height 46
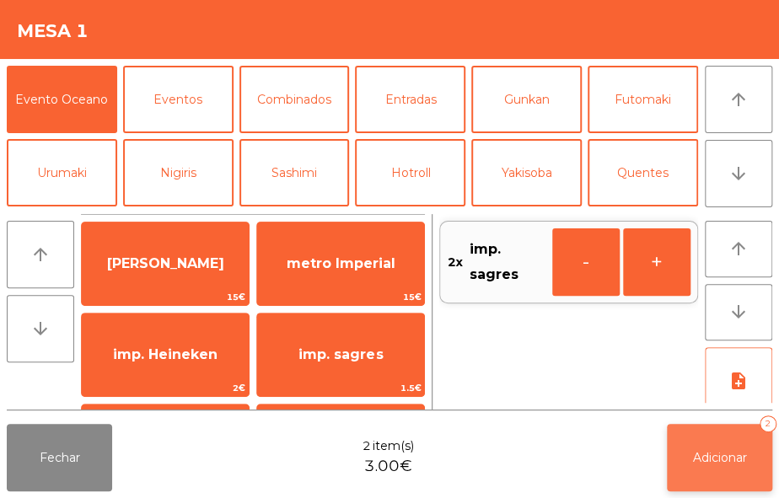
click at [726, 455] on span "Adicionar" at bounding box center [720, 457] width 54 height 15
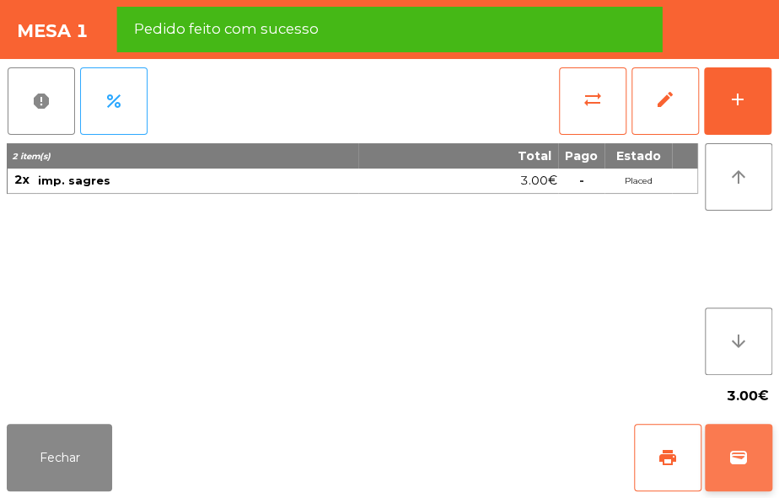
click at [732, 465] on span "wallet" at bounding box center [738, 458] width 20 height 20
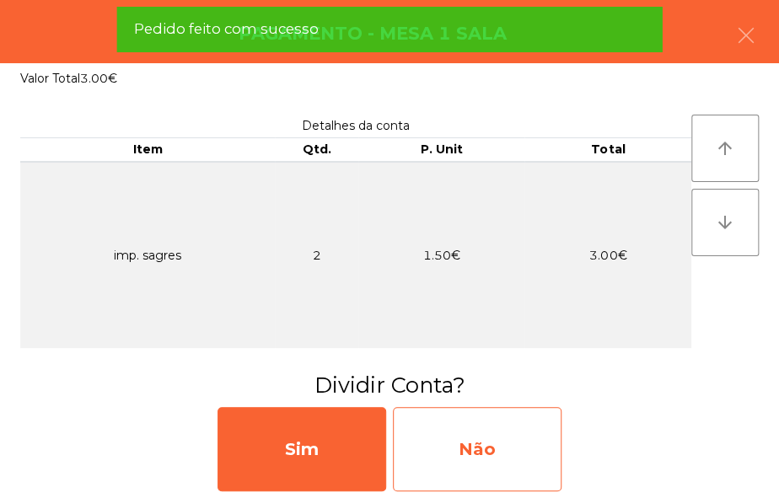
click at [520, 437] on div "Não" at bounding box center [477, 449] width 169 height 84
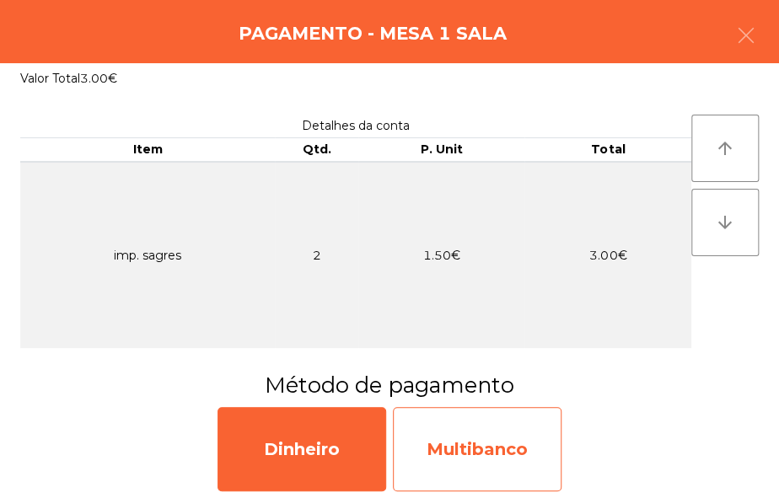
click at [493, 438] on div "Multibanco" at bounding box center [477, 449] width 169 height 84
select select "**"
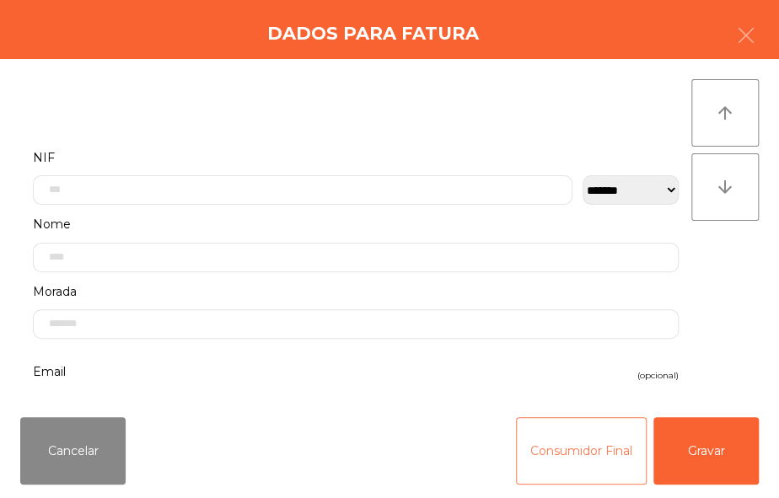
click at [548, 448] on button "Consumidor Final" at bounding box center [581, 450] width 131 height 67
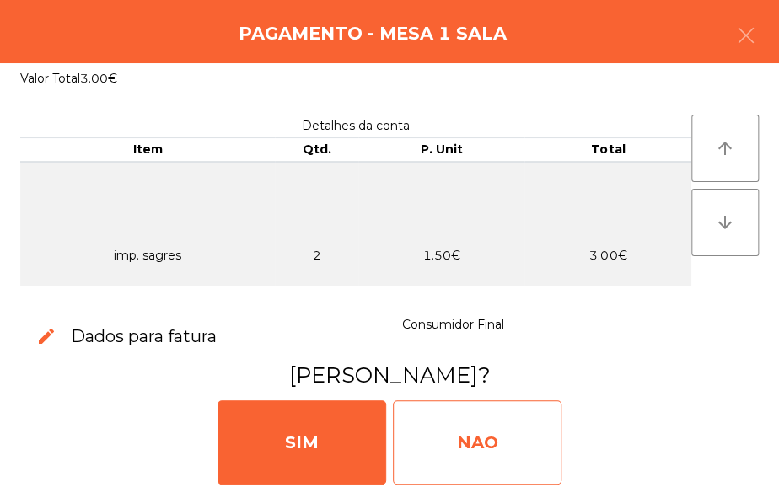
click at [480, 438] on div "NAO" at bounding box center [477, 442] width 169 height 84
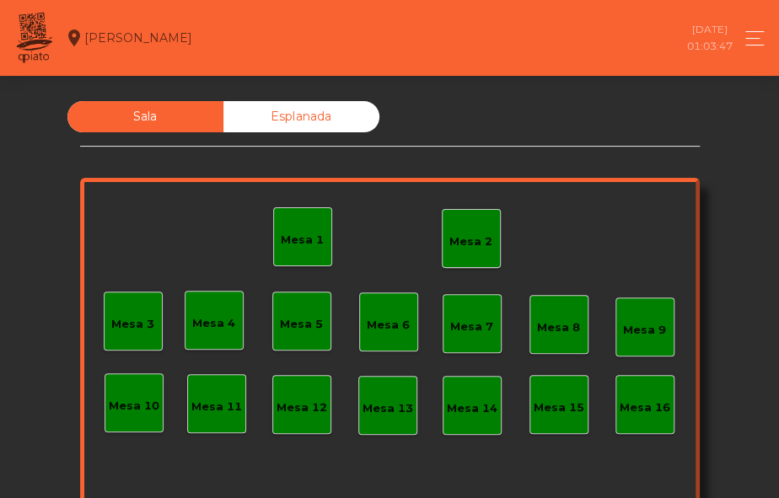
click at [454, 236] on div "Mesa 2" at bounding box center [470, 241] width 43 height 17
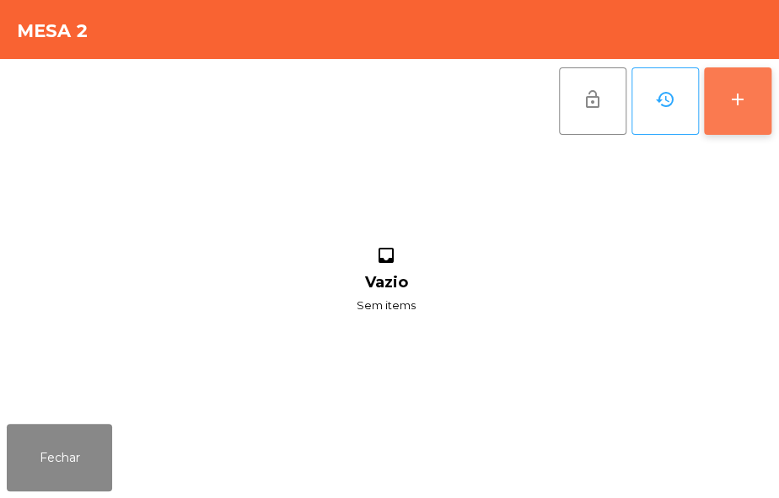
click at [732, 103] on div "add" at bounding box center [737, 99] width 20 height 20
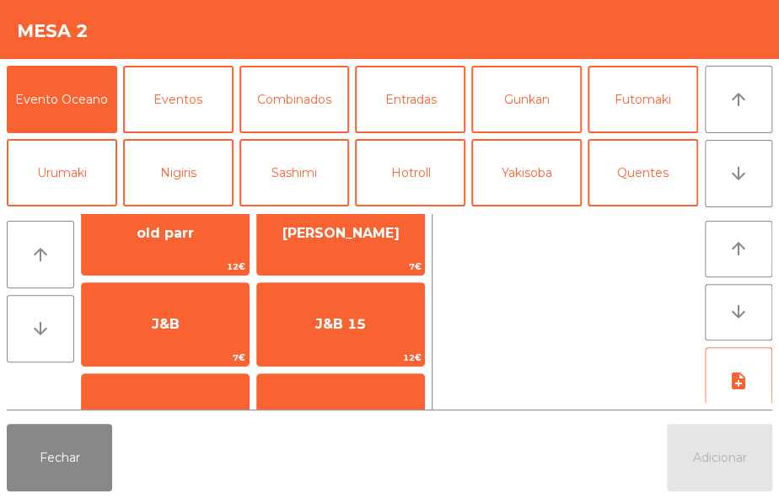
scroll to position [309, 0]
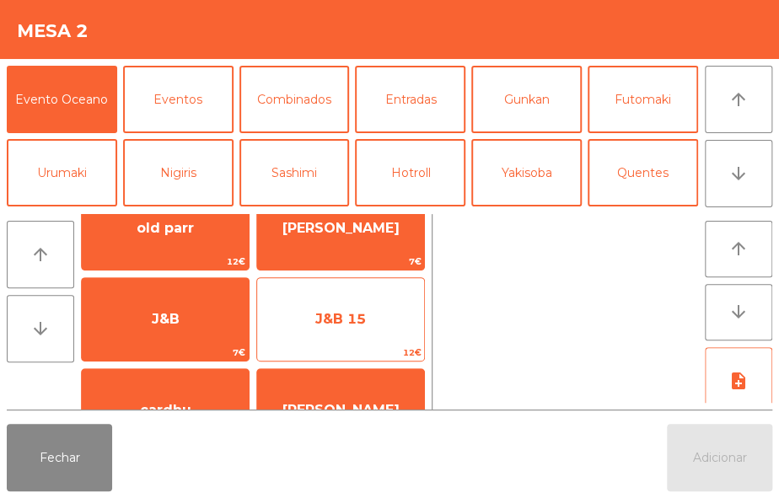
click at [391, 326] on span "J&B 15" at bounding box center [340, 320] width 167 height 46
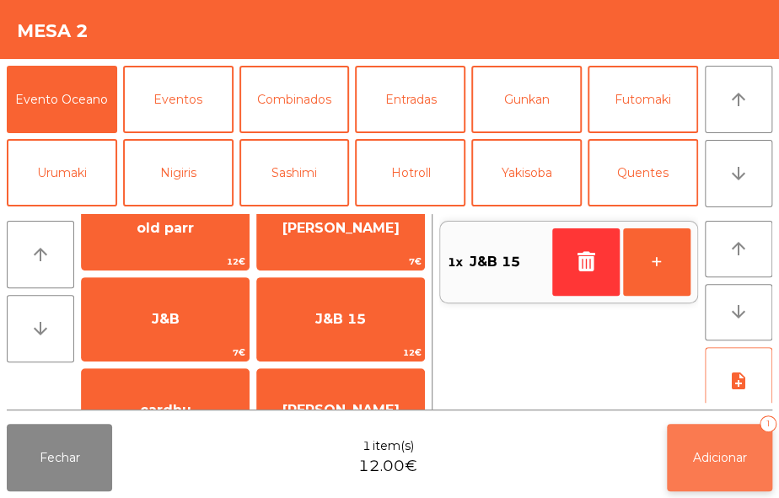
click at [715, 460] on span "Adicionar" at bounding box center [720, 457] width 54 height 15
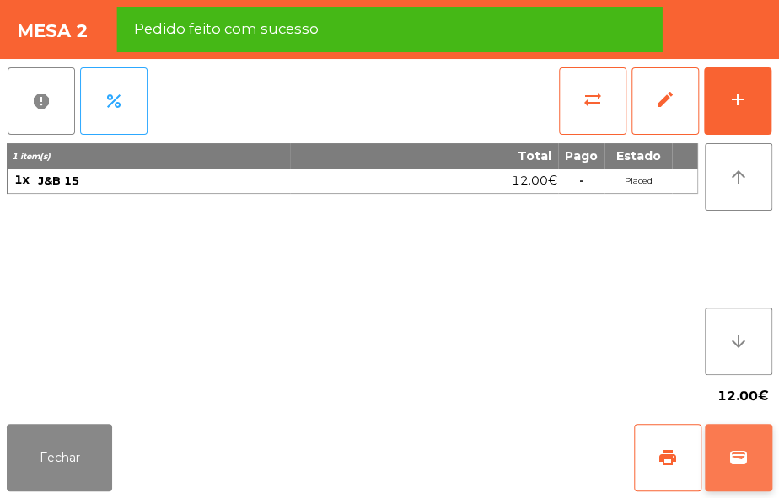
click at [734, 465] on span "wallet" at bounding box center [738, 458] width 20 height 20
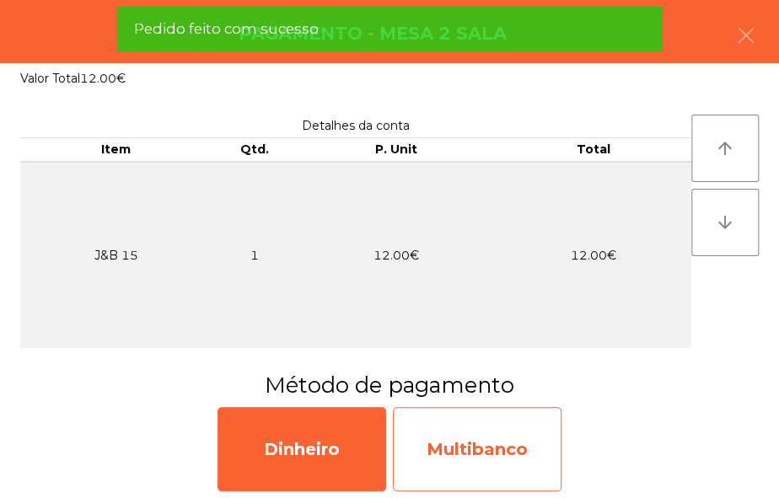
click at [511, 447] on div "Multibanco" at bounding box center [477, 449] width 169 height 84
select select "**"
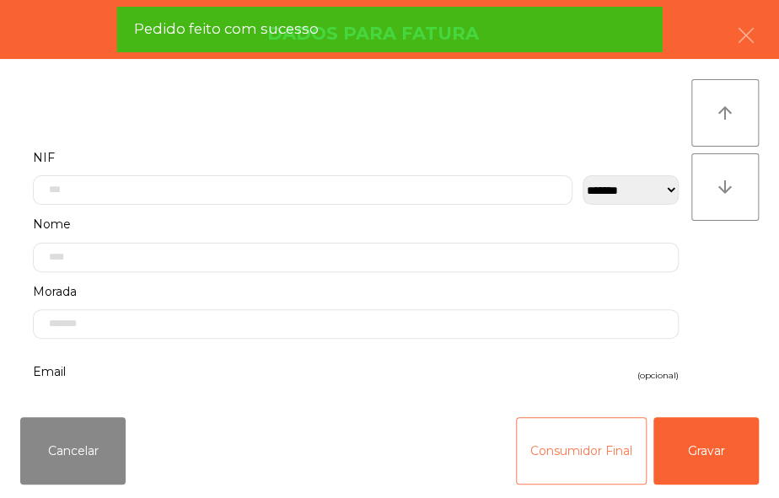
click at [550, 463] on button "Consumidor Final" at bounding box center [581, 450] width 131 height 67
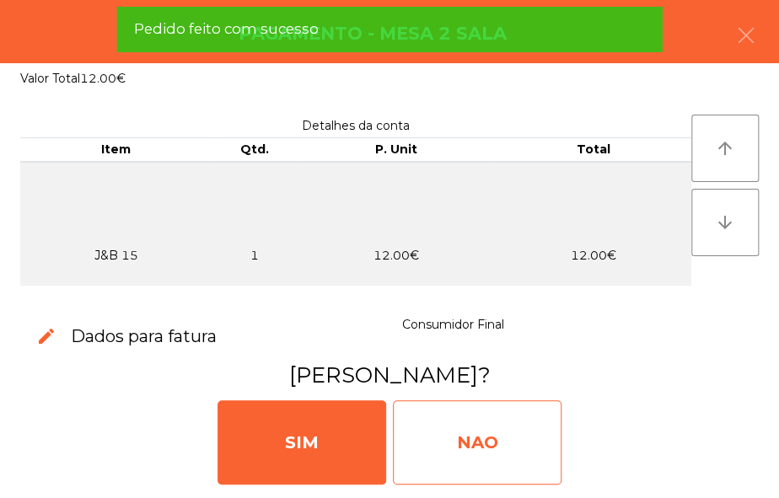
click at [497, 442] on div "NAO" at bounding box center [477, 442] width 169 height 84
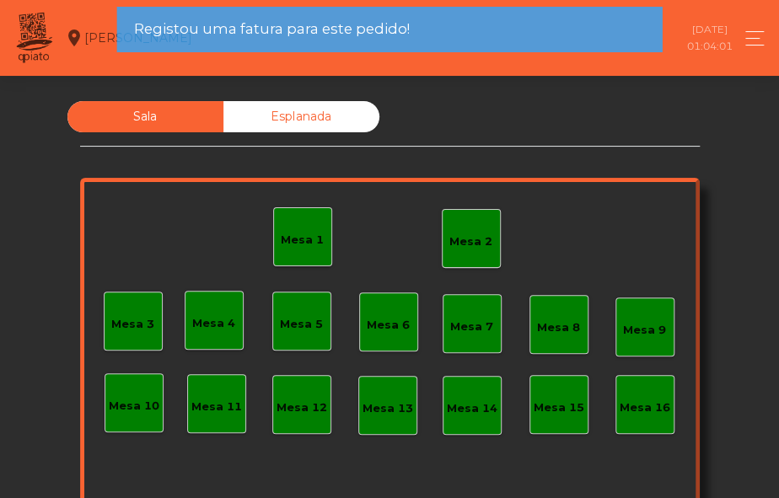
click at [480, 261] on div "Mesa 2" at bounding box center [471, 238] width 59 height 59
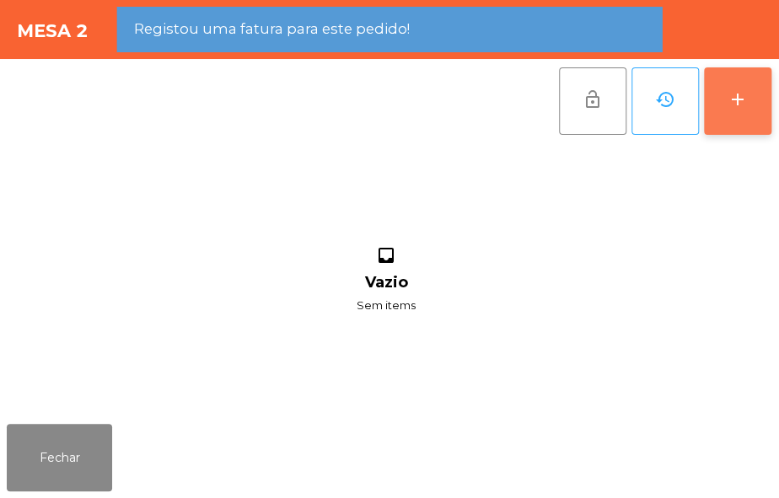
click at [722, 94] on button "add" at bounding box center [737, 100] width 67 height 67
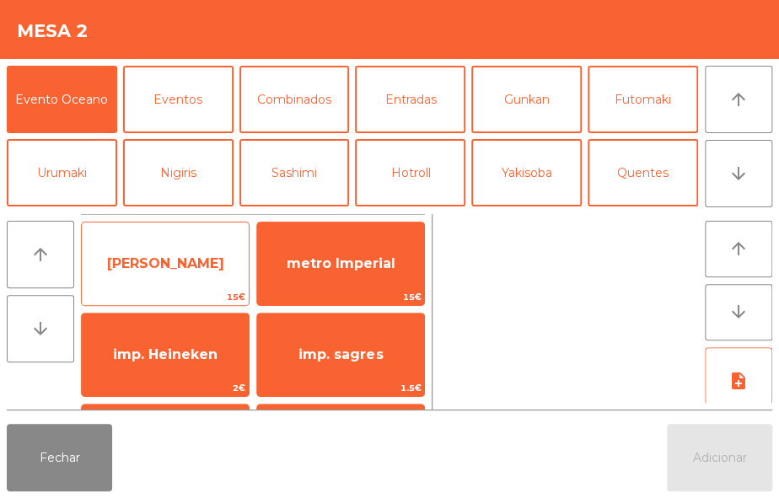
click at [176, 276] on span "[PERSON_NAME]" at bounding box center [165, 264] width 167 height 46
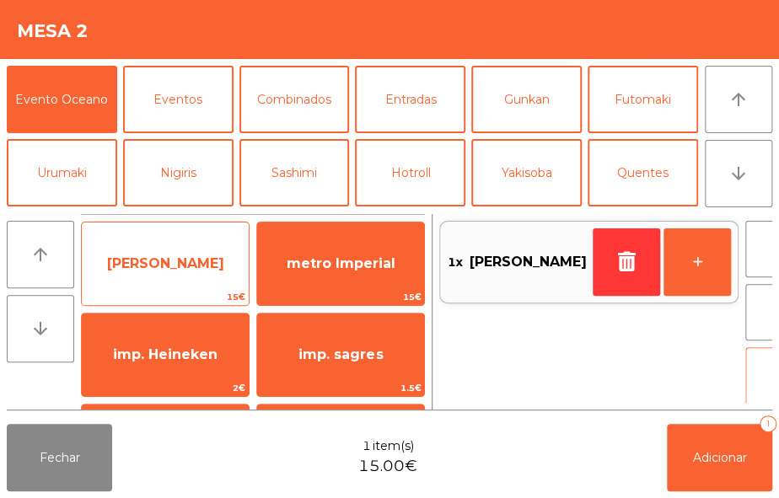
click at [189, 282] on span "[PERSON_NAME]" at bounding box center [165, 264] width 167 height 46
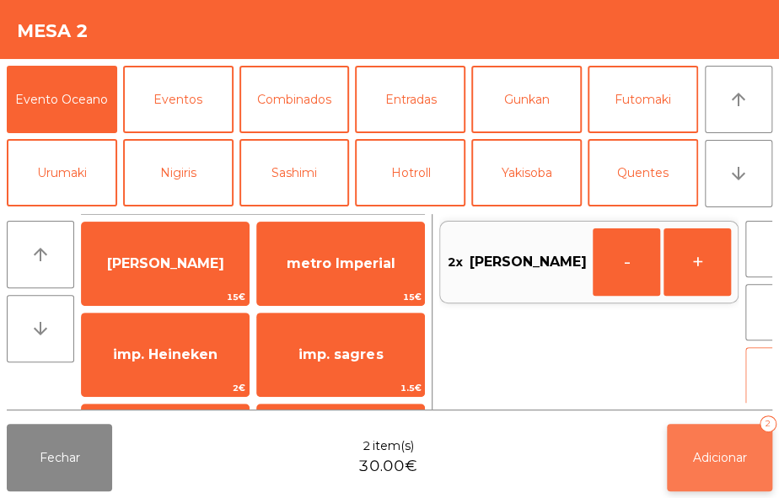
click at [706, 456] on span "Adicionar" at bounding box center [720, 457] width 54 height 15
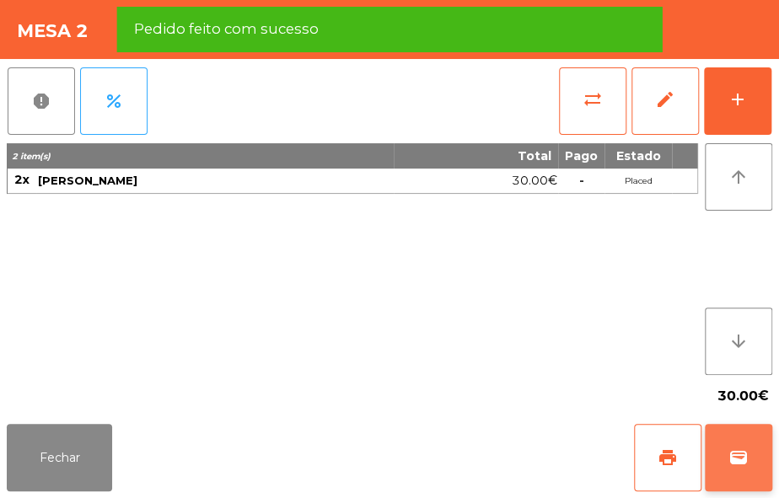
click at [735, 455] on span "wallet" at bounding box center [738, 458] width 20 height 20
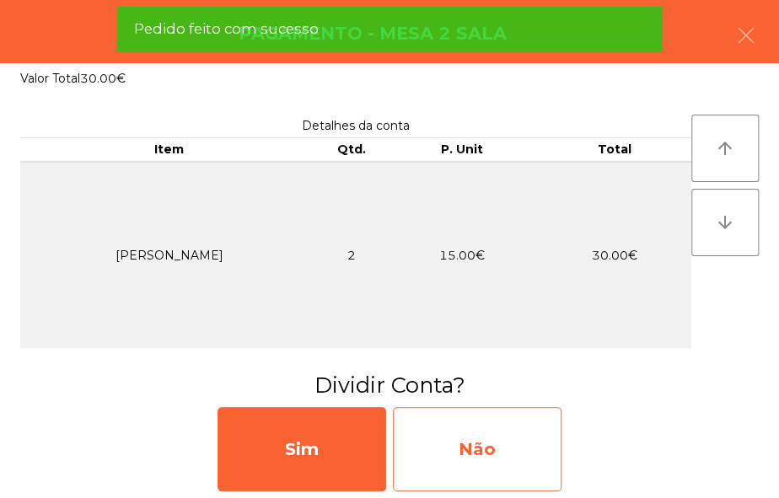
click at [516, 440] on div "Não" at bounding box center [477, 449] width 169 height 84
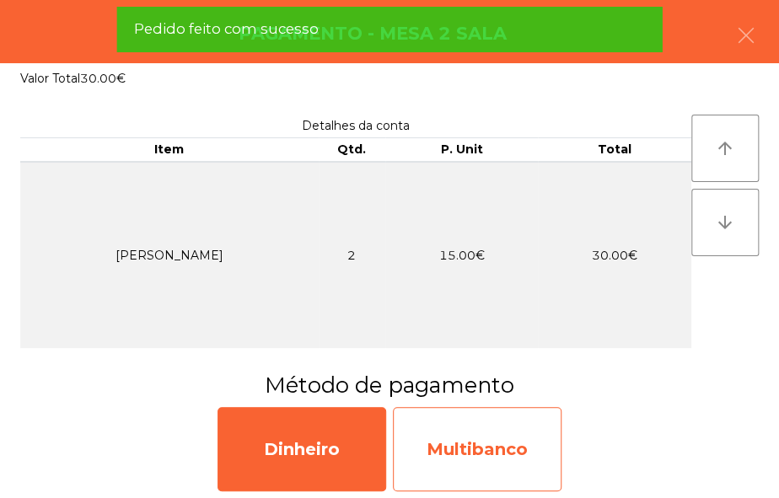
click at [497, 435] on div "Multibanco" at bounding box center [477, 449] width 169 height 84
select select "**"
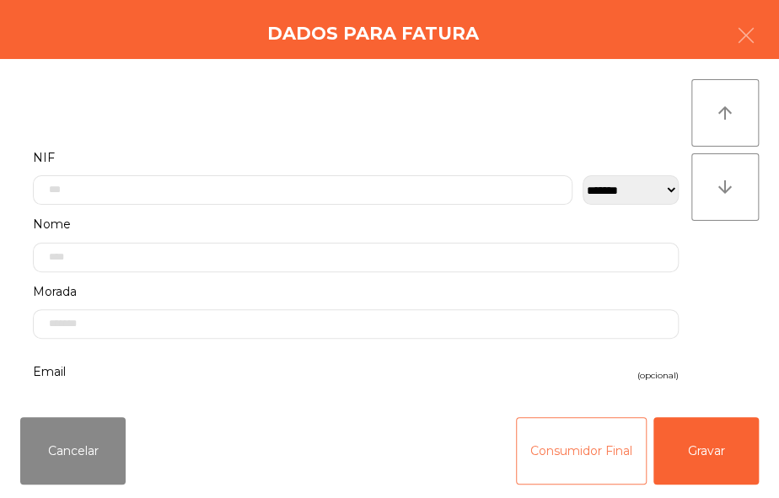
click at [555, 464] on button "Consumidor Final" at bounding box center [581, 450] width 131 height 67
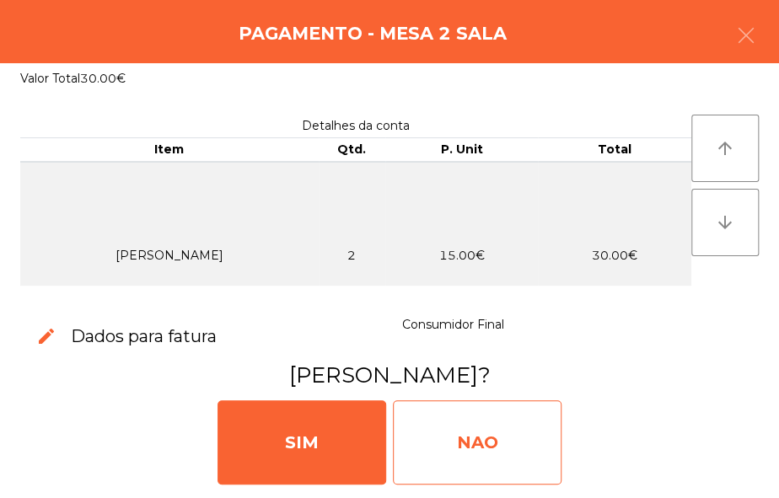
click at [488, 451] on div "NAO" at bounding box center [477, 442] width 169 height 84
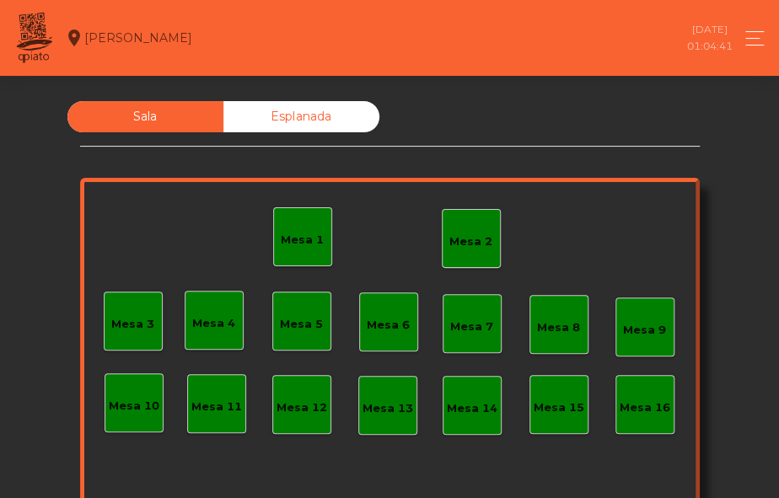
click at [451, 228] on div "Mesa 2" at bounding box center [470, 239] width 43 height 24
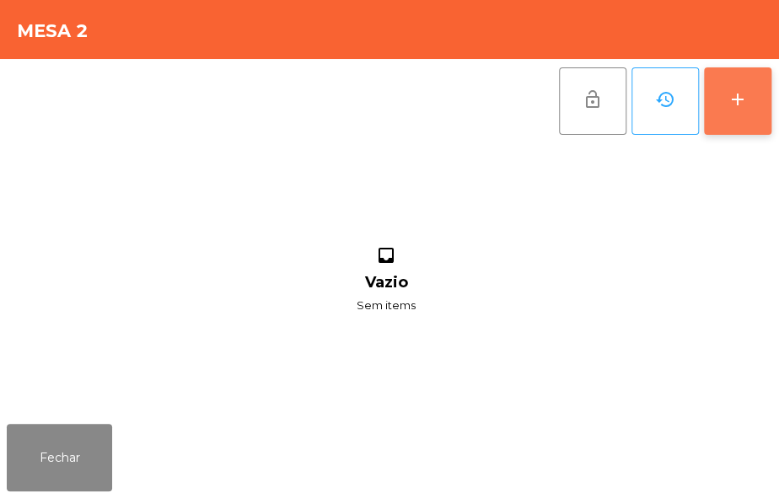
click at [720, 82] on button "add" at bounding box center [737, 100] width 67 height 67
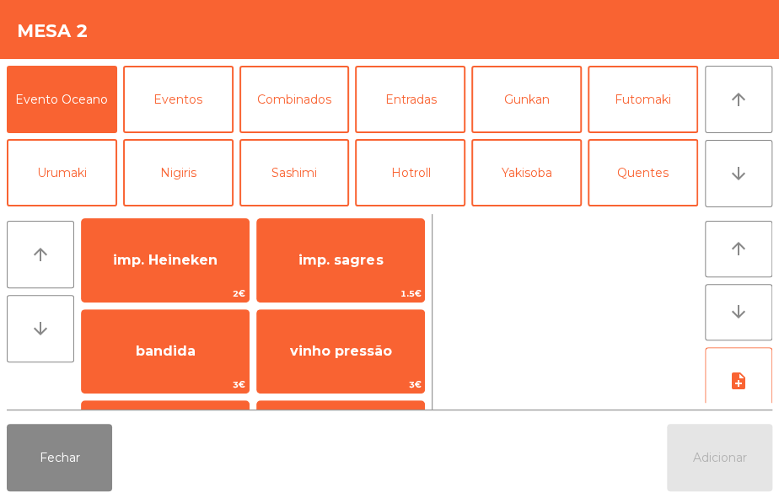
scroll to position [120, 0]
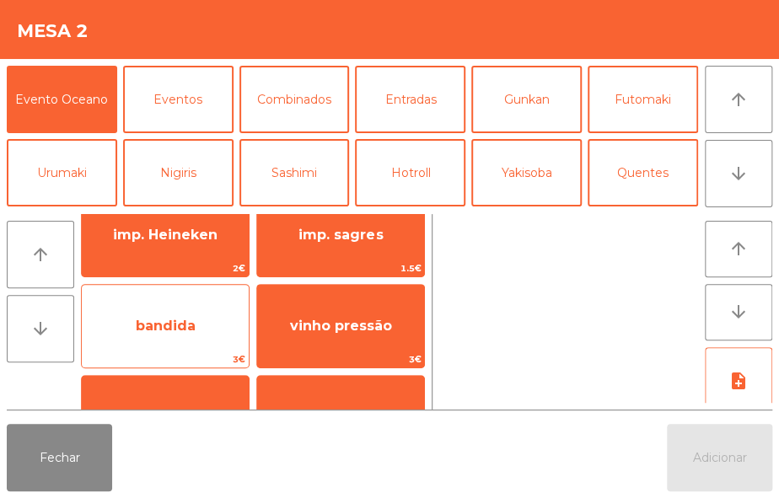
click at [204, 346] on span "bandida" at bounding box center [165, 326] width 167 height 46
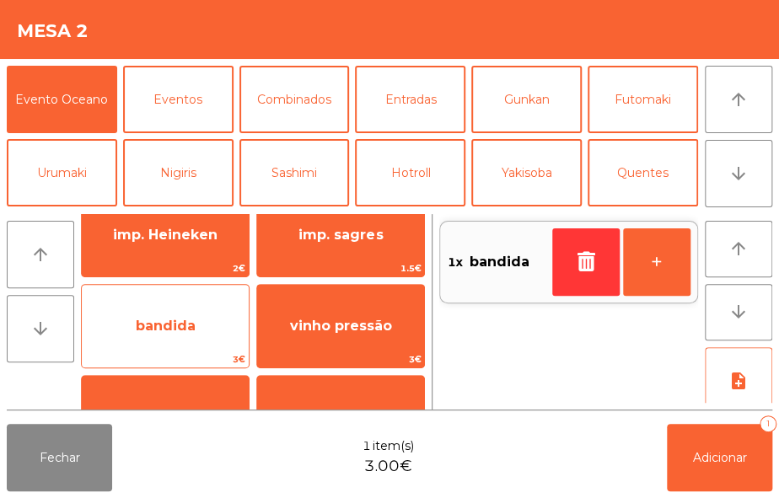
click at [190, 331] on span "bandida" at bounding box center [166, 326] width 60 height 16
click at [201, 335] on span "bandida" at bounding box center [165, 326] width 167 height 46
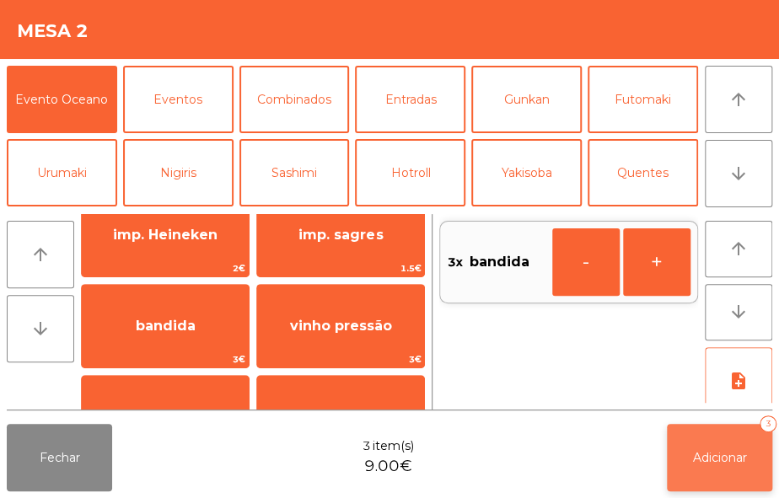
click at [715, 464] on span "Adicionar" at bounding box center [720, 457] width 54 height 15
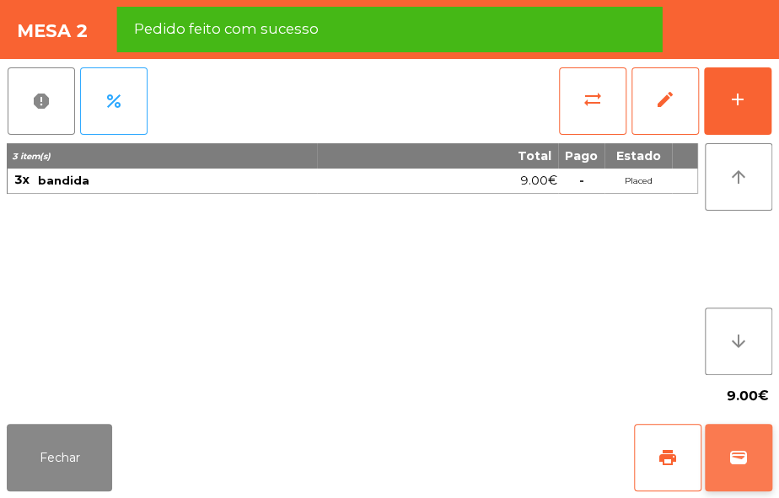
click at [732, 465] on span "wallet" at bounding box center [738, 458] width 20 height 20
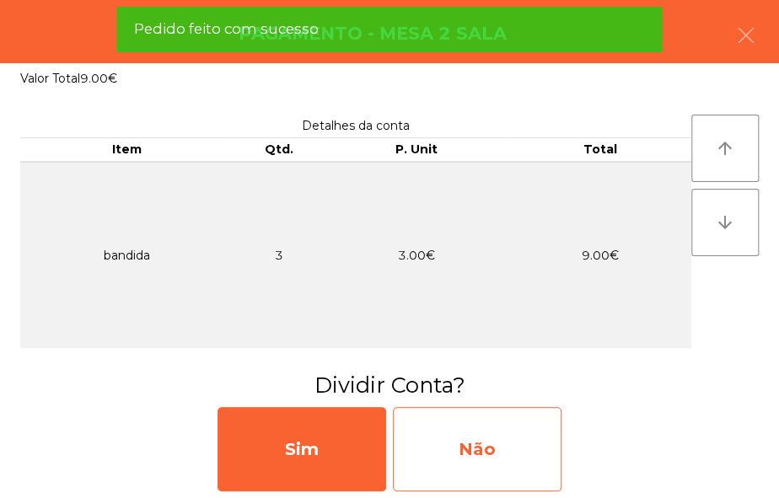
click at [527, 465] on div "Não" at bounding box center [477, 449] width 169 height 84
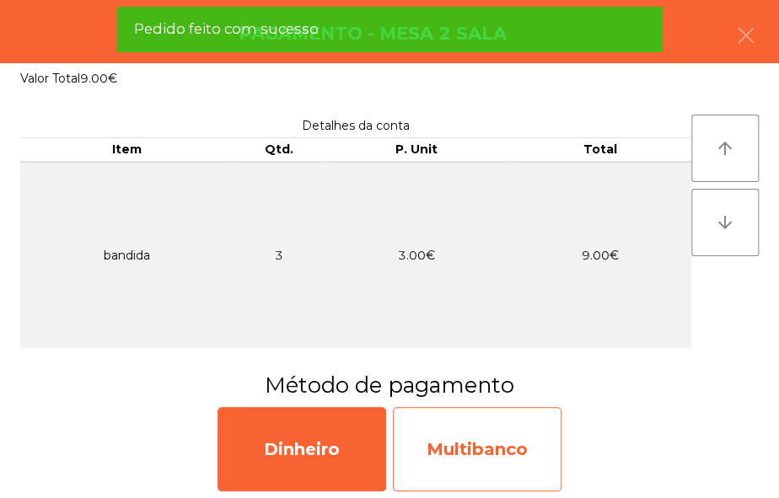
click at [532, 464] on div "Multibanco" at bounding box center [477, 449] width 169 height 84
select select "**"
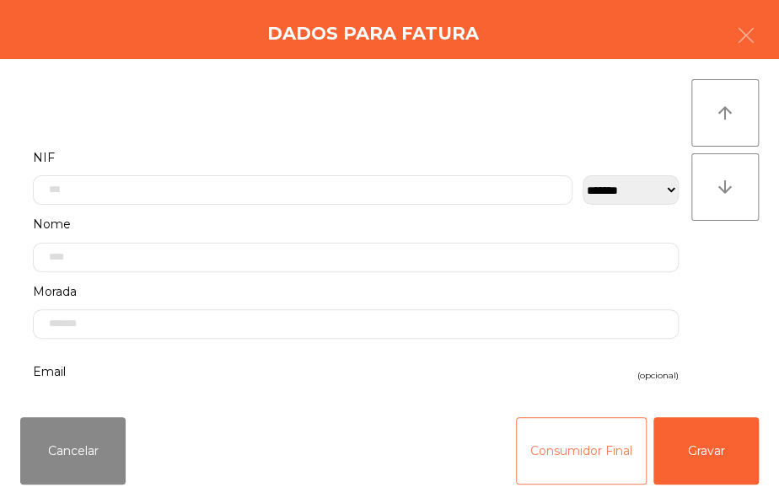
click at [537, 464] on button "Consumidor Final" at bounding box center [581, 450] width 131 height 67
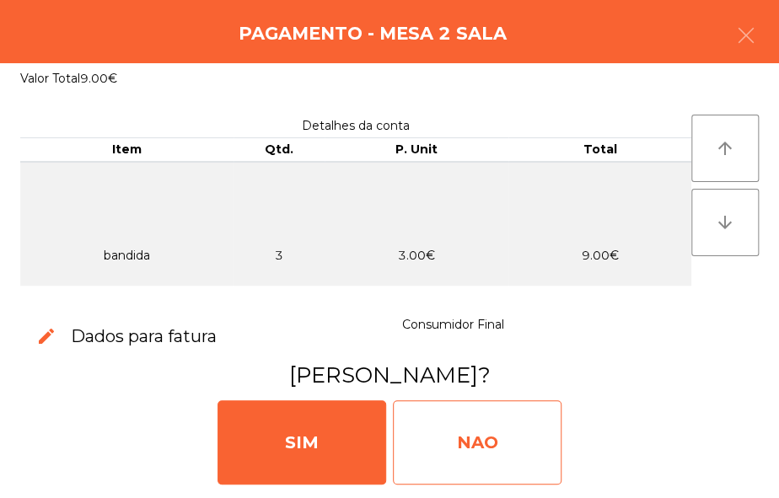
click at [501, 437] on div "NAO" at bounding box center [477, 442] width 169 height 84
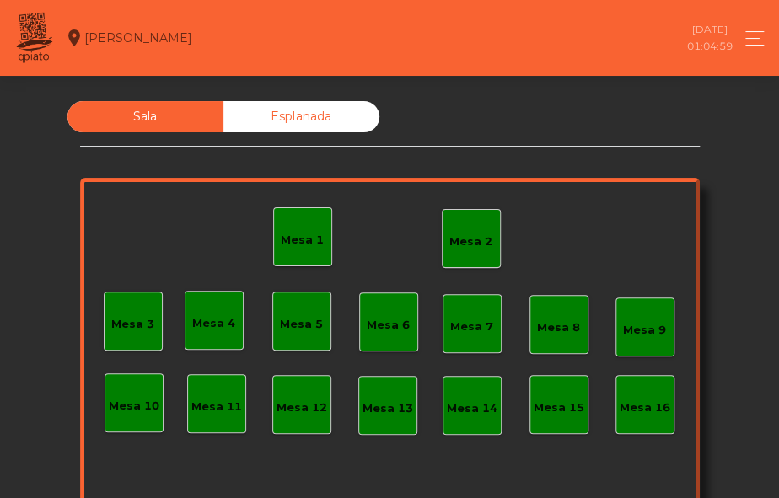
click at [464, 241] on div "Mesa 2" at bounding box center [470, 241] width 43 height 17
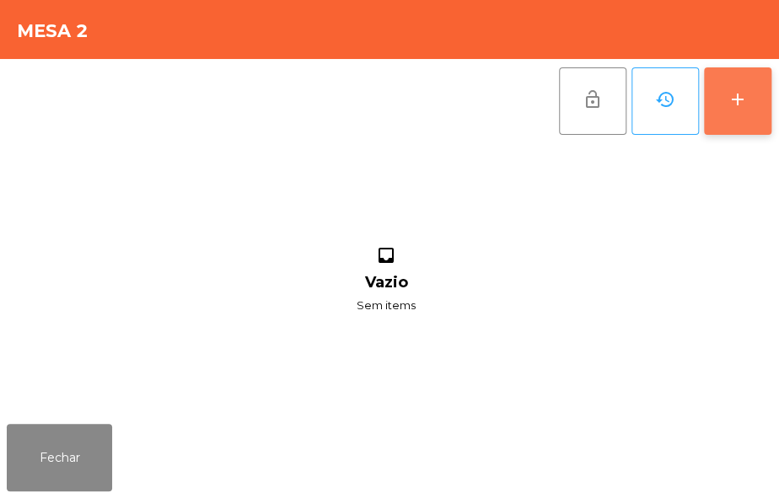
click at [740, 97] on div "add" at bounding box center [737, 99] width 20 height 20
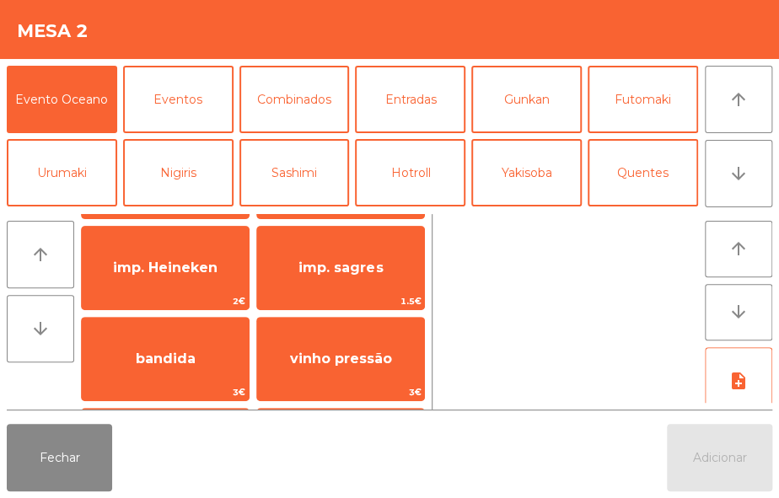
scroll to position [88, 0]
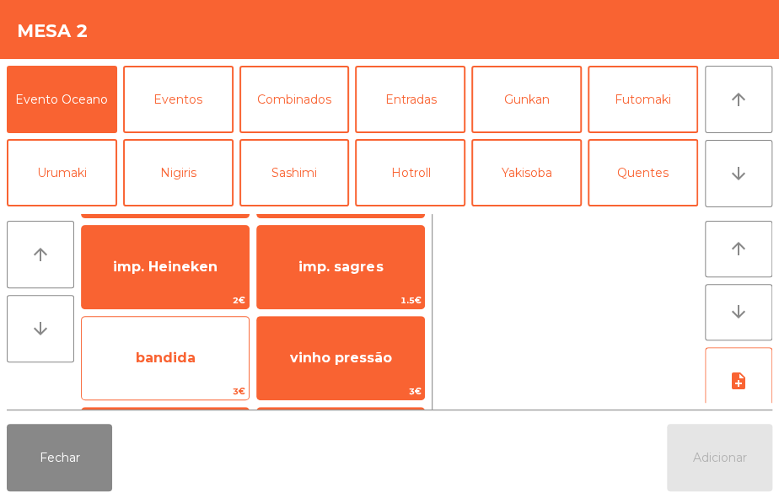
click at [208, 377] on span "bandida" at bounding box center [165, 358] width 167 height 46
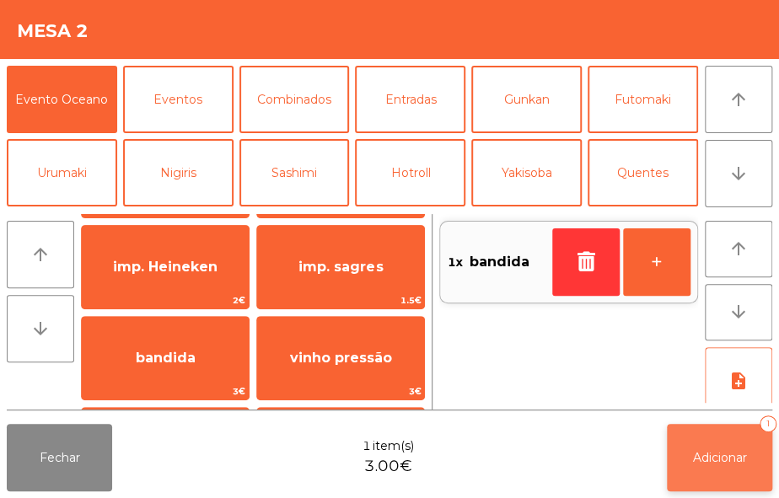
click at [724, 463] on span "Adicionar" at bounding box center [720, 457] width 54 height 15
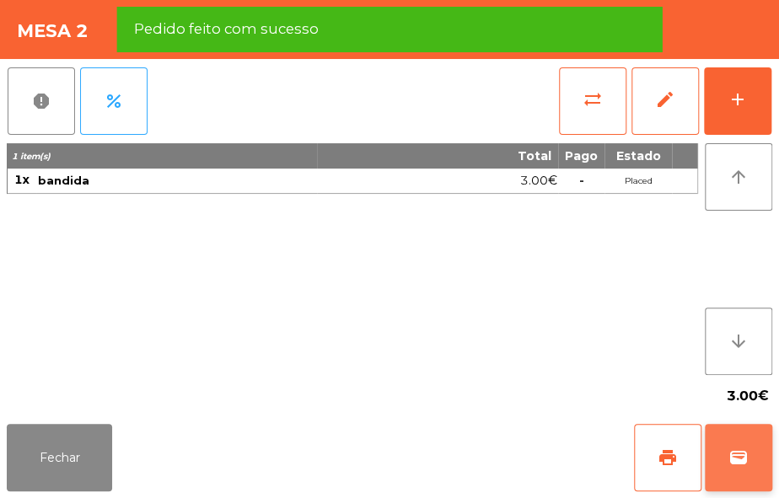
click at [741, 462] on span "wallet" at bounding box center [738, 458] width 20 height 20
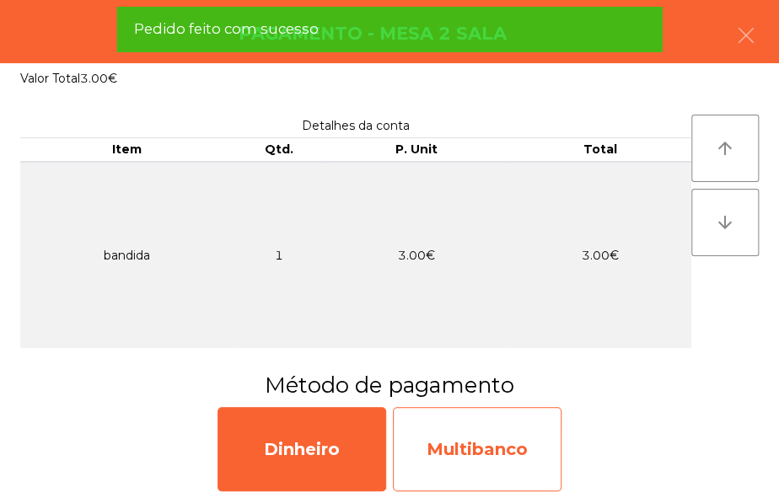
click at [524, 448] on div "Multibanco" at bounding box center [477, 449] width 169 height 84
select select "**"
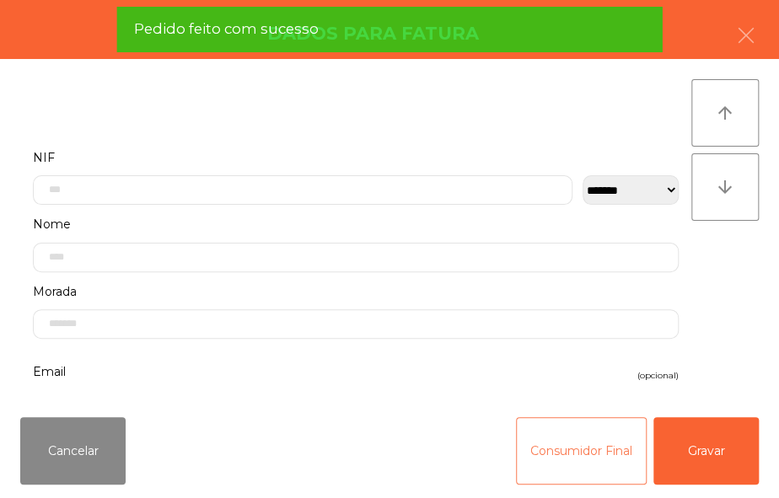
click at [545, 445] on button "Consumidor Final" at bounding box center [581, 450] width 131 height 67
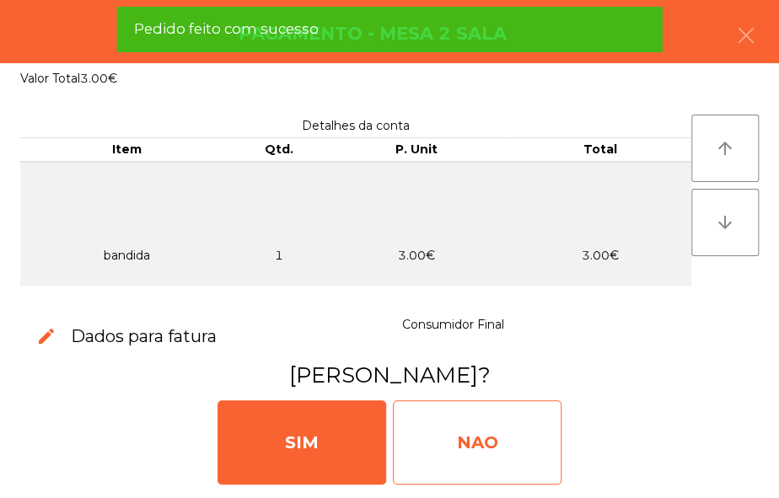
click at [470, 459] on div "NAO" at bounding box center [477, 442] width 169 height 84
